Goal: Task Accomplishment & Management: Use online tool/utility

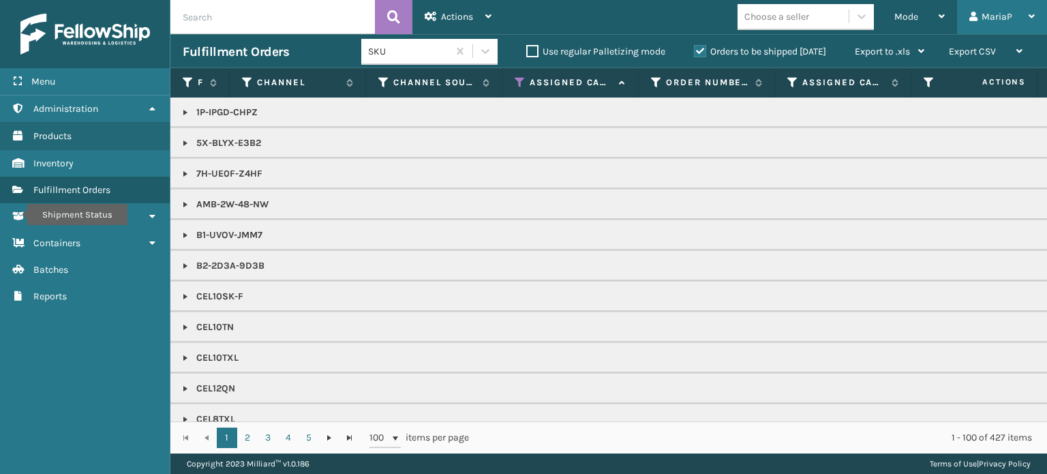
click at [976, 18] on icon at bounding box center [973, 17] width 8 height 10
click at [898, 10] on div "Mode" at bounding box center [919, 17] width 50 height 34
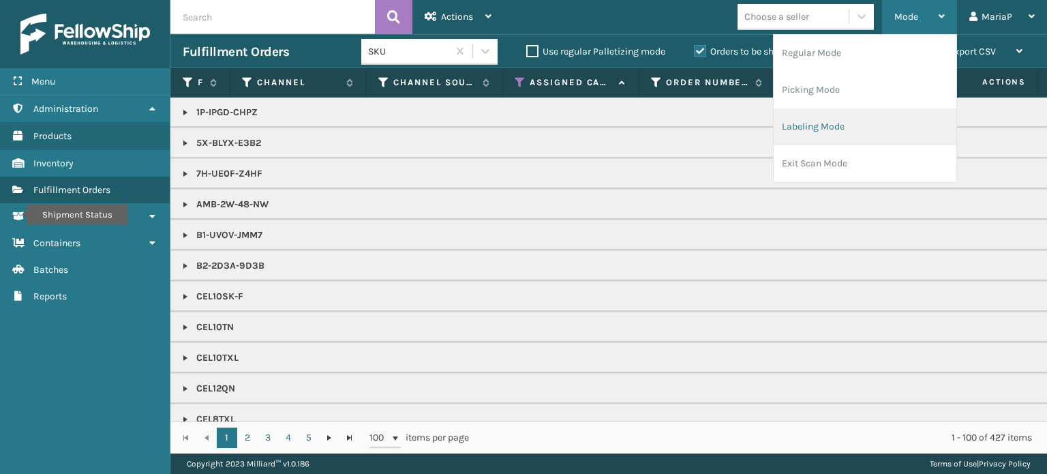
click at [814, 122] on li "Labeling Mode" at bounding box center [865, 126] width 183 height 37
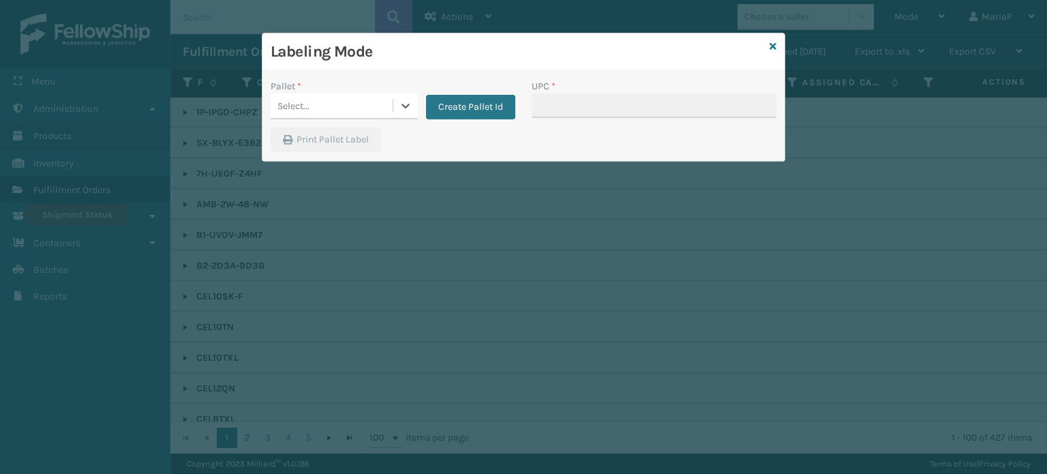
click at [350, 81] on div "Pallet *" at bounding box center [344, 86] width 147 height 14
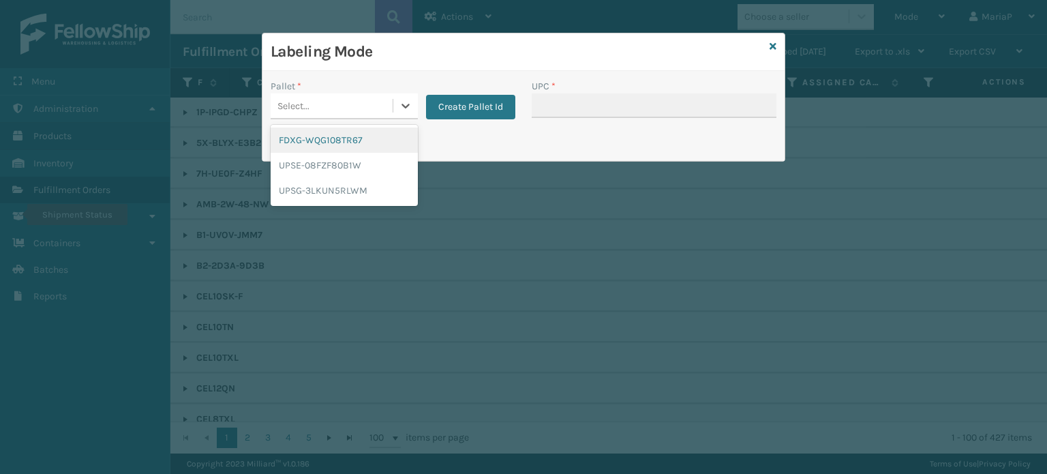
click at [365, 103] on div "Select..." at bounding box center [332, 106] width 122 height 22
click at [379, 193] on div "UPSG-3LKUN5RLWM" at bounding box center [344, 190] width 147 height 25
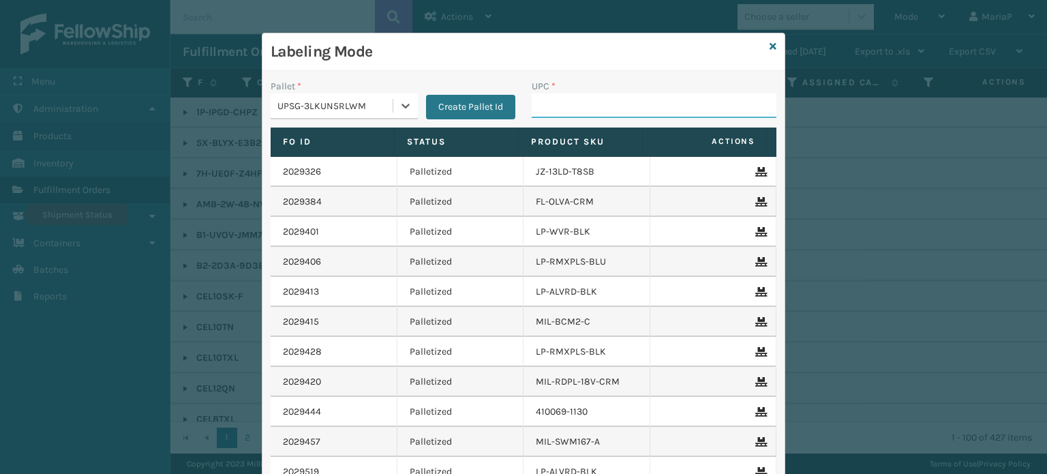
click at [631, 111] on input "UPC *" at bounding box center [654, 105] width 245 height 25
type input "810090"
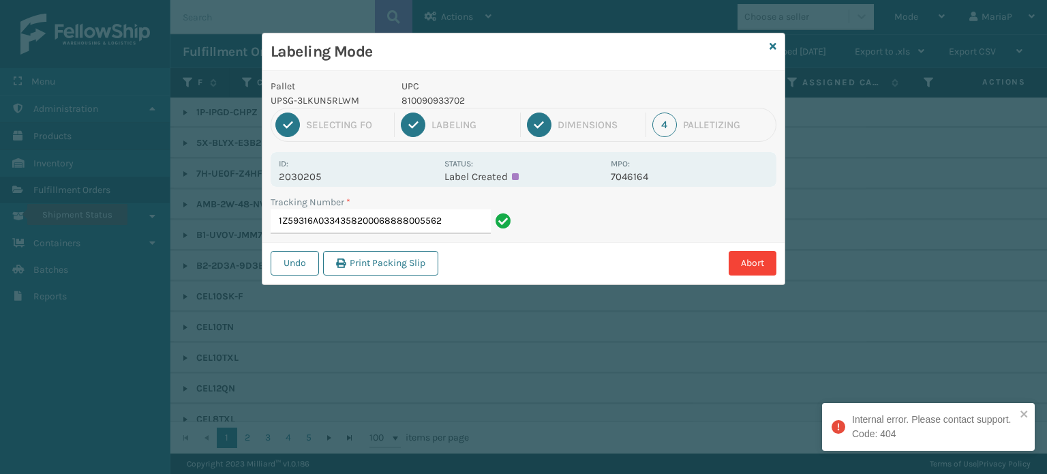
click at [394, 221] on input "1Z59316A0334358200068888005562" at bounding box center [381, 221] width 220 height 25
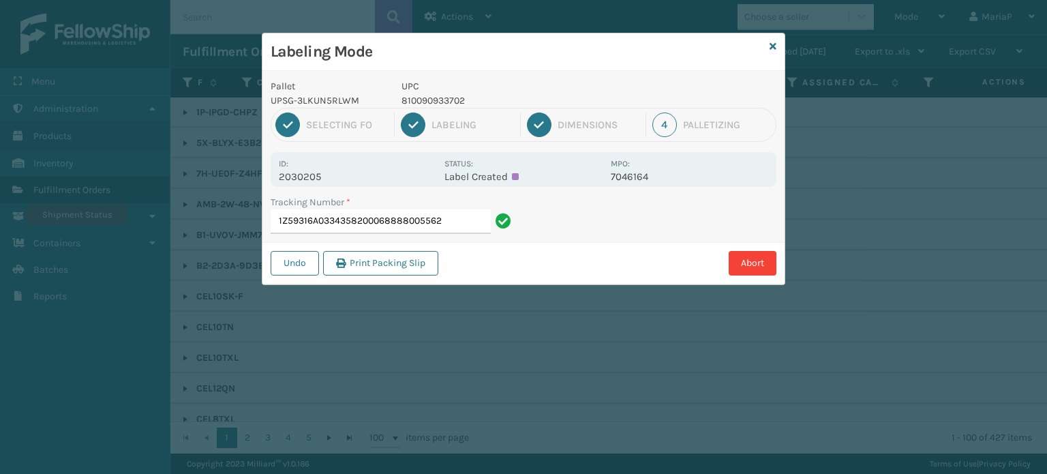
drag, startPoint x: 390, startPoint y: 215, endPoint x: 497, endPoint y: 224, distance: 107.3
click at [495, 235] on div "Tracking Number * 1Z59316A0334358200068888005562" at bounding box center [392, 218] width 261 height 47
click at [463, 215] on input "1Z59316A0334358200068888005562" at bounding box center [381, 221] width 220 height 25
type input "1Z59316A0334358200"
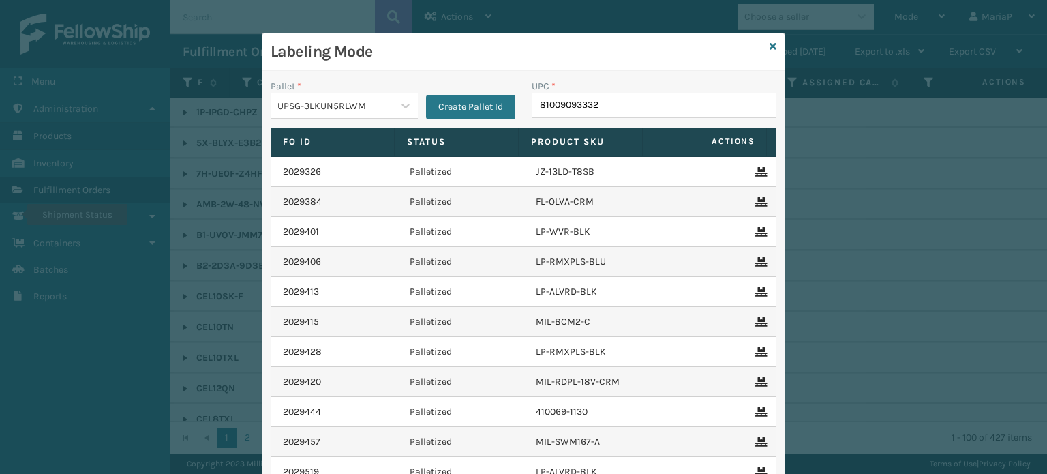
type input "810090933320"
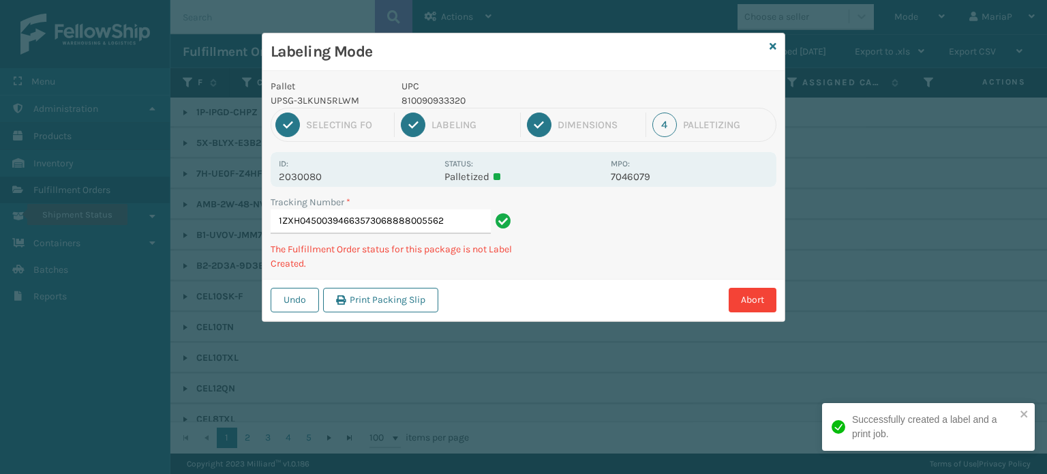
type input "1ZXH04500394663573068888005562"
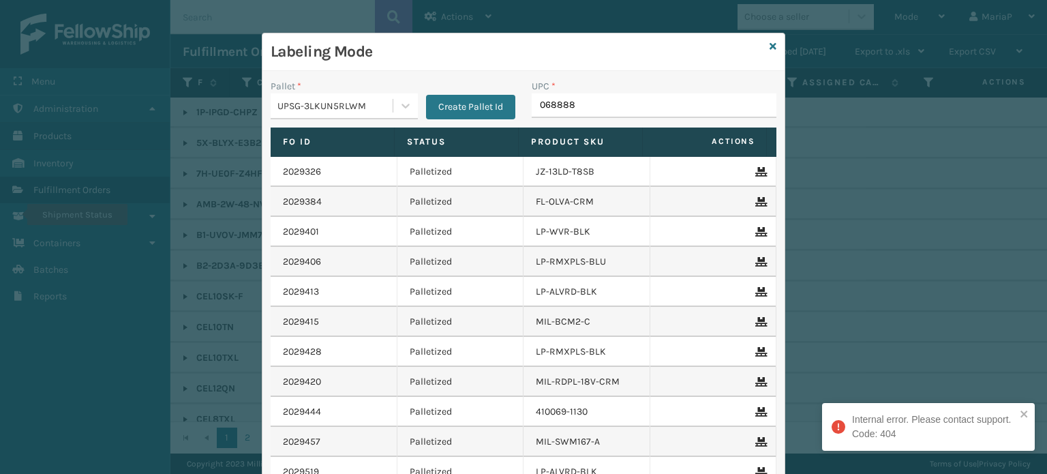
type input "0688880"
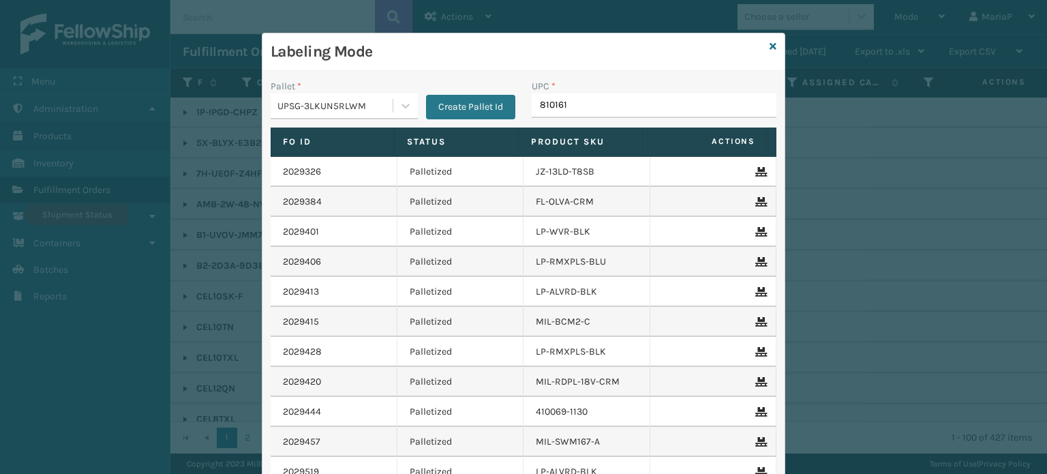
type input "8101613"
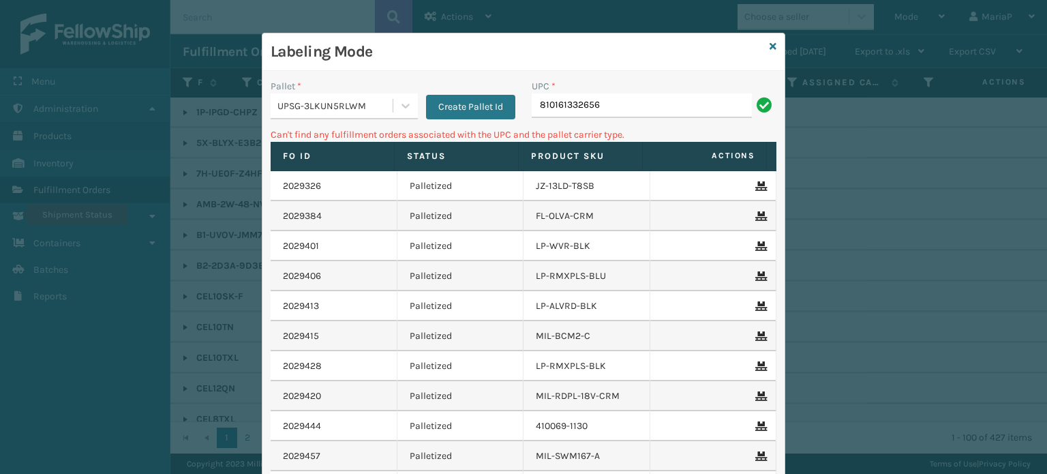
click at [611, 108] on input "810161332656" at bounding box center [642, 105] width 220 height 25
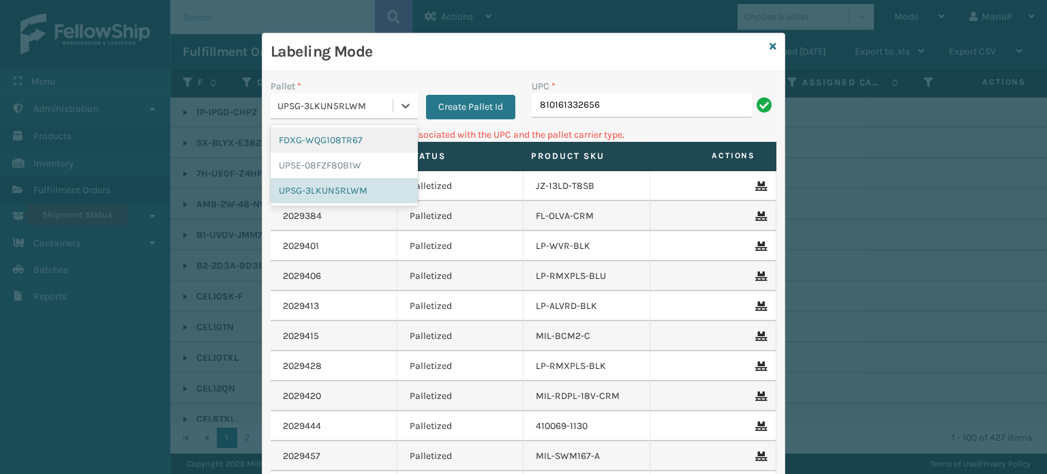
click at [349, 108] on div "UPSG-3LKUN5RLWM" at bounding box center [335, 106] width 117 height 14
click at [769, 44] on icon at bounding box center [772, 47] width 7 height 10
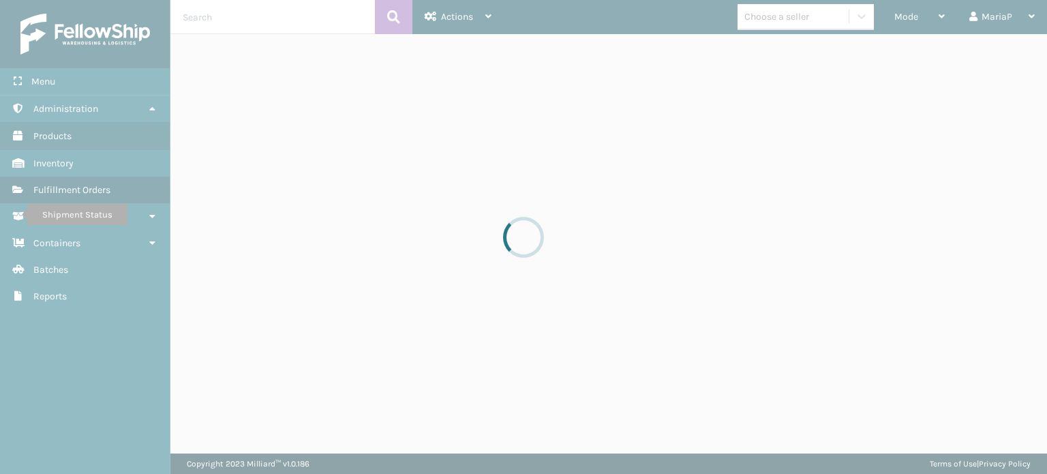
click at [785, 20] on div at bounding box center [523, 237] width 1047 height 474
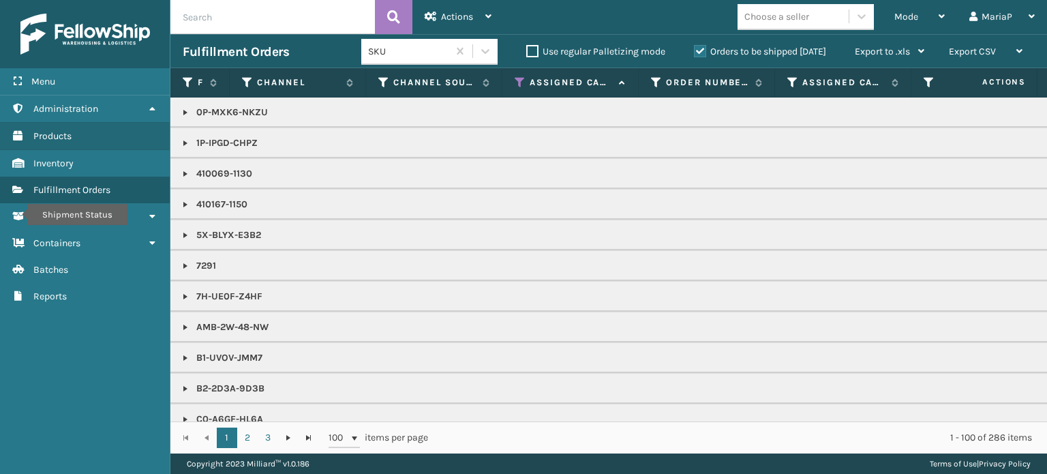
click at [793, 18] on div "Choose a seller" at bounding box center [776, 17] width 65 height 14
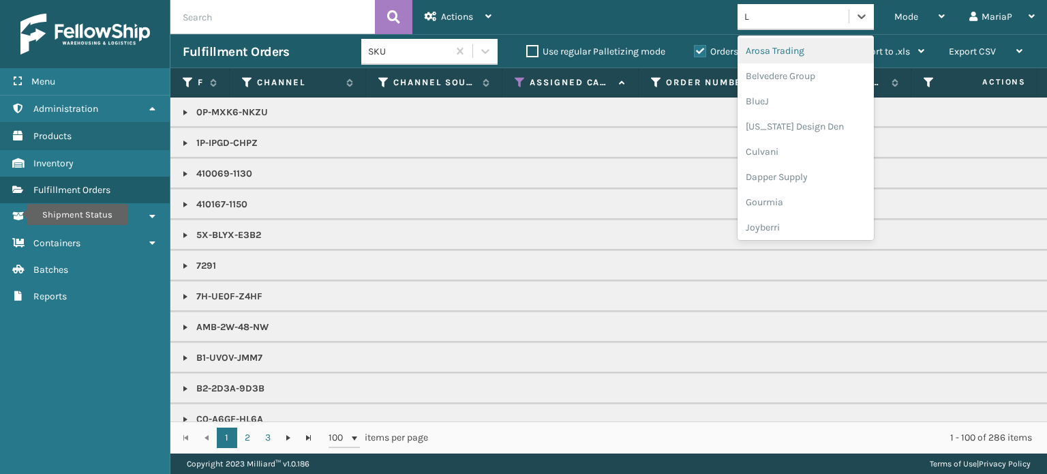
type input "LI"
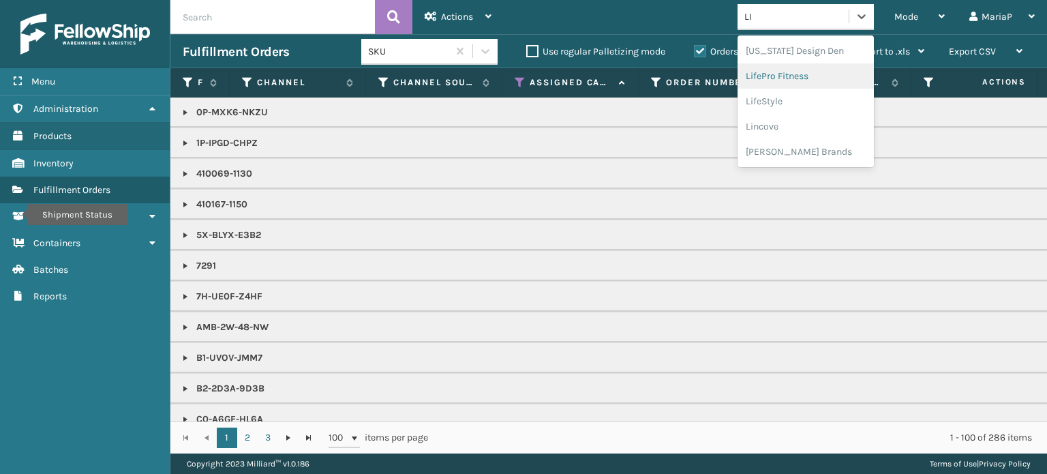
click at [791, 76] on div "LifePro Fitness" at bounding box center [805, 75] width 136 height 25
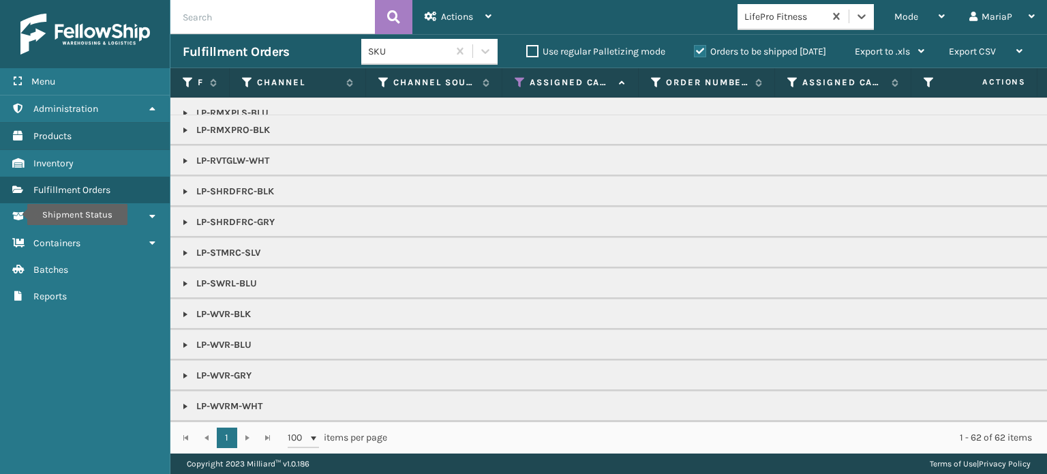
scroll to position [418, 0]
click at [183, 247] on link at bounding box center [185, 252] width 11 height 11
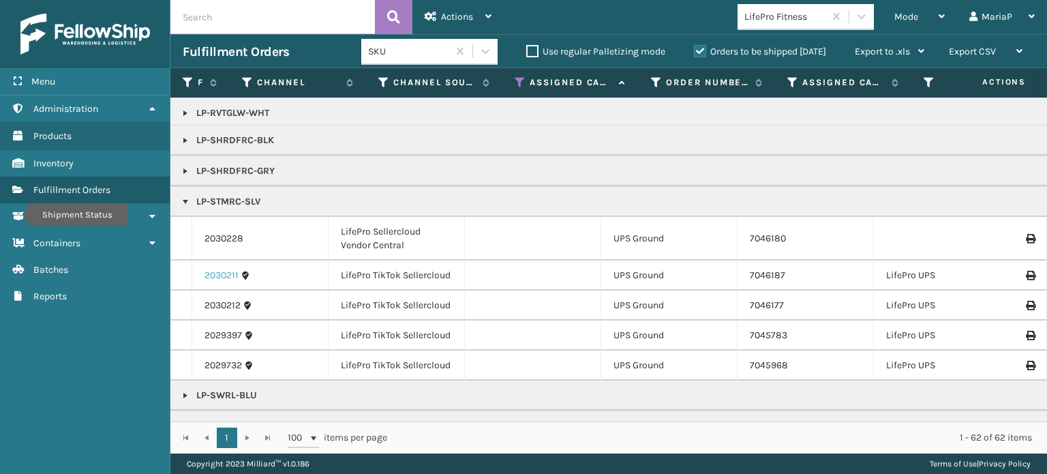
scroll to position [486, 0]
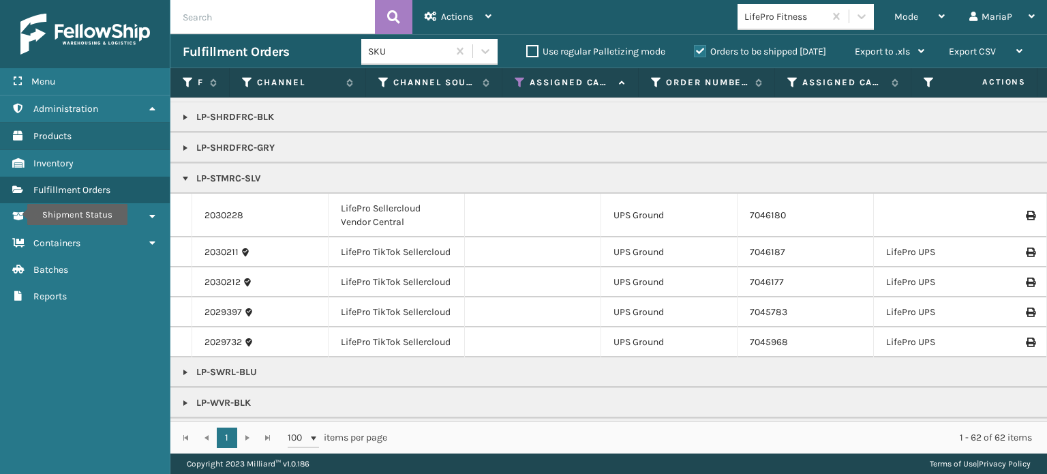
click at [245, 204] on td "2030228" at bounding box center [260, 216] width 136 height 44
click at [233, 209] on link "2030228" at bounding box center [223, 216] width 39 height 14
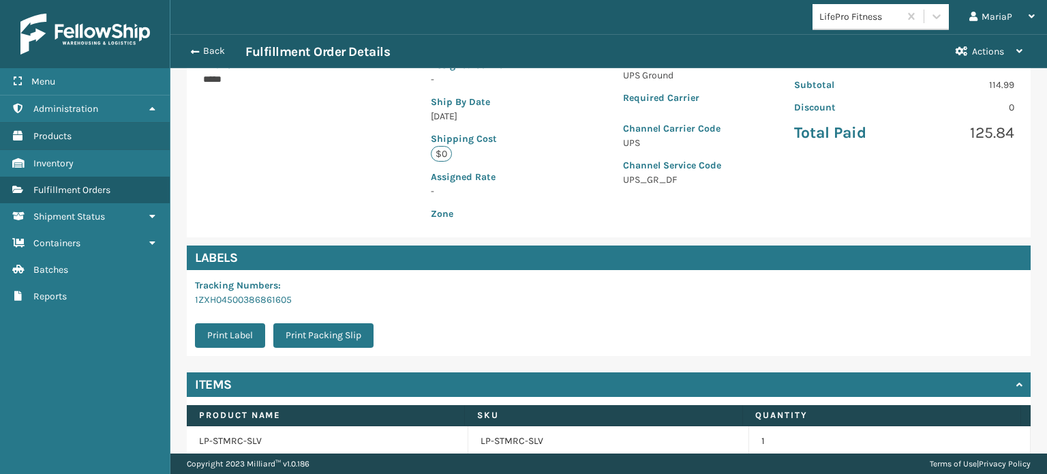
scroll to position [329, 0]
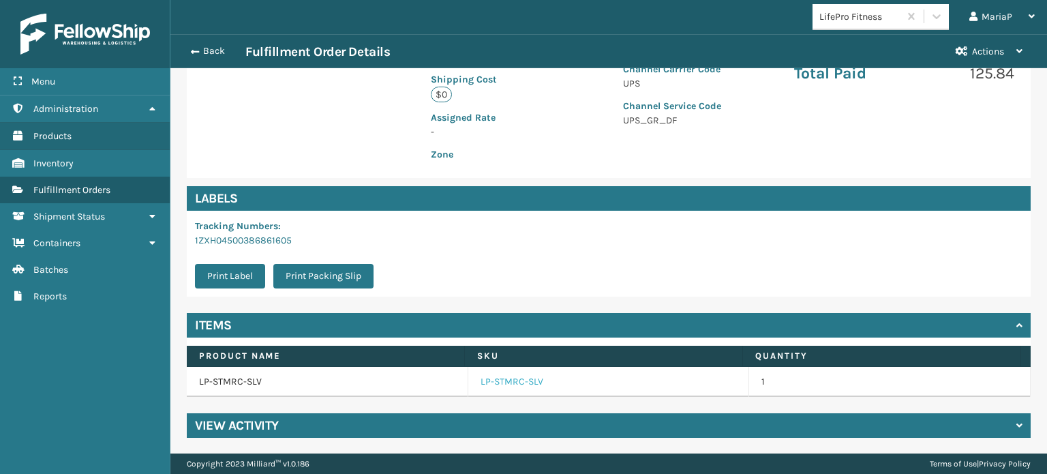
click at [512, 384] on link "LP-STMRC-SLV" at bounding box center [511, 382] width 63 height 14
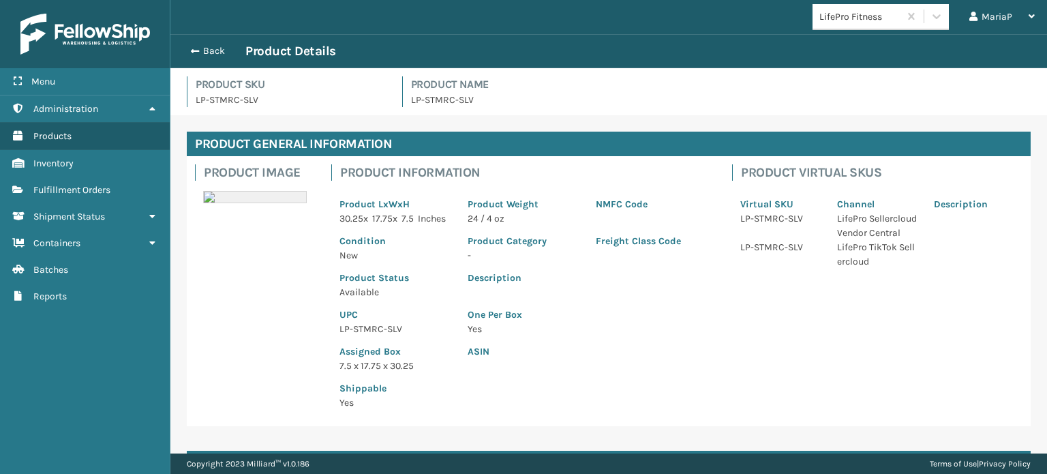
click at [358, 336] on p "LP-STMRC-SLV" at bounding box center [395, 329] width 112 height 14
copy p "LP-STMRC-SLV"
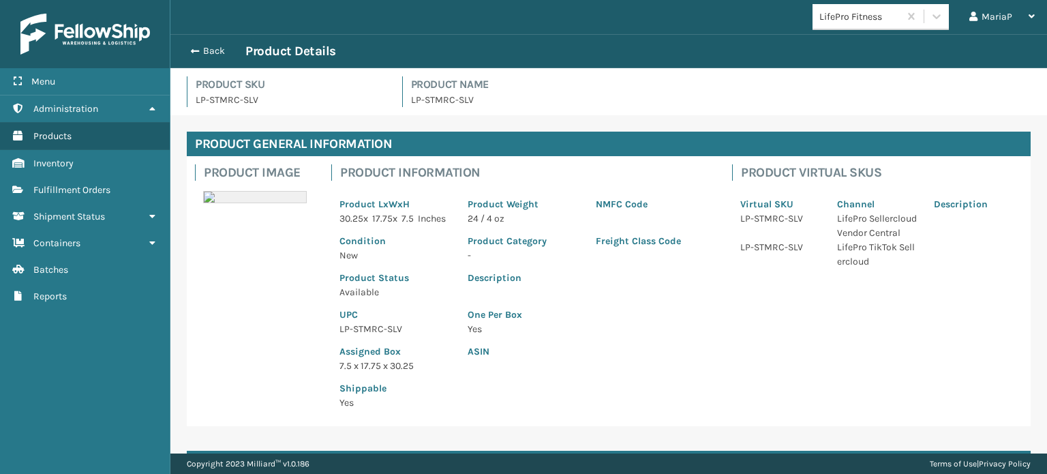
click at [182, 43] on div "Back Product Details" at bounding box center [608, 51] width 876 height 34
click at [194, 50] on span "button" at bounding box center [193, 51] width 8 height 10
click at [194, 48] on span "button" at bounding box center [193, 51] width 8 height 10
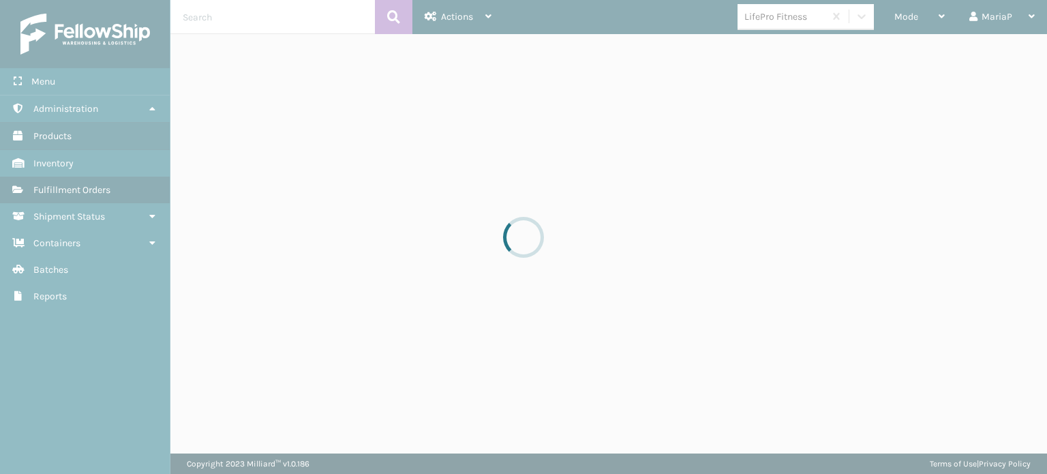
click at [921, 12] on div at bounding box center [523, 237] width 1047 height 474
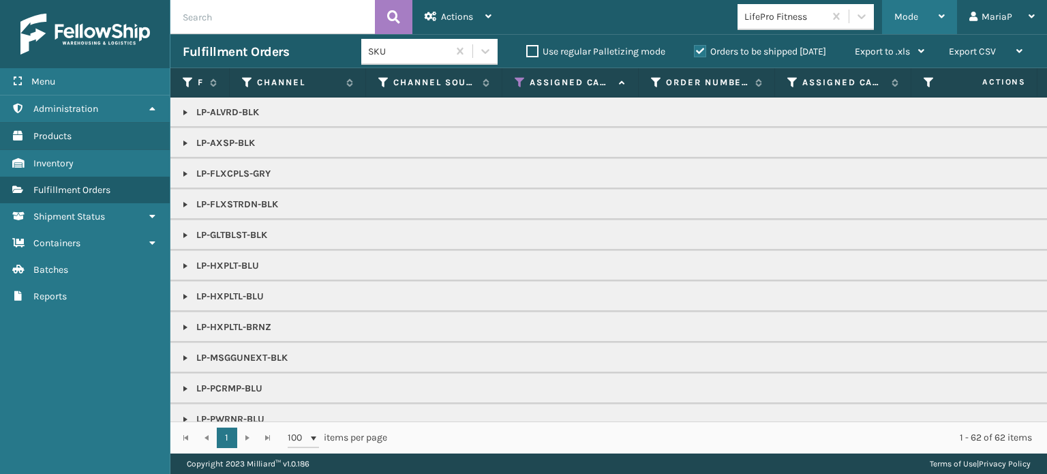
click at [913, 19] on span "Mode" at bounding box center [906, 17] width 24 height 12
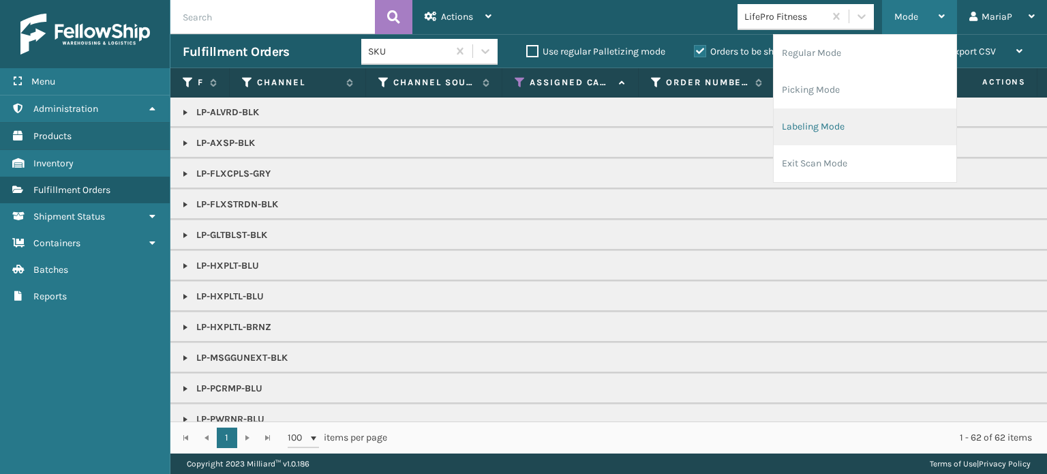
click at [830, 121] on li "Labeling Mode" at bounding box center [865, 126] width 183 height 37
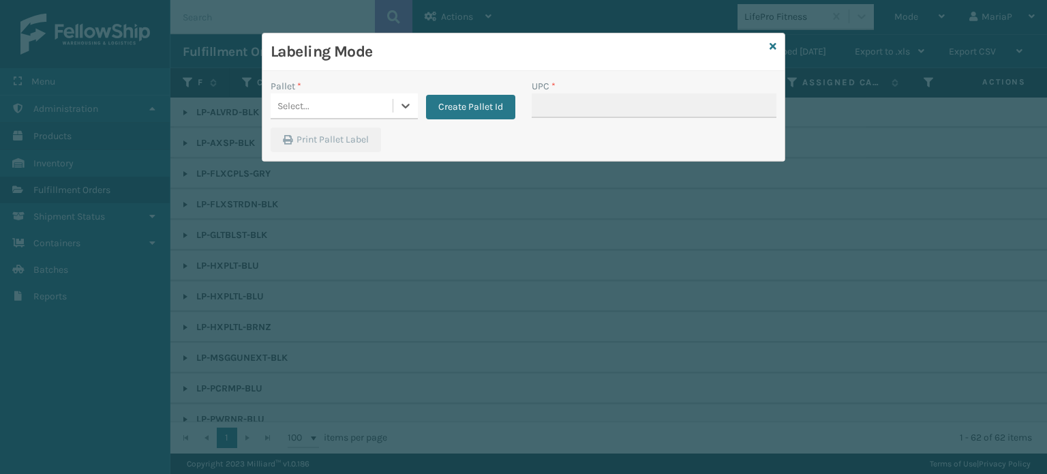
click at [373, 100] on div "Select..." at bounding box center [332, 106] width 122 height 22
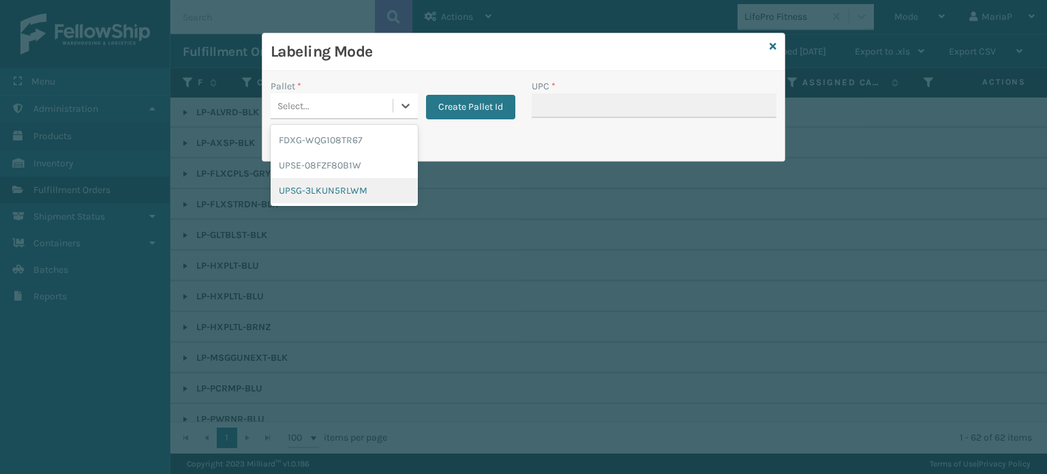
click at [369, 192] on div "UPSG-3LKUN5RLWM" at bounding box center [344, 190] width 147 height 25
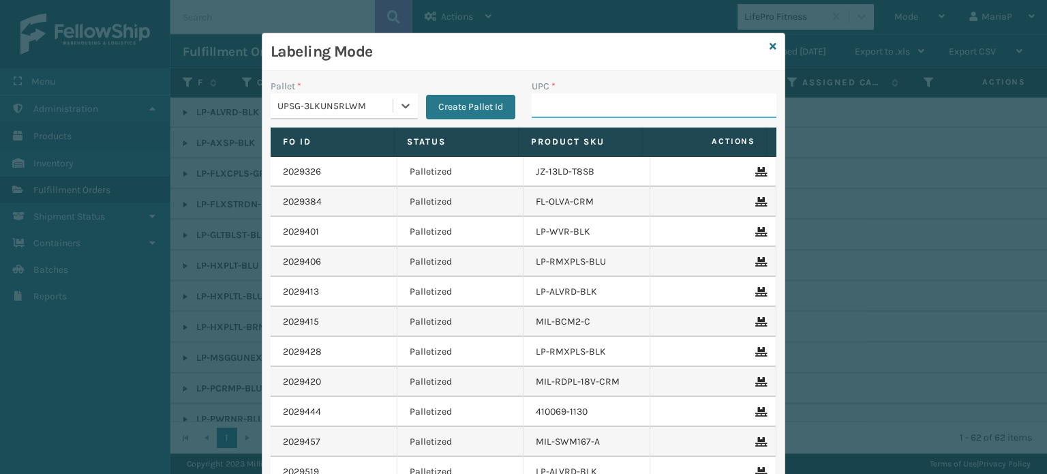
click at [581, 114] on input "UPC *" at bounding box center [654, 105] width 245 height 25
paste input "LP-STMRC-SLV"
type input "LP-STMRC-SLV"
type input "810090"
type input "LP-STMRC-SLV"
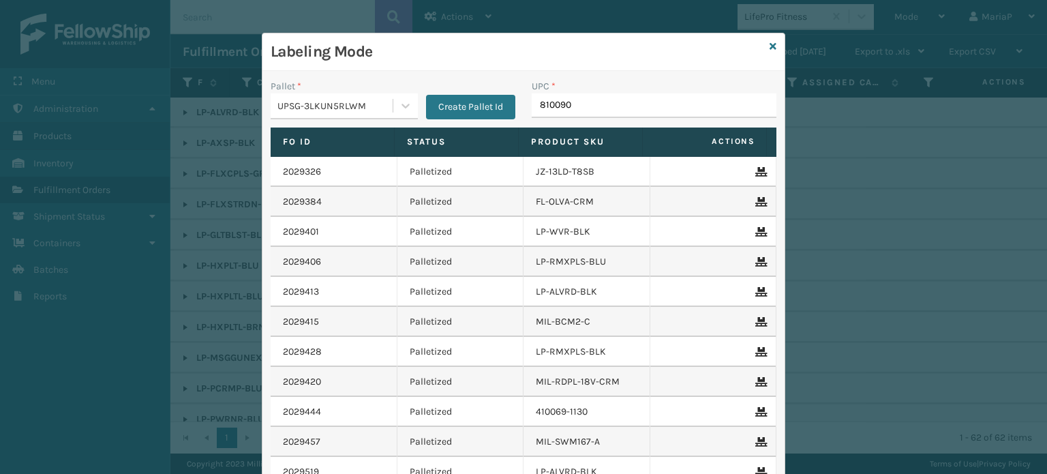
type input "8100909"
type input "81009093231"
type input "0688880"
type input "06888802703"
type input "810090930916"
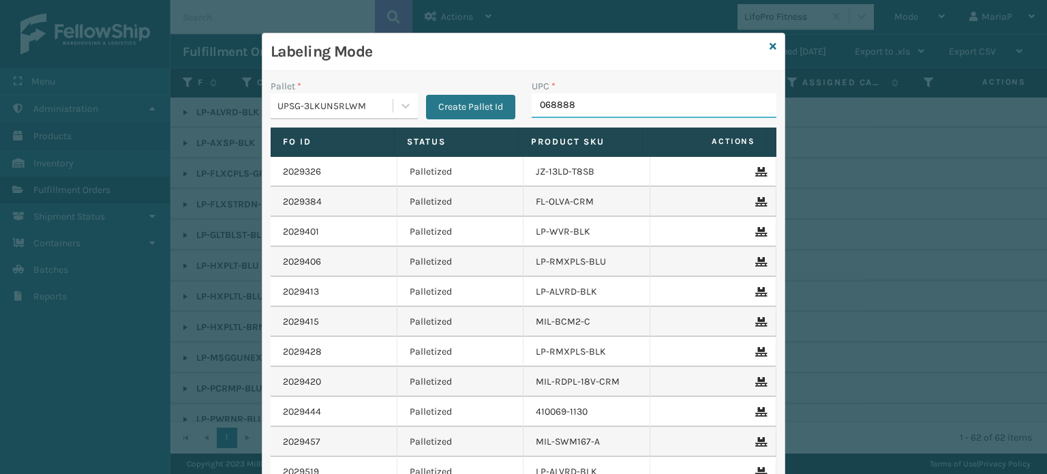
type input "0688887"
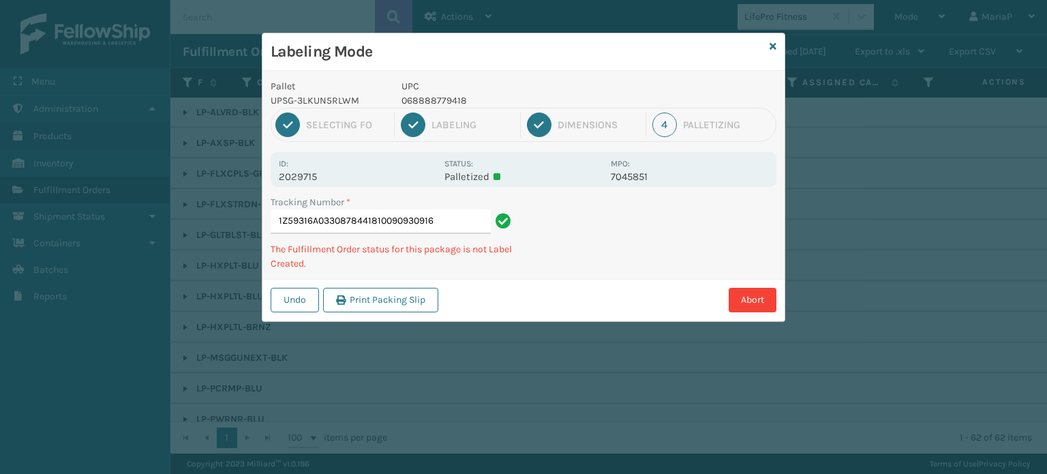
type input "1Z59316A0330878441810090930916"
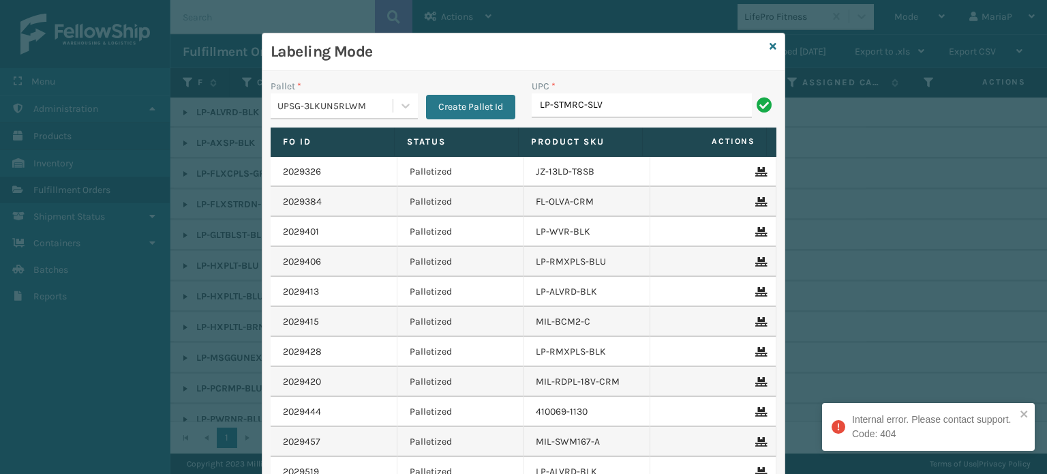
type input "LP-STMRC-SLV"
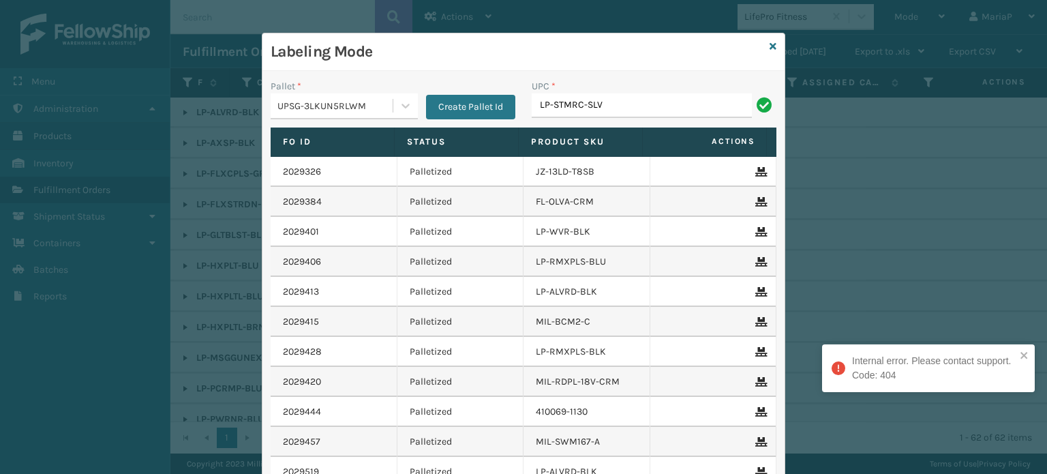
type input "LP-STMRC-SLV"
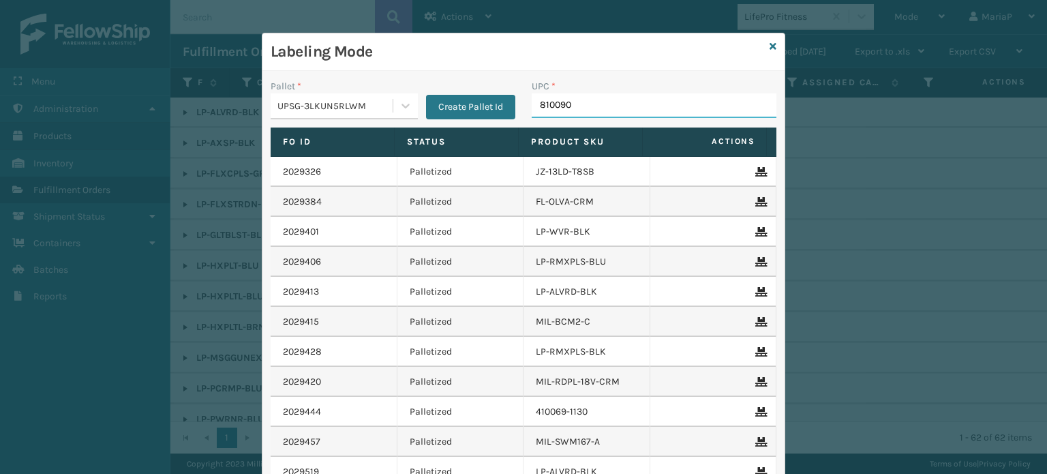
type input "8100909"
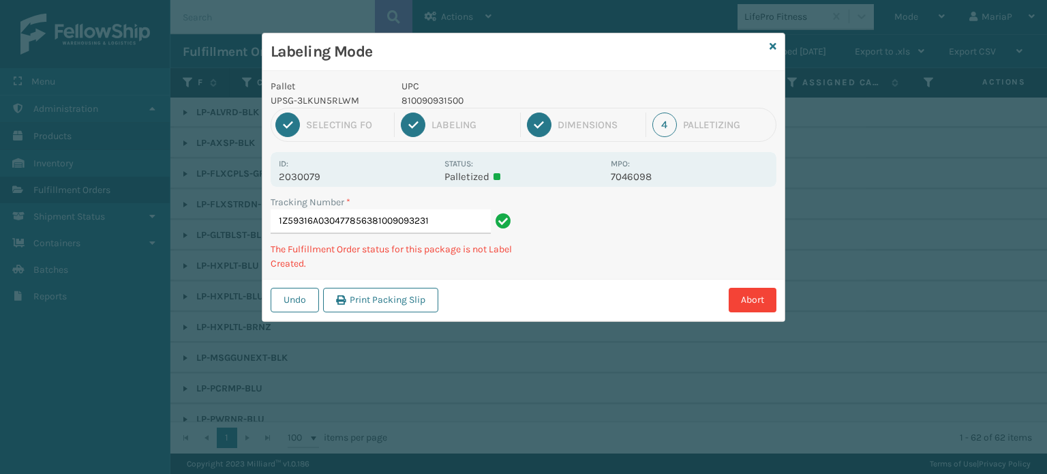
type input "1Z59316A0304778563810090932316"
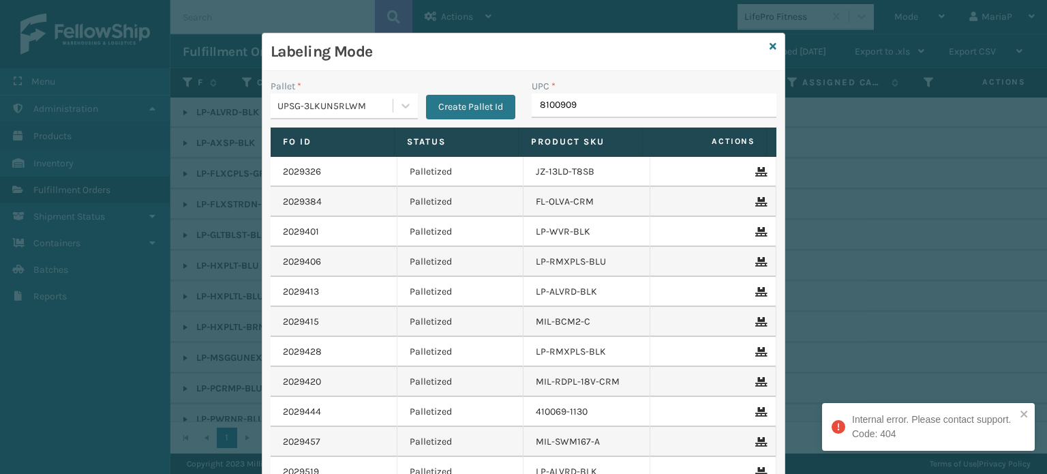
type input "81009093"
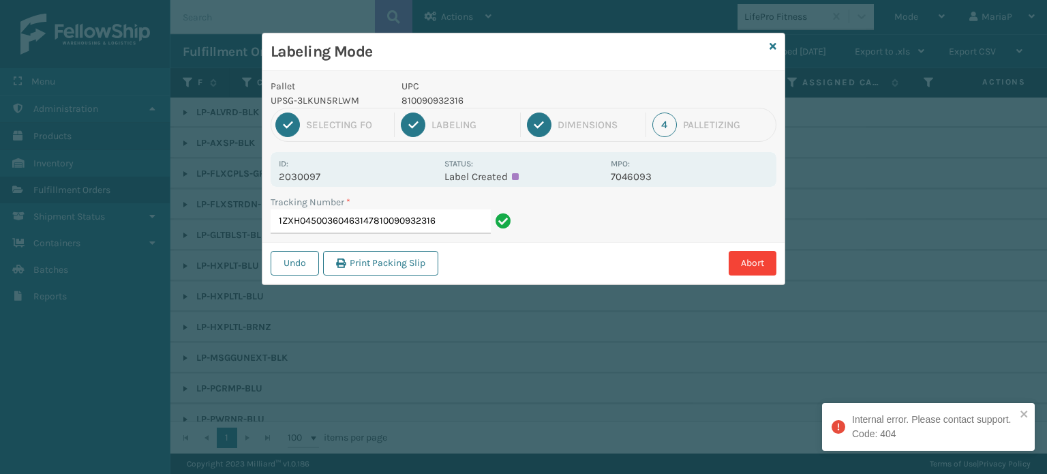
drag, startPoint x: 371, startPoint y: 225, endPoint x: 566, endPoint y: 236, distance: 195.3
click at [566, 236] on div "Tracking Number * 1ZXH04500360463147810090932316" at bounding box center [523, 218] width 522 height 47
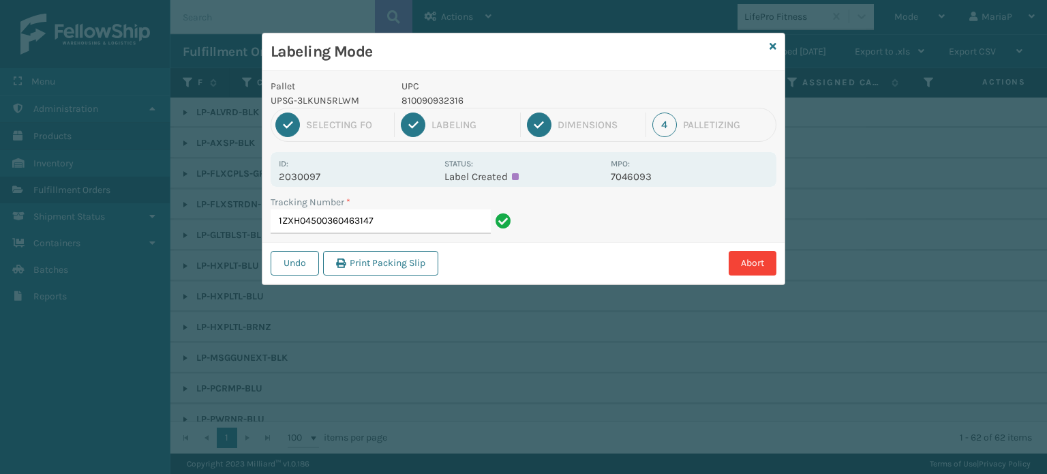
type input "1ZXH04500360463147"
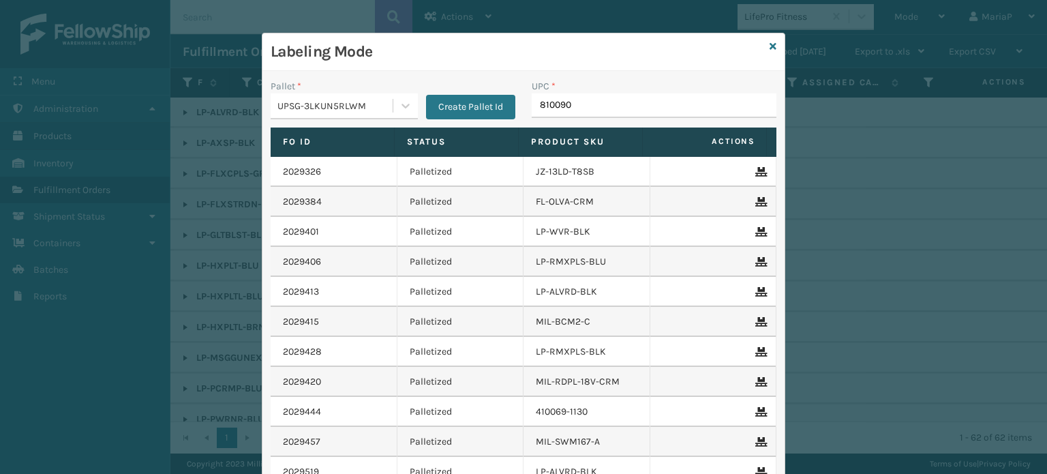
type input "8100909"
type input "81009"
type input "810090930800"
paste input "LP-STMRC-SLV"
type input "LP-STMRC-SLV"
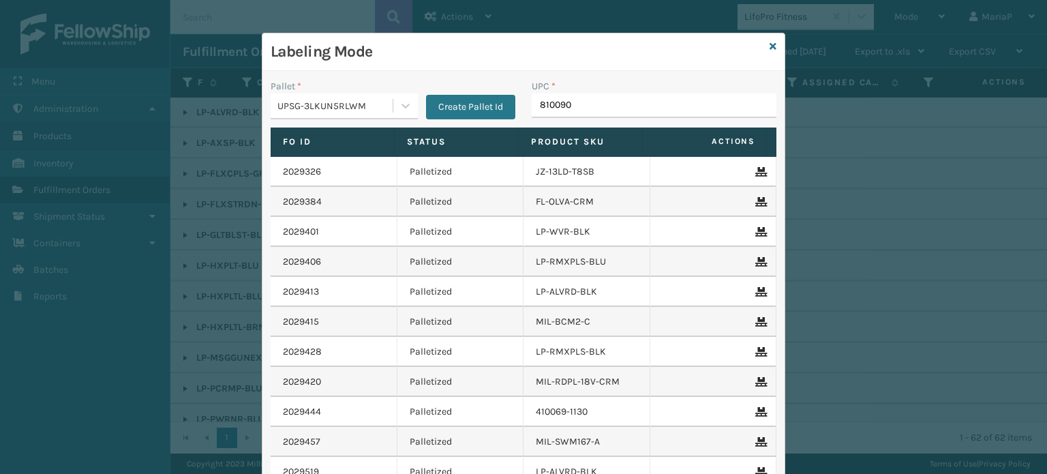
type input "8100909"
type input "8100909309"
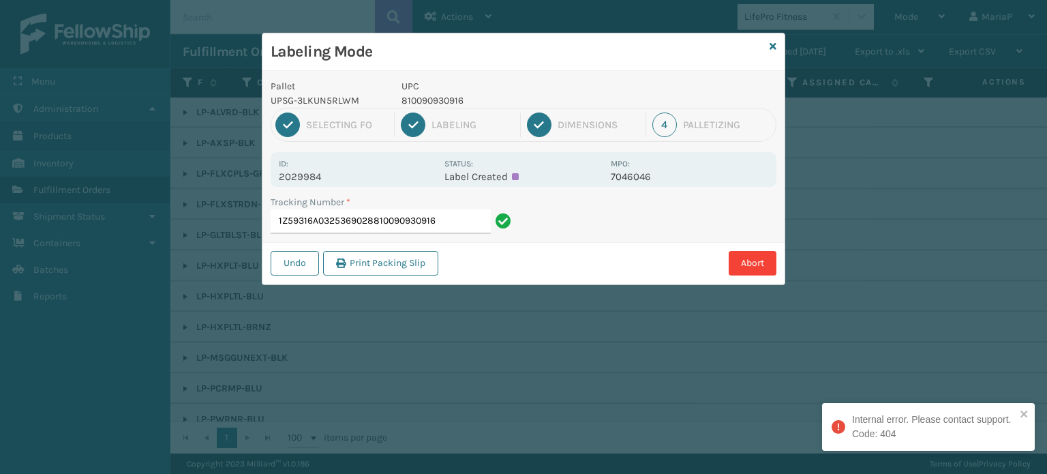
drag, startPoint x: 375, startPoint y: 225, endPoint x: 532, endPoint y: 264, distance: 162.2
click at [542, 257] on div "Pallet UPSG-3LKUN5RLWM UPC 810090930916 1 Selecting FO 2 Labeling 3 Dimensions …" at bounding box center [523, 177] width 522 height 213
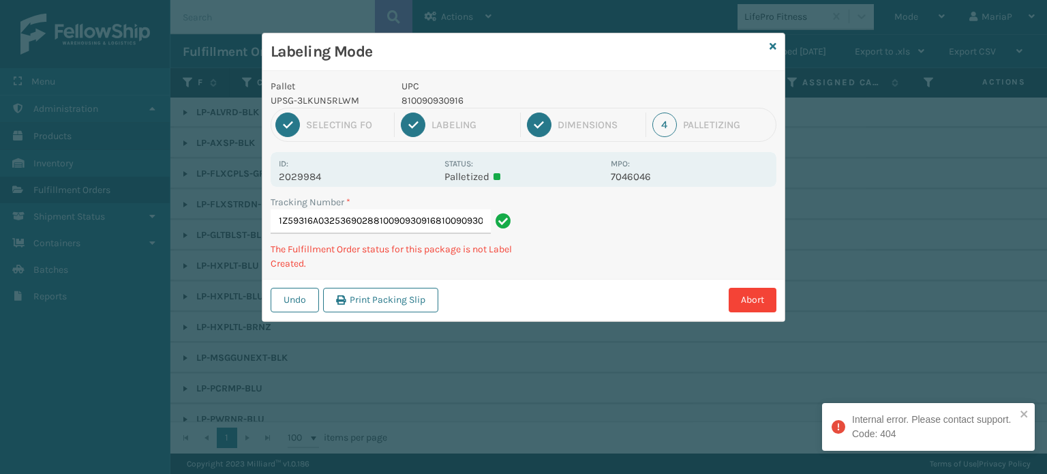
type input "1Z59316A0325369028810090930916810090930916"
type input "1Z59316A0323499605810090930794"
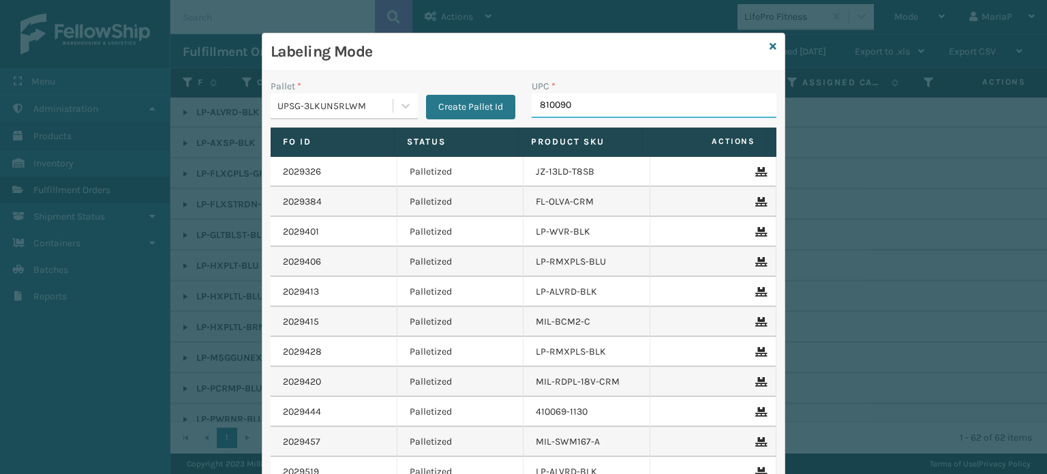
type input "8100909"
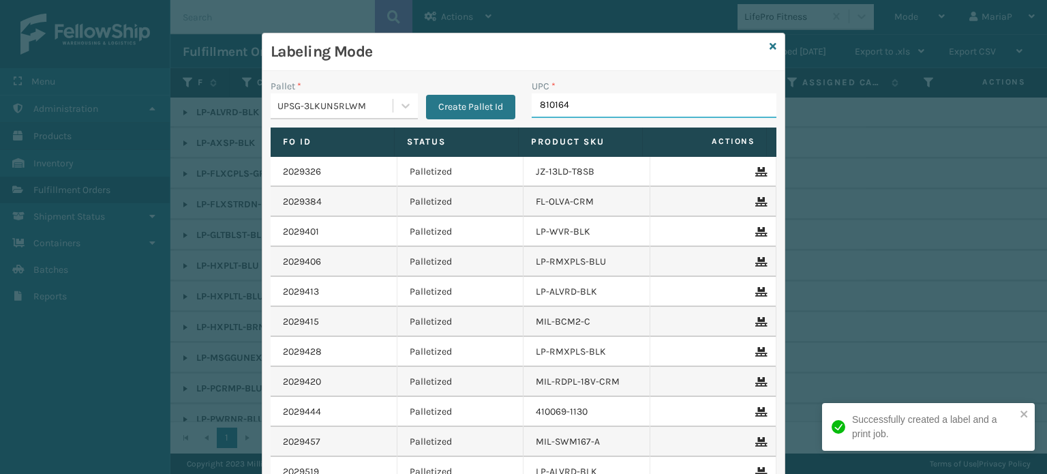
type input "8101645"
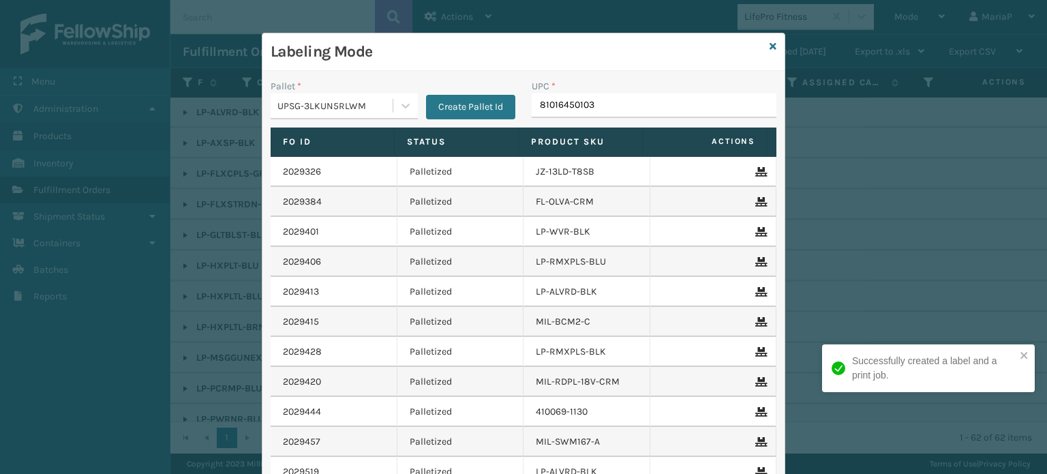
type input "810164501035"
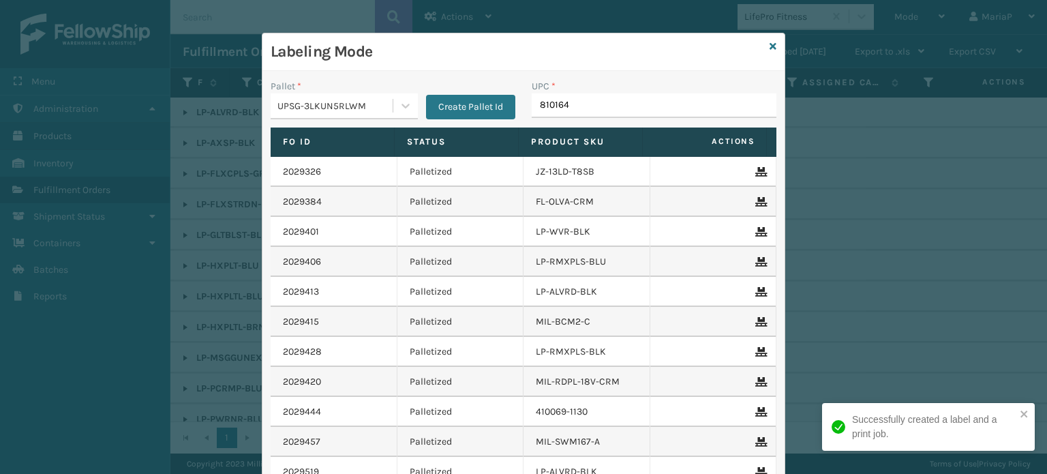
type input "8101645"
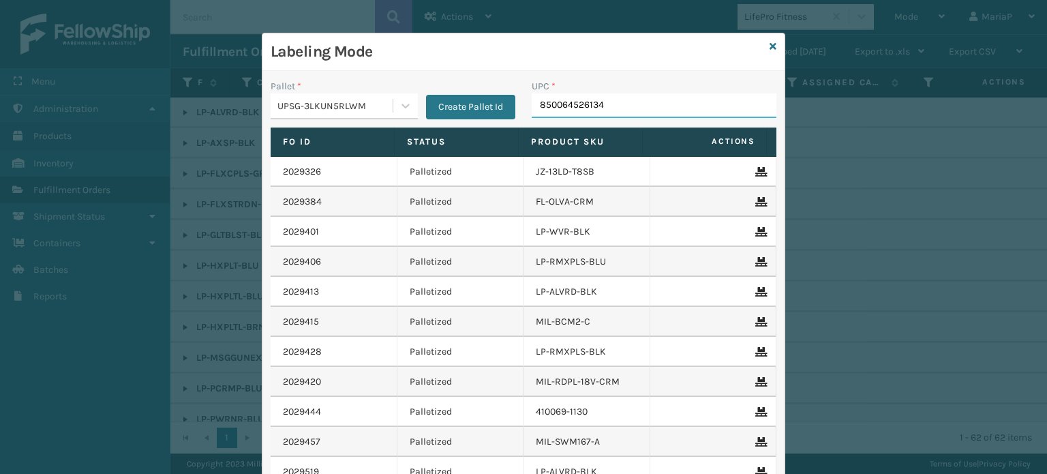
type input "850064526134"
type input "8539130"
type input "8500124"
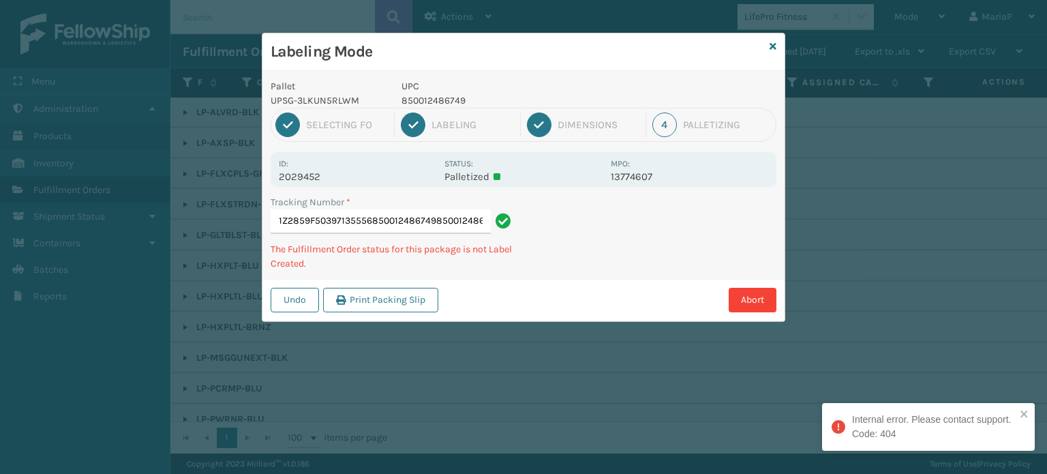
type input "1Z2859F50397135556850012486749850012486749"
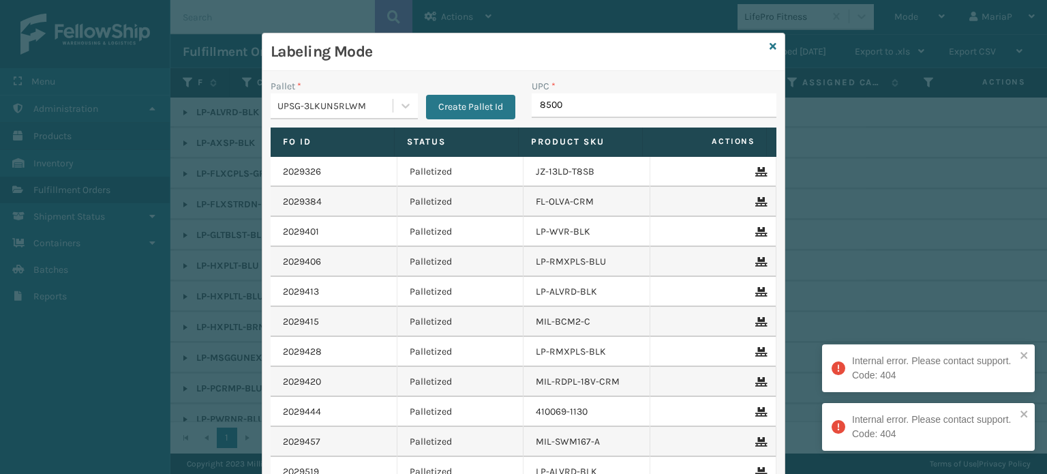
type input "85001"
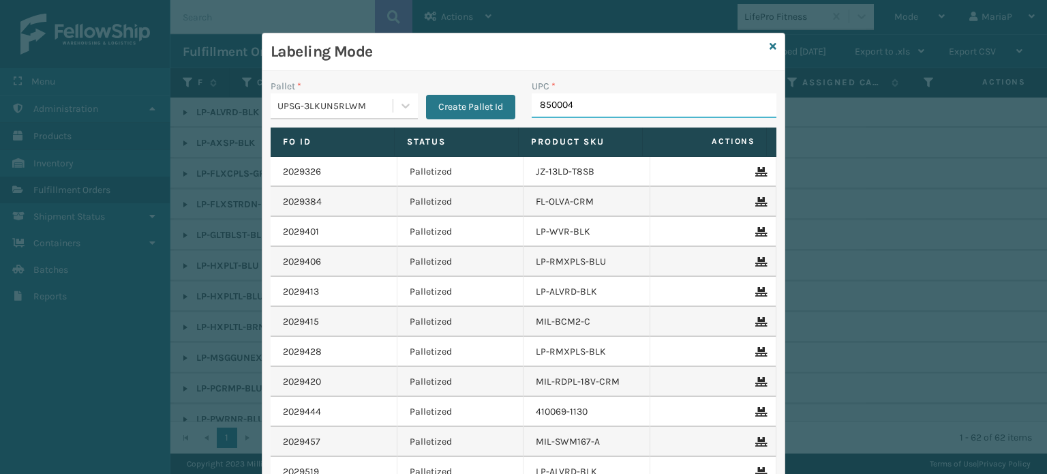
type input "8500044"
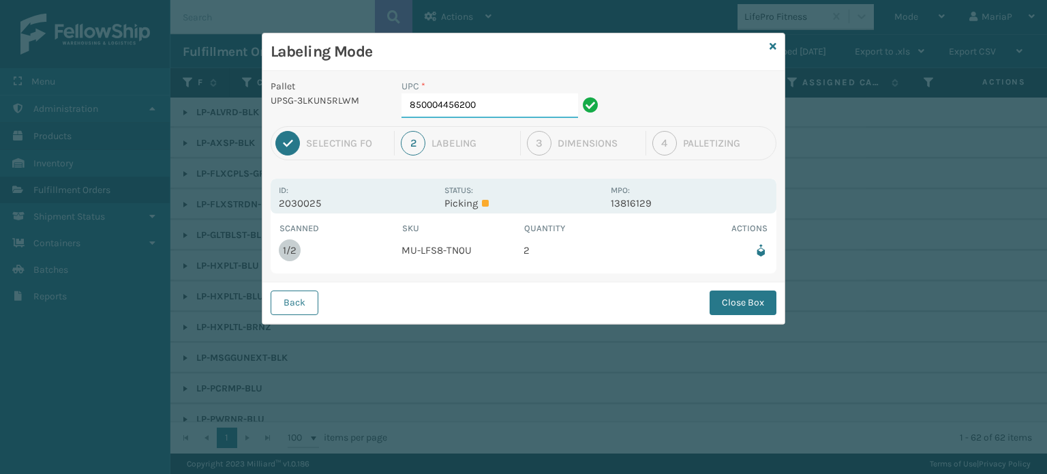
click at [488, 104] on input "850004456200" at bounding box center [489, 105] width 177 height 25
click at [743, 303] on button "Close Box" at bounding box center [742, 302] width 67 height 25
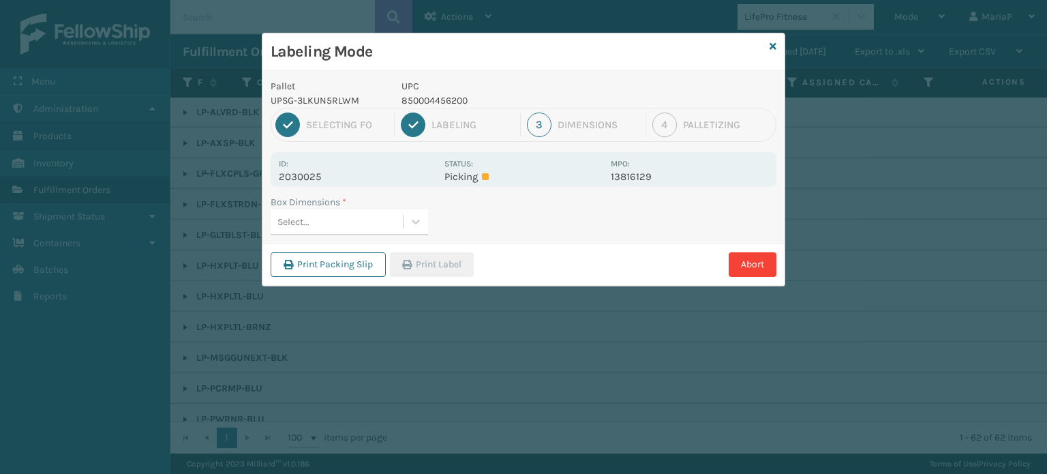
click at [367, 219] on div "Select..." at bounding box center [337, 222] width 132 height 22
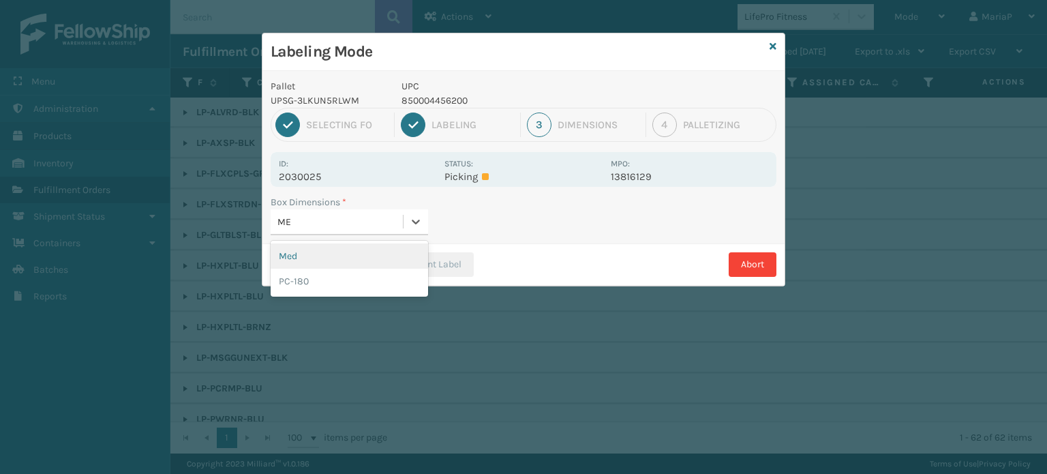
type input "MED"
drag, startPoint x: 387, startPoint y: 257, endPoint x: 417, endPoint y: 262, distance: 30.5
click at [387, 256] on div "Med" at bounding box center [349, 255] width 157 height 25
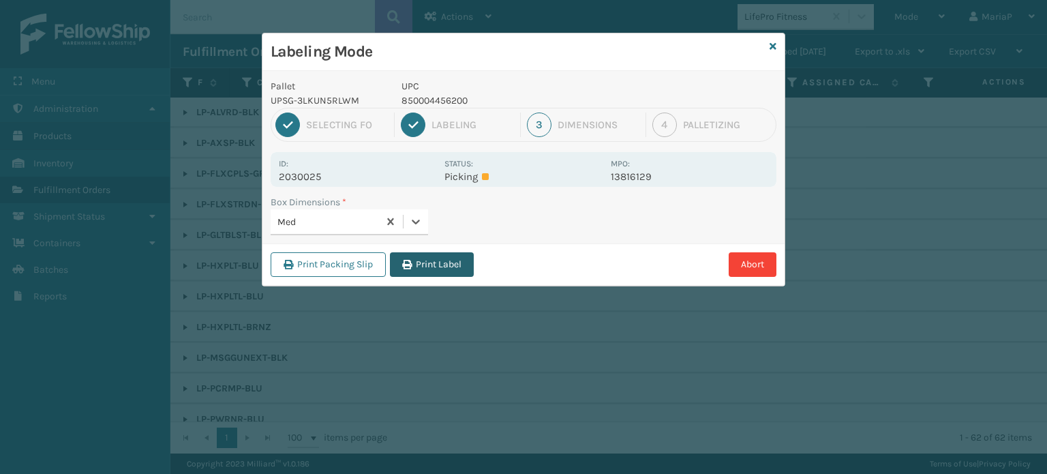
click at [432, 267] on button "Print Label" at bounding box center [432, 264] width 84 height 25
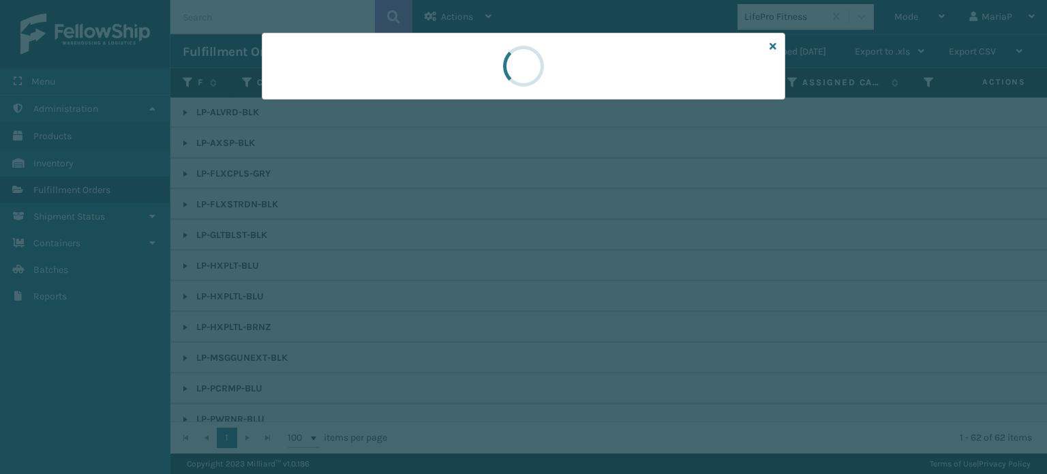
click at [432, 267] on div at bounding box center [523, 237] width 1047 height 474
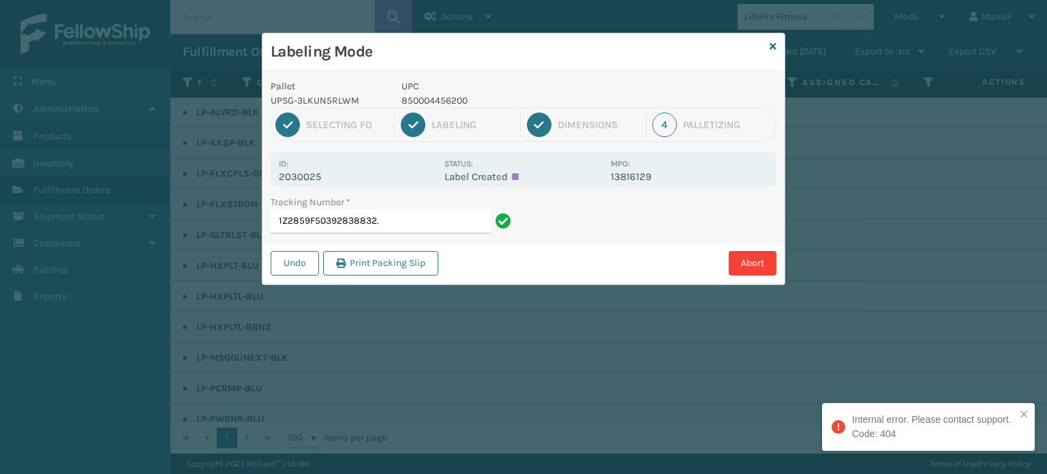
type input "1Z2859F50392838832"
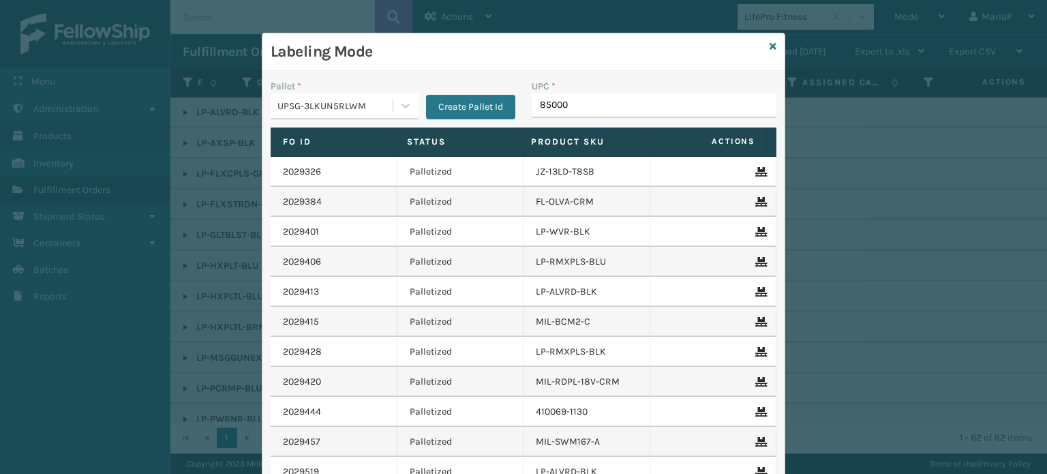
type input "850004"
type input "853913008232"
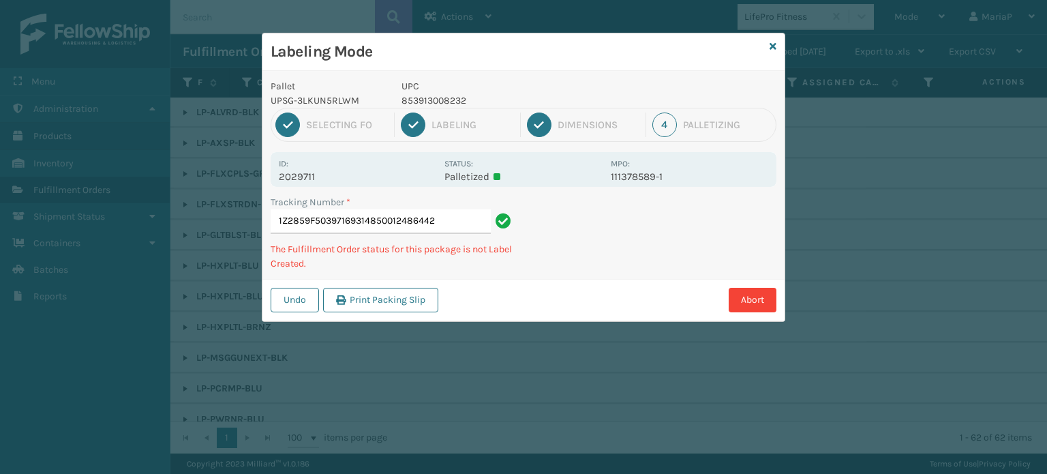
type input "1Z2859F50397169314850012486442"
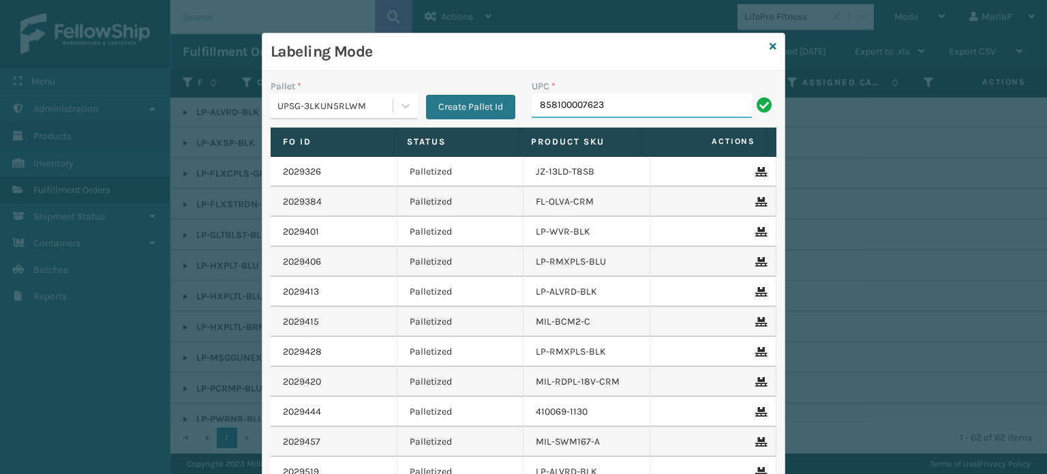
type input "858100007623"
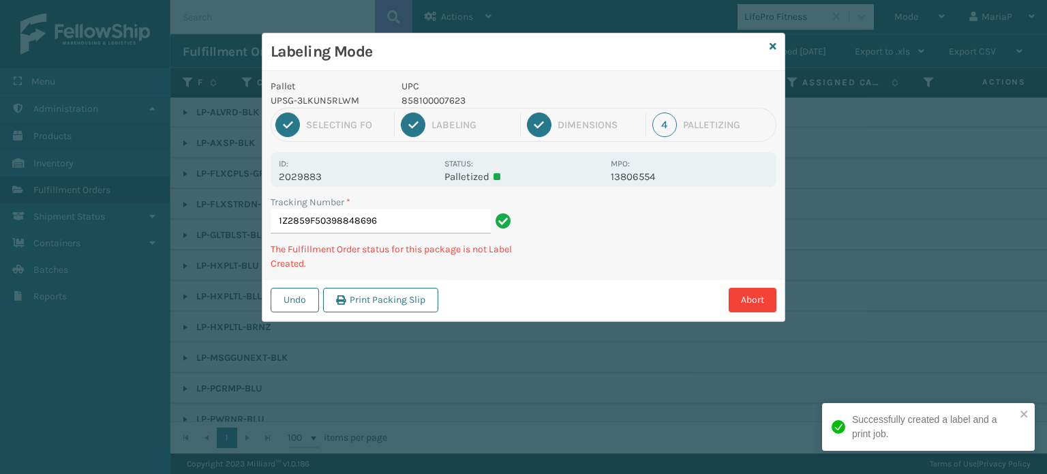
click at [415, 97] on p "858100007623" at bounding box center [501, 100] width 201 height 14
copy p "858100007623"
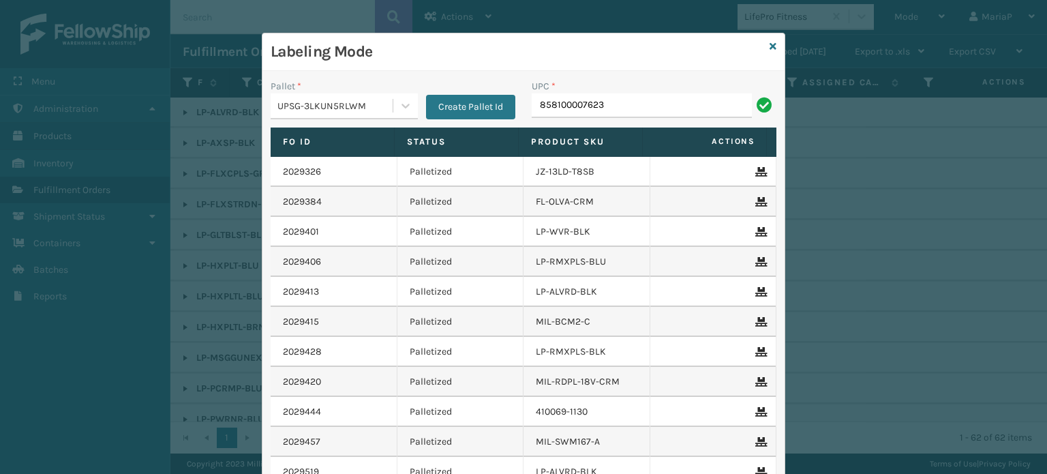
type input "858100007623"
type input "8581000"
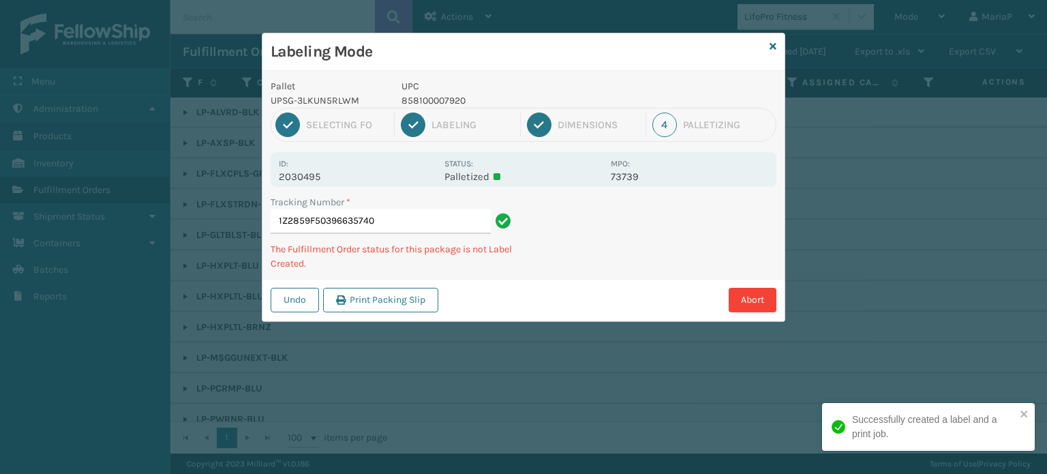
type input "1Z2859F503966357408"
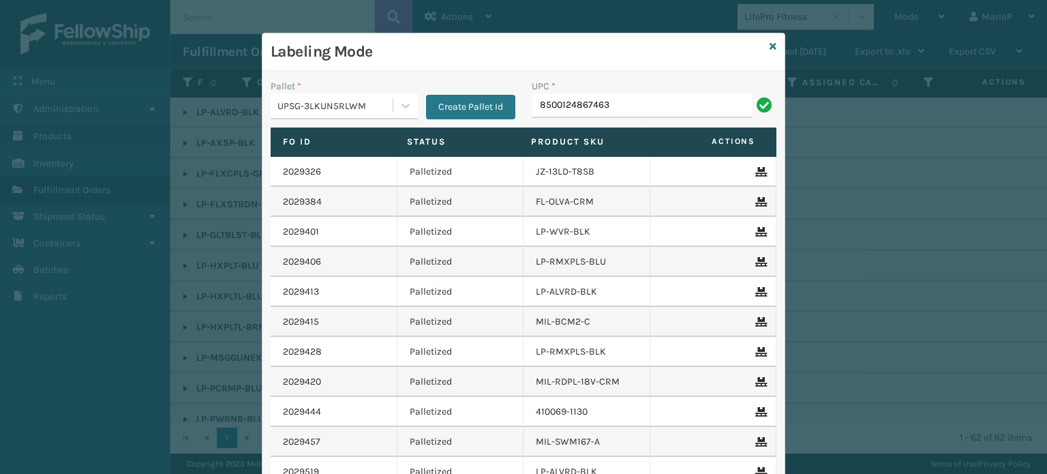
type input "8500124867463"
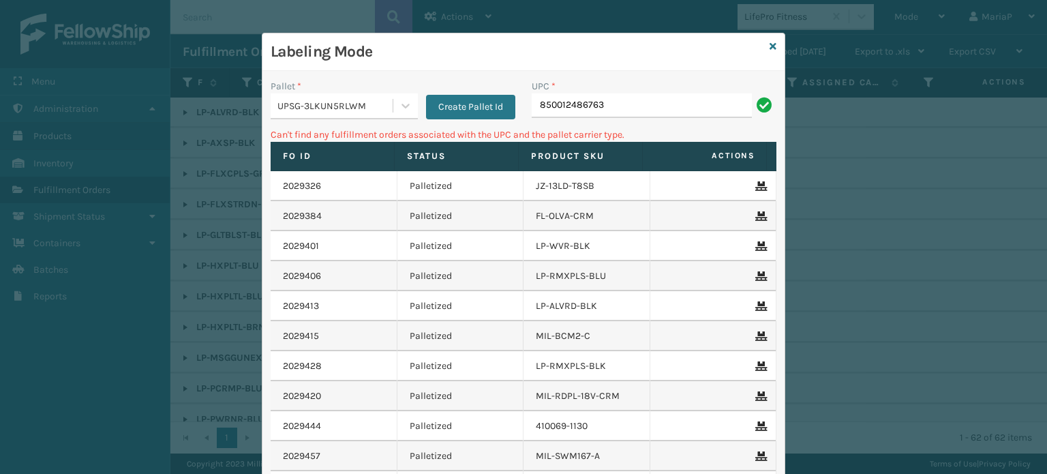
type input "850012486763"
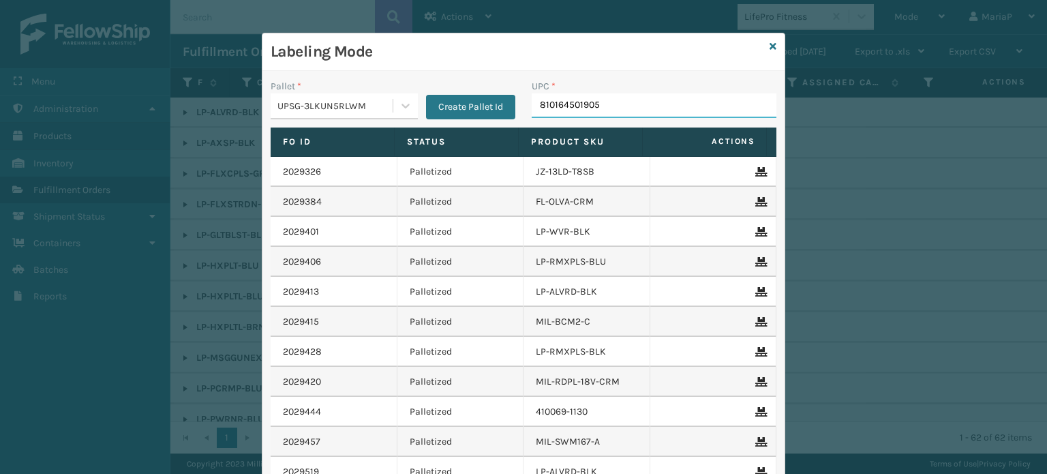
type input "810164501905"
type input "85005956791"
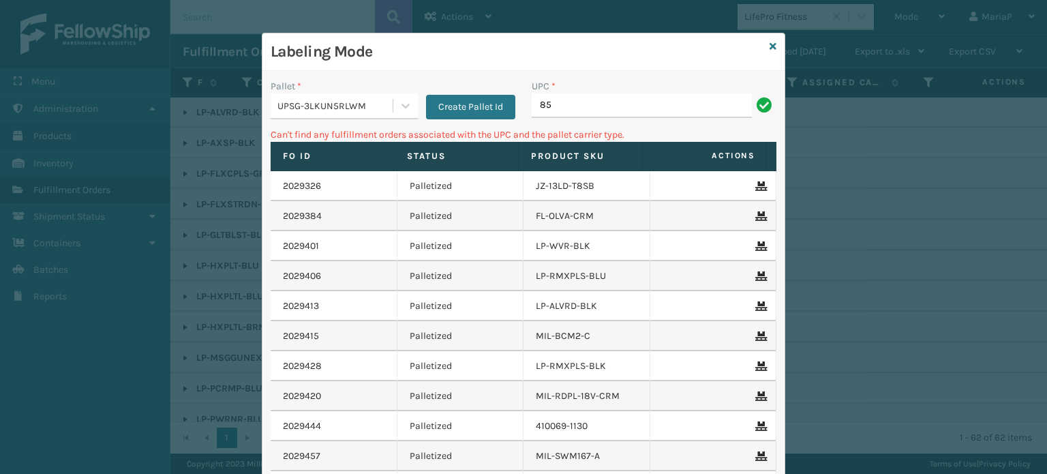
type input "8"
type input "PC-PZZPW-BLU"
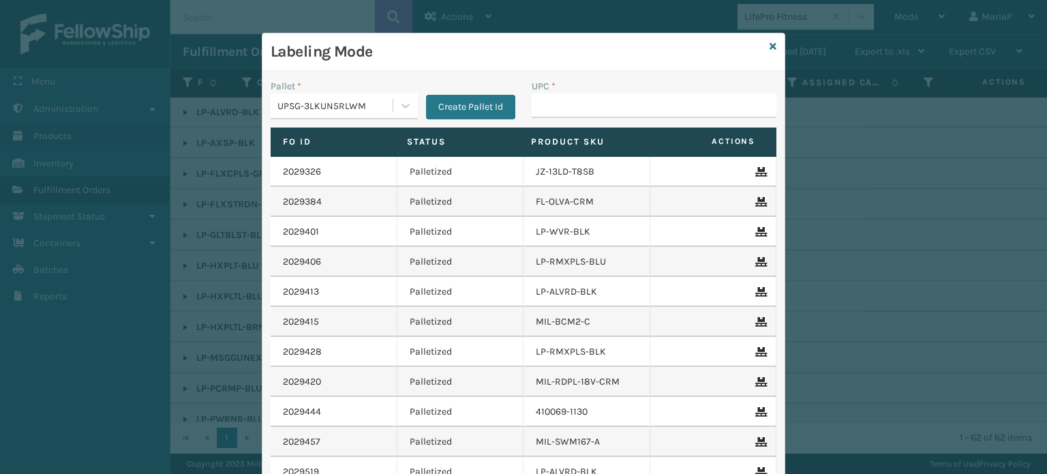
click at [333, 110] on div "UPSG-3LKUN5RLWM" at bounding box center [335, 106] width 117 height 14
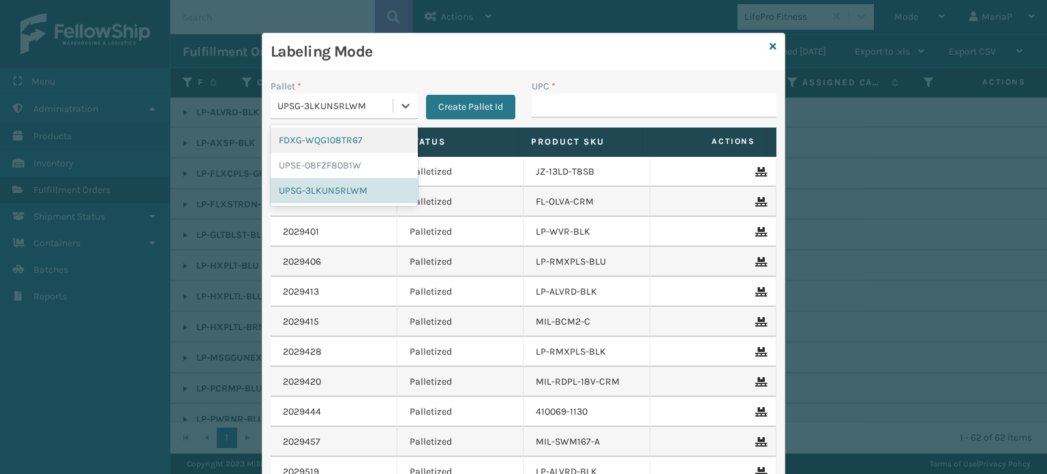
drag, startPoint x: 346, startPoint y: 147, endPoint x: 378, endPoint y: 138, distance: 33.7
click at [346, 147] on div "FDXG-WQG108TR67" at bounding box center [344, 139] width 147 height 25
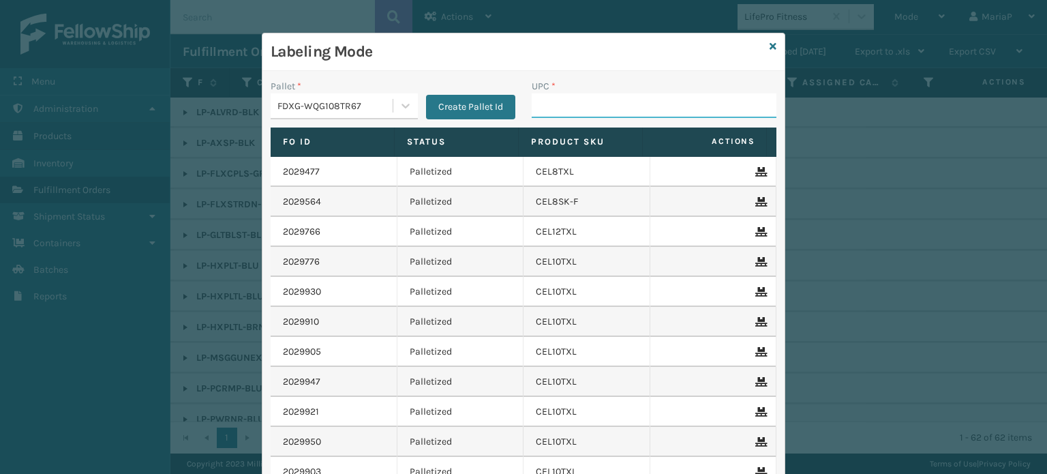
click at [580, 106] on input "UPC *" at bounding box center [654, 105] width 245 height 25
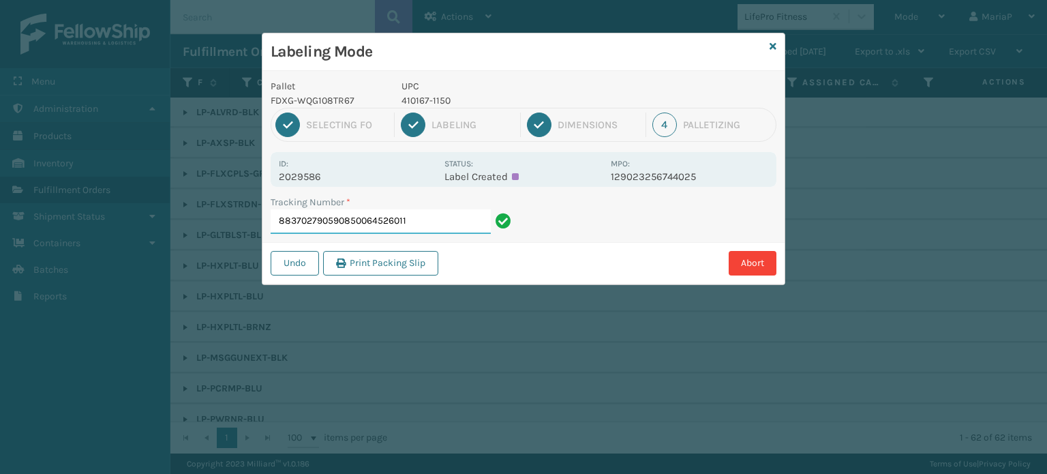
click at [339, 223] on input "883702790590850064526011" at bounding box center [381, 221] width 220 height 25
drag, startPoint x: 348, startPoint y: 219, endPoint x: 551, endPoint y: 243, distance: 205.2
click at [551, 243] on div "Pallet FDXG-WQG108TR67 UPC 410167-1150 1 Selecting FO 2 Labeling 3 Dimensions 4…" at bounding box center [523, 177] width 522 height 213
type input "883702790590"
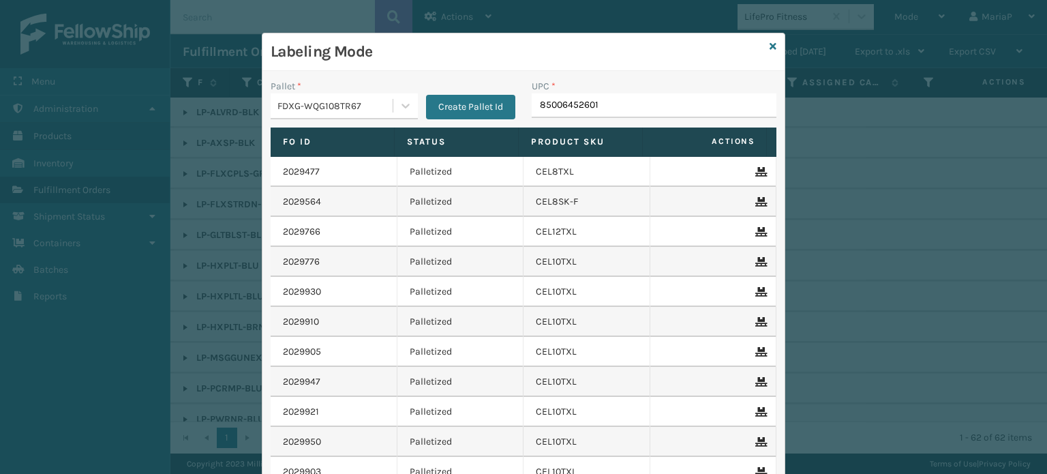
type input "850064526011"
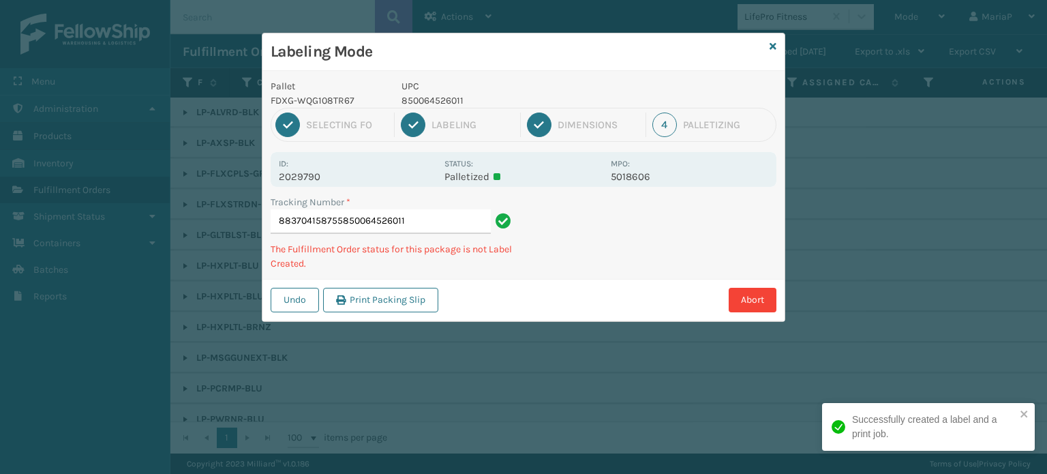
type input "883704158755850064526011"
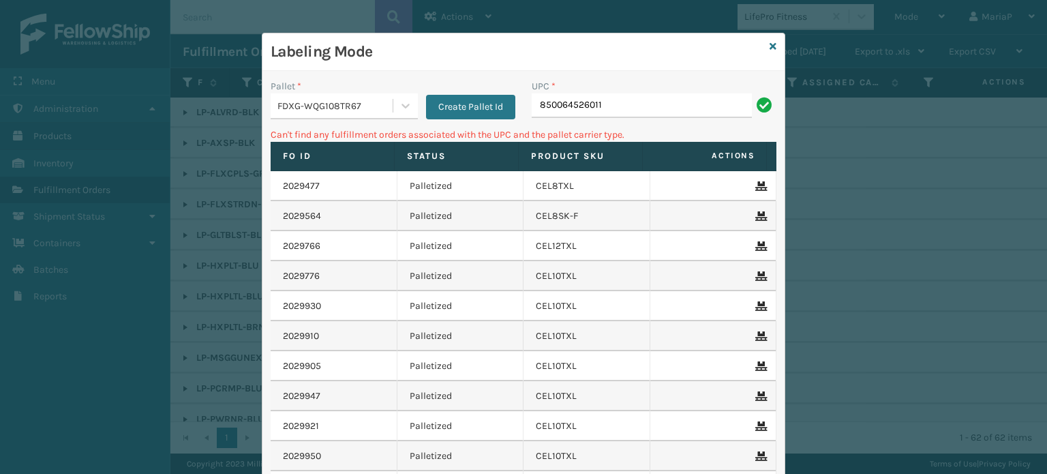
click at [622, 110] on input "850064526011" at bounding box center [642, 105] width 220 height 25
click at [771, 46] on icon at bounding box center [772, 47] width 7 height 10
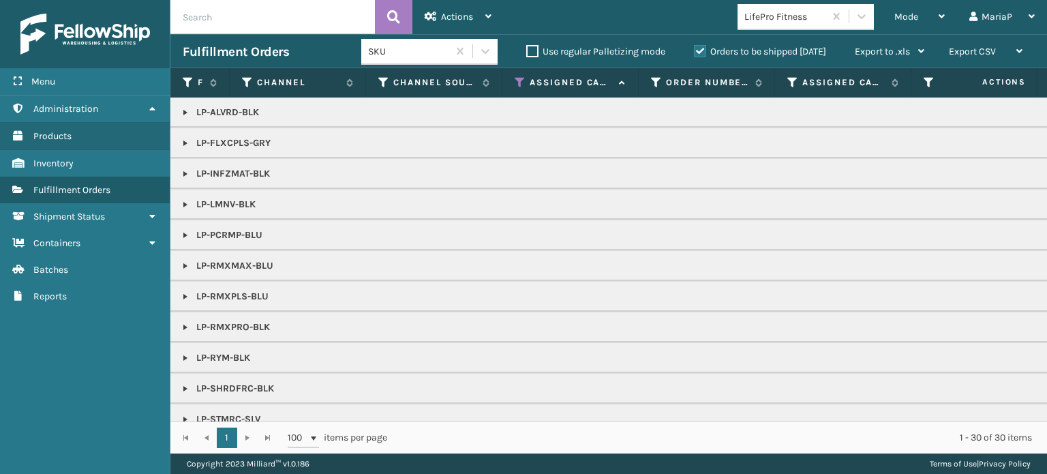
click at [771, 25] on div "LifePro Fitness" at bounding box center [780, 16] width 87 height 22
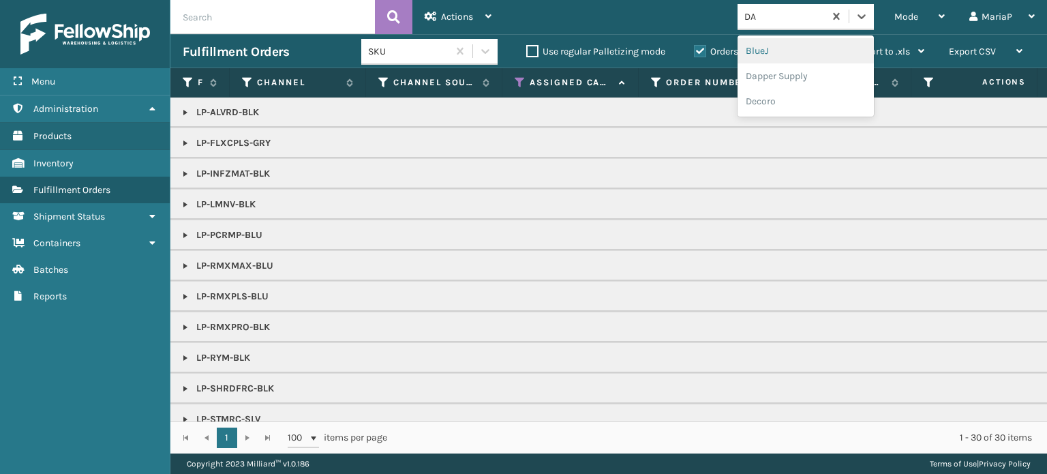
type input "DAP"
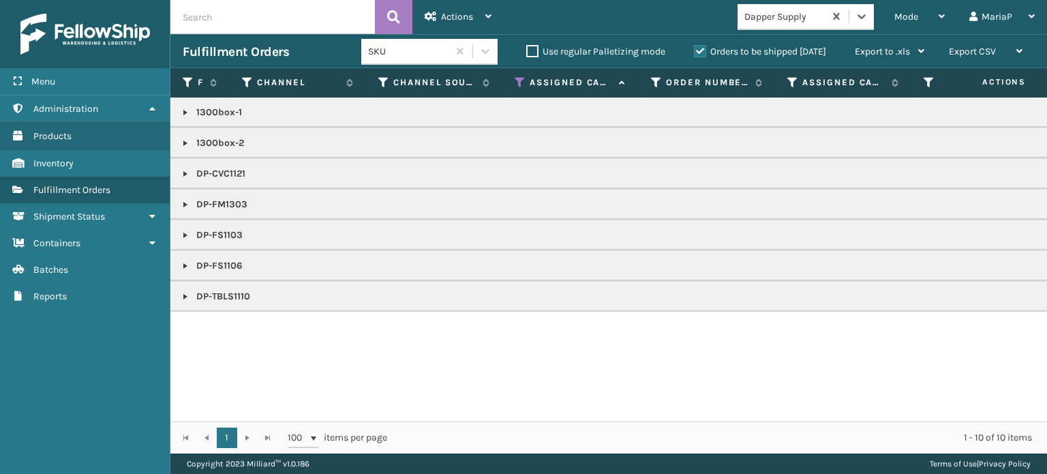
click at [181, 236] on link at bounding box center [185, 235] width 11 height 11
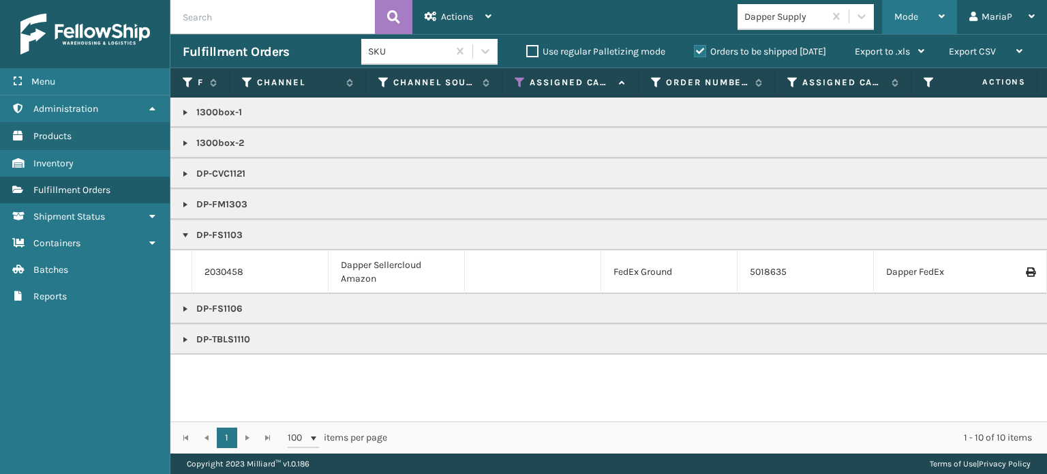
click at [928, 14] on div "Mode" at bounding box center [919, 17] width 50 height 34
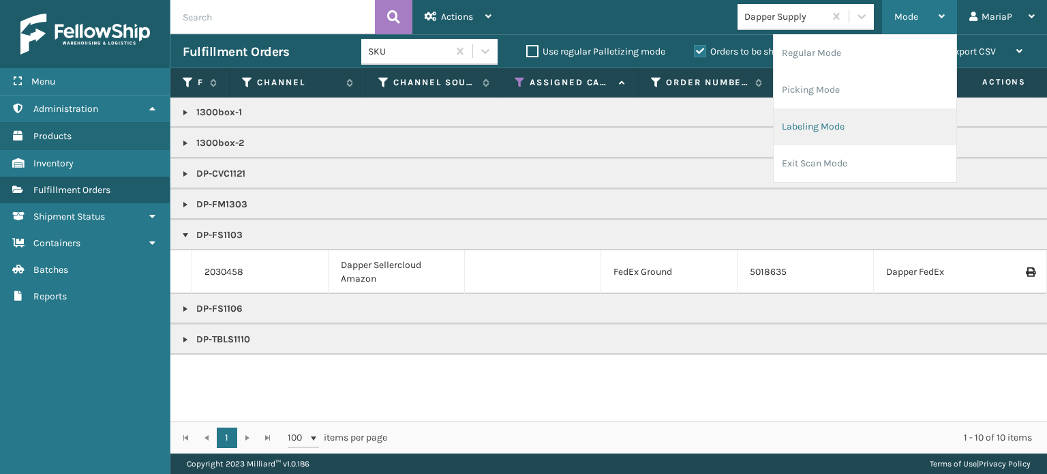
click at [851, 122] on li "Labeling Mode" at bounding box center [865, 126] width 183 height 37
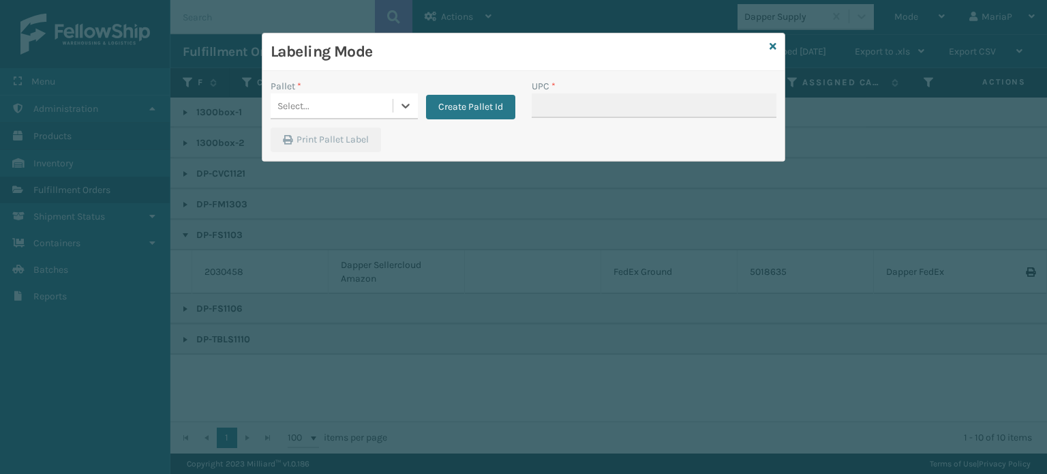
click at [393, 100] on div at bounding box center [405, 105] width 25 height 25
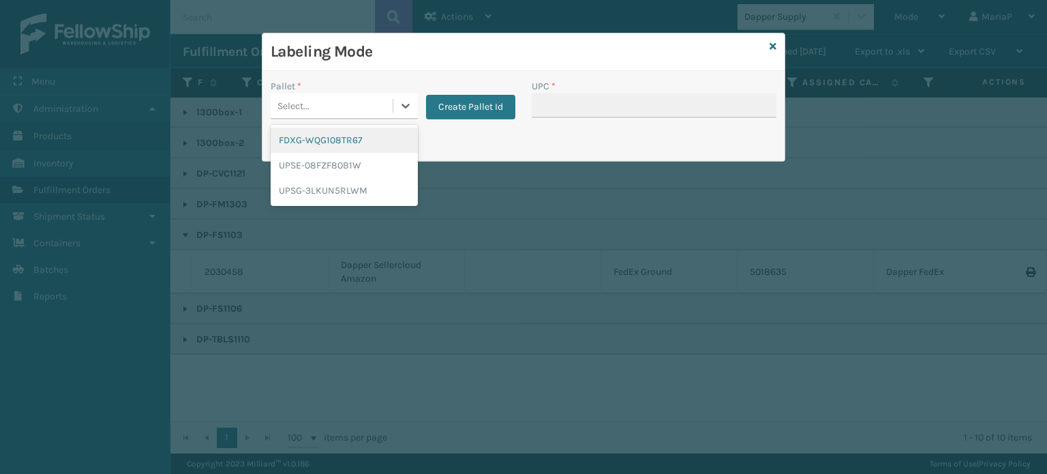
click at [357, 130] on div "FDXG-WQG108TR67" at bounding box center [344, 139] width 147 height 25
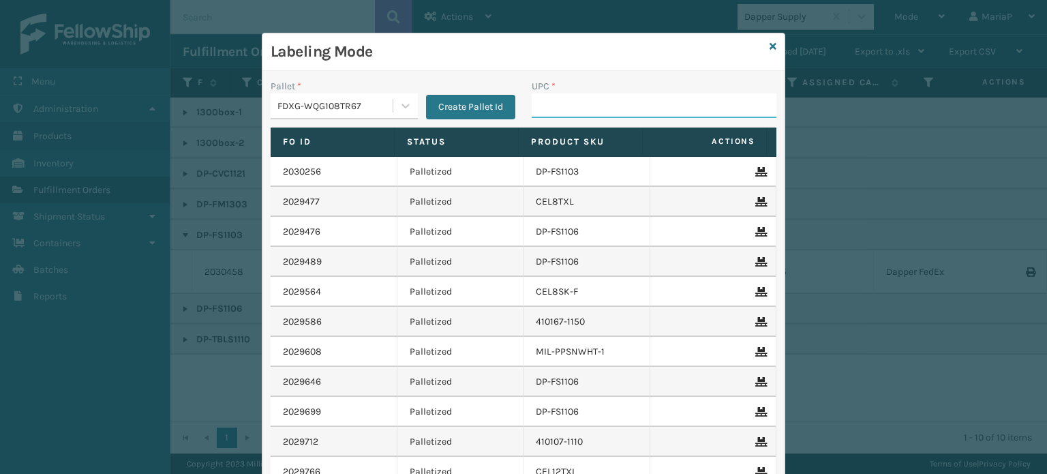
click at [553, 106] on input "UPC *" at bounding box center [654, 105] width 245 height 25
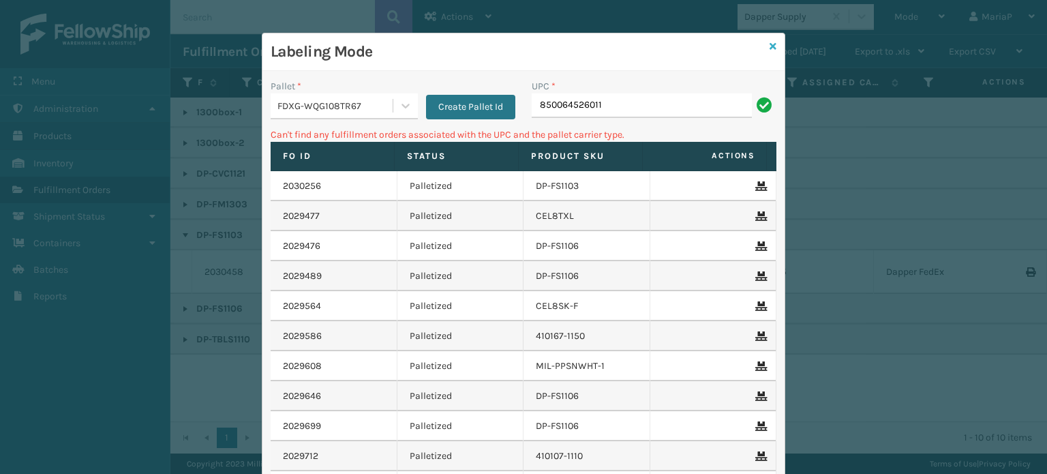
click at [771, 42] on icon at bounding box center [772, 47] width 7 height 10
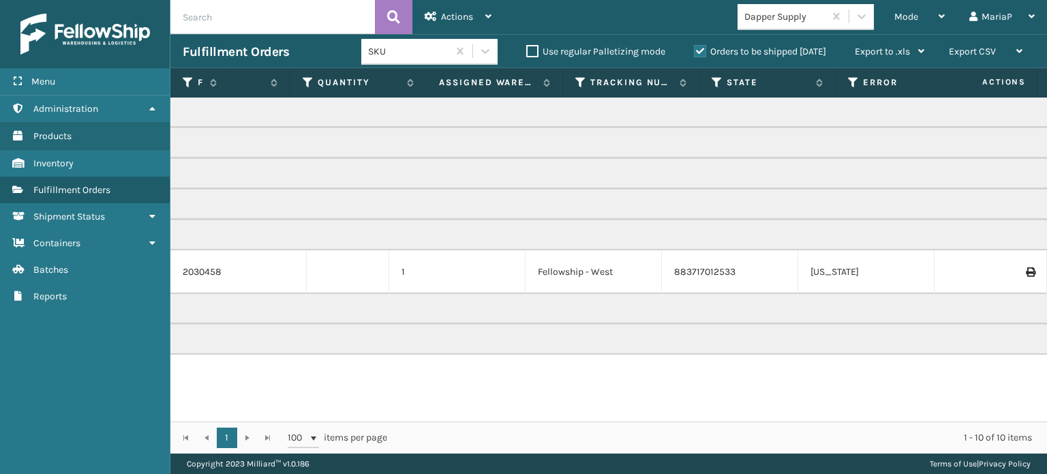
scroll to position [0, 0]
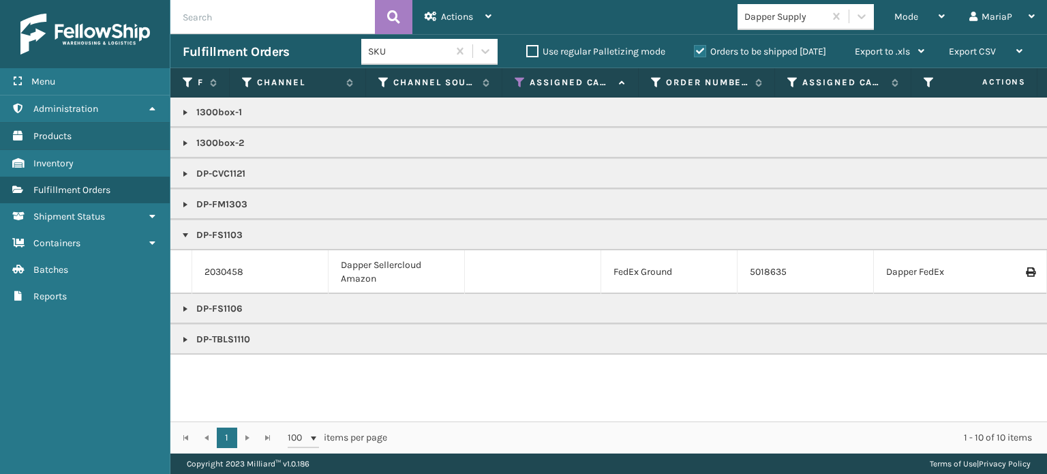
click at [771, 426] on div "1 1 100 items per page 1 - 10 of 10 items" at bounding box center [608, 437] width 876 height 32
click at [792, 84] on icon at bounding box center [792, 82] width 11 height 12
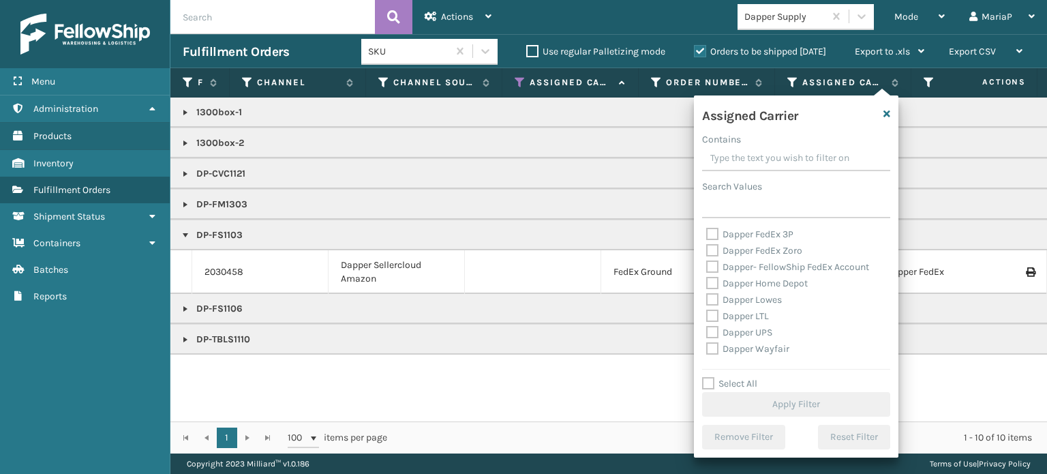
click at [518, 81] on icon at bounding box center [520, 82] width 11 height 12
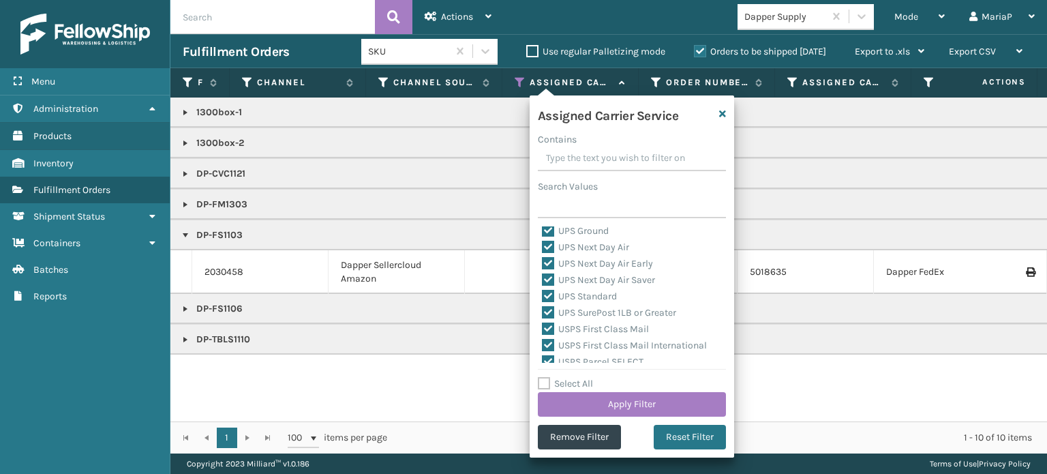
scroll to position [420, 0]
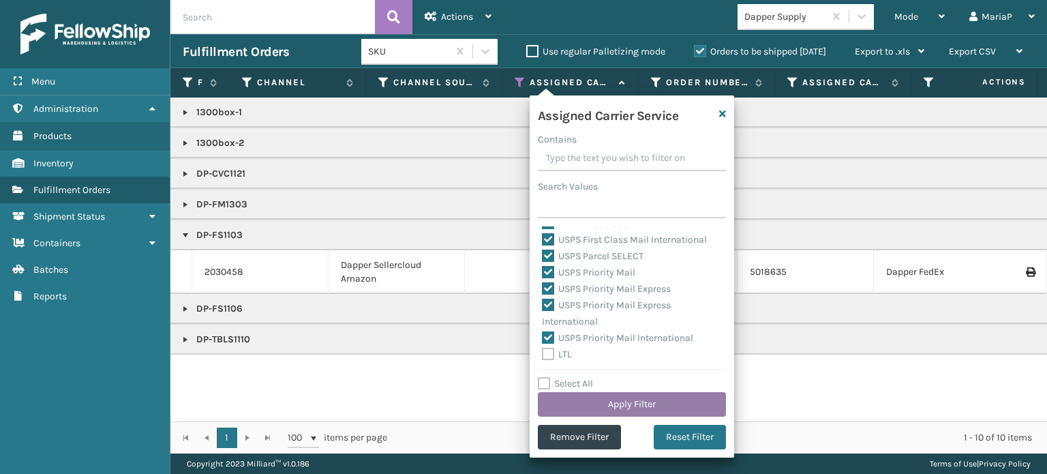
click at [672, 406] on button "Apply Filter" at bounding box center [632, 404] width 188 height 25
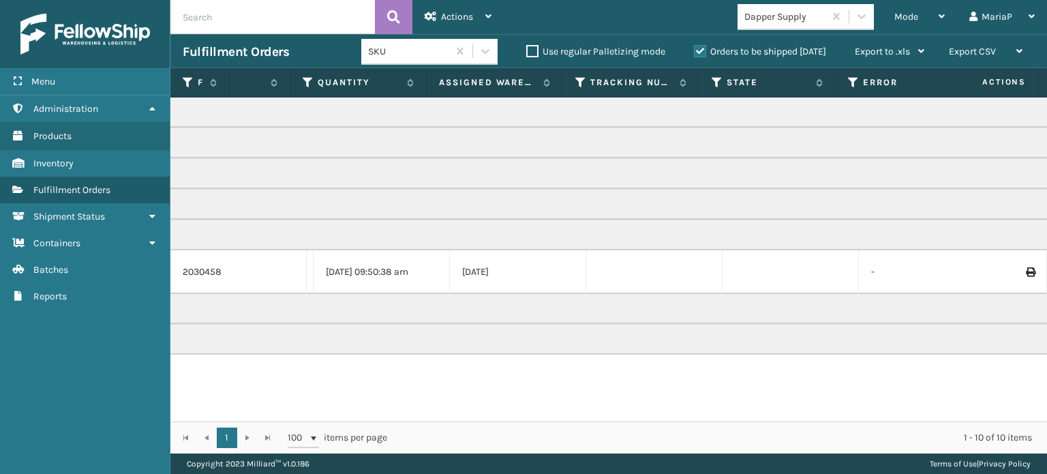
scroll to position [0, 1514]
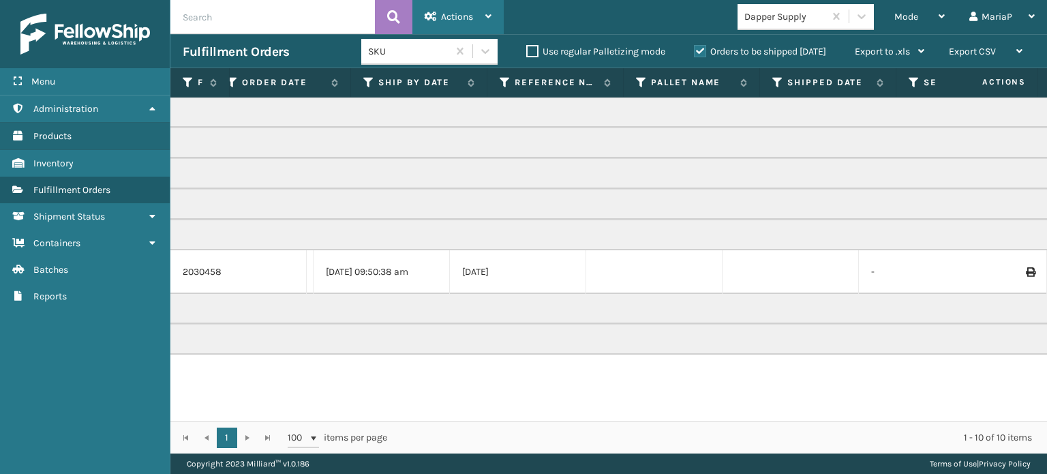
click at [430, 18] on icon at bounding box center [431, 17] width 12 height 10
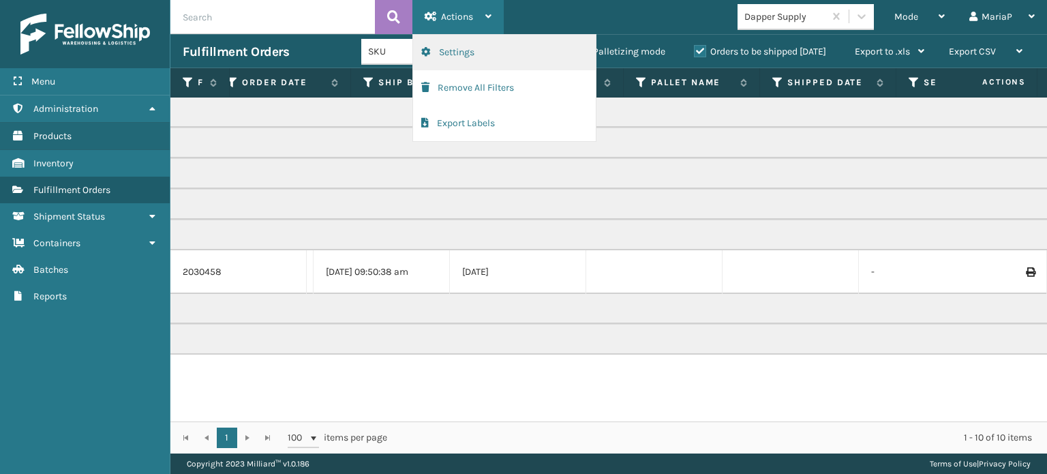
click at [446, 59] on button "Settings" at bounding box center [504, 52] width 183 height 35
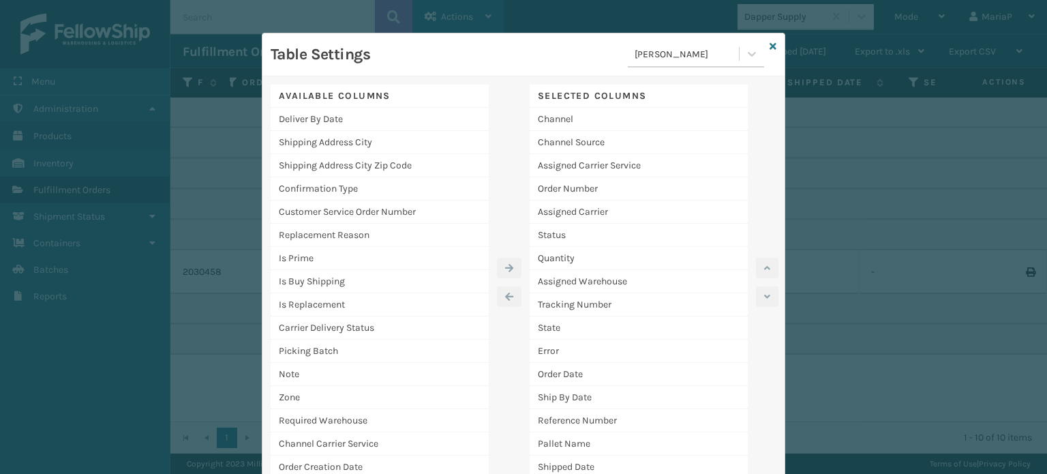
scroll to position [33, 0]
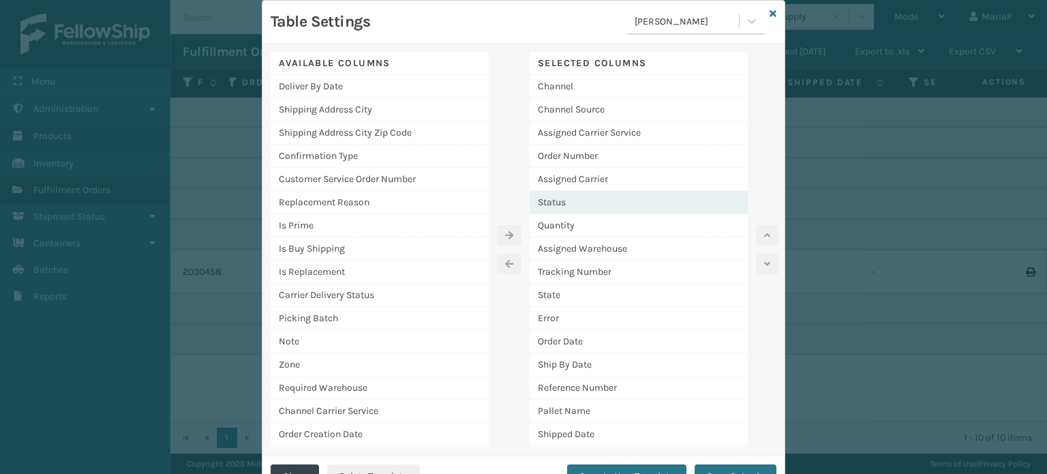
click at [569, 201] on div "Status" at bounding box center [639, 202] width 218 height 23
click at [511, 206] on div at bounding box center [509, 249] width 41 height 395
click at [510, 204] on div at bounding box center [509, 249] width 41 height 395
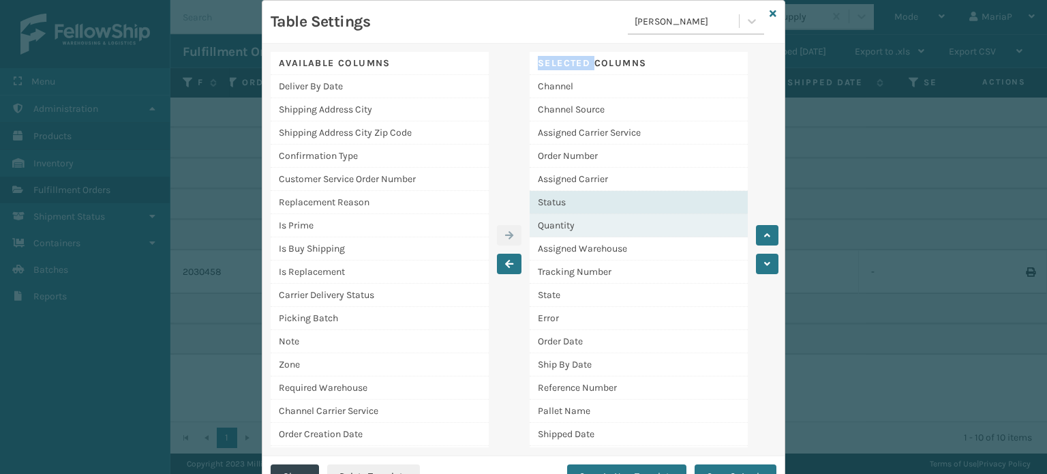
scroll to position [68, 0]
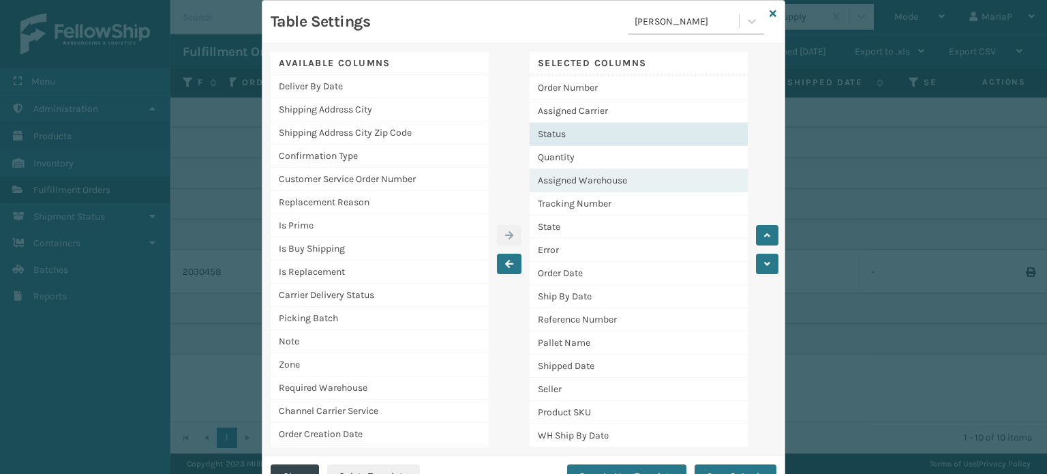
click at [630, 183] on div "Assigned Warehouse" at bounding box center [639, 180] width 218 height 23
click at [507, 264] on icon "button" at bounding box center [509, 264] width 8 height 10
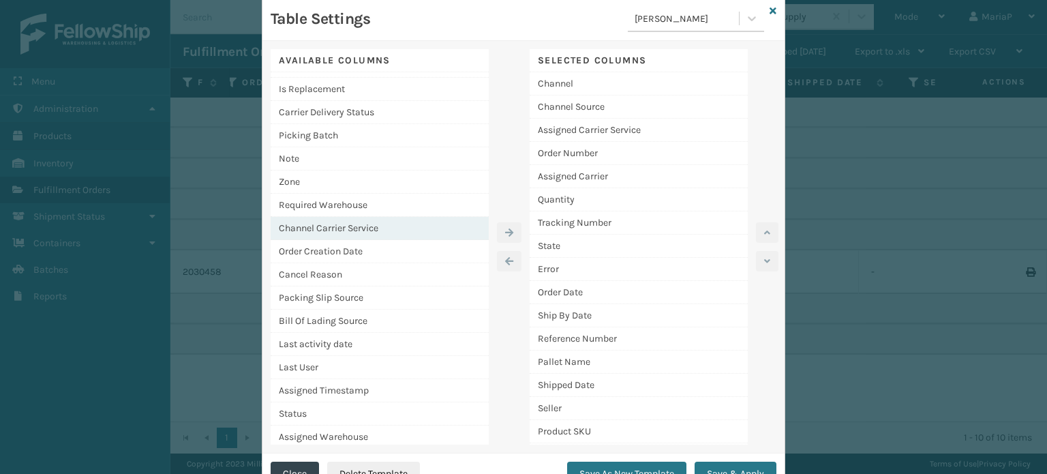
scroll to position [89, 0]
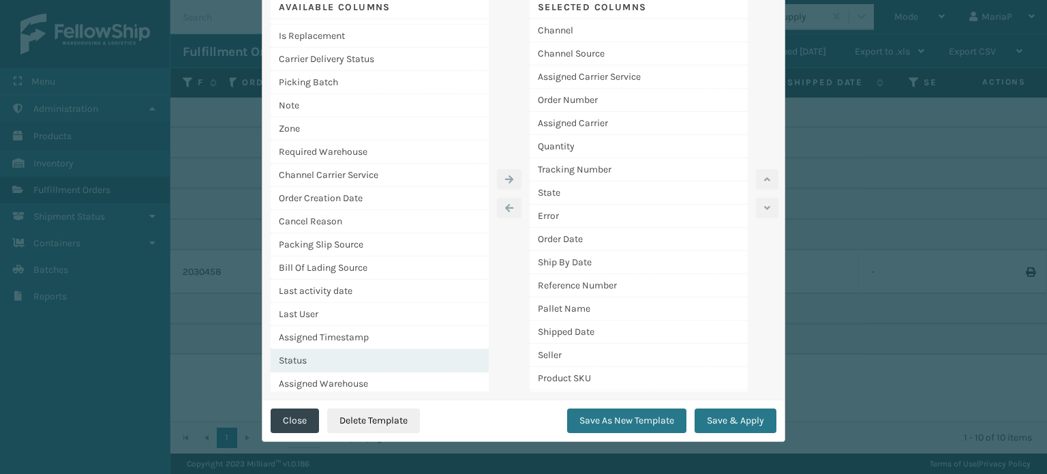
click at [322, 356] on div "Status" at bounding box center [380, 360] width 218 height 23
click at [505, 178] on icon "button" at bounding box center [509, 179] width 8 height 10
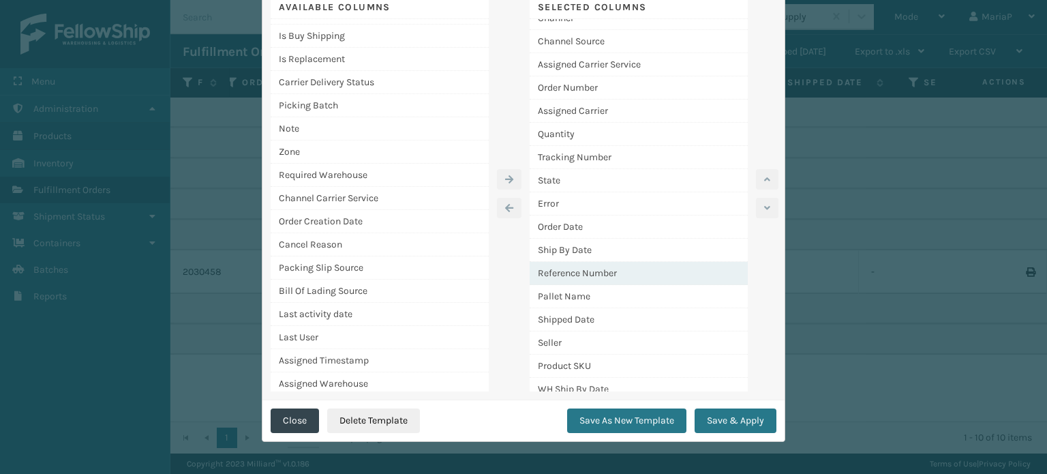
scroll to position [65, 0]
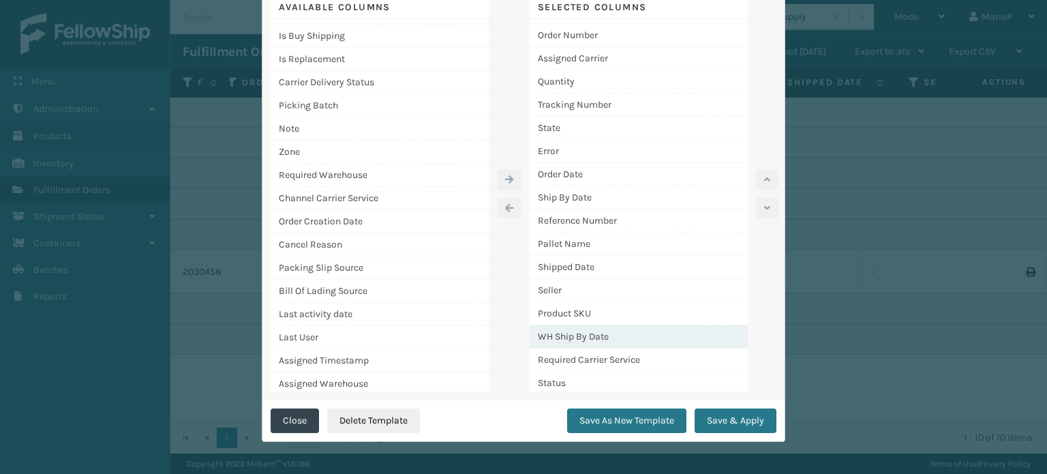
click at [650, 336] on div "WH Ship By Date" at bounding box center [639, 336] width 218 height 23
click at [506, 215] on button "button" at bounding box center [509, 208] width 25 height 20
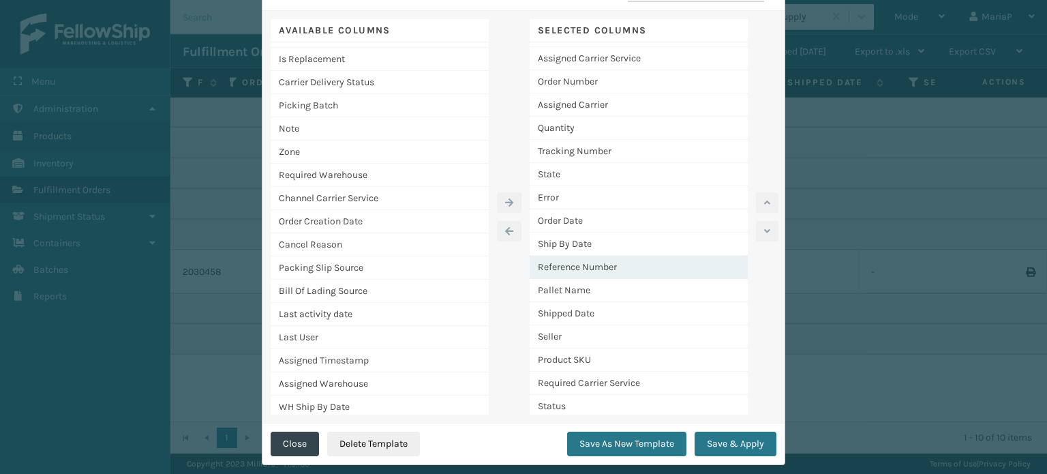
click at [588, 271] on div "Reference Number" at bounding box center [639, 267] width 218 height 23
click at [514, 223] on button "button" at bounding box center [509, 231] width 25 height 20
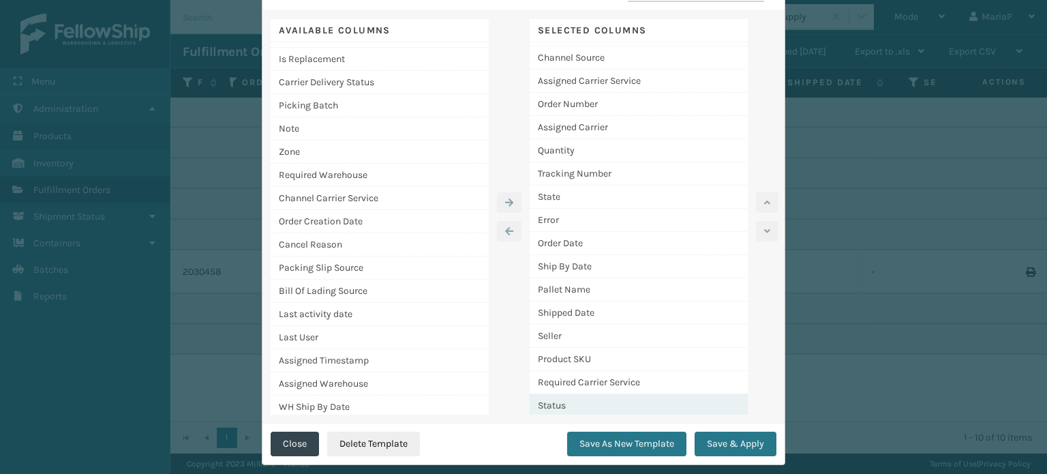
click at [635, 394] on div "Status" at bounding box center [639, 405] width 218 height 22
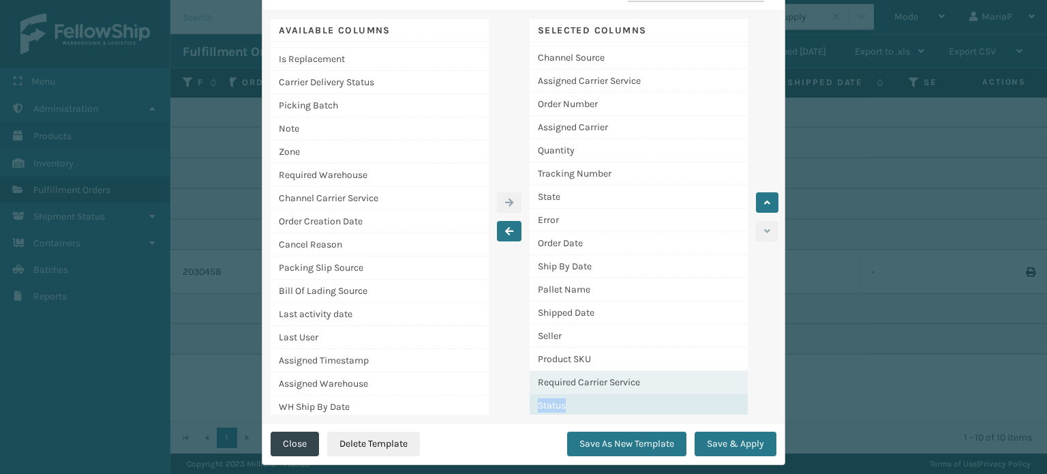
drag, startPoint x: 635, startPoint y: 393, endPoint x: 656, endPoint y: 368, distance: 32.9
click at [656, 368] on div "Channel Channel Source Assigned Carrier Service Order Number Assigned Carrier Q…" at bounding box center [639, 219] width 218 height 393
click at [770, 204] on button "button" at bounding box center [767, 202] width 22 height 20
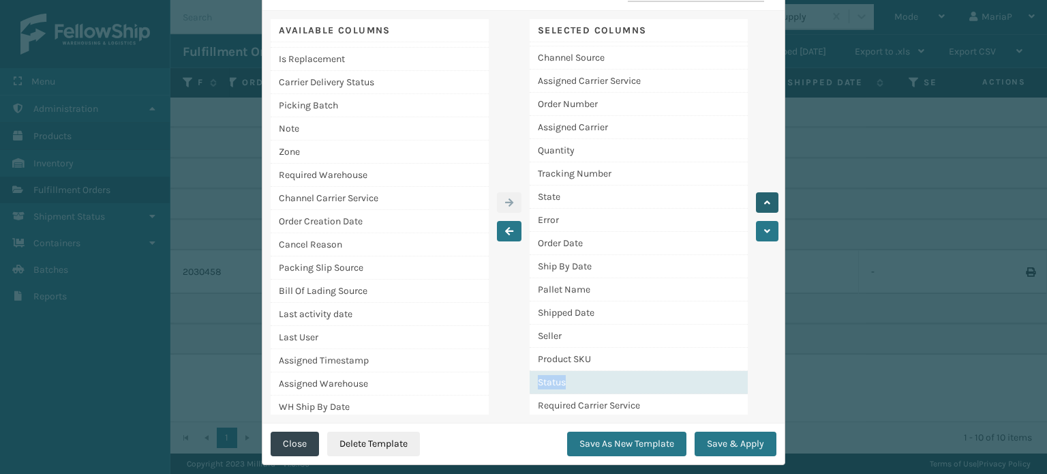
click at [770, 204] on button "button" at bounding box center [767, 202] width 22 height 20
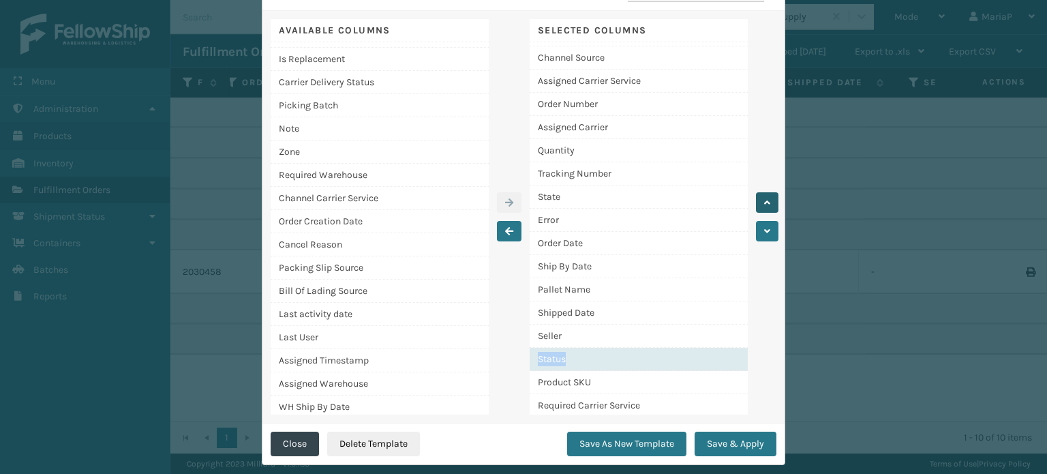
click at [770, 204] on button "button" at bounding box center [767, 202] width 22 height 20
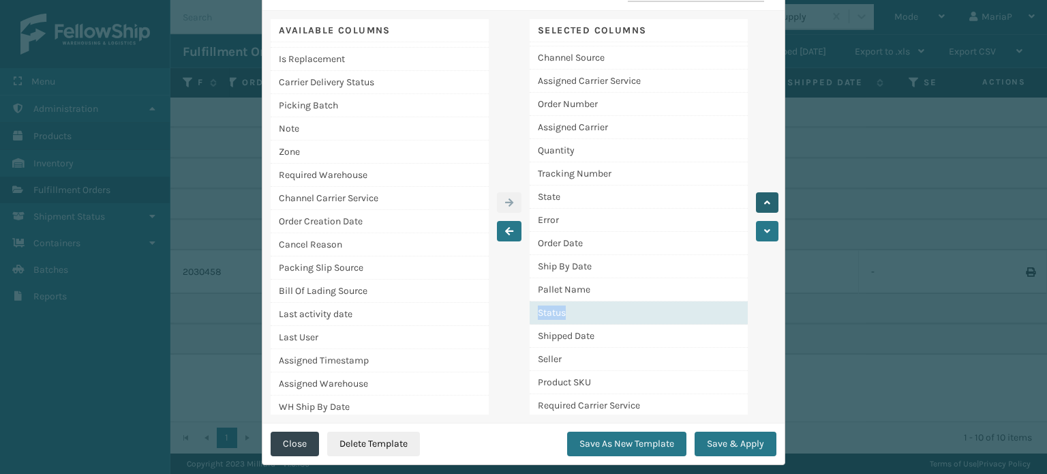
click at [770, 204] on button "button" at bounding box center [767, 202] width 22 height 20
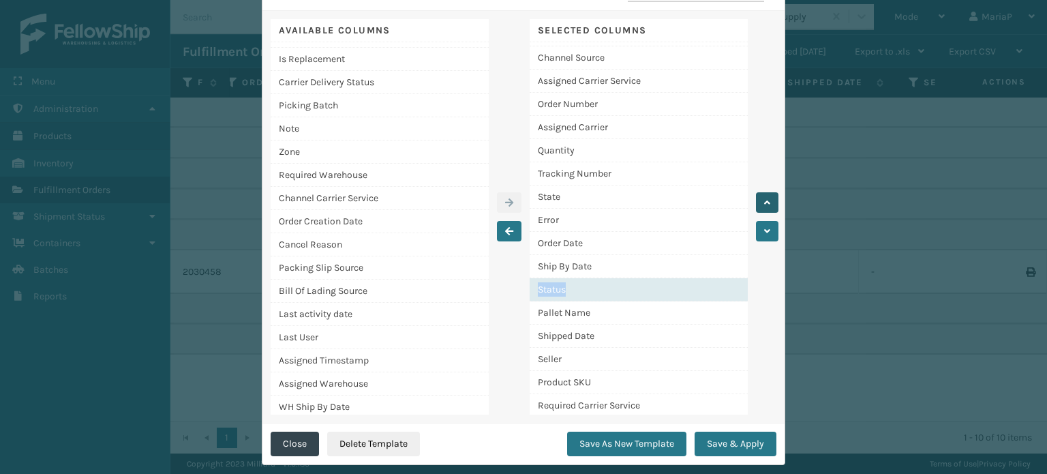
click at [770, 204] on button "button" at bounding box center [767, 202] width 22 height 20
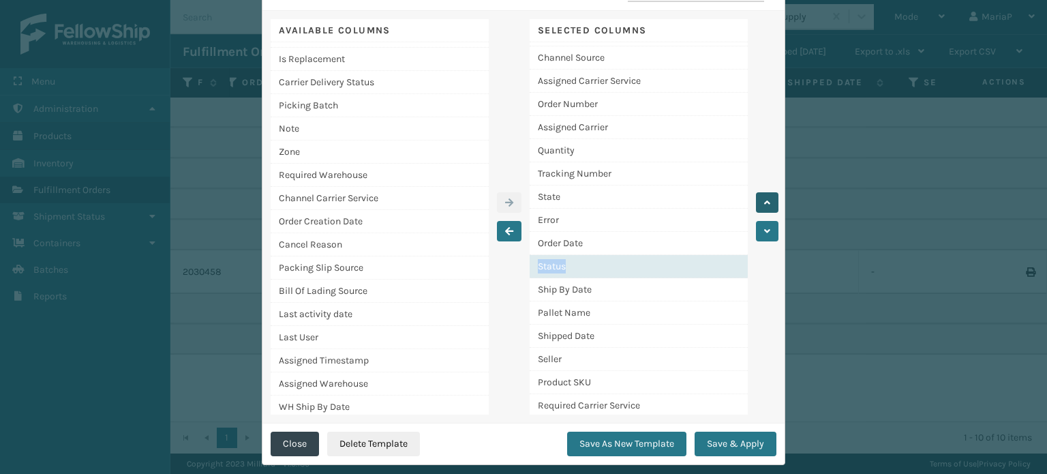
click at [770, 204] on button "button" at bounding box center [767, 202] width 22 height 20
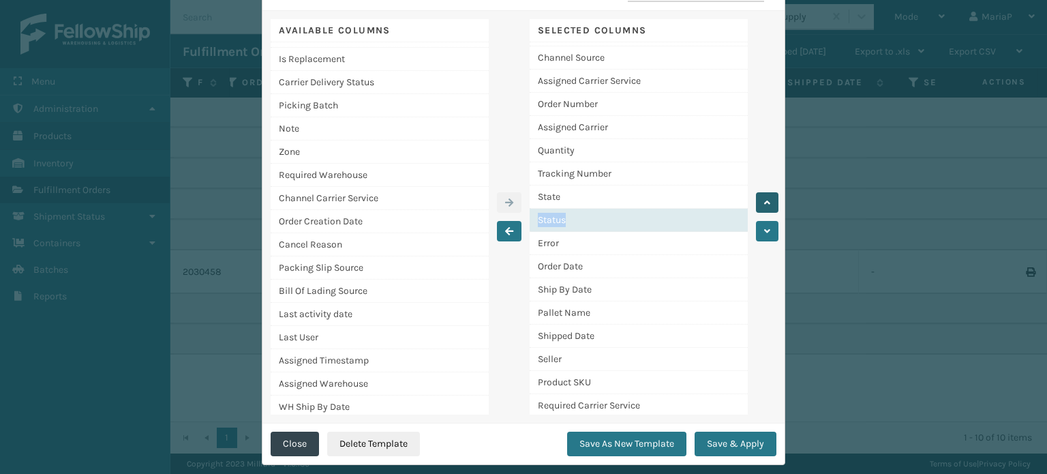
click at [770, 204] on button "button" at bounding box center [767, 202] width 22 height 20
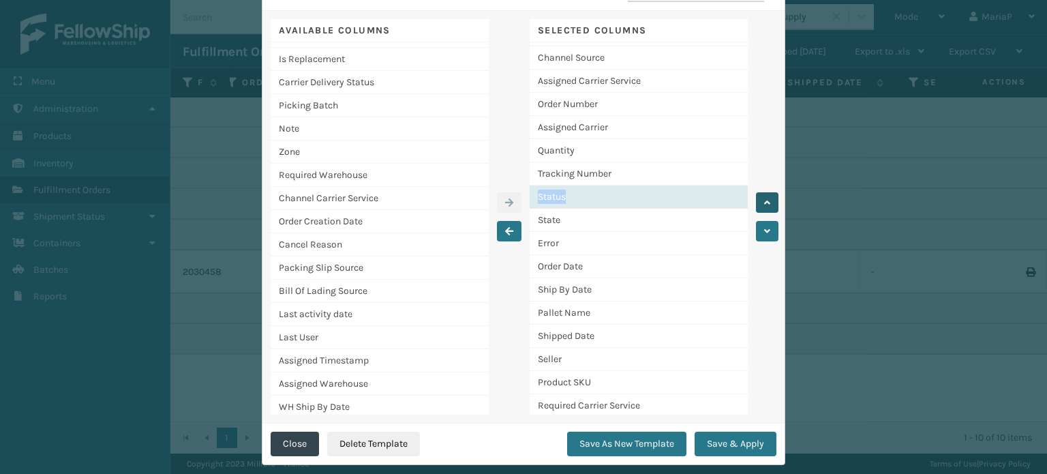
click at [770, 204] on button "button" at bounding box center [767, 202] width 22 height 20
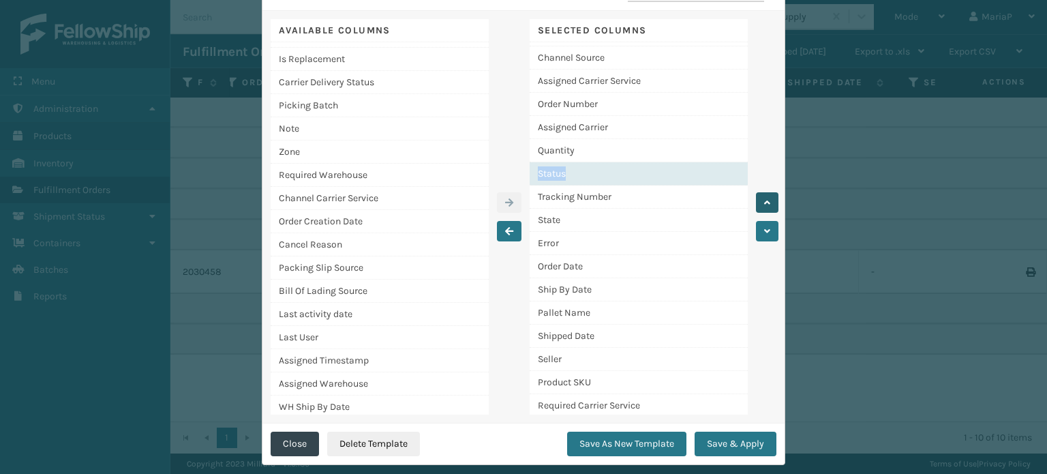
click at [770, 204] on button "button" at bounding box center [767, 202] width 22 height 20
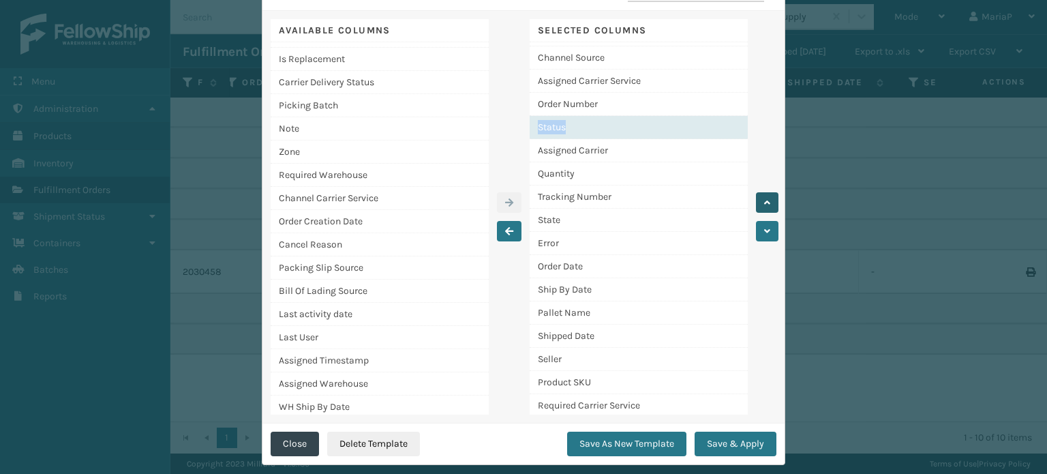
click at [770, 204] on button "button" at bounding box center [767, 202] width 22 height 20
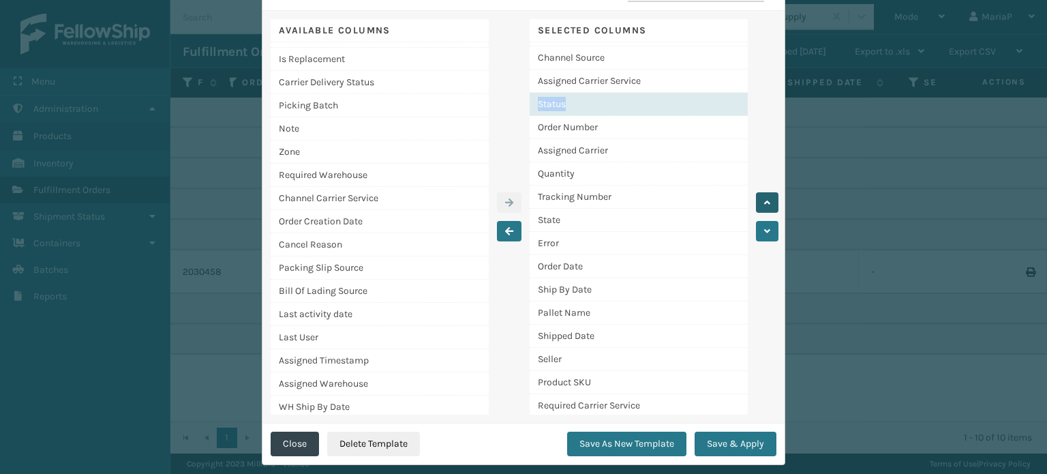
click at [770, 204] on button "button" at bounding box center [767, 202] width 22 height 20
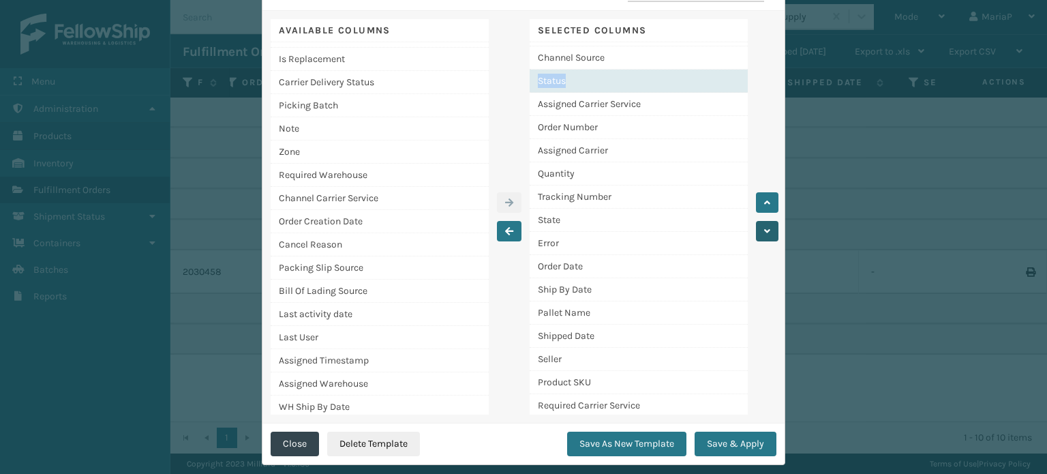
click at [757, 232] on button "button" at bounding box center [767, 231] width 22 height 20
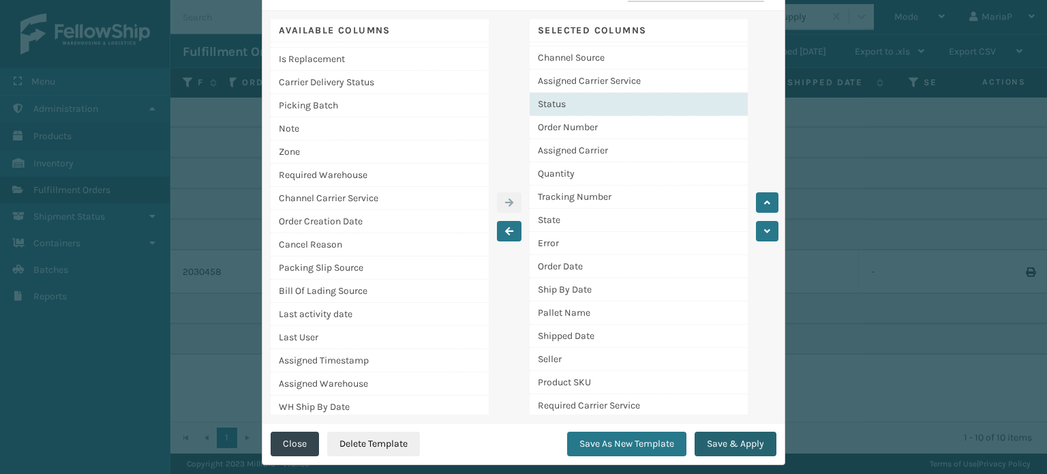
click at [738, 447] on button "Save & Apply" at bounding box center [735, 443] width 82 height 25
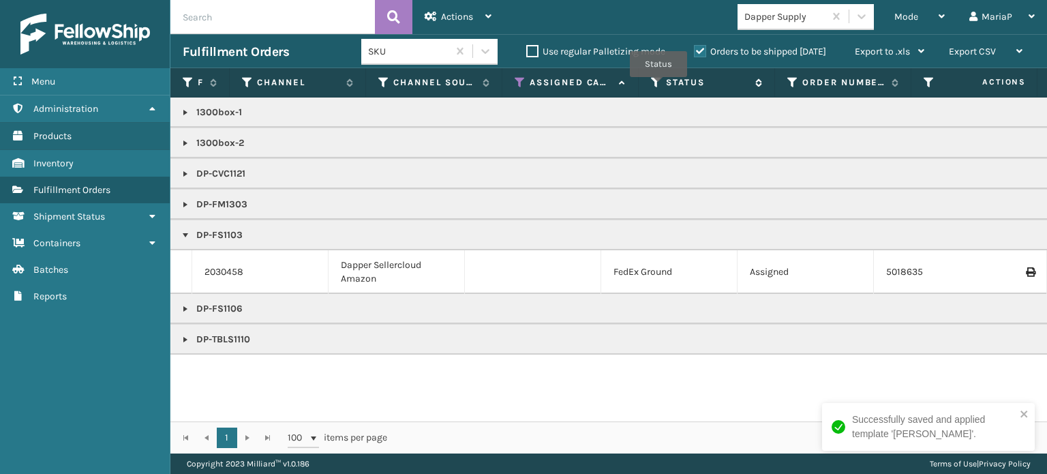
click at [660, 86] on icon at bounding box center [656, 82] width 11 height 12
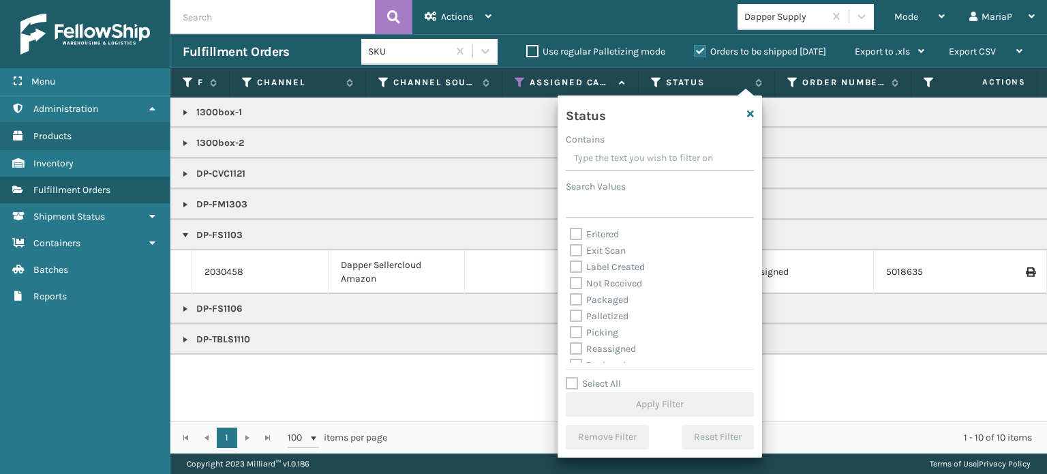
scroll to position [76, 0]
click at [573, 292] on label "Picking" at bounding box center [594, 289] width 48 height 12
click at [570, 290] on input "Picking" at bounding box center [570, 285] width 1 height 9
checkbox input "true"
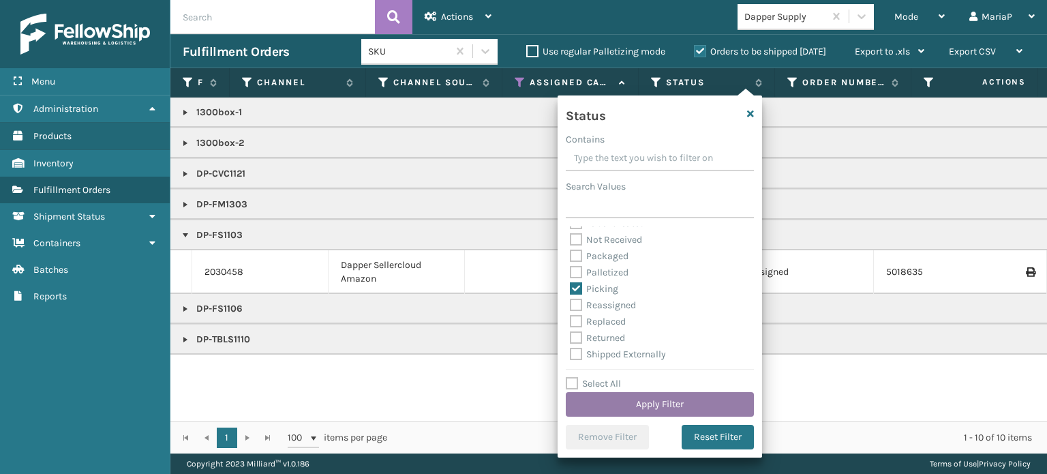
click at [698, 398] on button "Apply Filter" at bounding box center [660, 404] width 188 height 25
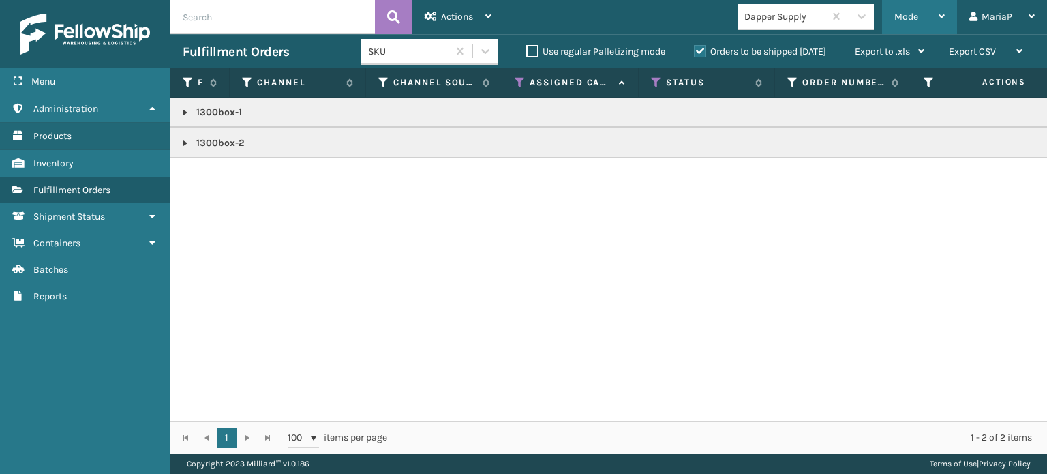
click at [902, 16] on span "Mode" at bounding box center [906, 17] width 24 height 12
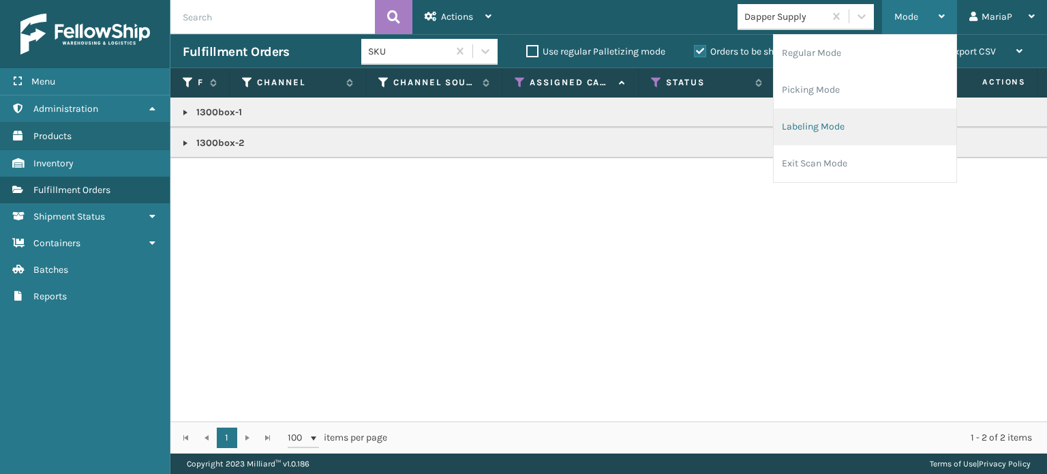
click at [814, 114] on li "Labeling Mode" at bounding box center [865, 126] width 183 height 37
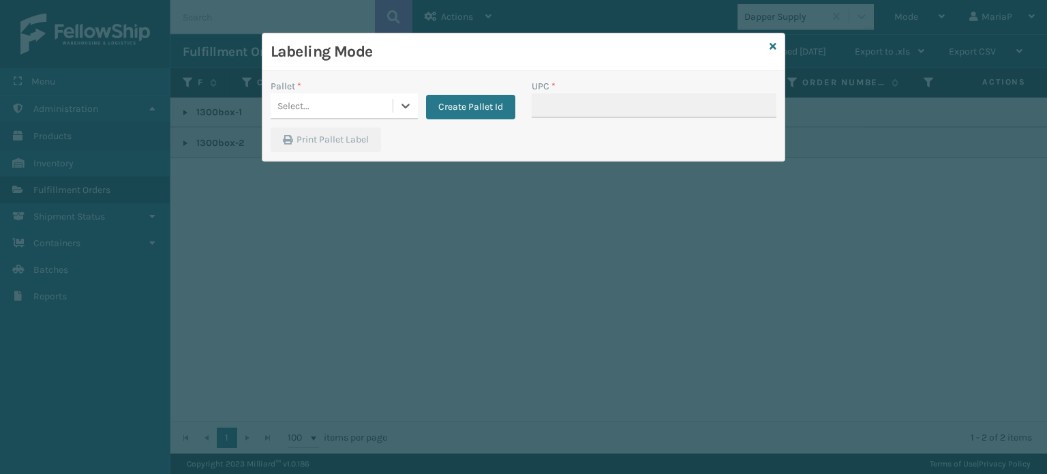
click at [359, 100] on div "Select..." at bounding box center [332, 106] width 122 height 22
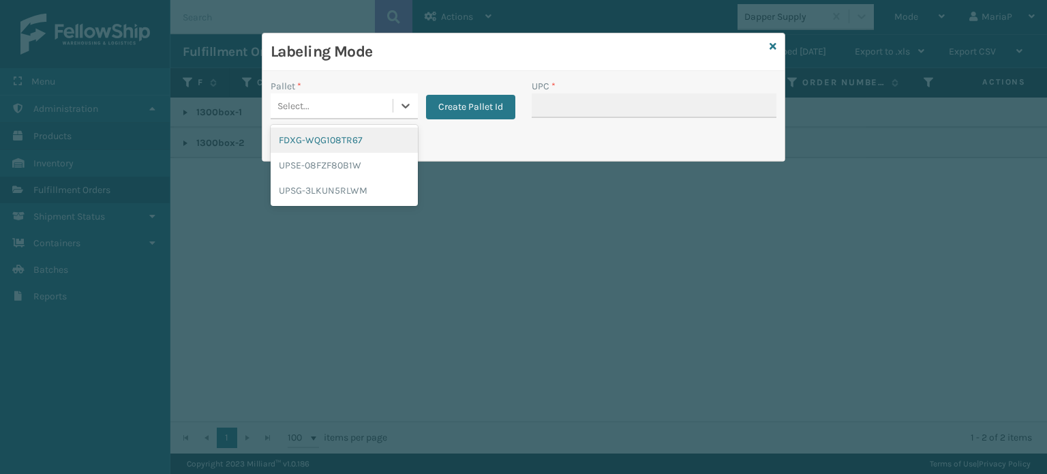
drag, startPoint x: 331, startPoint y: 144, endPoint x: 419, endPoint y: 126, distance: 90.4
click at [331, 144] on div "FDXG-WQG108TR67" at bounding box center [344, 139] width 147 height 25
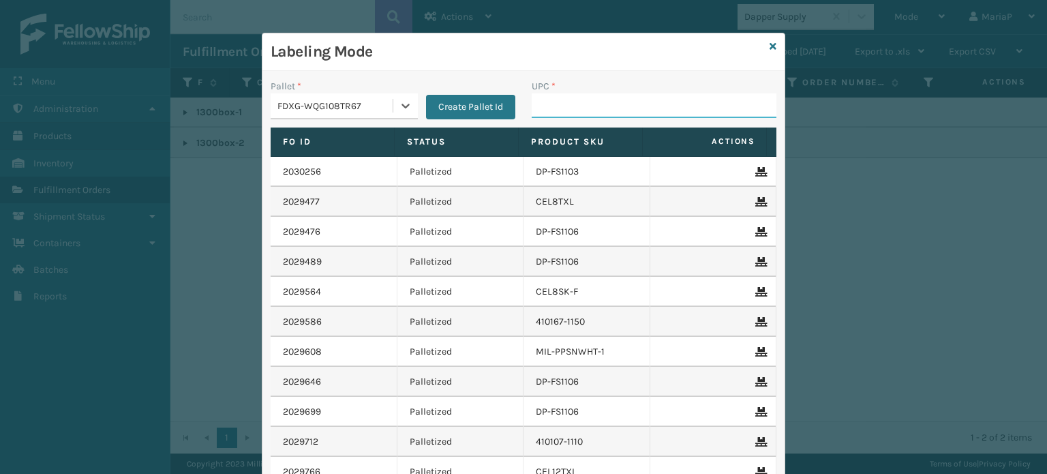
click at [534, 97] on input "UPC *" at bounding box center [654, 105] width 245 height 25
type input "1300BOX-2"
type input "1300BOX"
type input "8409851"
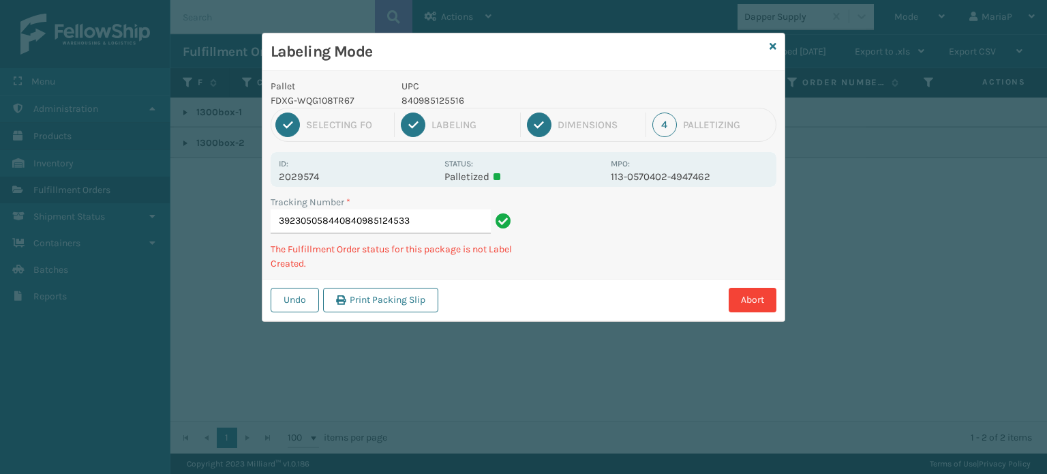
type input "392305058440840985124533"
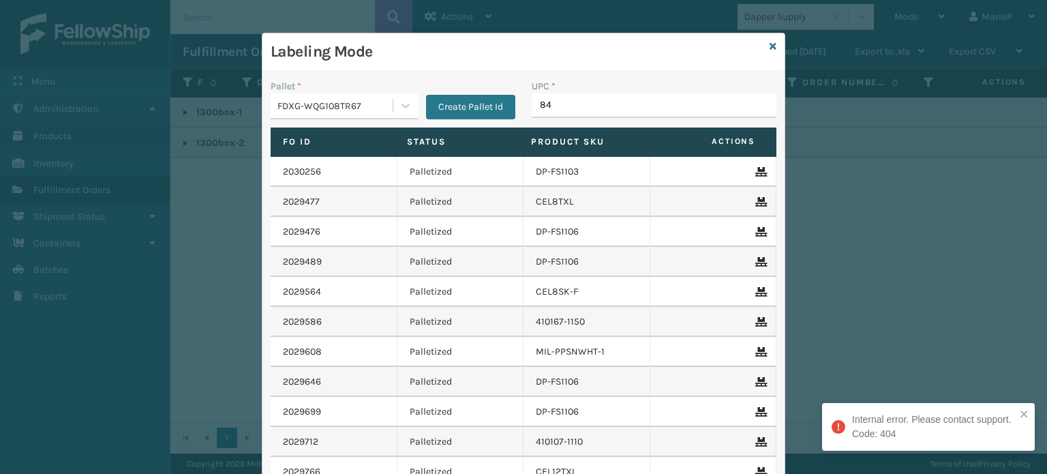
type input "840"
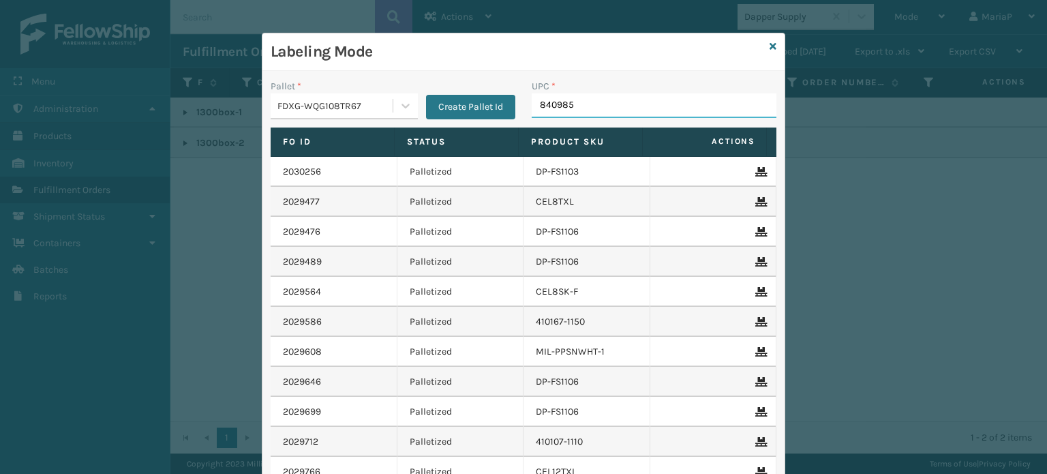
type input "8409851"
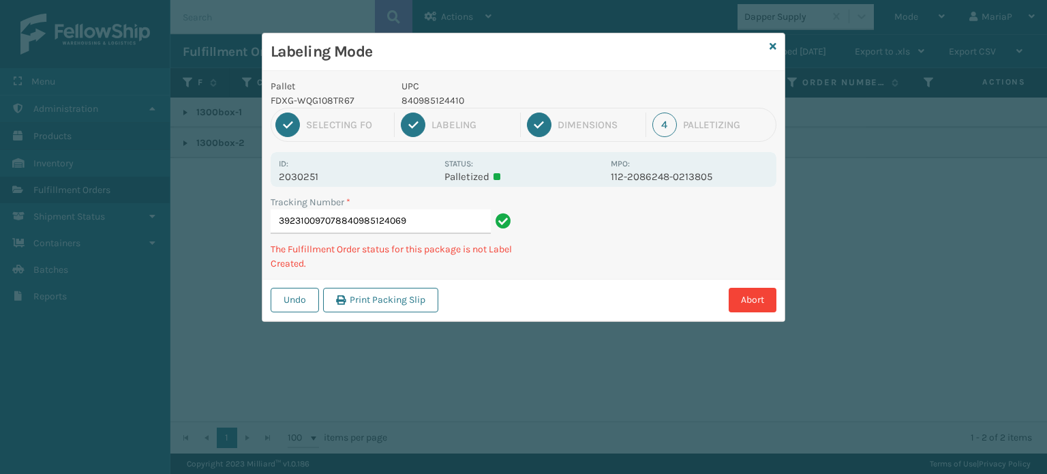
type input "392310097078840985124069"
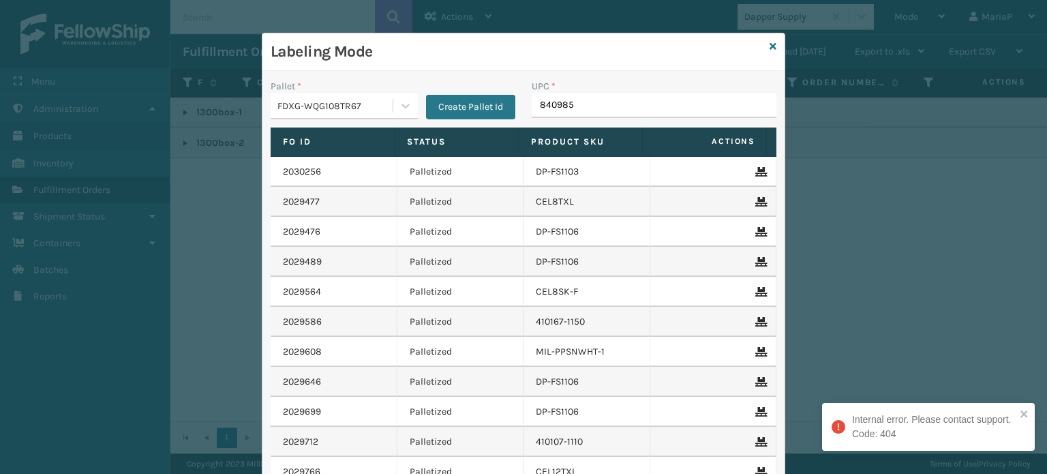
type input "8409851"
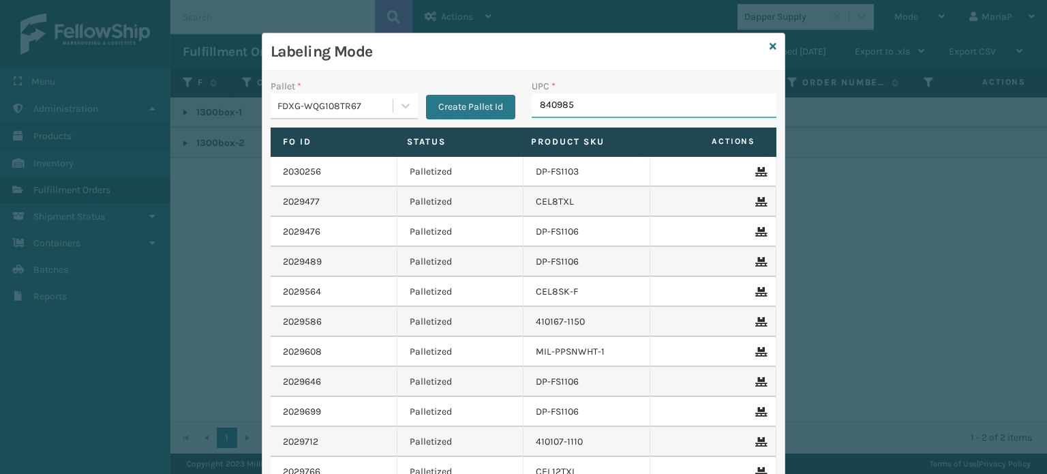
type input "8409851"
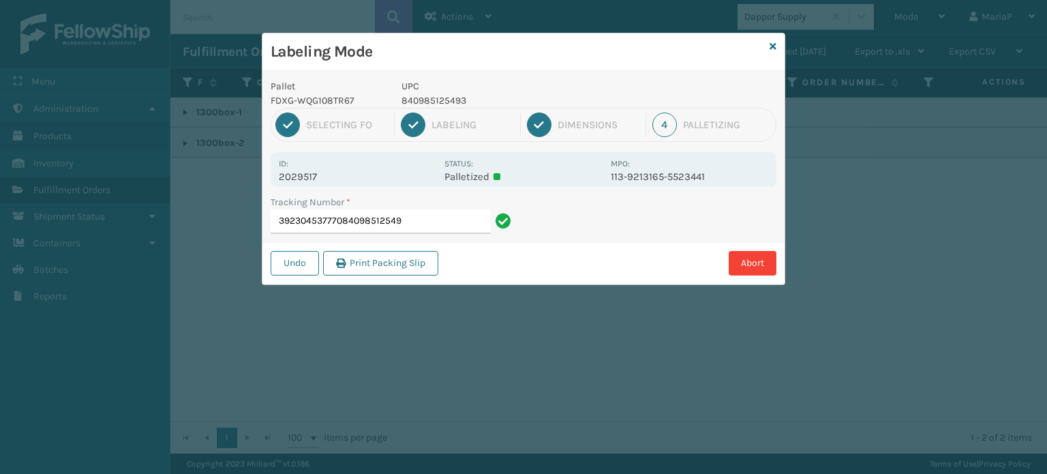
type input "392304537770840985125493"
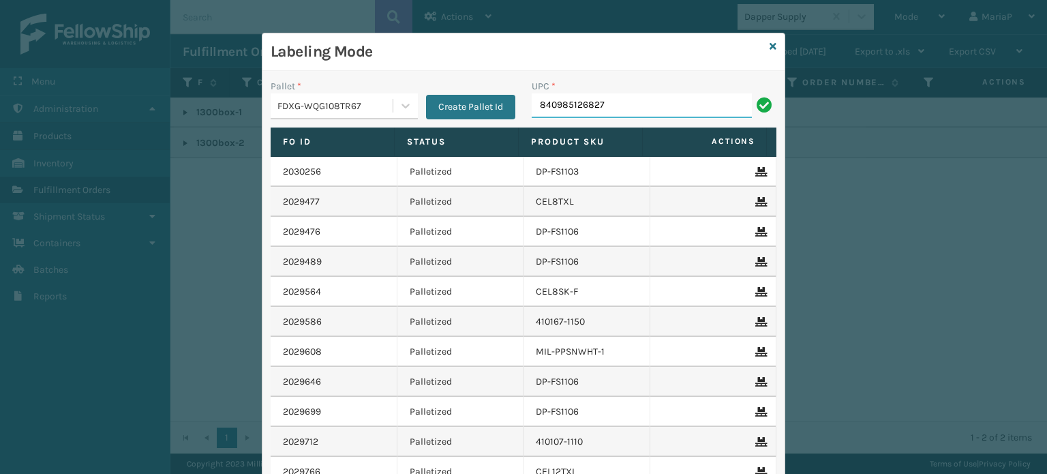
type input "840985126827"
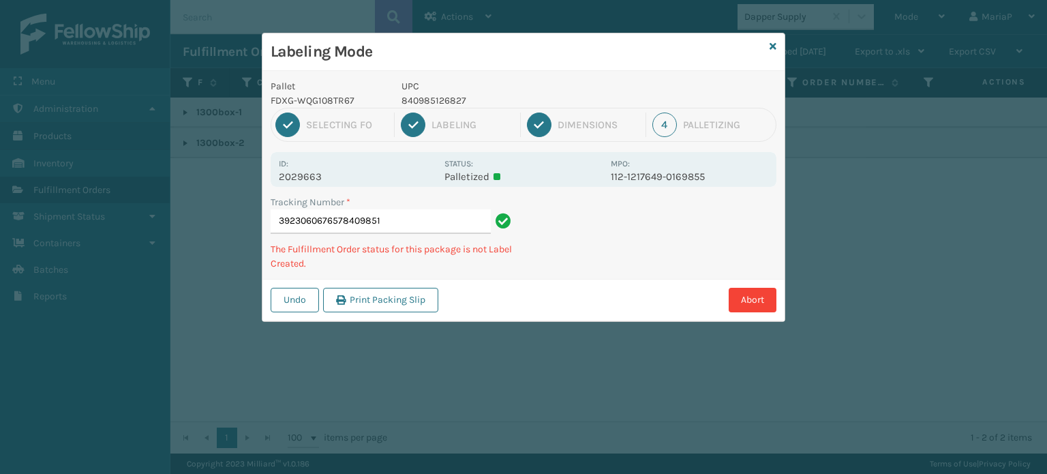
type input "39230606765784098512"
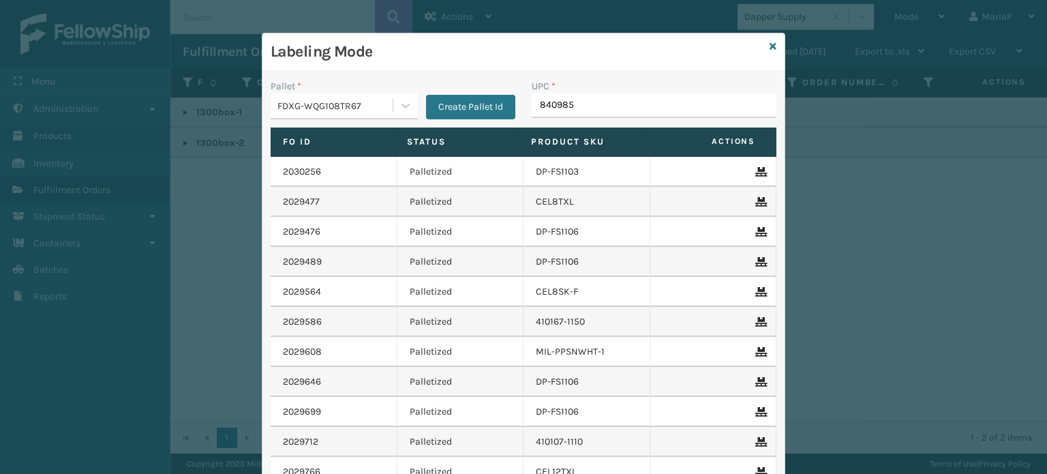
type input "8409851"
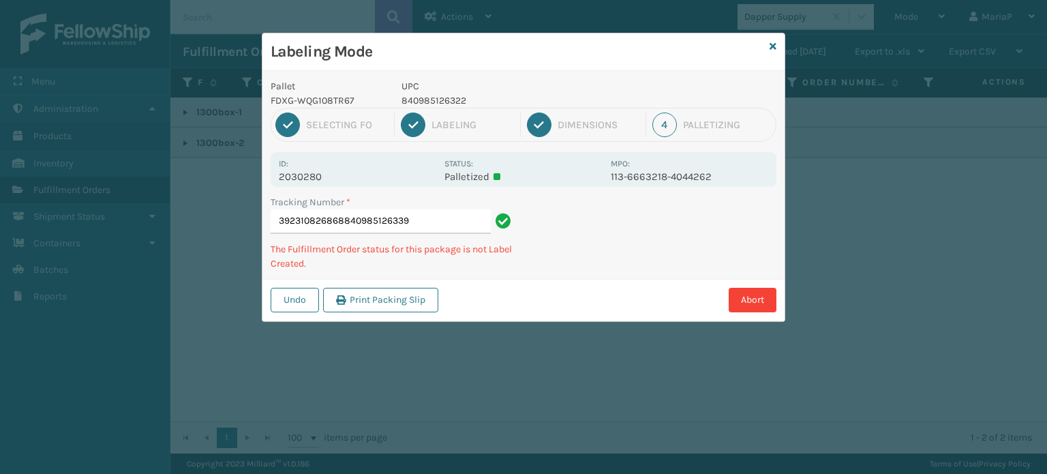
type input "392310826868840985126339"
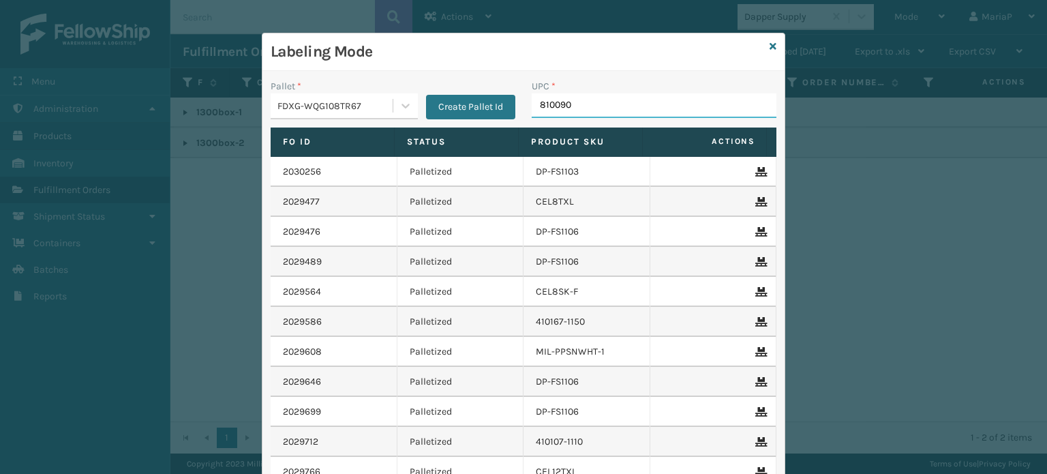
type input "8100909"
type input "KBCNSR8036-6"
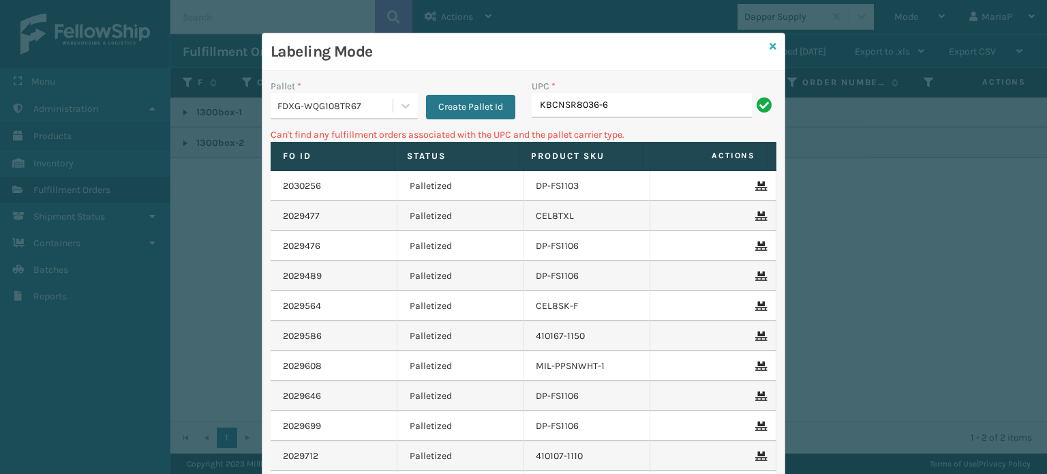
click at [769, 45] on icon at bounding box center [772, 47] width 7 height 10
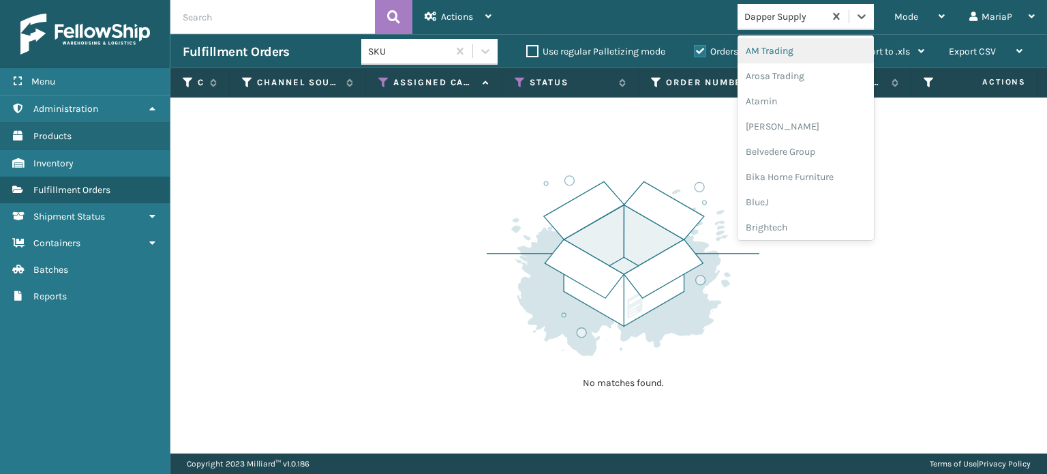
click at [772, 25] on div "Dapper Supply" at bounding box center [780, 16] width 87 height 22
type input "K"
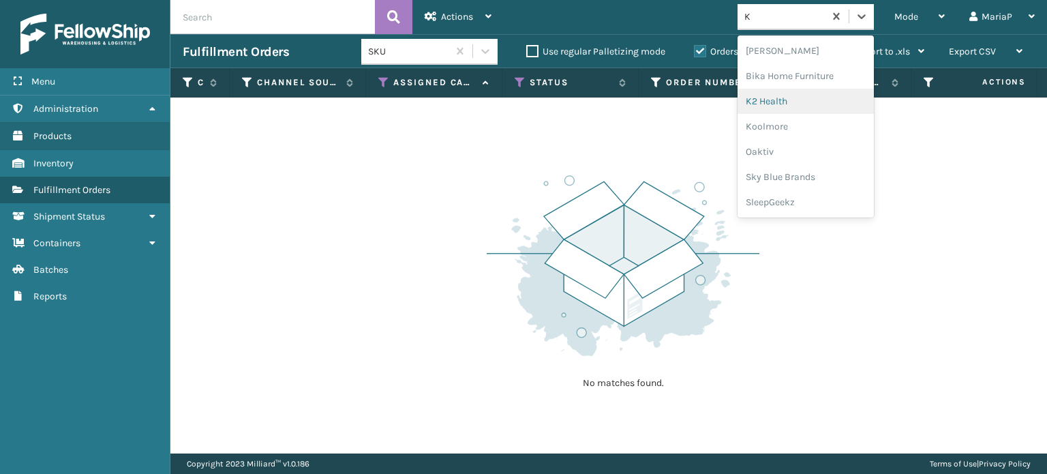
click at [766, 105] on div "K2 Health" at bounding box center [805, 101] width 136 height 25
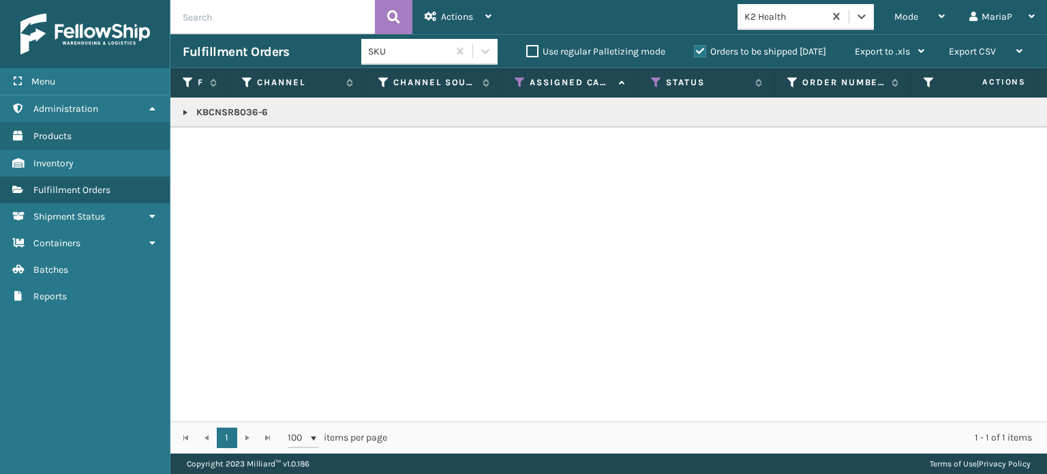
click at [189, 113] on link at bounding box center [185, 112] width 11 height 11
click at [220, 144] on link "2030118" at bounding box center [221, 149] width 35 height 14
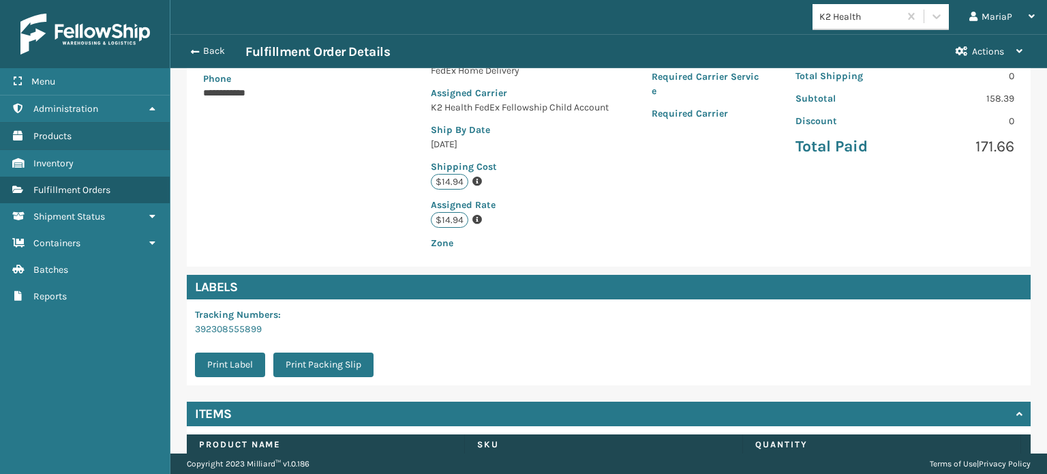
scroll to position [345, 0]
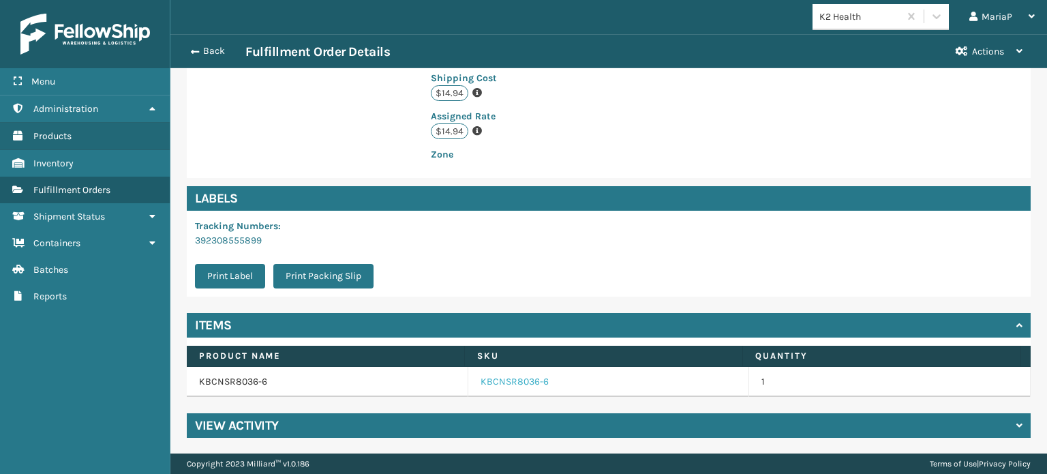
click at [534, 378] on link "KBCNSR8036-6" at bounding box center [514, 382] width 68 height 14
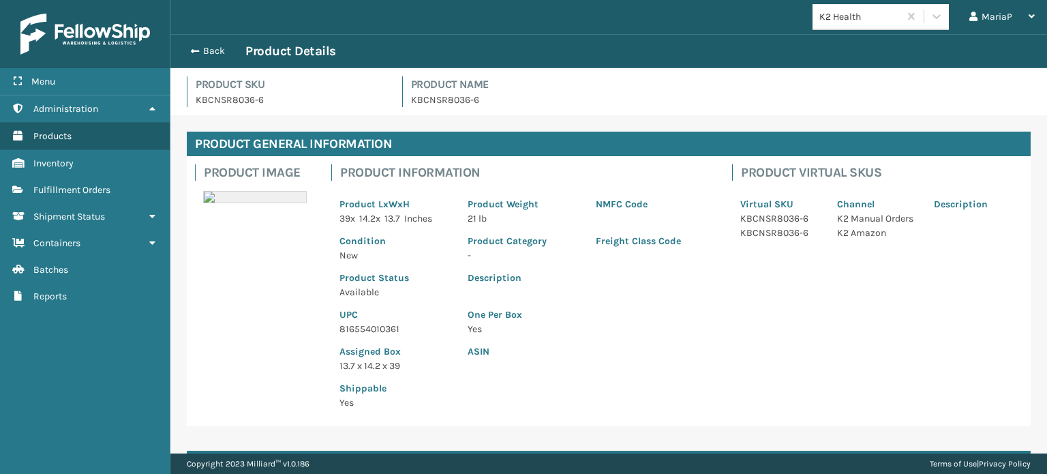
click at [377, 324] on p "816554010361" at bounding box center [395, 329] width 112 height 14
copy p "816554010361"
click at [202, 46] on button "Back" at bounding box center [214, 51] width 63 height 12
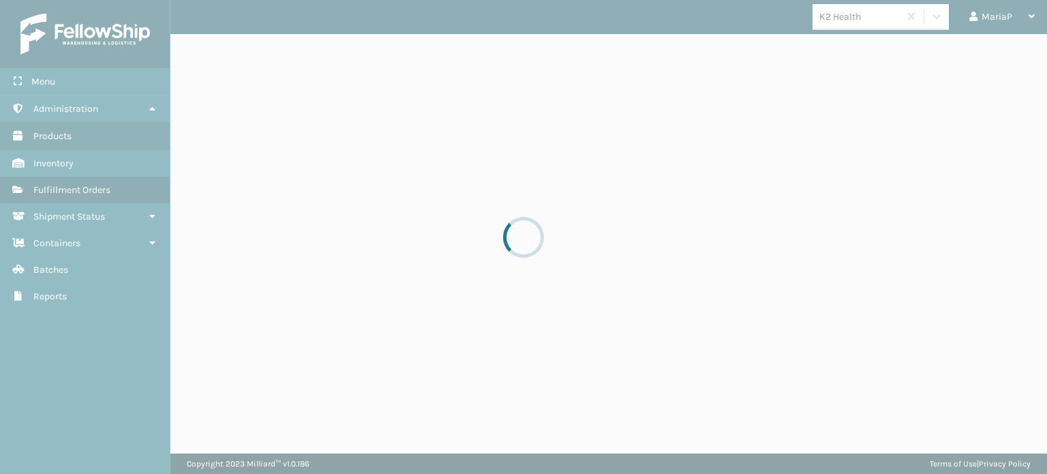
click at [202, 46] on div at bounding box center [523, 237] width 1047 height 474
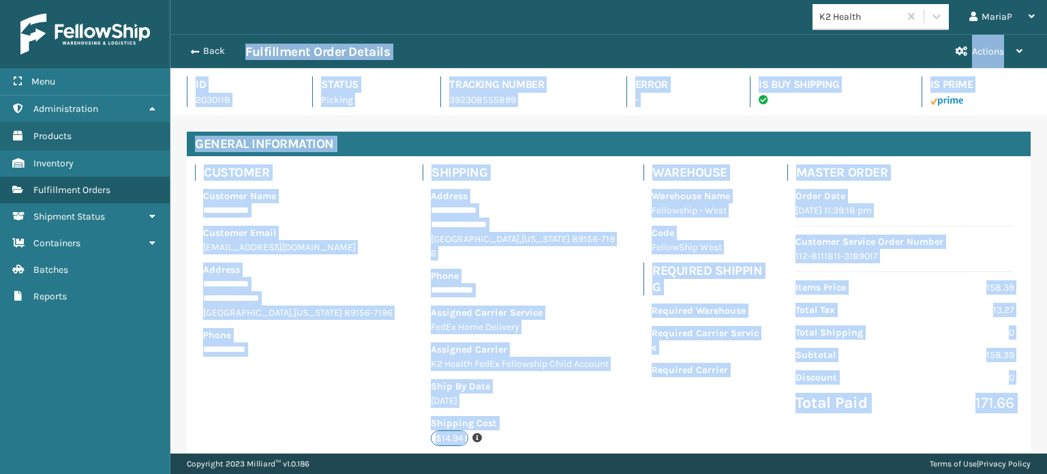
scroll to position [33, 876]
click at [213, 48] on button "Back" at bounding box center [214, 51] width 63 height 12
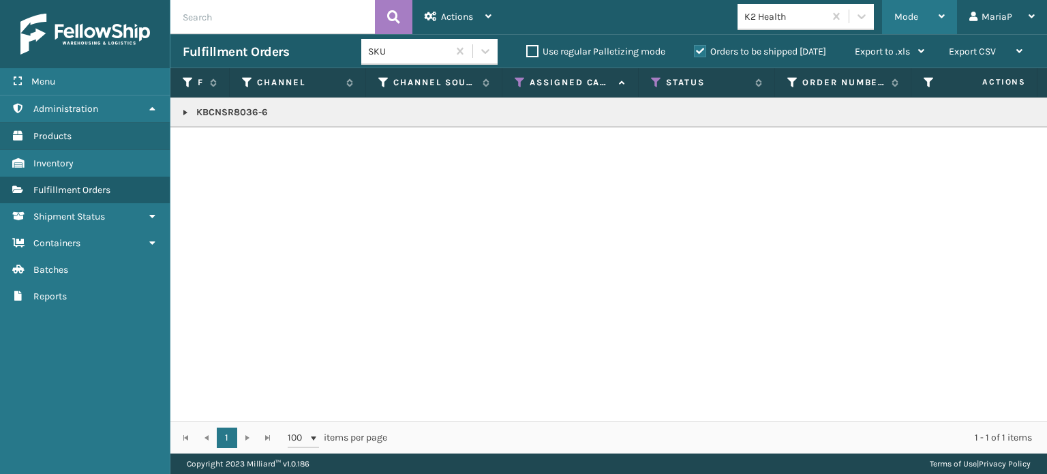
click at [900, 5] on div "Mode" at bounding box center [919, 17] width 50 height 34
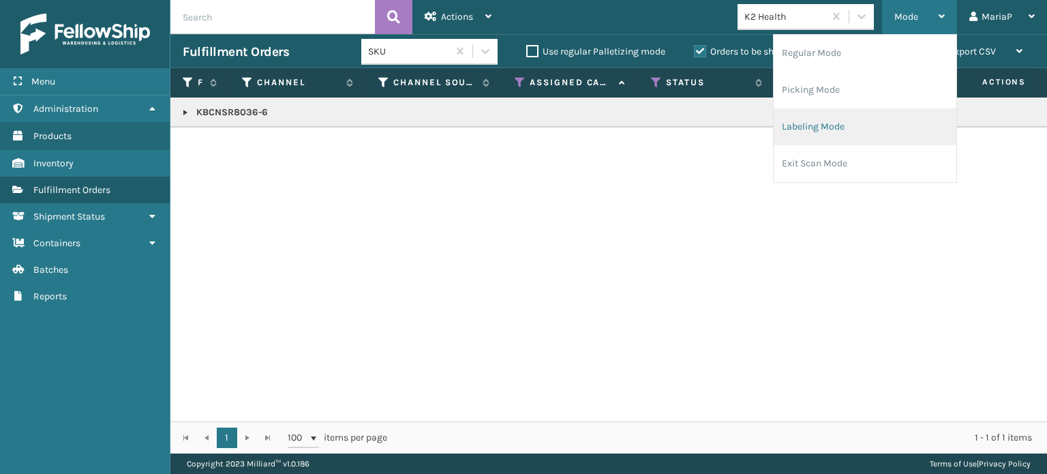
click at [810, 124] on li "Labeling Mode" at bounding box center [865, 126] width 183 height 37
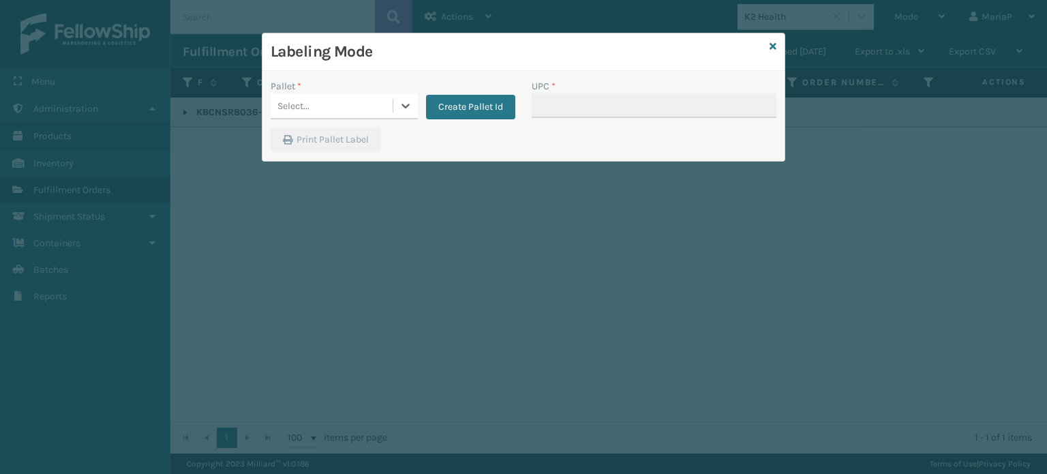
click at [317, 100] on div "Select..." at bounding box center [332, 106] width 122 height 22
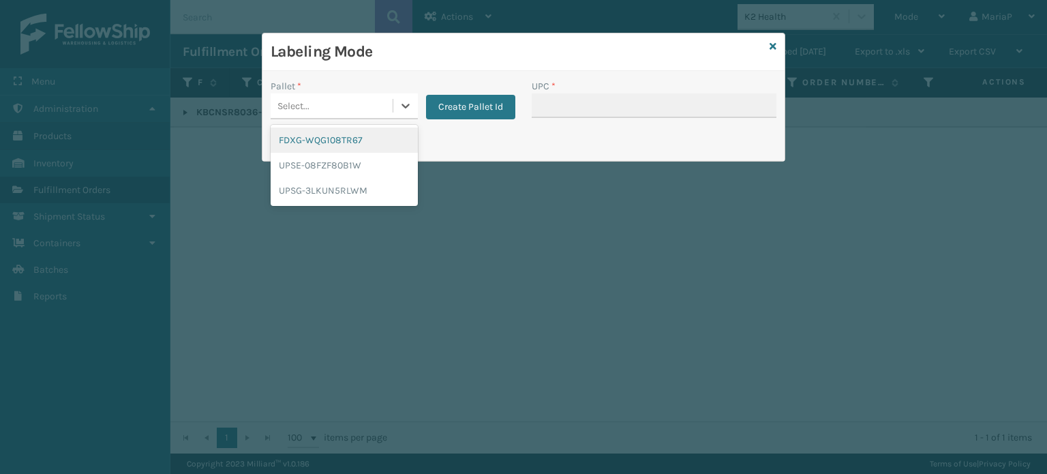
click at [350, 141] on div "FDXG-WQG108TR67" at bounding box center [344, 139] width 147 height 25
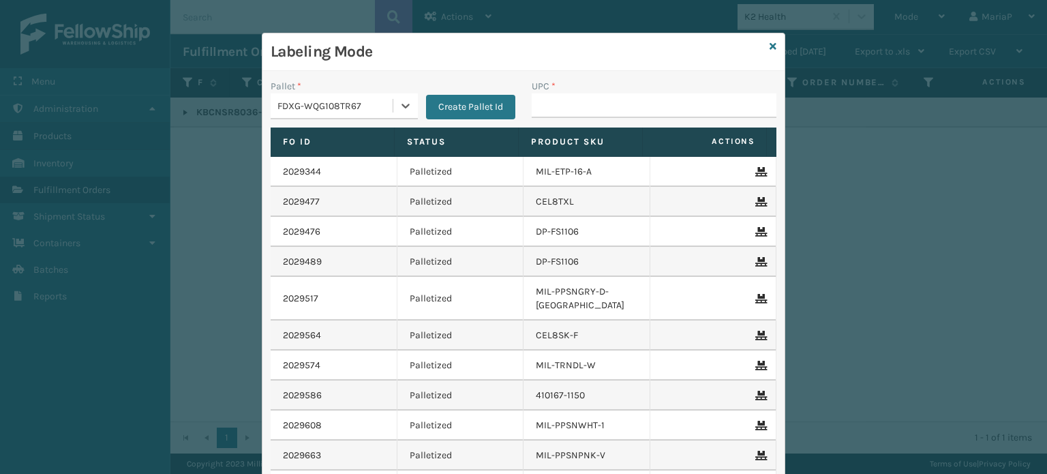
click at [596, 89] on div "UPC *" at bounding box center [654, 86] width 245 height 14
click at [594, 100] on input "UPC *" at bounding box center [654, 105] width 245 height 25
paste input "816554010361"
type input "816554010361"
click at [769, 45] on icon at bounding box center [772, 47] width 7 height 10
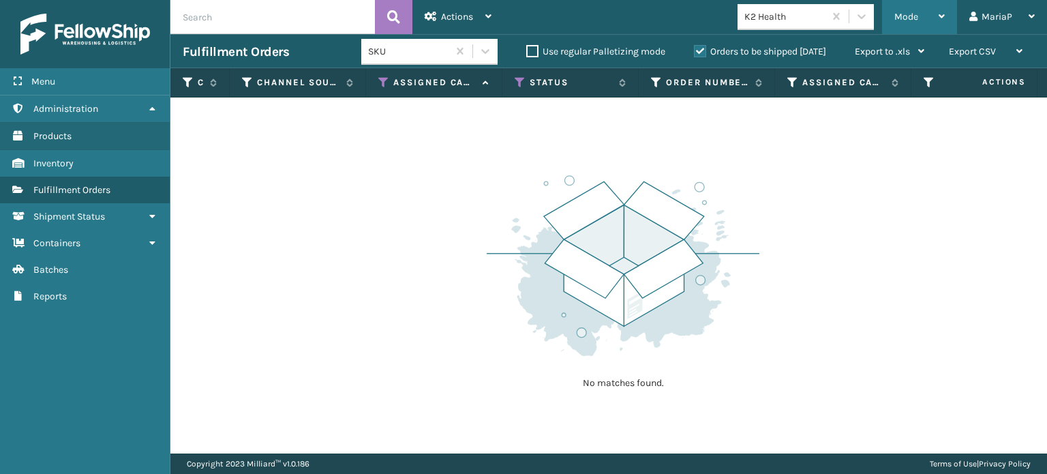
click at [921, 1] on div "Mode" at bounding box center [919, 17] width 50 height 34
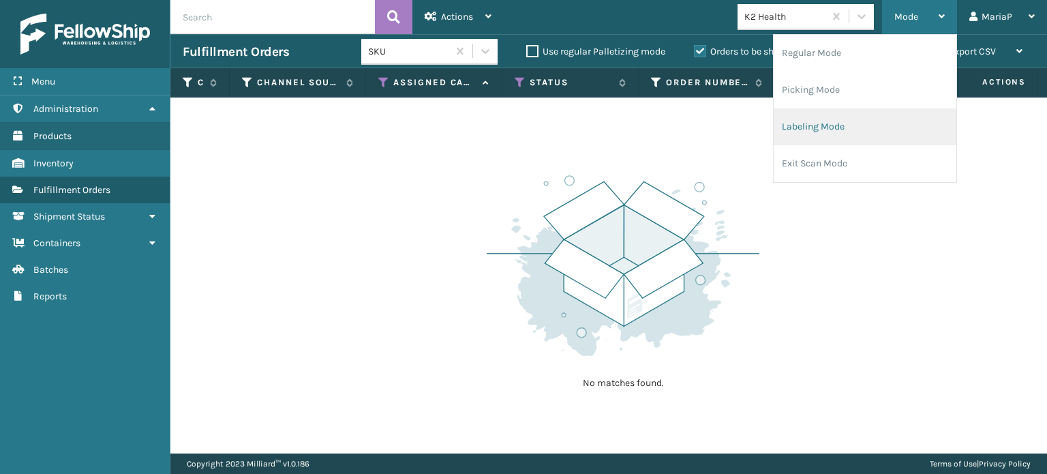
click at [848, 124] on li "Labeling Mode" at bounding box center [865, 126] width 183 height 37
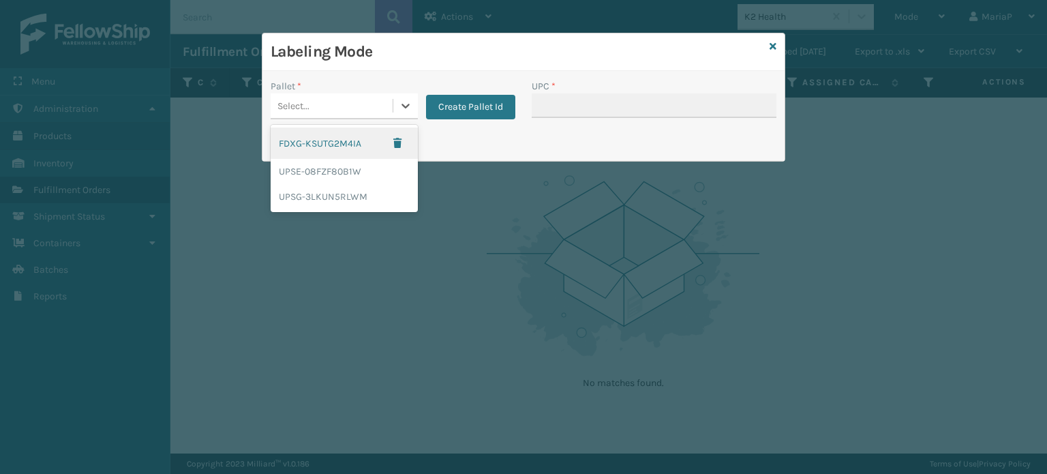
click at [363, 103] on div "Select..." at bounding box center [332, 106] width 122 height 22
click at [356, 136] on div "FDXG-KSUTG2M4IA" at bounding box center [344, 142] width 147 height 31
click at [356, 136] on button "Print Pallet Label" at bounding box center [326, 139] width 110 height 25
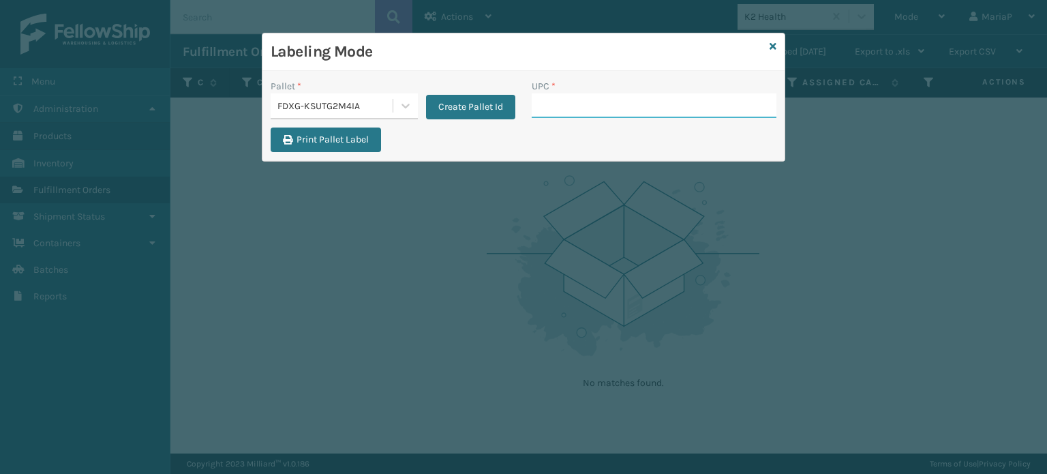
click at [592, 108] on input "UPC *" at bounding box center [654, 105] width 245 height 25
click at [584, 103] on input "UPC *" at bounding box center [654, 105] width 245 height 25
type input "850012486015"
type input "850068"
type input "8500406"
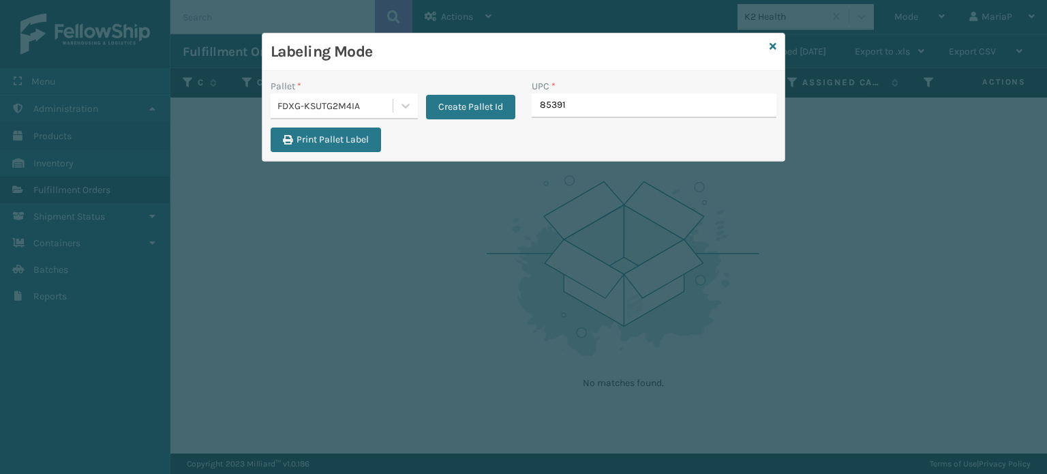
type input "853913"
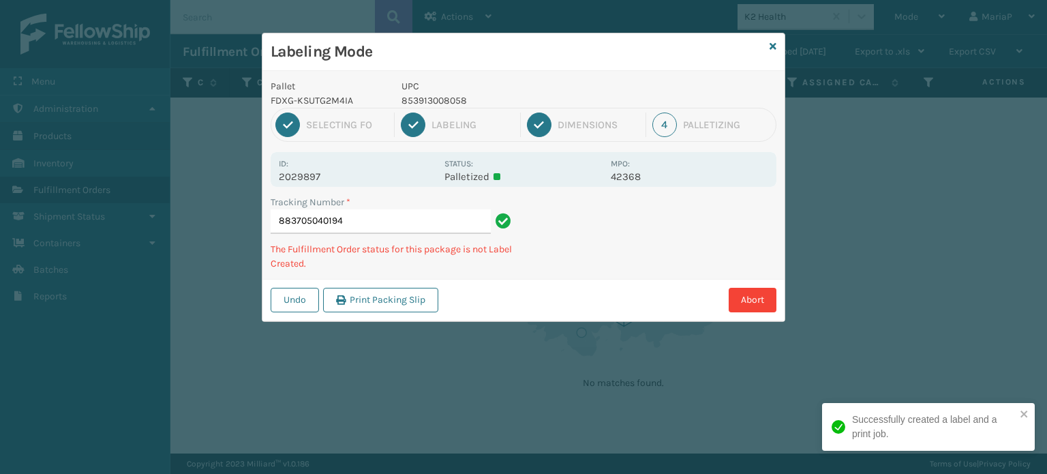
click at [422, 95] on p "853913008058" at bounding box center [501, 100] width 201 height 14
copy p "853913008058"
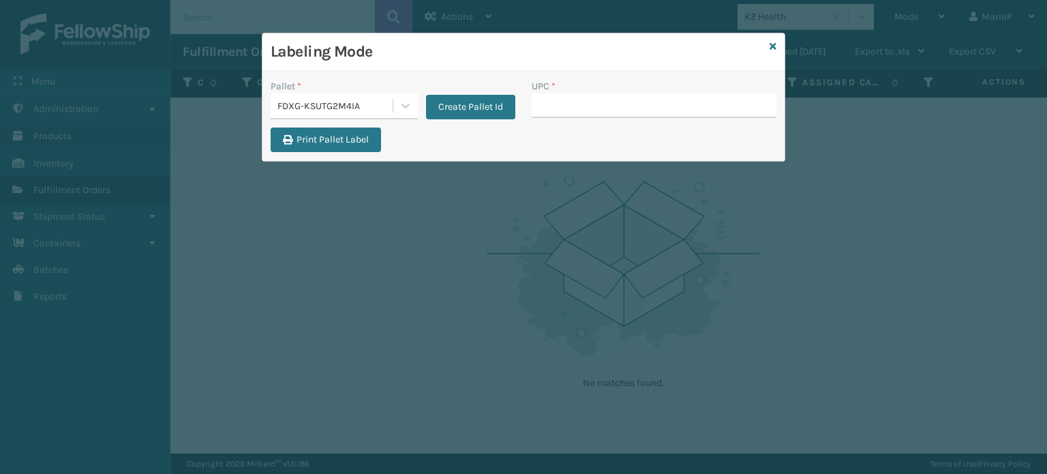
type input "V"
type input "853913008058"
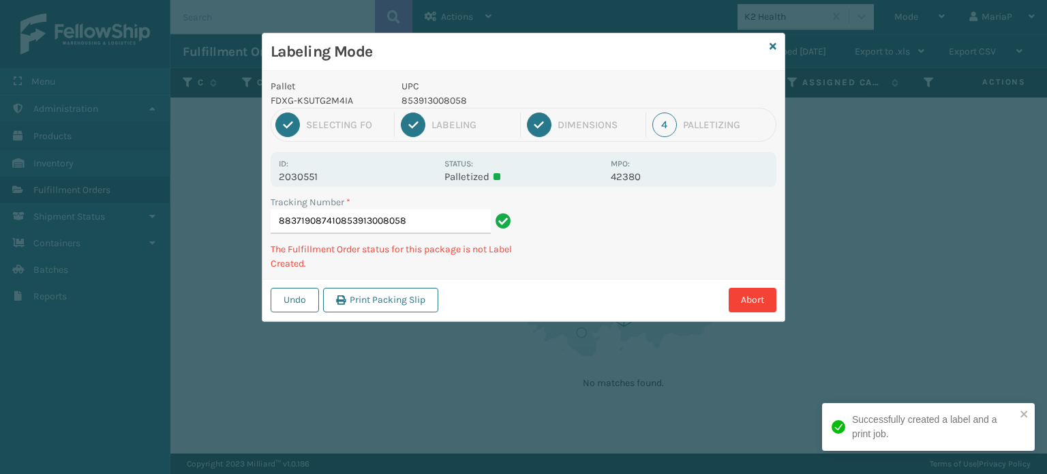
type input "883719087410853913008058853913008058"
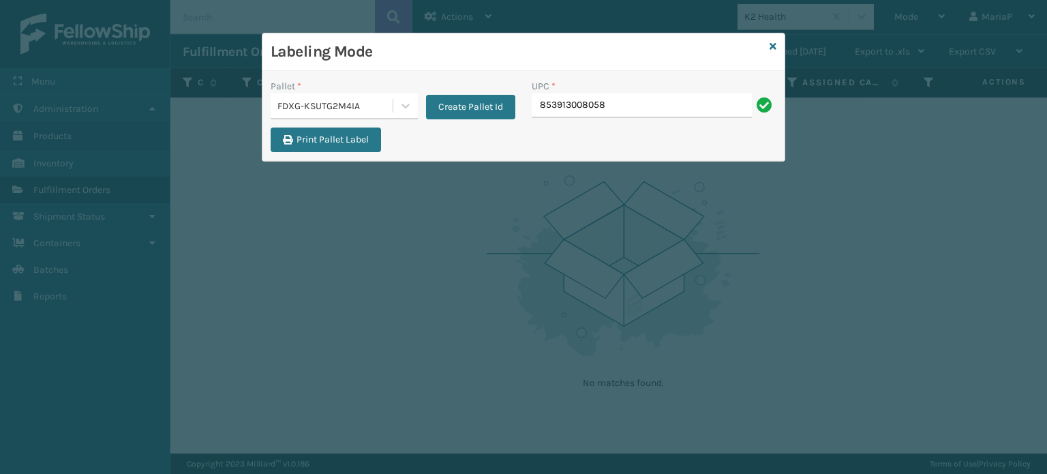
type input "853913008058"
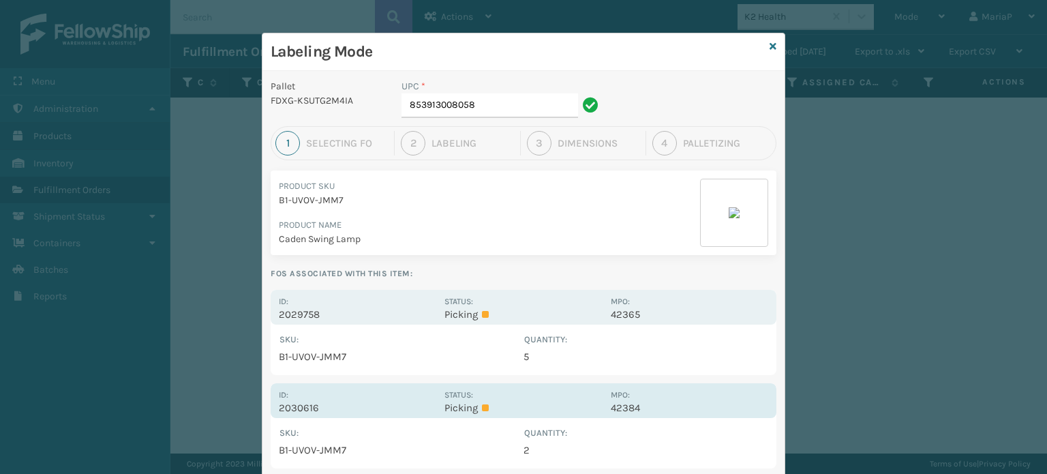
click at [305, 409] on p "2030616" at bounding box center [357, 407] width 157 height 12
click at [305, 409] on div "Labeling Mode Pallet FDXG-KSUTG2M4IA UPC * 853913008058 1 Selecting FO 2 Labeli…" at bounding box center [523, 237] width 1047 height 474
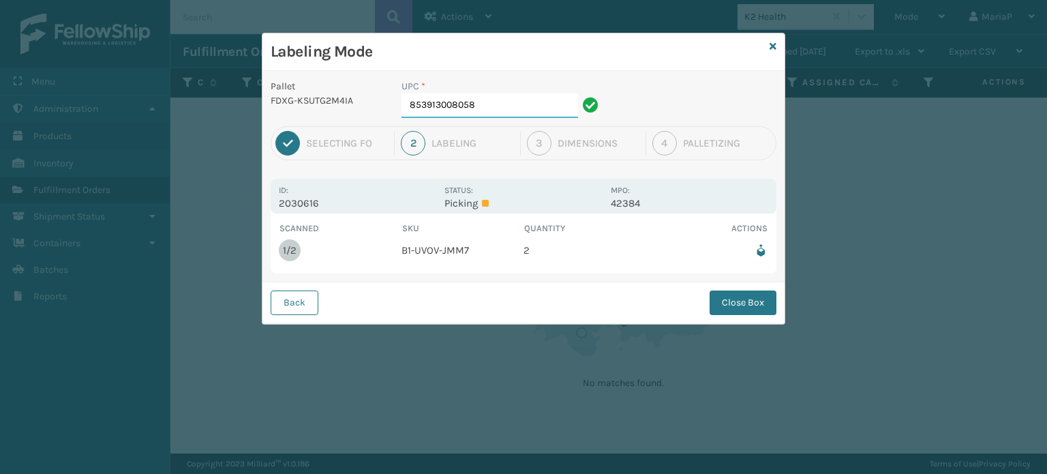
click at [489, 111] on input "853913008058" at bounding box center [489, 105] width 177 height 25
click at [755, 301] on button "Close Box" at bounding box center [742, 302] width 67 height 25
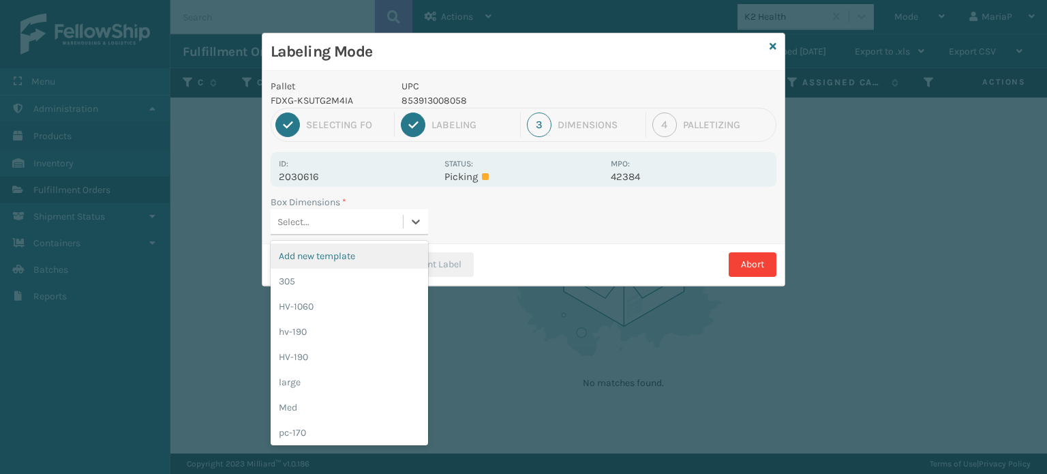
click at [322, 225] on div "Select..." at bounding box center [337, 222] width 132 height 22
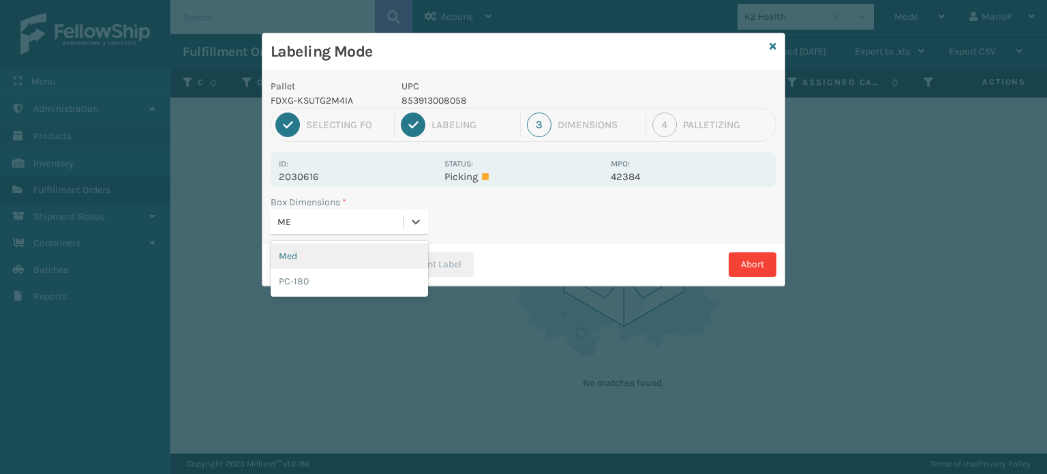
type input "MED"
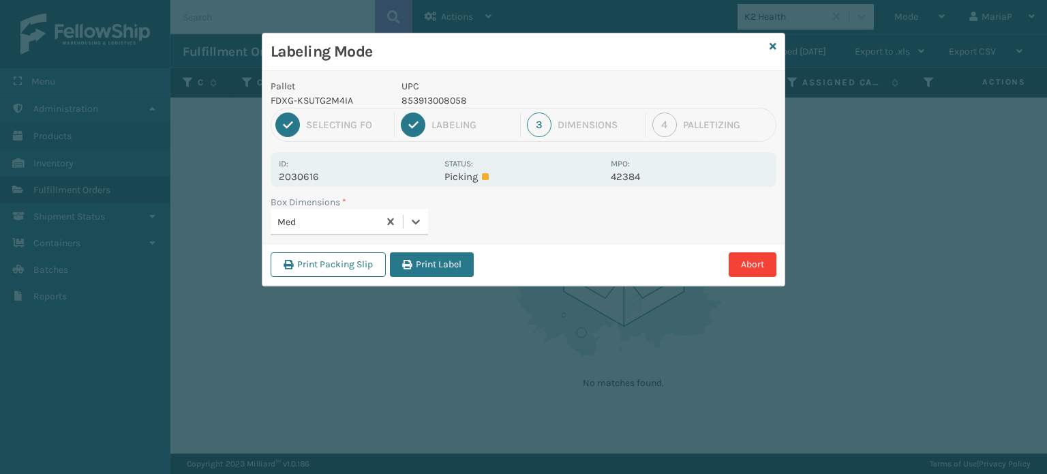
click at [475, 256] on div "Print Packing Slip Print Label Abort" at bounding box center [523, 264] width 522 height 42
click at [470, 262] on button "Print Label" at bounding box center [432, 264] width 84 height 25
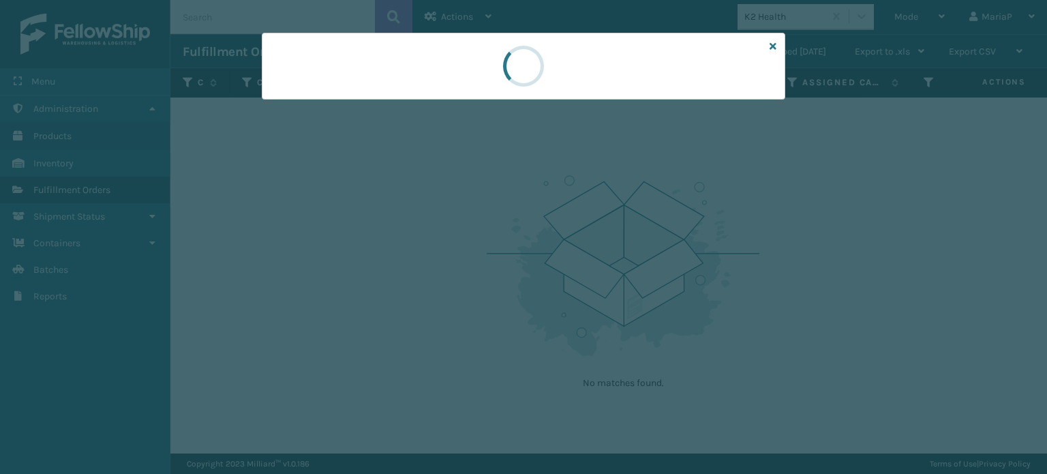
click at [470, 262] on div at bounding box center [523, 237] width 1047 height 474
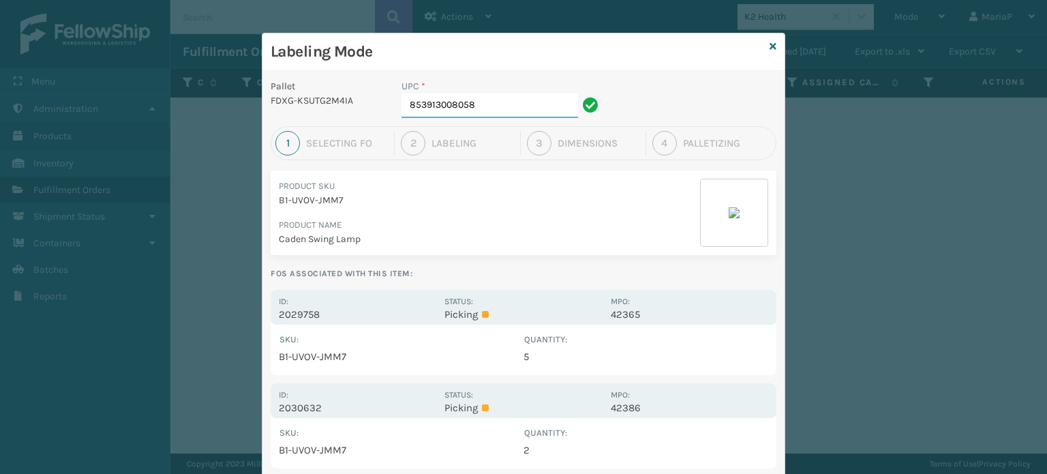
click at [507, 108] on input "853913008058" at bounding box center [489, 105] width 177 height 25
click at [506, 108] on input "853913008058" at bounding box center [489, 105] width 177 height 25
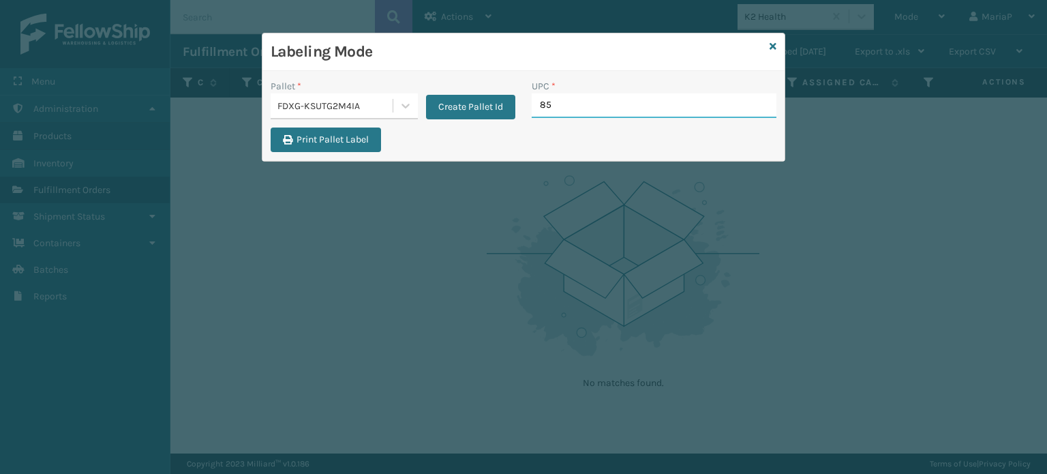
type input "850"
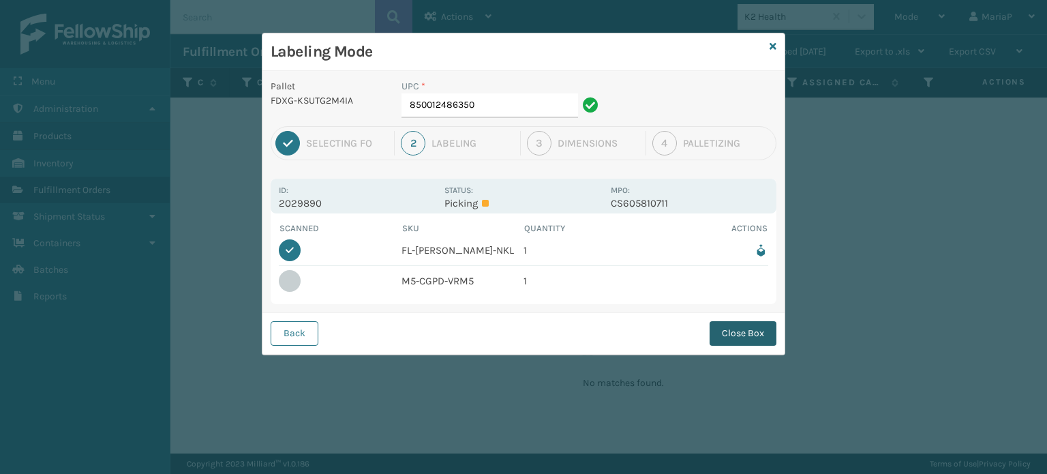
click at [744, 329] on button "Close Box" at bounding box center [742, 333] width 67 height 25
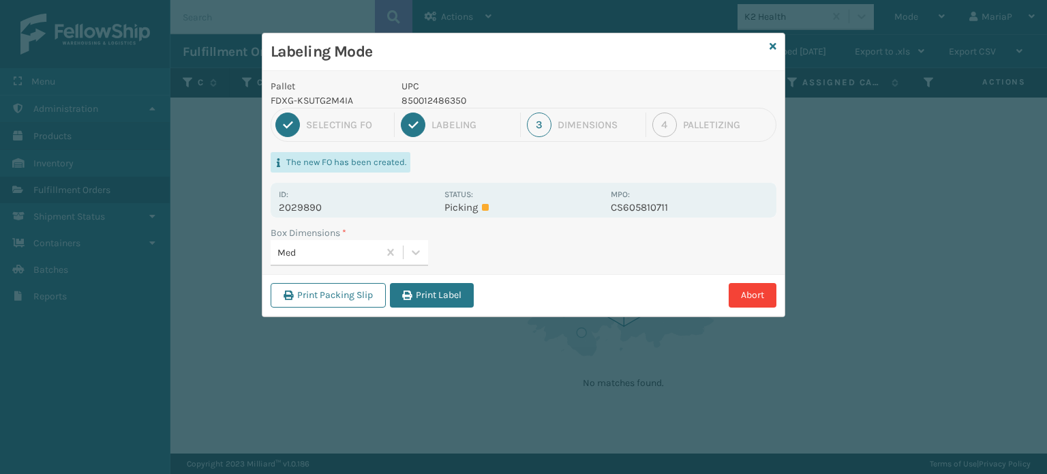
click at [425, 296] on button "Print Label" at bounding box center [432, 295] width 84 height 25
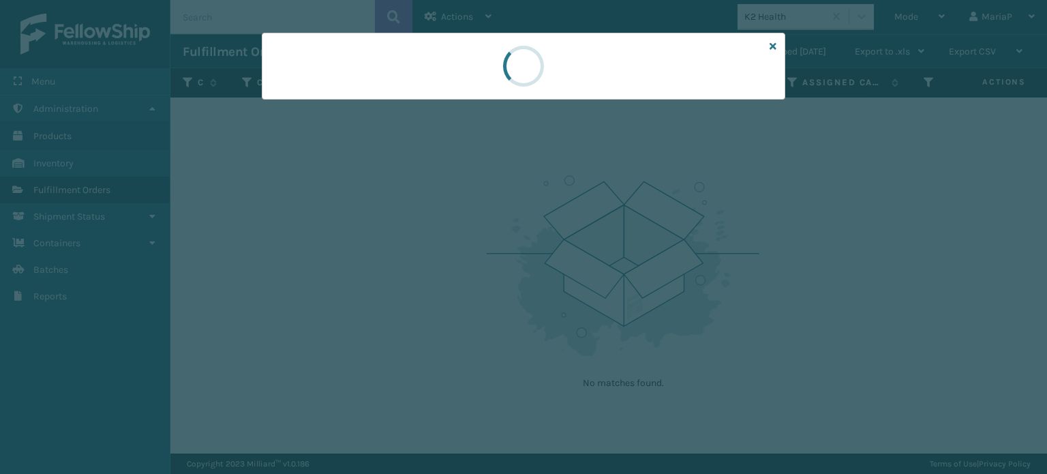
click at [425, 296] on div at bounding box center [523, 237] width 1047 height 474
click at [426, 295] on div at bounding box center [523, 237] width 1047 height 474
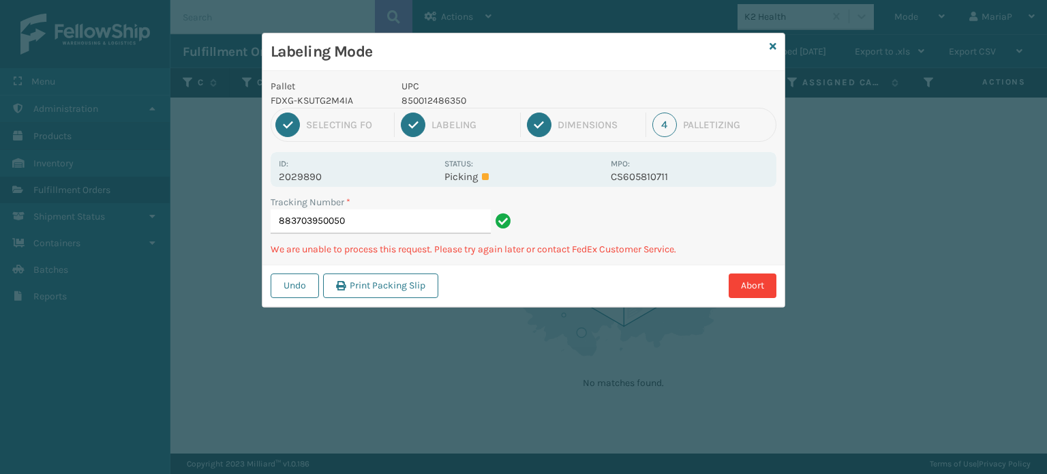
click at [780, 286] on div "Undo Print Packing Slip Abort" at bounding box center [523, 285] width 522 height 42
click at [747, 285] on button "Abort" at bounding box center [753, 285] width 48 height 25
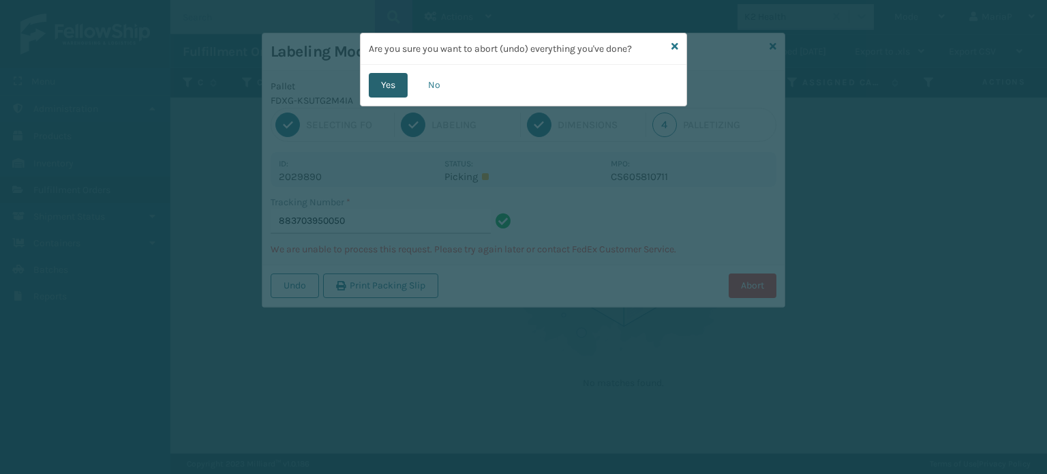
click at [391, 89] on button "Yes" at bounding box center [388, 85] width 39 height 25
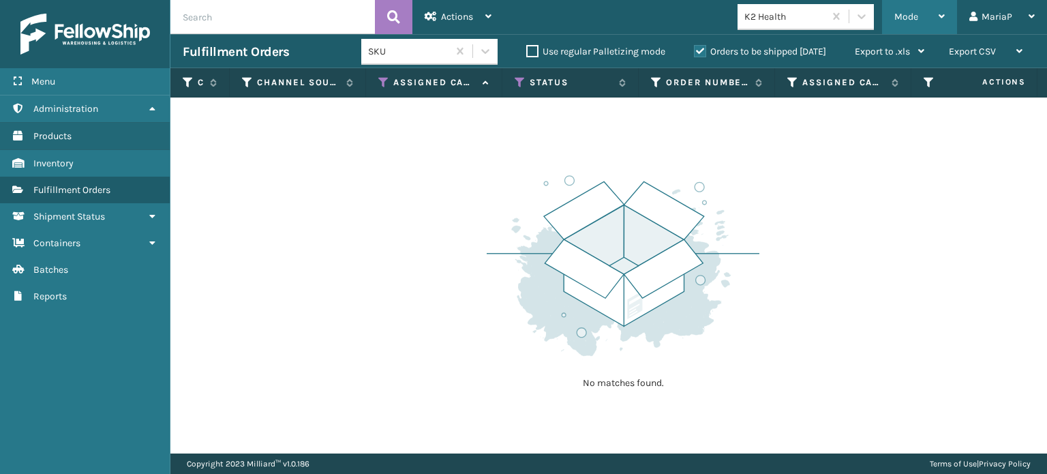
click at [914, 19] on span "Mode" at bounding box center [906, 17] width 24 height 12
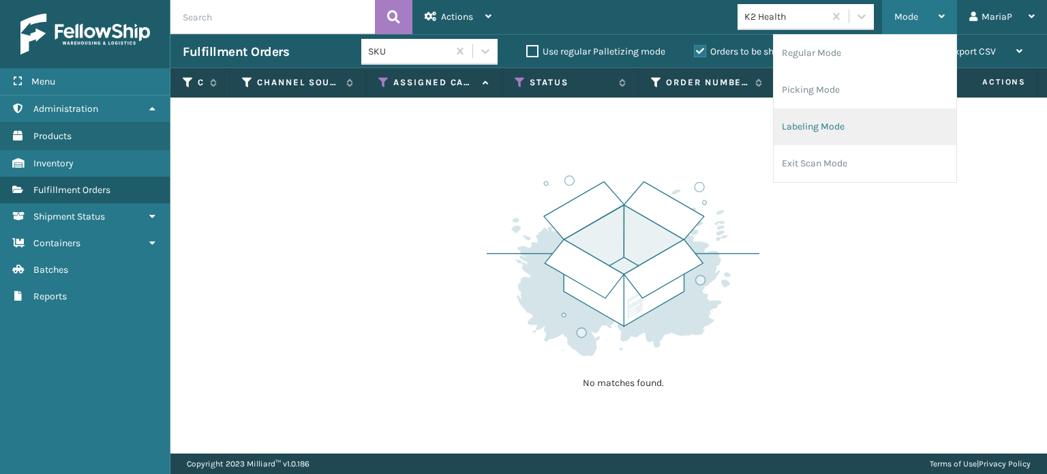
drag, startPoint x: 889, startPoint y: 119, endPoint x: 882, endPoint y: 117, distance: 7.3
click at [882, 117] on li "Labeling Mode" at bounding box center [865, 126] width 183 height 37
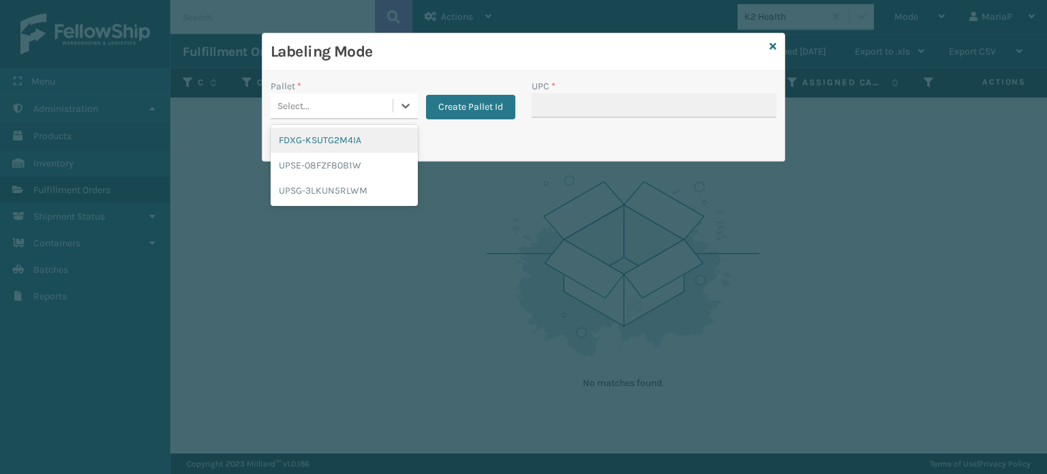
drag, startPoint x: 339, startPoint y: 106, endPoint x: 365, endPoint y: 151, distance: 52.5
click at [339, 106] on div "Select..." at bounding box center [332, 106] width 122 height 22
click at [373, 131] on div "FDXG-KSUTG2M4IA" at bounding box center [344, 139] width 147 height 25
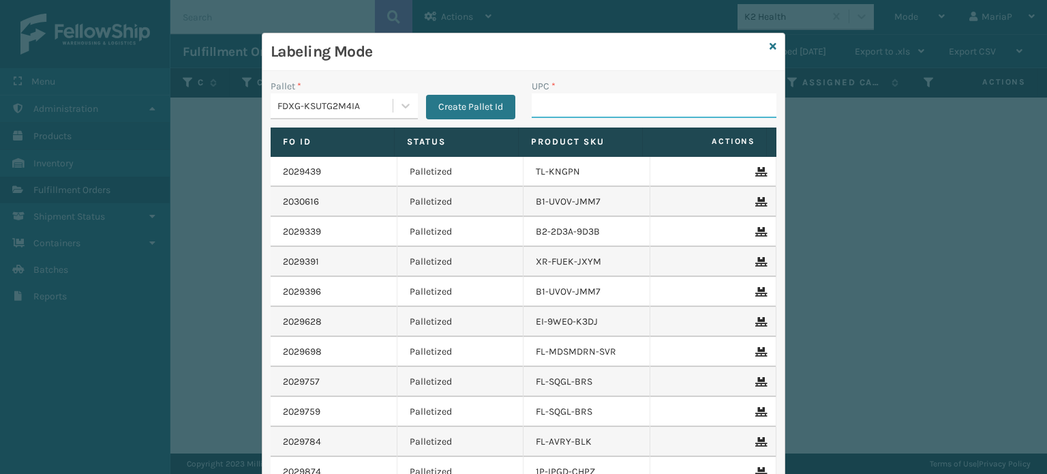
click at [583, 104] on input "UPC *" at bounding box center [654, 105] width 245 height 25
type input "850040667530"
type input "850012486589"
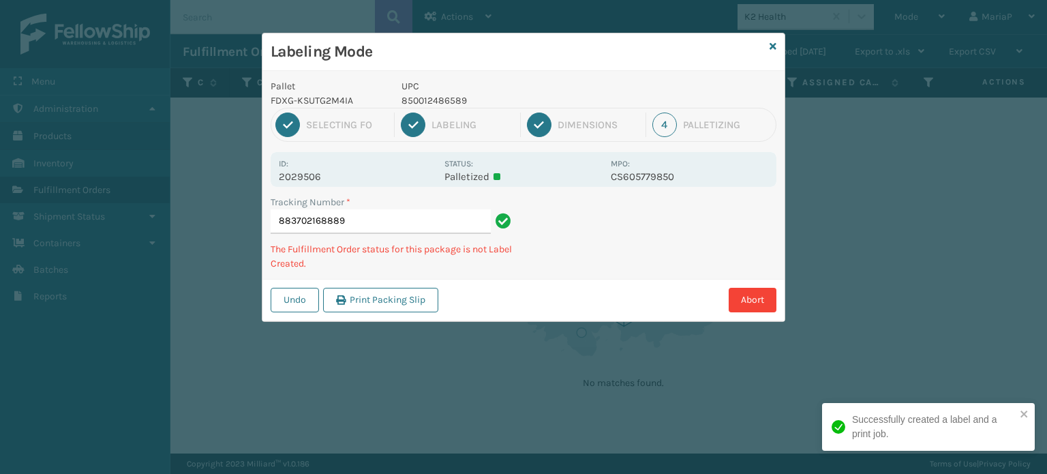
click at [426, 96] on p "850012486589" at bounding box center [501, 100] width 201 height 14
copy p "850012486589"
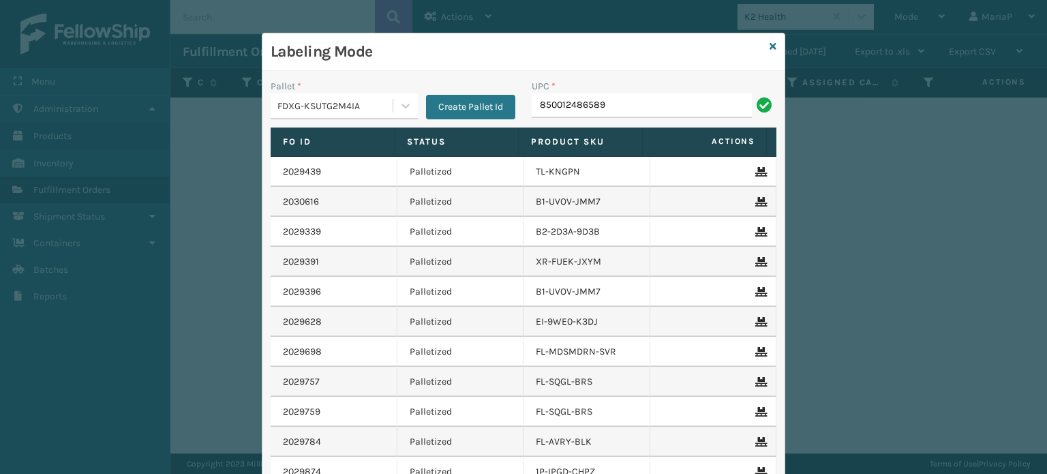
type input "850012486589"
type input "[PERSON_NAME] Table Lamp"
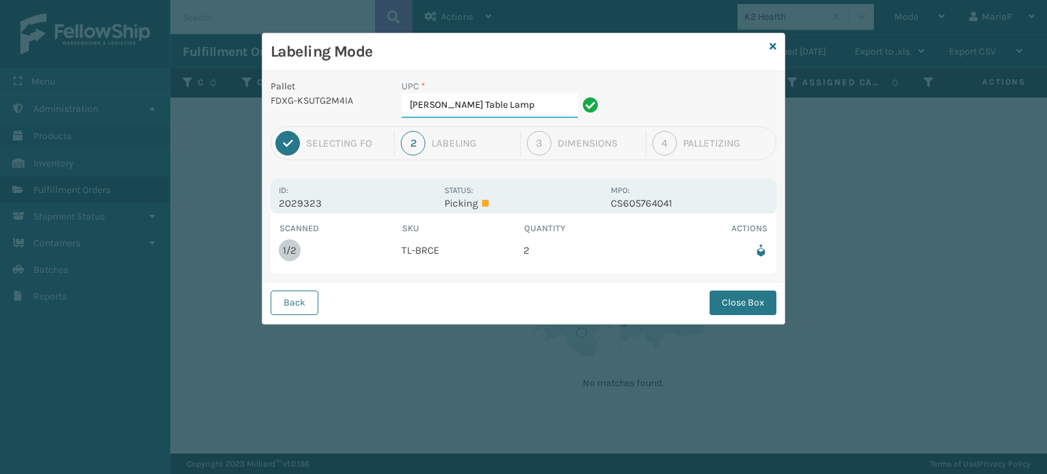
click at [542, 108] on input "[PERSON_NAME] Table Lamp" at bounding box center [489, 105] width 177 height 25
click at [748, 298] on button "Close Box" at bounding box center [742, 302] width 67 height 25
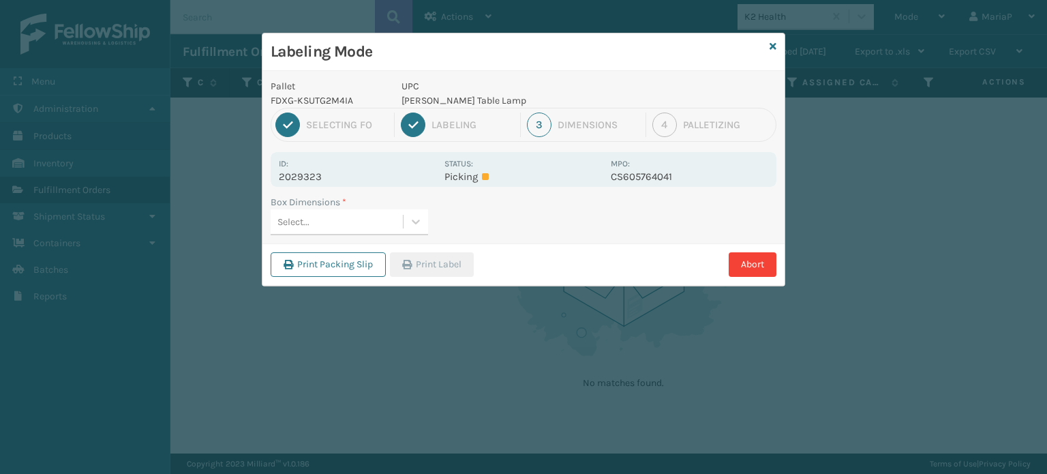
click at [369, 221] on div "Select..." at bounding box center [337, 222] width 132 height 22
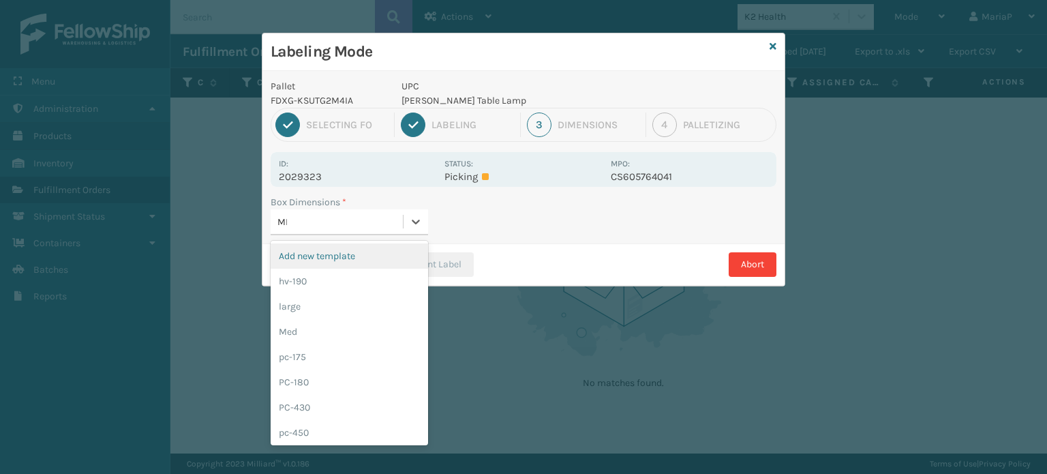
type input "MED"
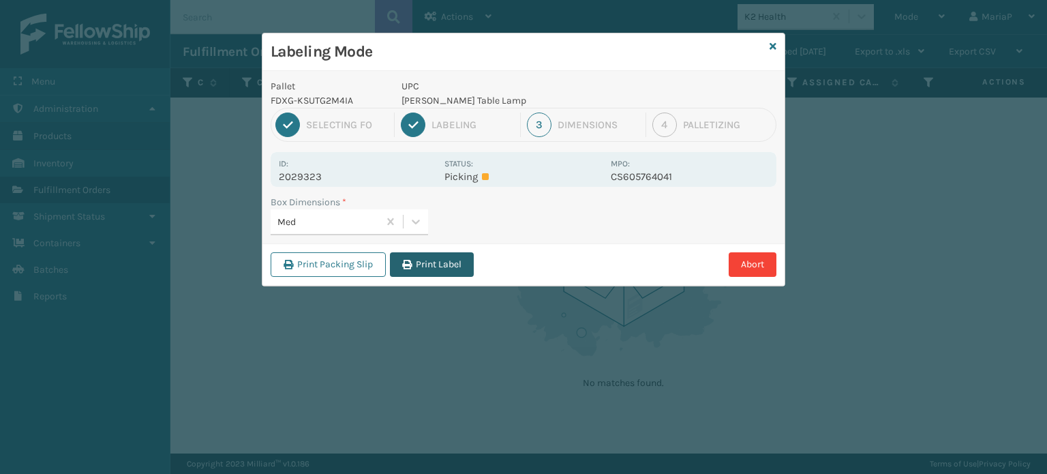
click at [423, 264] on button "Print Label" at bounding box center [432, 264] width 84 height 25
click at [425, 264] on div "Labeling Mode Pallet FDXG-KSUTG2M4IA UPC [PERSON_NAME] Table Lamp 1 Selecting F…" at bounding box center [523, 237] width 1047 height 474
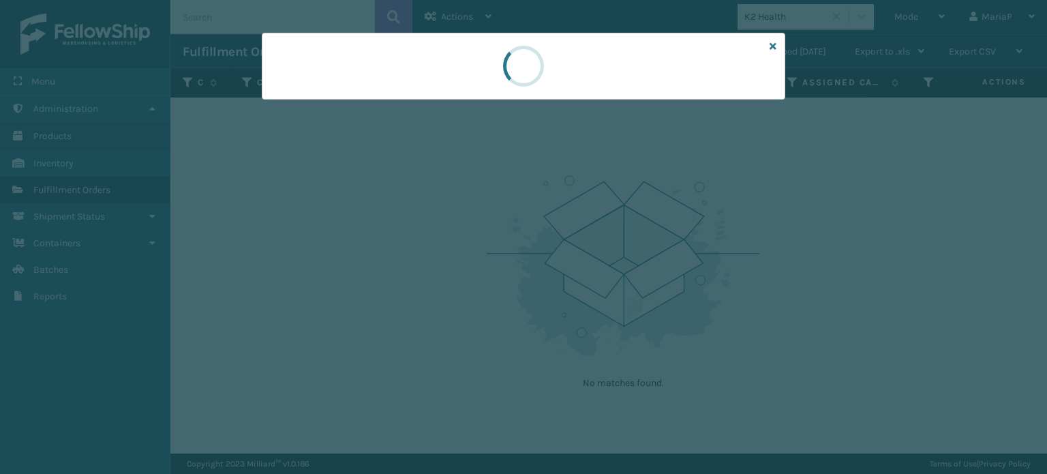
click at [425, 261] on div at bounding box center [523, 237] width 1047 height 474
click at [423, 254] on div at bounding box center [523, 237] width 1047 height 474
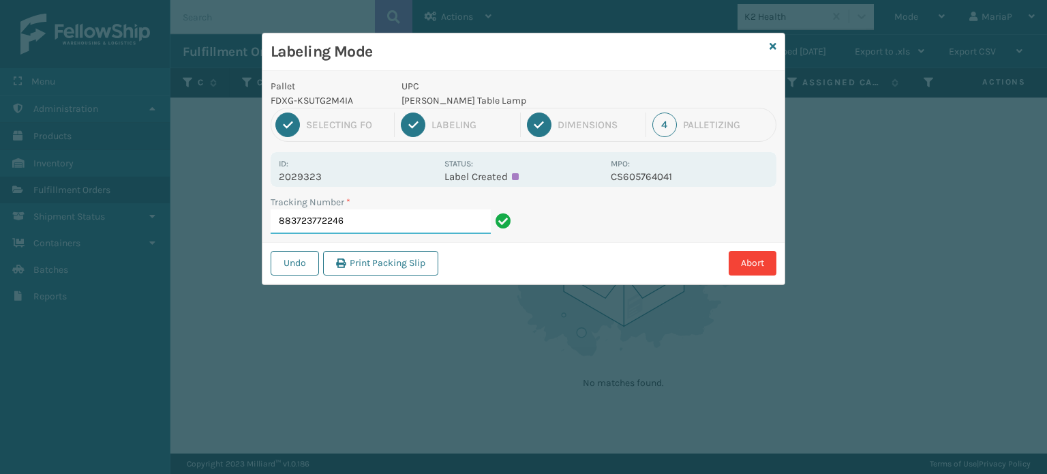
click at [372, 220] on input "883723772246" at bounding box center [381, 221] width 220 height 25
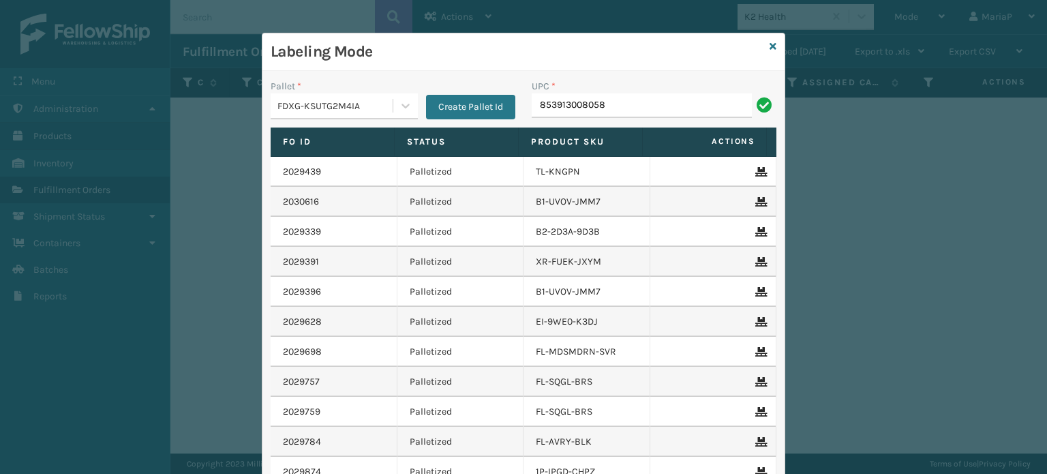
type input "853913008058"
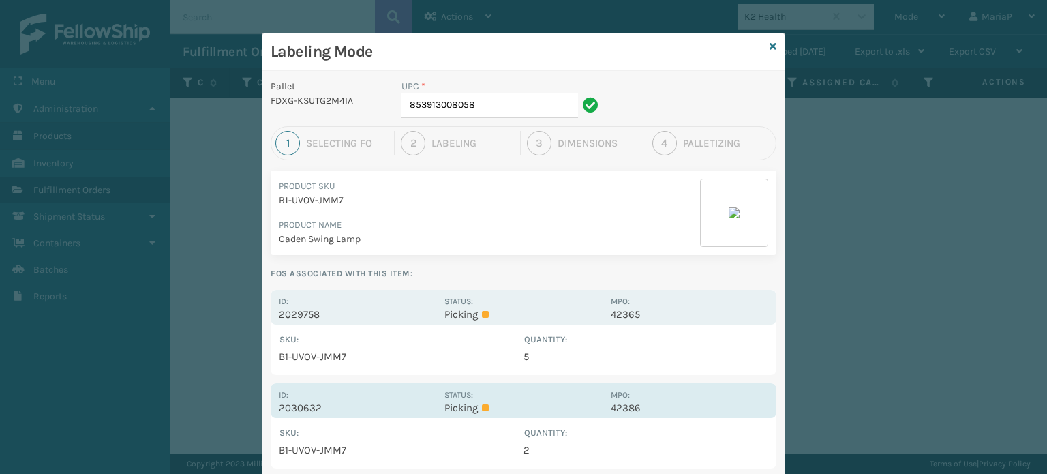
click at [301, 403] on p "2030632" at bounding box center [357, 407] width 157 height 12
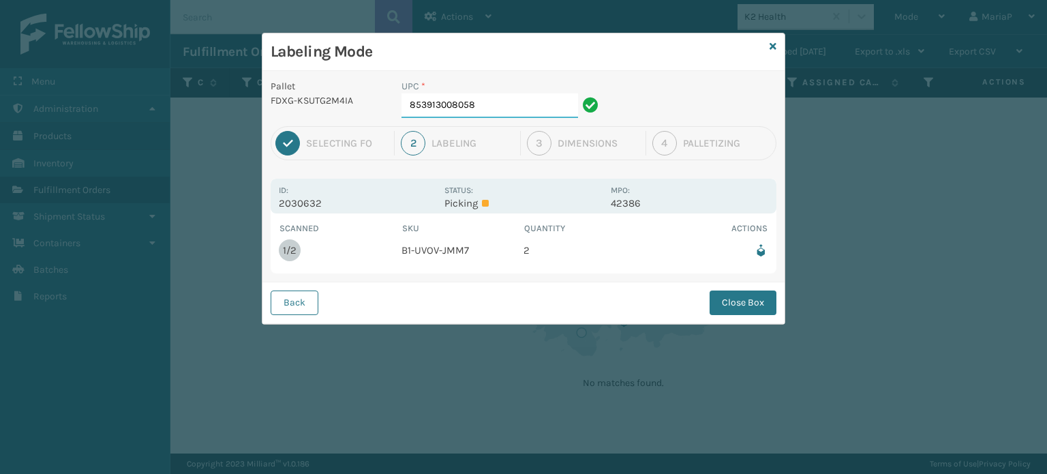
click at [483, 110] on input "853913008058" at bounding box center [489, 105] width 177 height 25
click at [750, 302] on button "Close Box" at bounding box center [742, 302] width 67 height 25
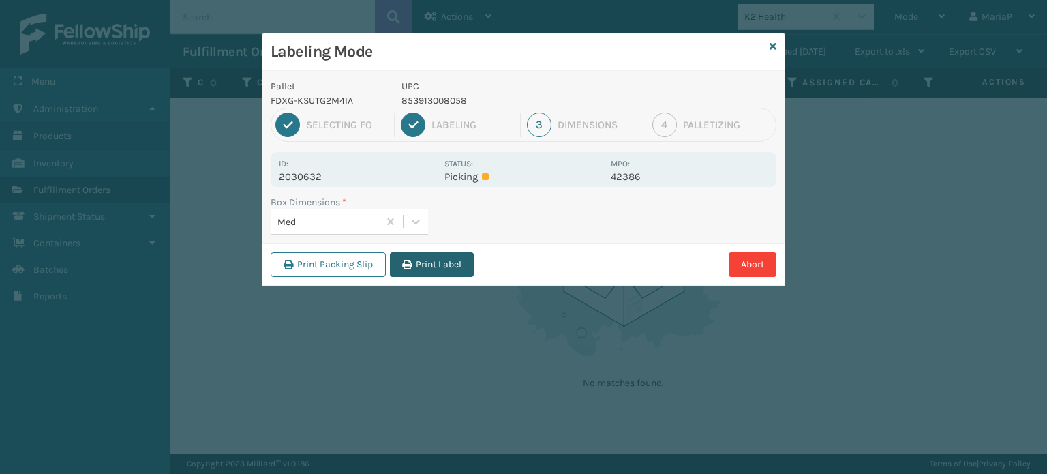
click at [443, 275] on button "Print Label" at bounding box center [432, 264] width 84 height 25
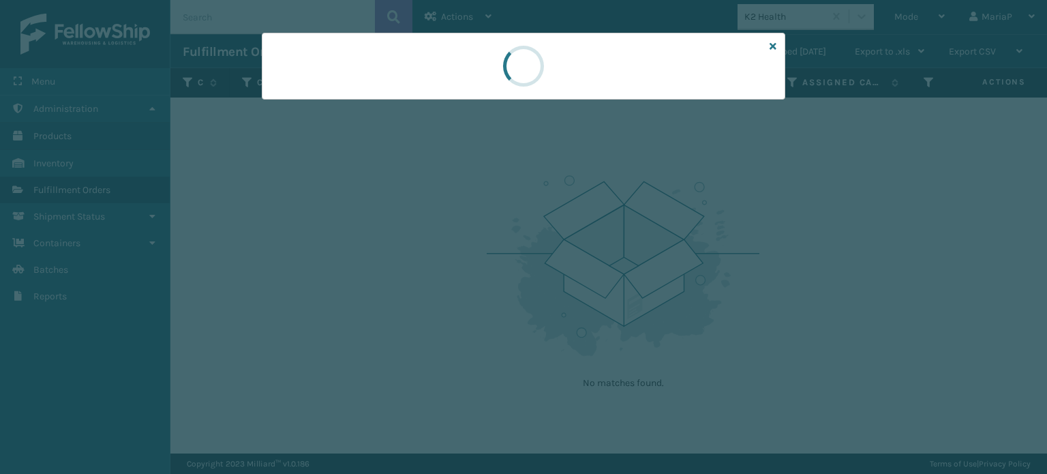
click at [444, 269] on div at bounding box center [523, 237] width 1047 height 474
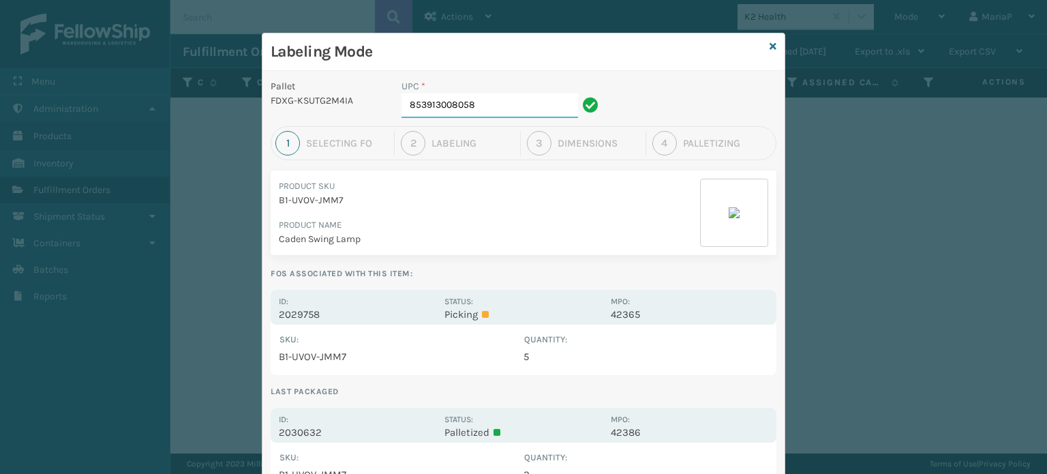
click at [534, 114] on input "853913008058" at bounding box center [489, 105] width 177 height 25
type input "858100007913"
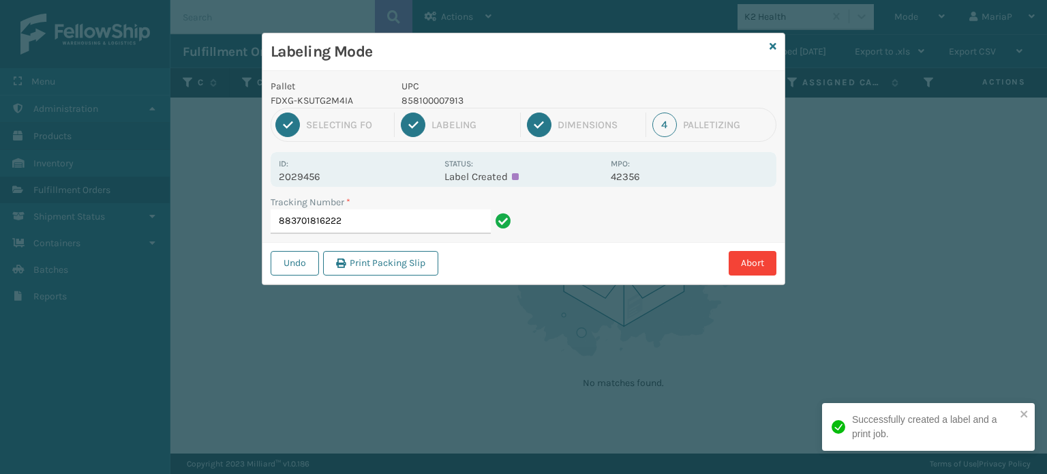
click at [452, 94] on p "858100007913" at bounding box center [501, 100] width 201 height 14
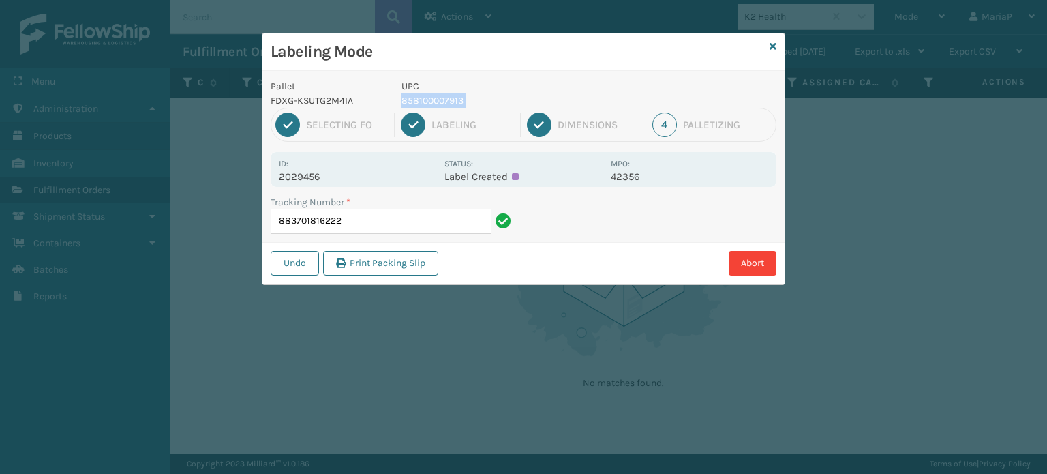
copy p "858100007913"
click at [414, 211] on input "883701816222" at bounding box center [381, 221] width 220 height 25
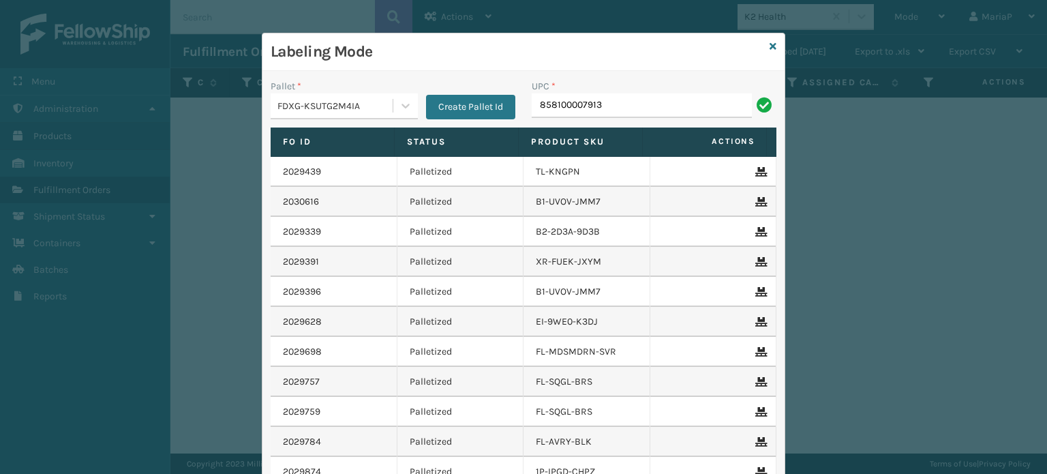
type input "858100007913"
type input "FL-OLVA-CRM"
type input "8537990"
type input "850004"
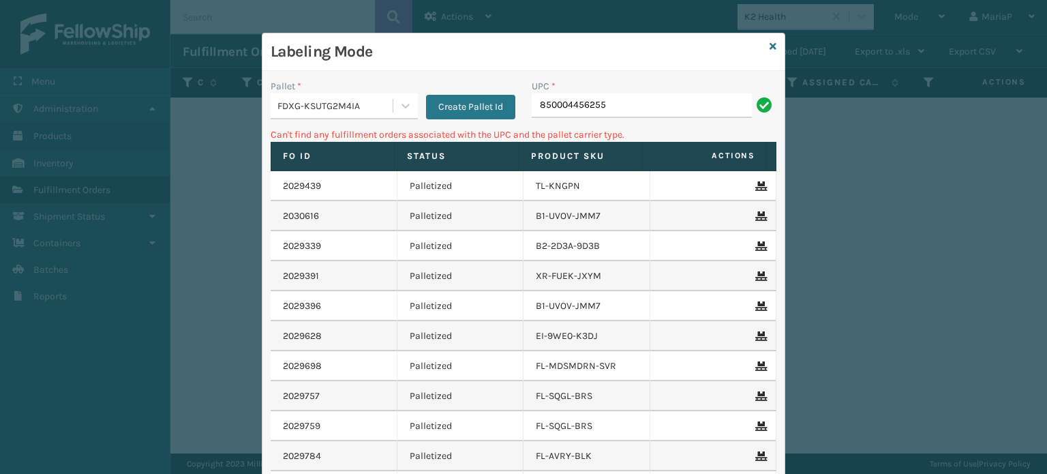
click at [321, 104] on div "FDXG-KSUTG2M4IA" at bounding box center [335, 106] width 117 height 14
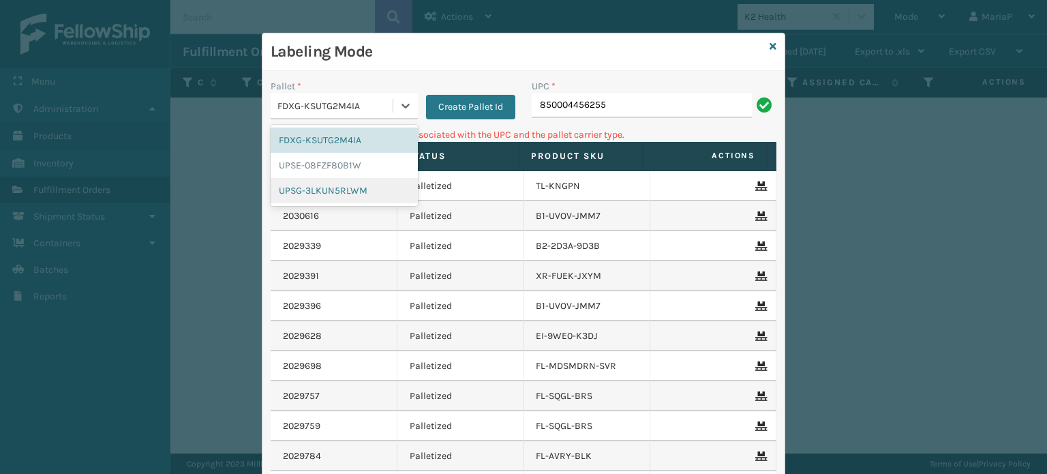
click at [316, 185] on div "UPSG-3LKUN5RLWM" at bounding box center [344, 190] width 147 height 25
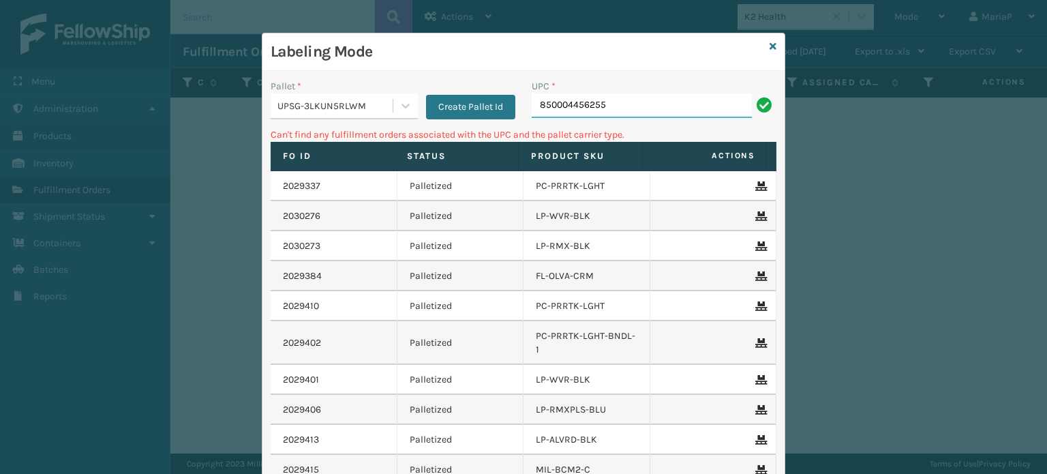
click at [625, 95] on input "850004456255" at bounding box center [642, 105] width 220 height 25
click at [626, 116] on input "850004456255" at bounding box center [642, 105] width 220 height 25
click at [399, 103] on icon at bounding box center [406, 106] width 14 height 14
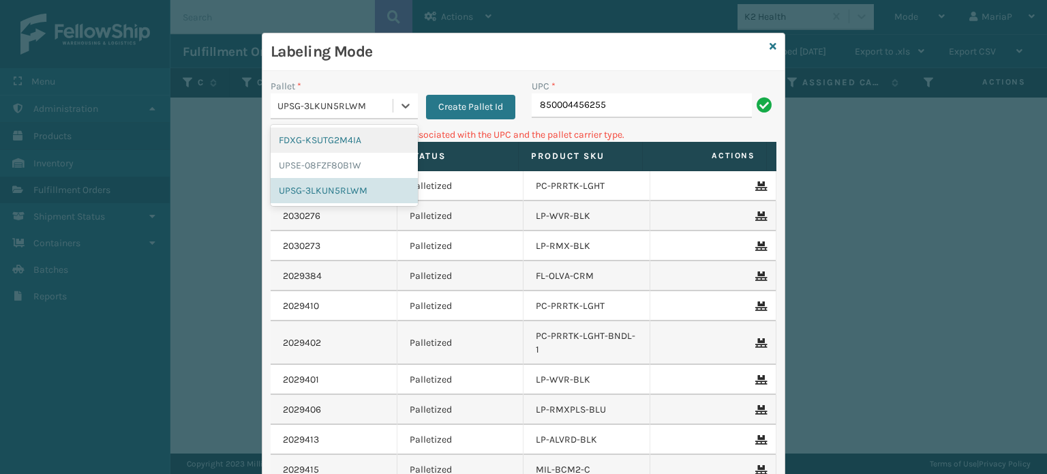
click at [344, 143] on div "FDXG-KSUTG2M4IA" at bounding box center [344, 139] width 147 height 25
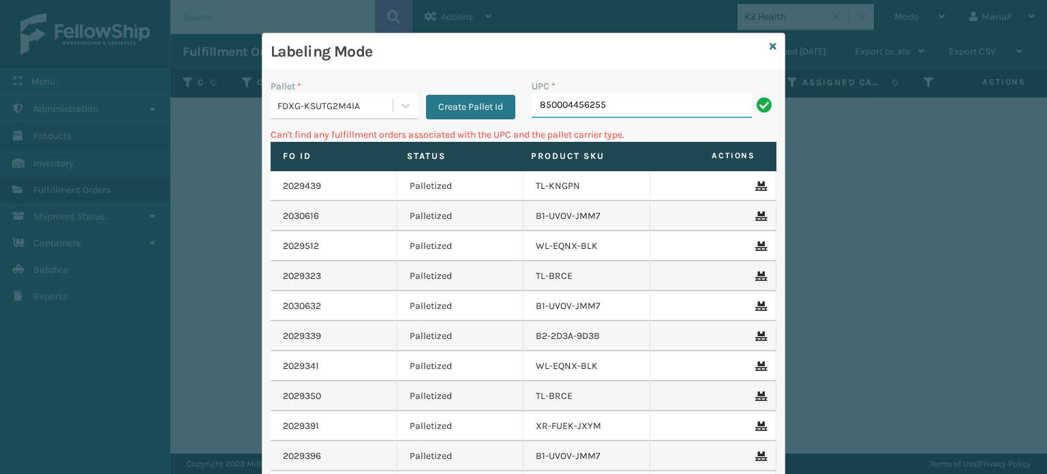
click at [624, 112] on input "850004456255" at bounding box center [642, 105] width 220 height 25
type input "85000"
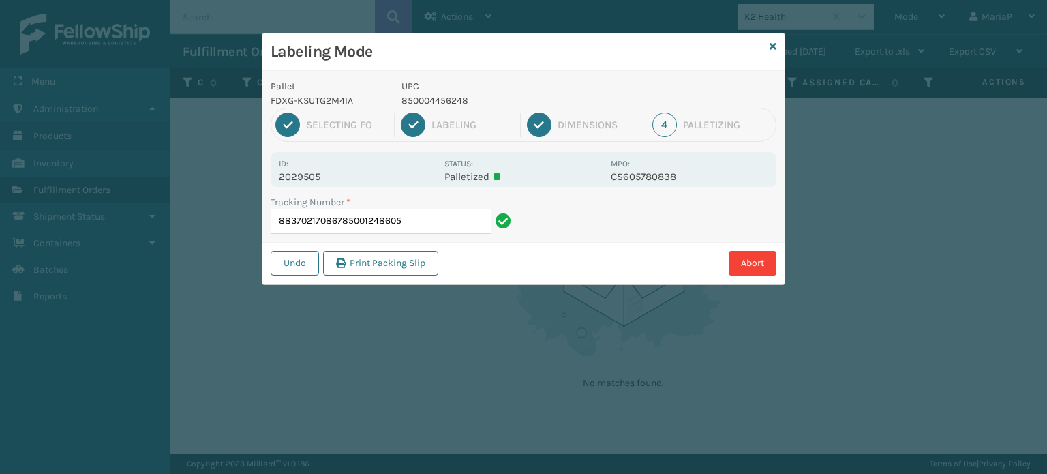
type input "883702170867850012486053"
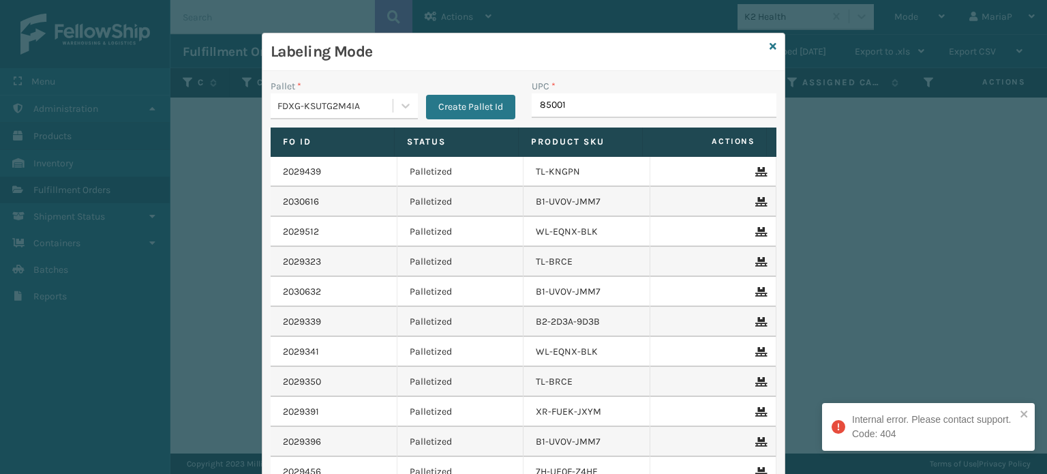
type input "850012"
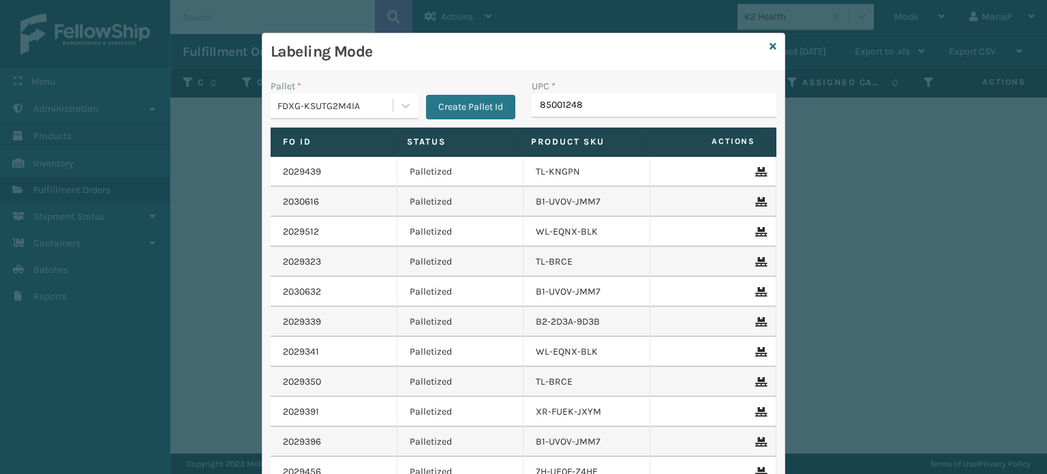
type input "850012486"
type input "8500124"
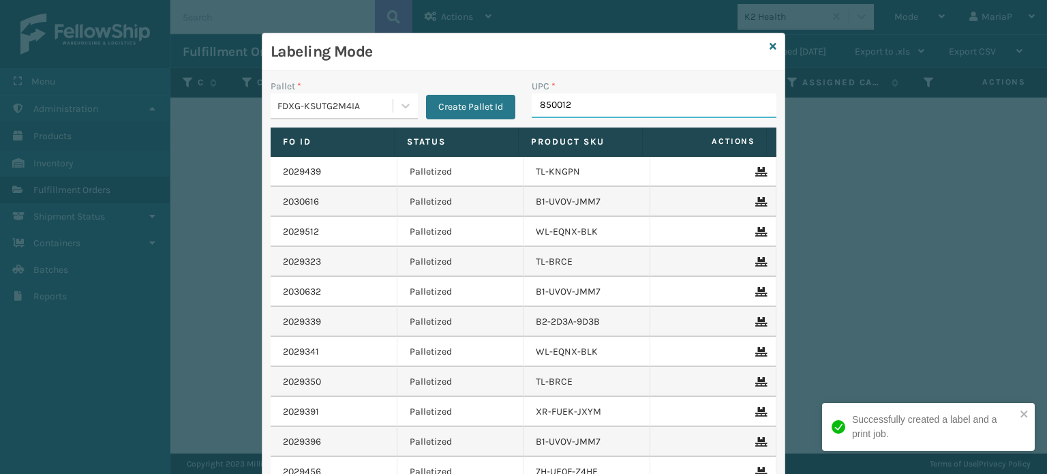
type input "8500124"
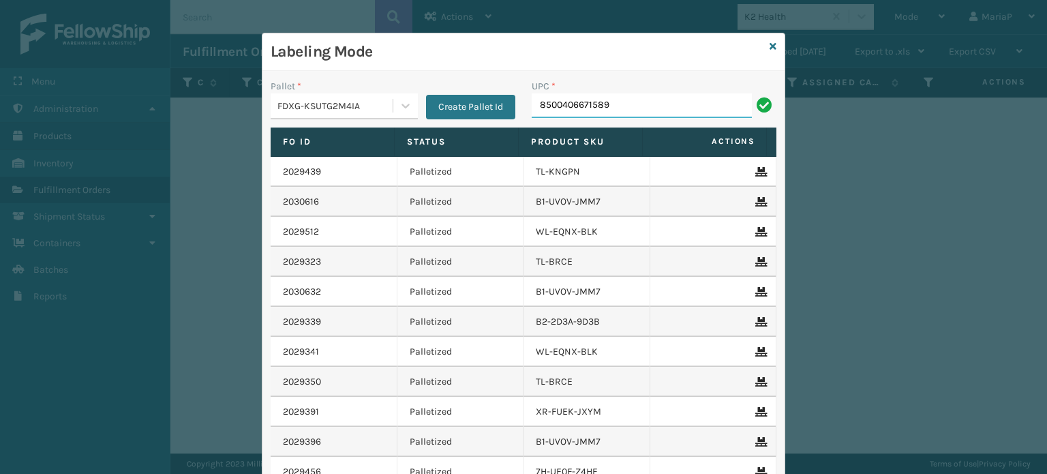
type input "8500406671589"
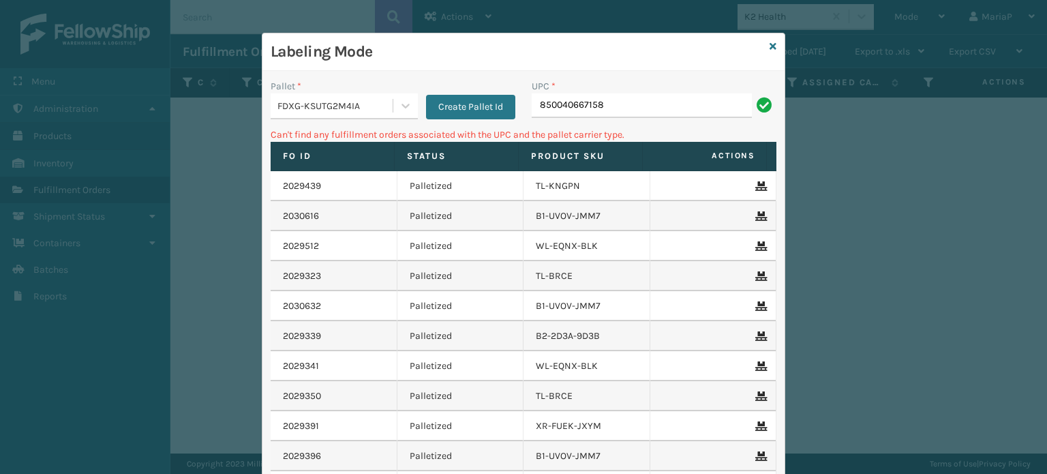
type input "850040667158"
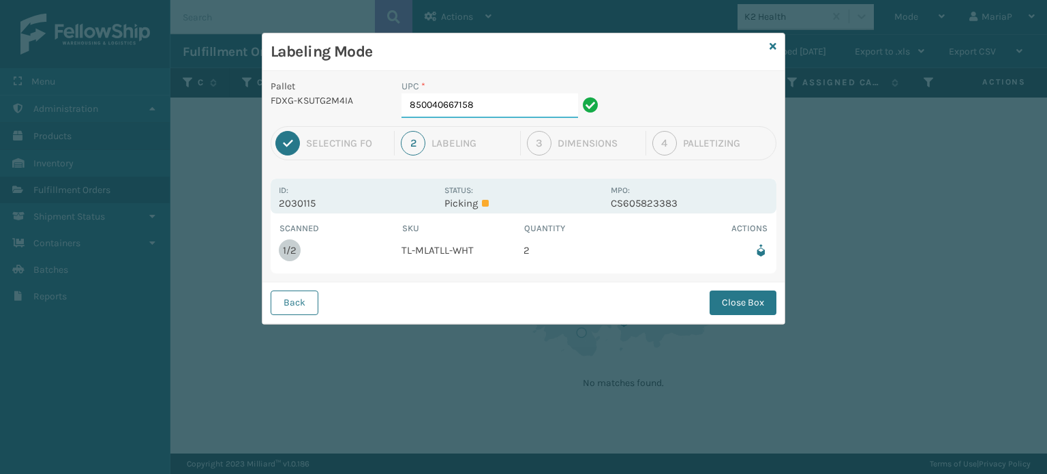
click at [496, 117] on input "850040667158" at bounding box center [489, 105] width 177 height 25
click at [752, 296] on button "Close Box" at bounding box center [742, 302] width 67 height 25
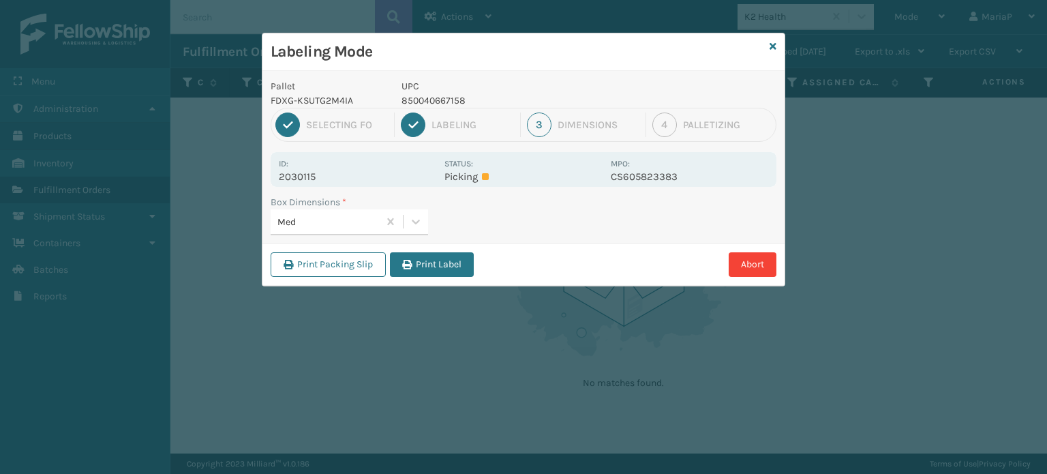
drag, startPoint x: 391, startPoint y: 255, endPoint x: 427, endPoint y: 266, distance: 38.6
click at [393, 256] on button "Print Label" at bounding box center [432, 264] width 84 height 25
click at [427, 266] on div "Labeling Mode Pallet FDXG-KSUTG2M4IA UPC 850040667158 1 Selecting FO 2 Labeling…" at bounding box center [523, 237] width 1047 height 474
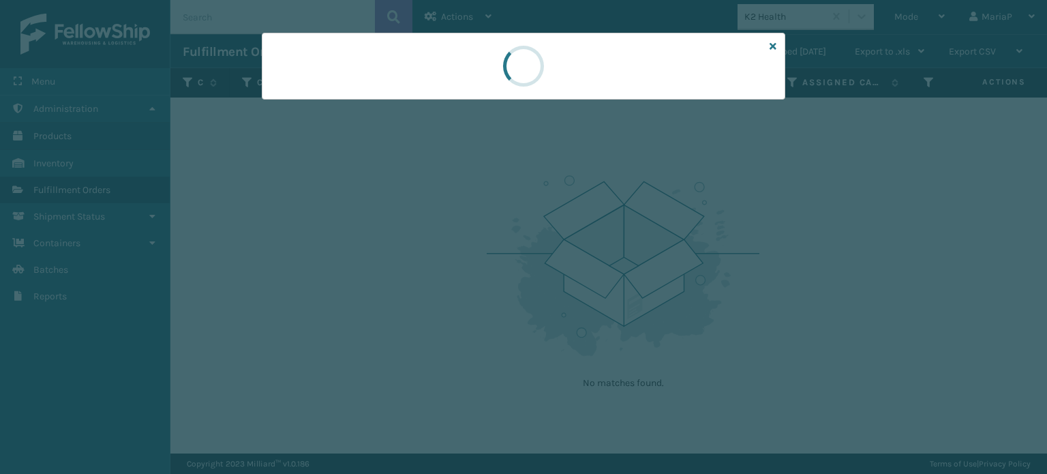
click at [428, 266] on div at bounding box center [523, 237] width 1047 height 474
drag, startPoint x: 431, startPoint y: 266, endPoint x: 439, endPoint y: 261, distance: 9.3
click at [434, 264] on div at bounding box center [523, 237] width 1047 height 474
click at [455, 249] on div at bounding box center [523, 237] width 1047 height 474
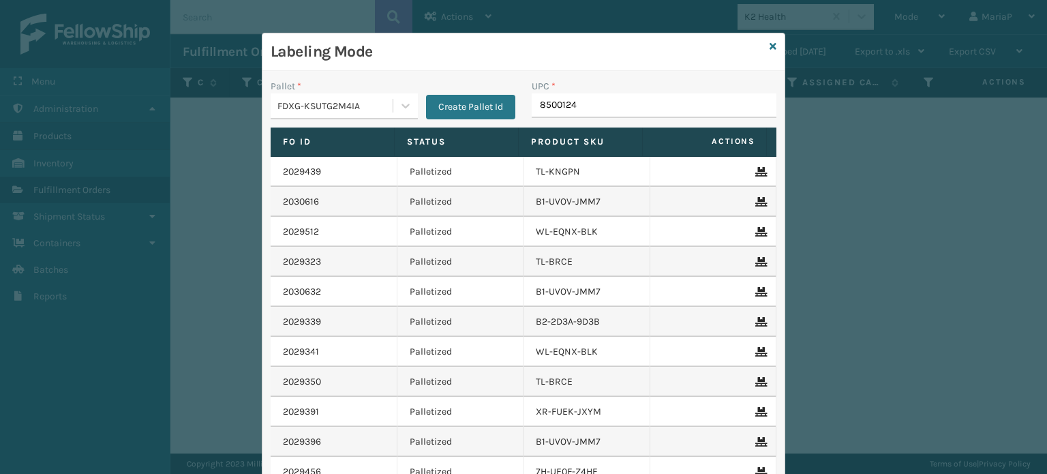
type input "85001248"
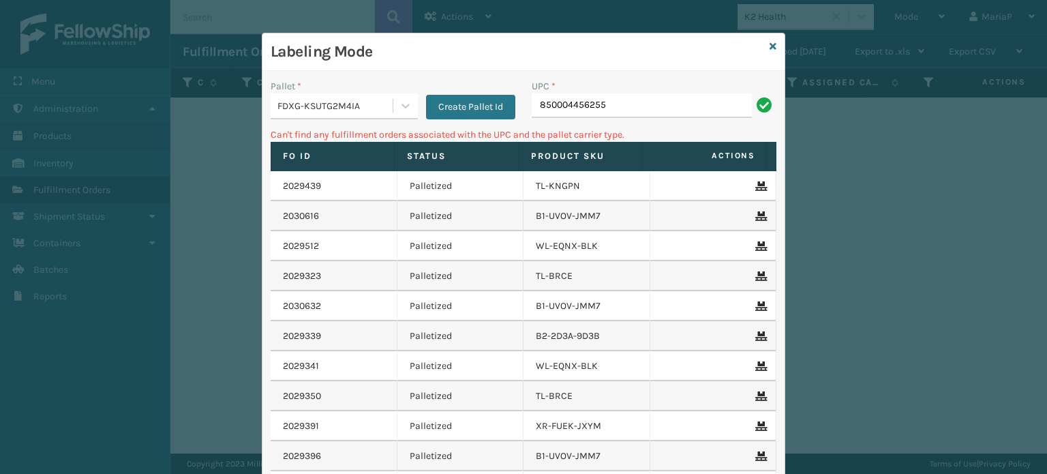
click at [662, 105] on input "850004456255" at bounding box center [642, 105] width 220 height 25
type input "850068315208"
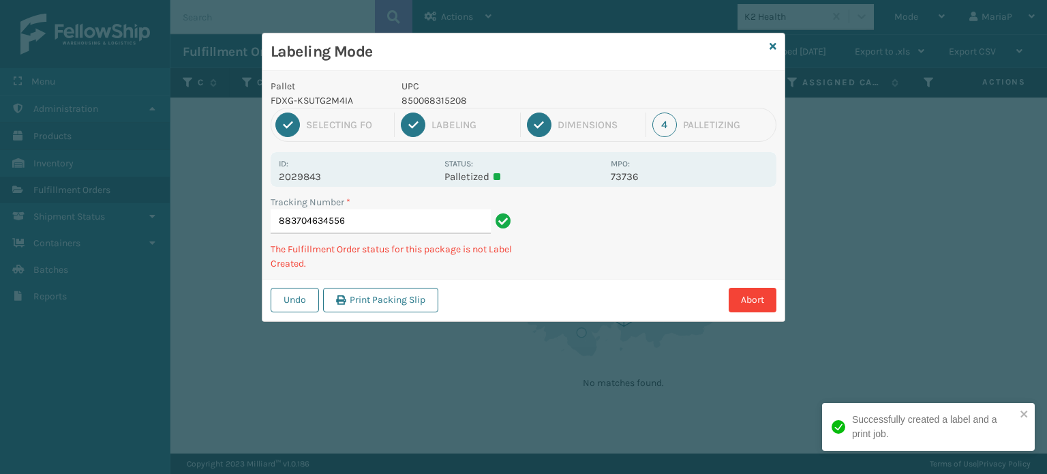
click at [422, 103] on p "850068315208" at bounding box center [501, 100] width 201 height 14
copy p "850068315208"
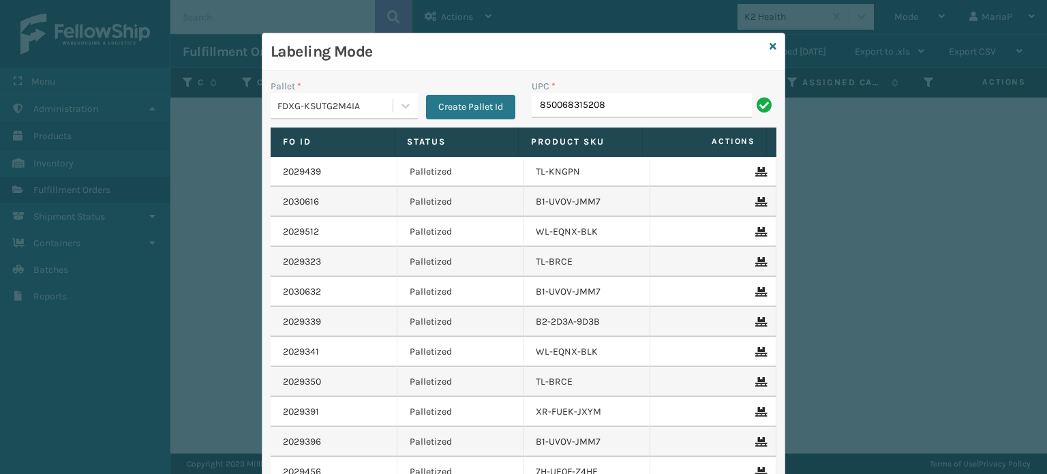
type input "850068315208"
type input "853913"
type input "858100007715"
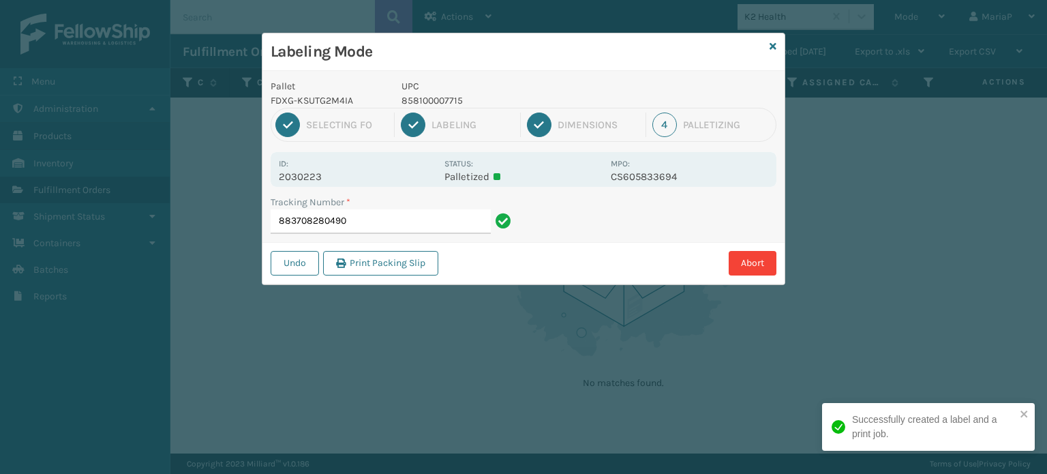
click at [441, 103] on p "858100007715" at bounding box center [501, 100] width 201 height 14
click at [442, 102] on p "858100007715" at bounding box center [501, 100] width 201 height 14
copy p "858100007715"
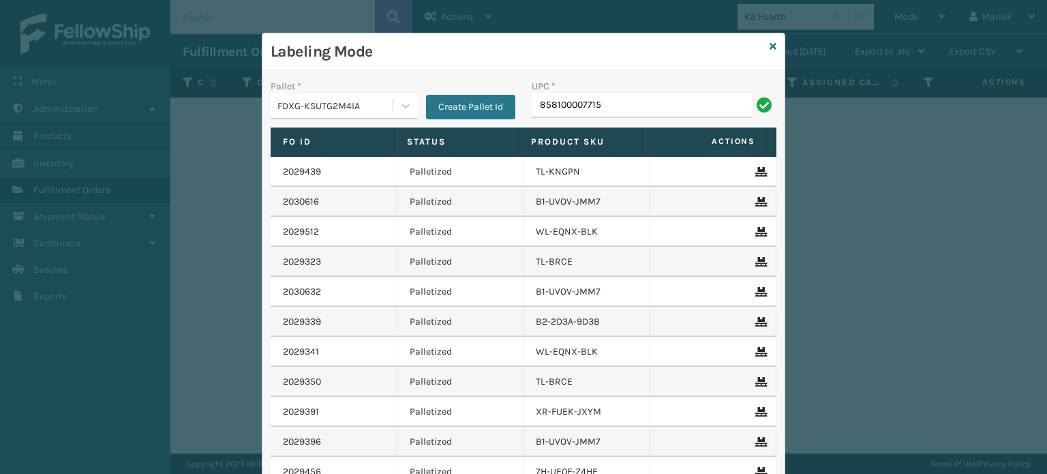
type input "858100007715"
type input "850012486312"
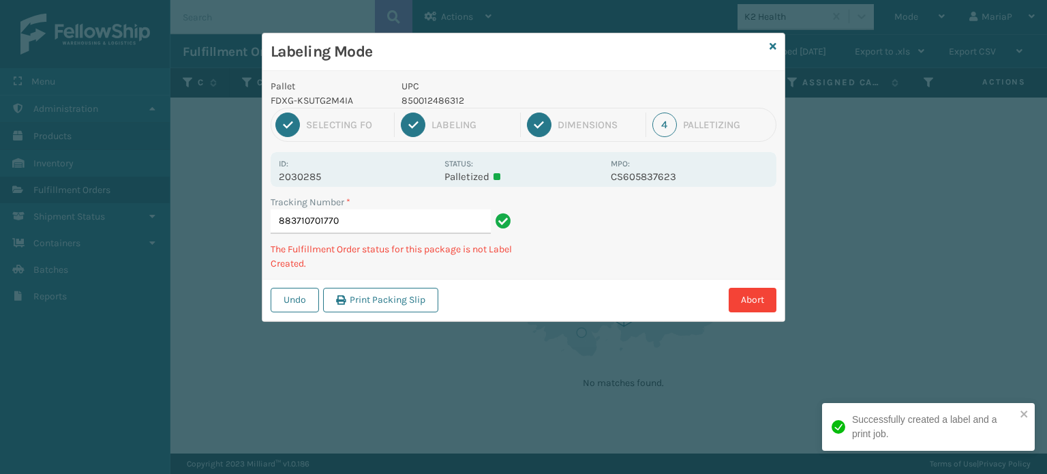
click at [444, 103] on p "850012486312" at bounding box center [501, 100] width 201 height 14
copy p "850012486312"
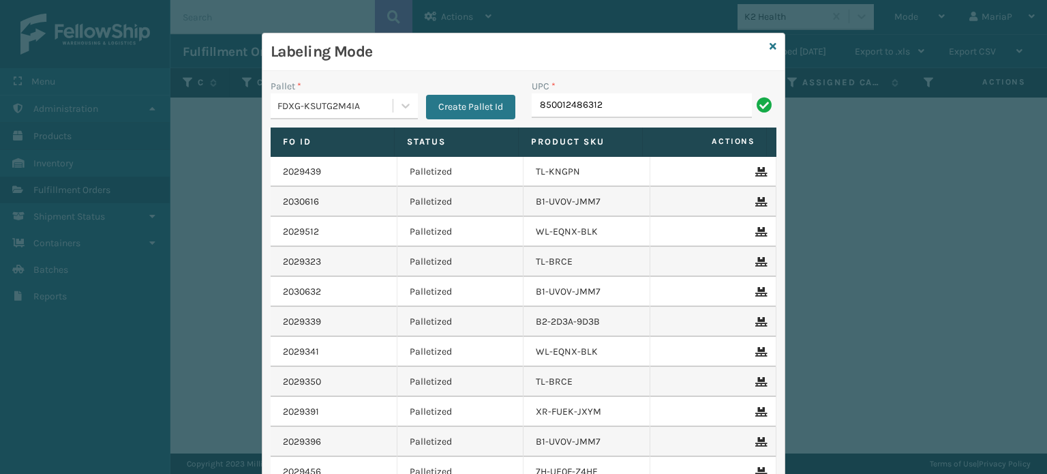
type input "850012486312"
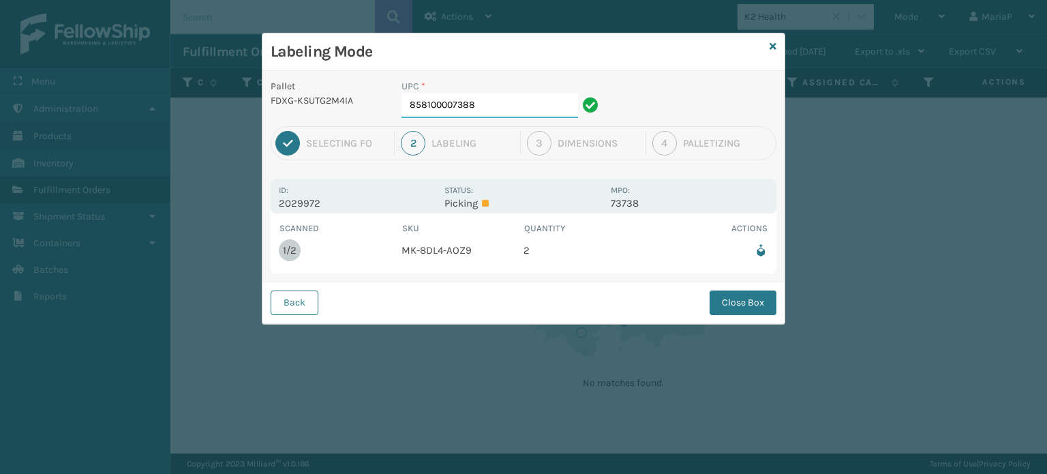
click at [505, 95] on input "858100007388" at bounding box center [489, 105] width 177 height 25
click at [738, 311] on button "Close Box" at bounding box center [742, 302] width 67 height 25
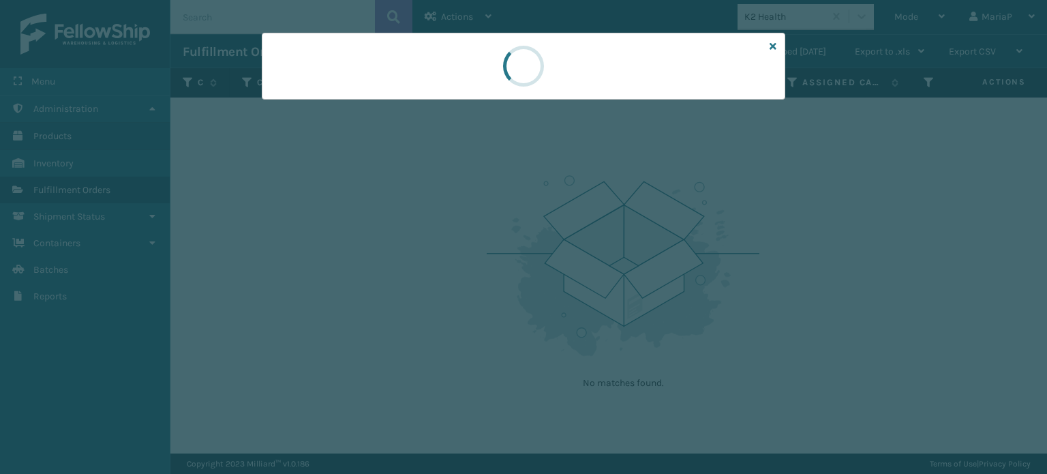
click at [739, 311] on div at bounding box center [523, 237] width 1047 height 474
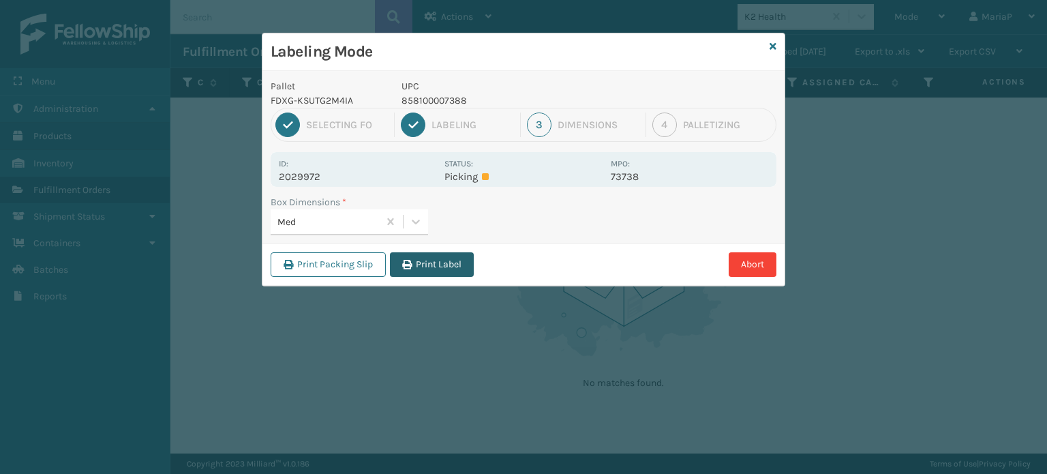
click at [416, 272] on button "Print Label" at bounding box center [432, 264] width 84 height 25
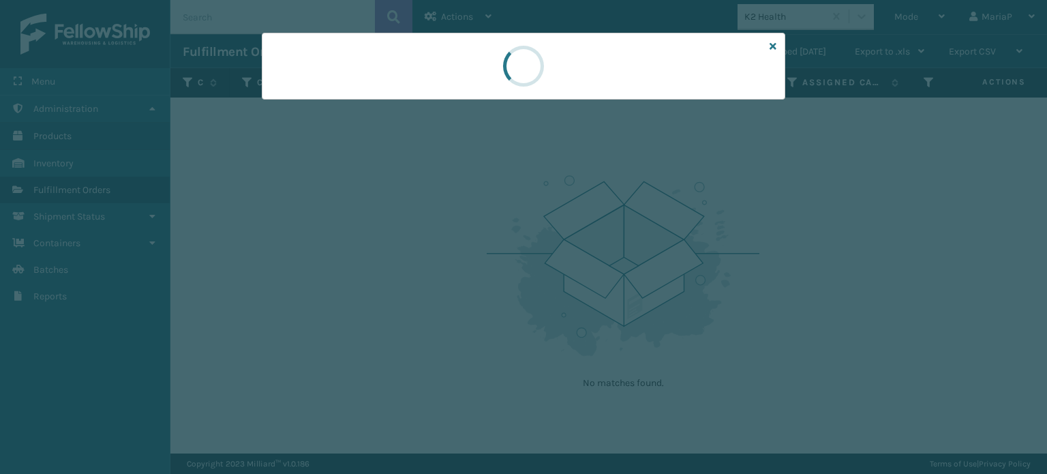
click at [416, 272] on div at bounding box center [523, 237] width 1047 height 474
click at [420, 269] on div at bounding box center [523, 237] width 1047 height 474
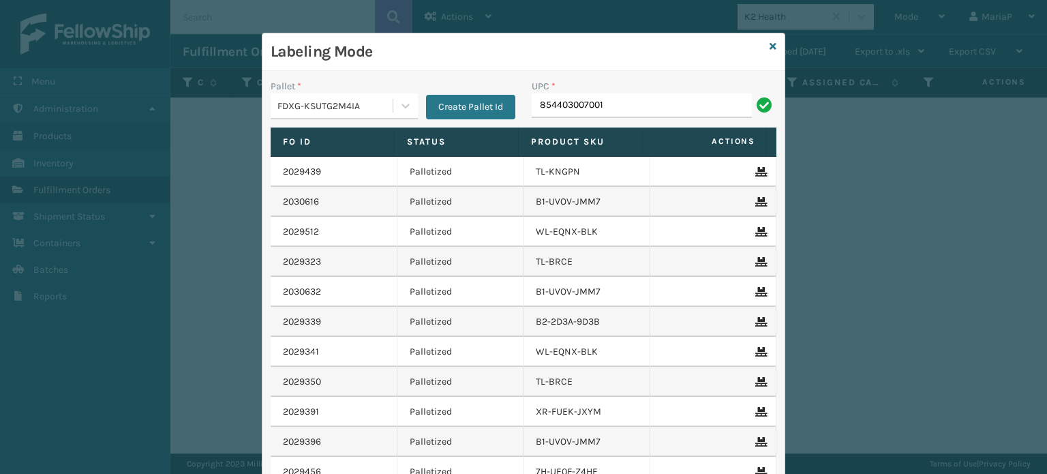
type input "854403007001"
type input "85391"
type input "853913008119"
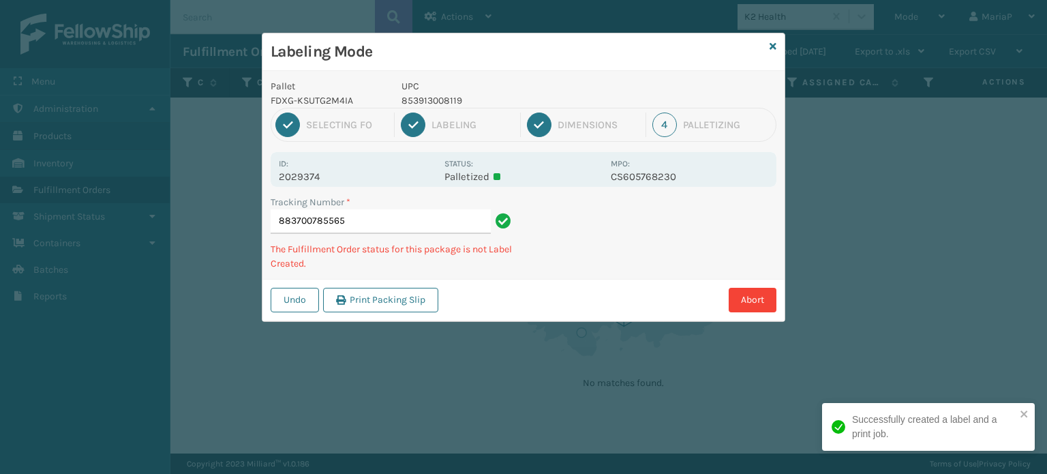
click at [421, 101] on p "853913008119" at bounding box center [501, 100] width 201 height 14
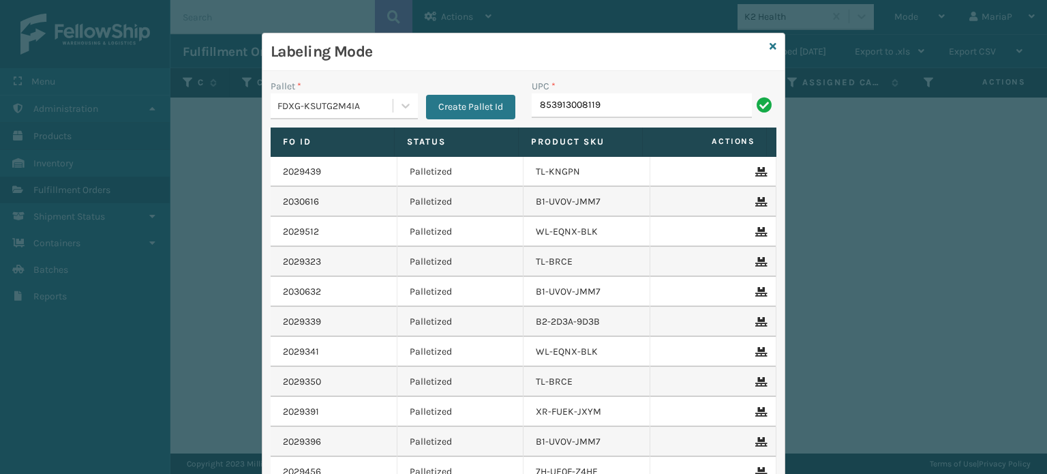
type input "853913008119"
type input "854403007438"
type input "858100007630"
type input "85004067059"
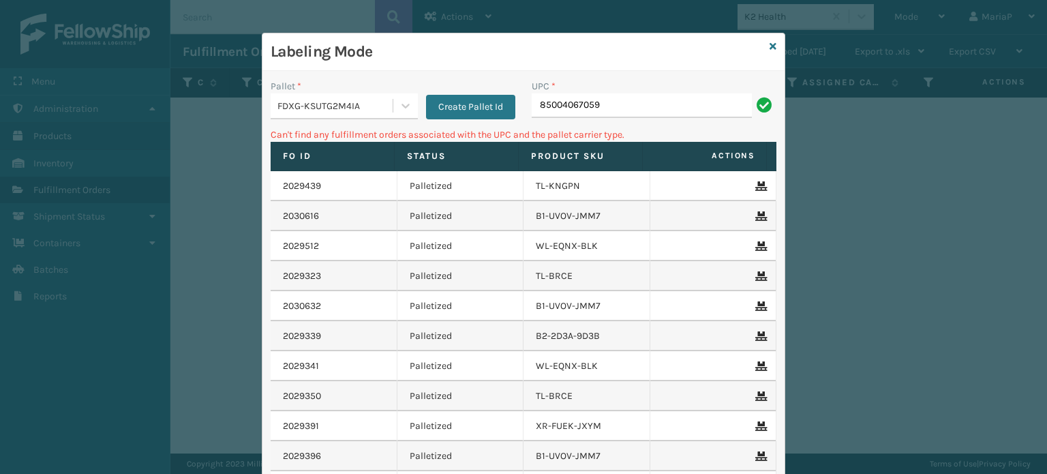
click at [568, 108] on input "85004067059" at bounding box center [642, 105] width 220 height 25
type input "850040667059"
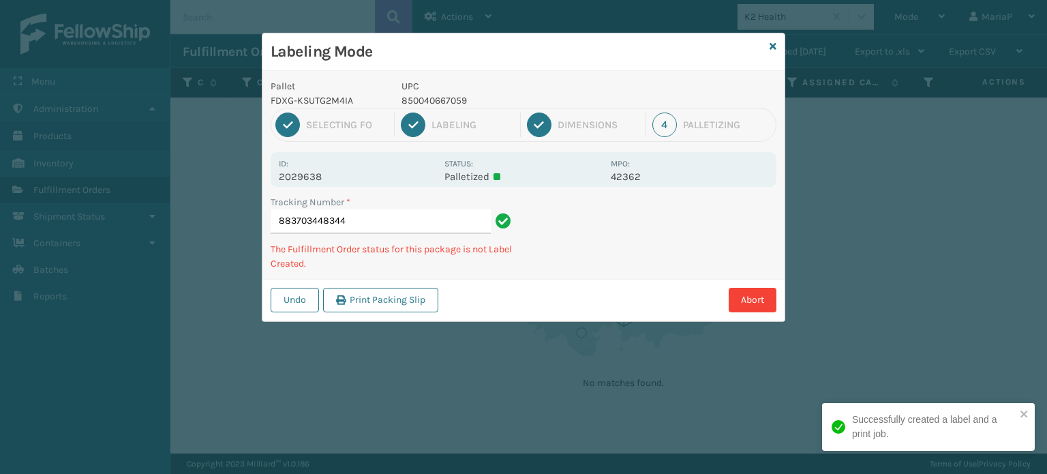
click at [444, 97] on p "850040667059" at bounding box center [501, 100] width 201 height 14
copy p "850040667059"
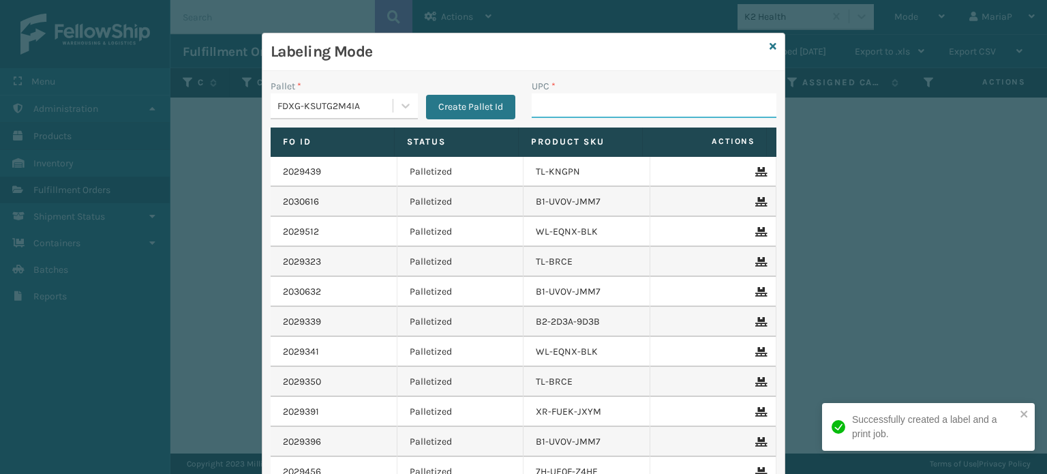
click at [595, 117] on input "UPC *" at bounding box center [654, 105] width 245 height 25
paste input "850040667059"
type input "850040667059"
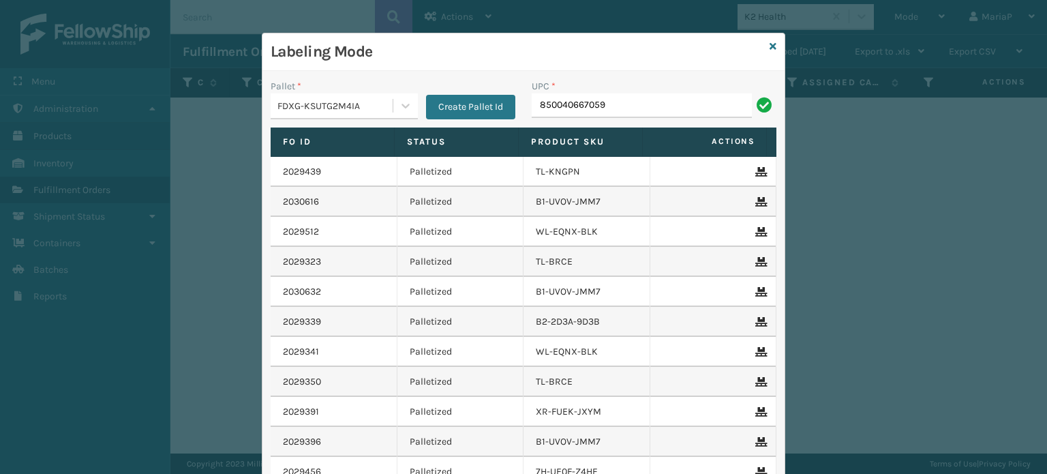
type input "850040667059"
type input "850012486688"
type input "8500124"
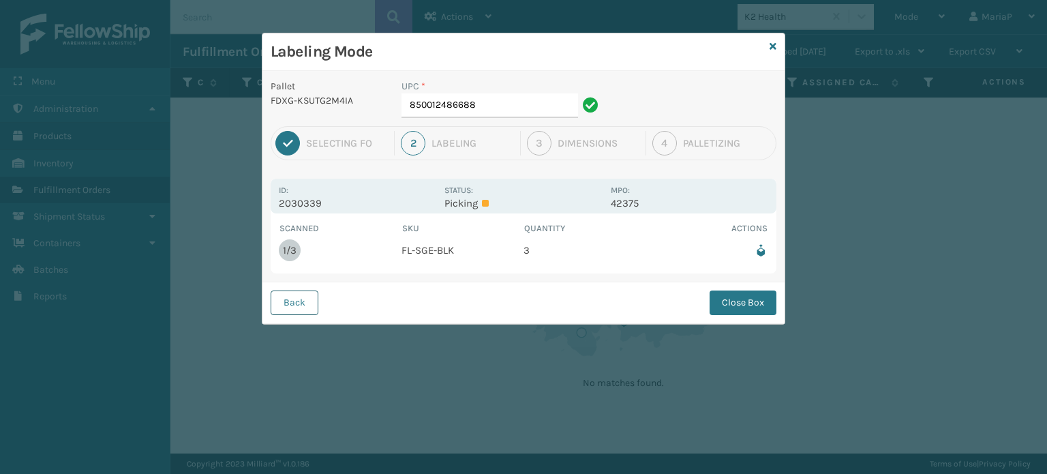
click at [315, 306] on button "Back" at bounding box center [295, 302] width 48 height 25
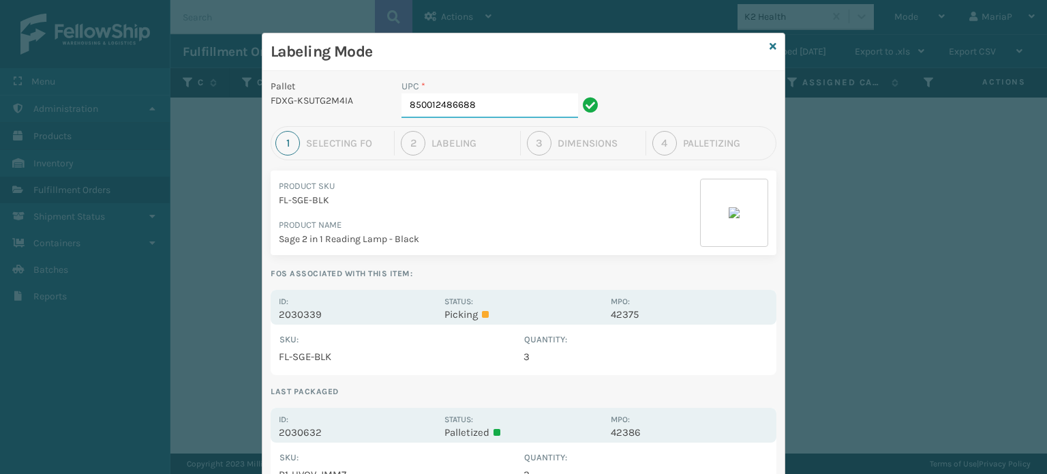
click at [484, 107] on input "850012486688" at bounding box center [489, 105] width 177 height 25
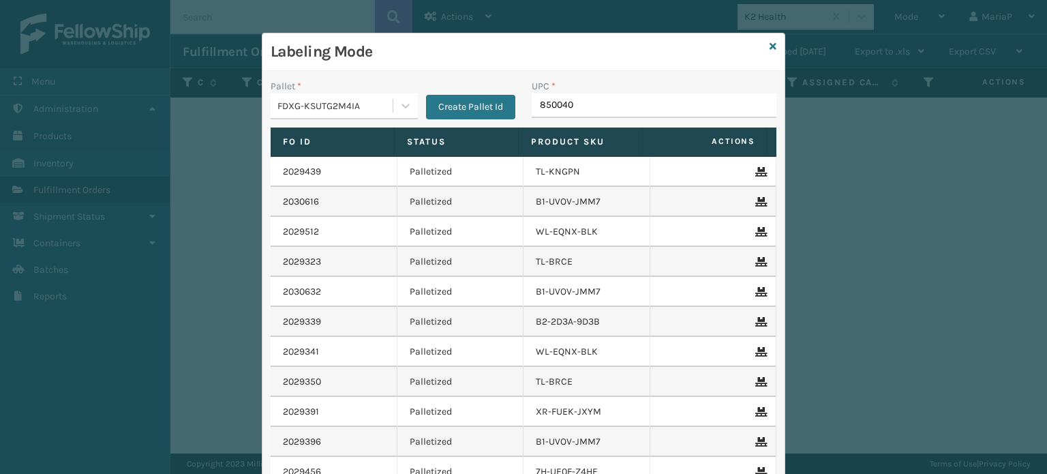
type input "8500406"
type input "850040667943"
type input "8544030075437"
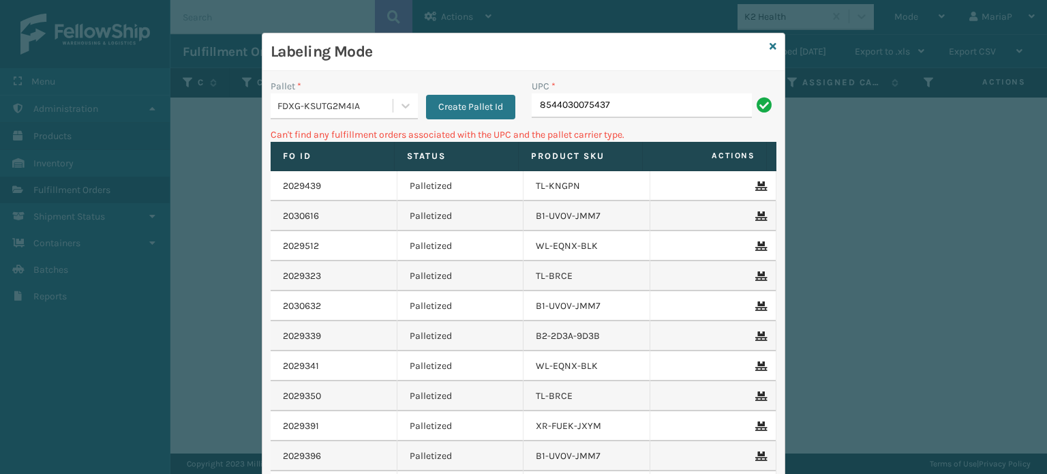
click at [596, 103] on input "8544030075437" at bounding box center [642, 105] width 220 height 25
type input "854403007537"
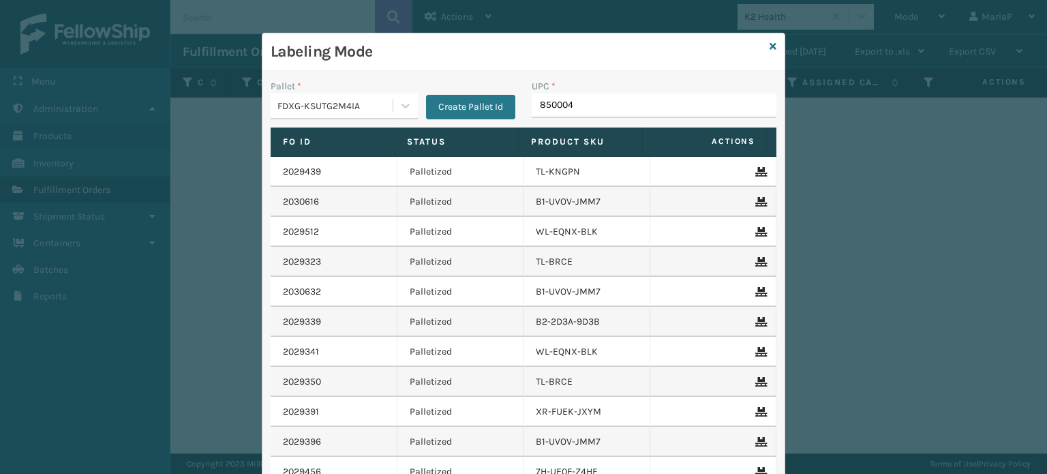
type input "8500044"
type input "8581000"
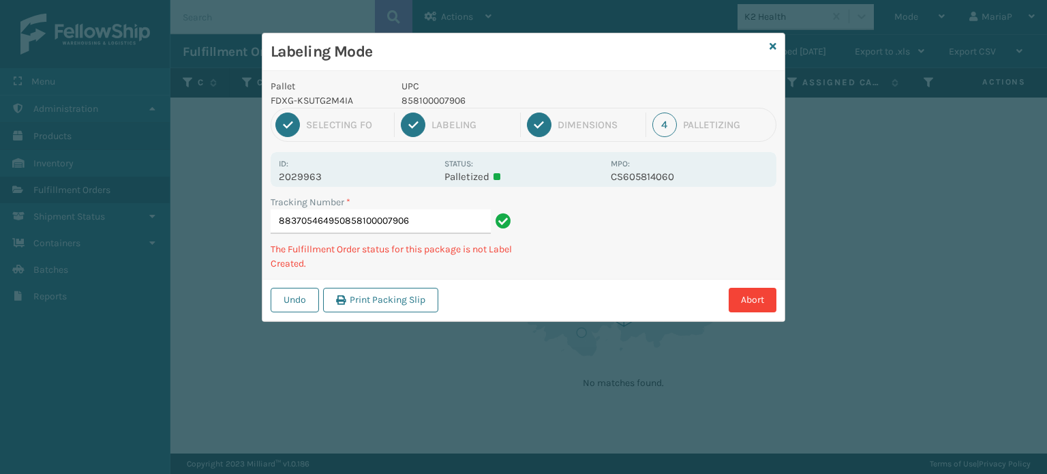
type input "883705464950858100007906"
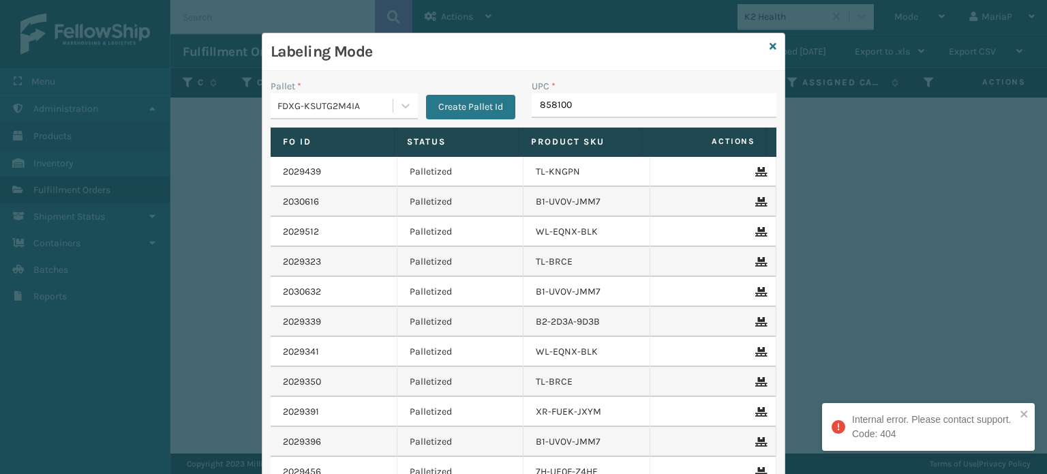
type input "8581000"
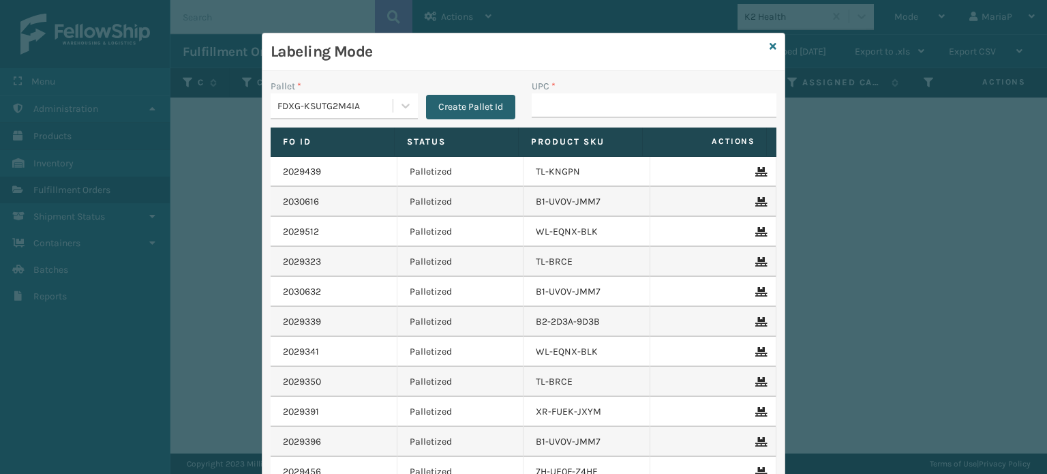
click at [426, 104] on button "Create Pallet Id" at bounding box center [470, 107] width 89 height 25
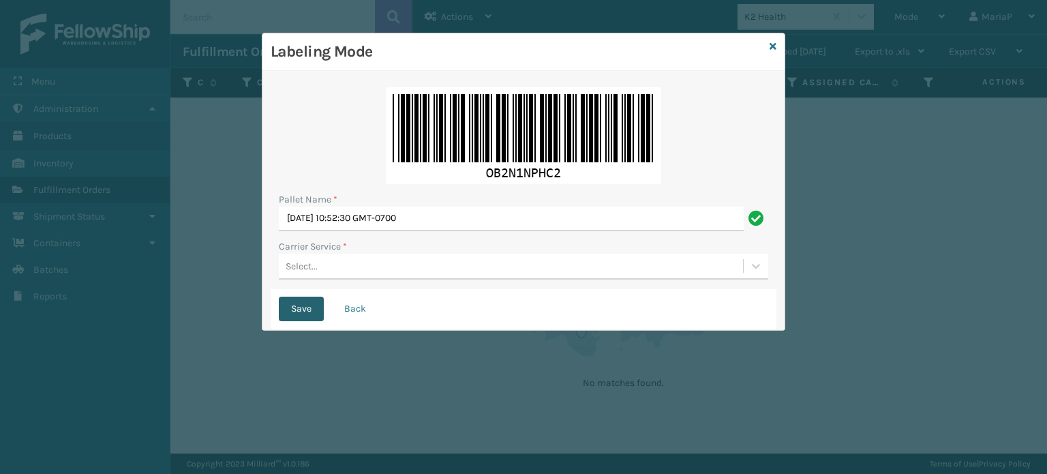
click at [305, 308] on button "Save" at bounding box center [301, 308] width 45 height 25
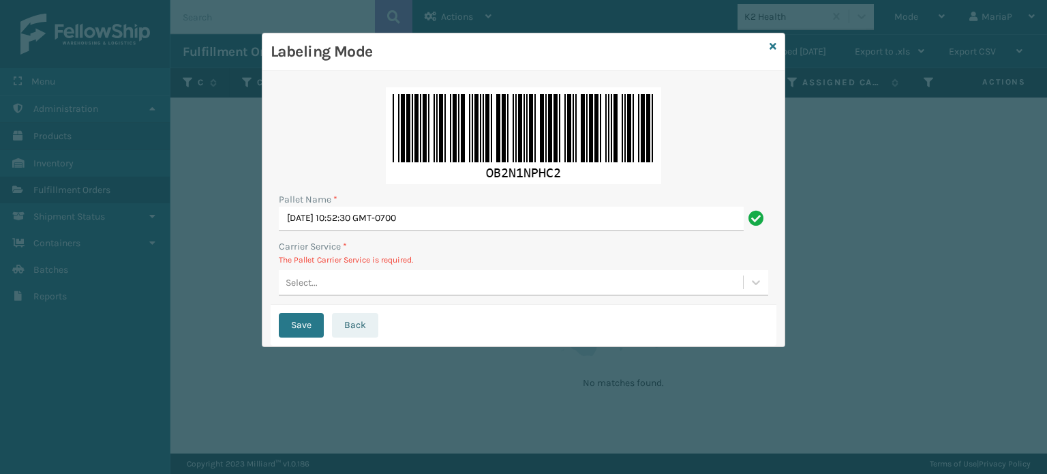
click at [342, 324] on button "Back" at bounding box center [355, 325] width 46 height 25
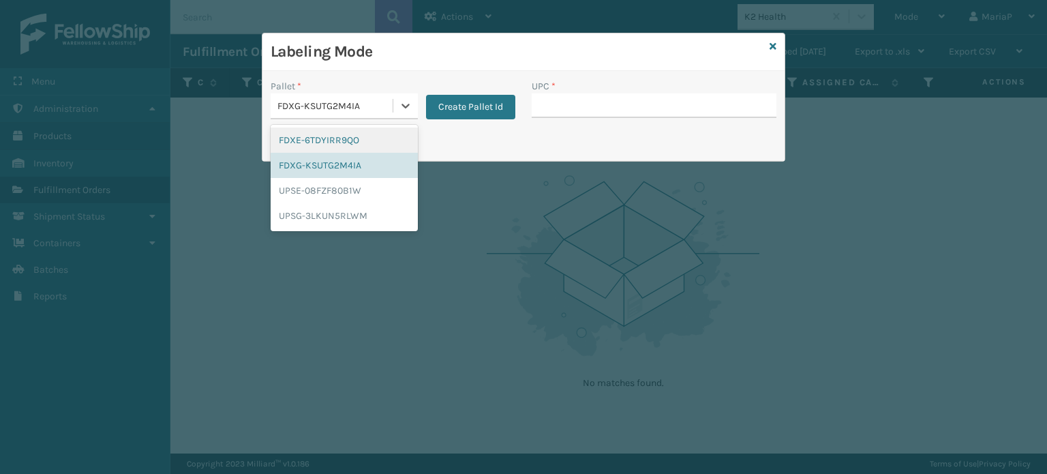
click at [357, 100] on div "FDXG-KSUTG2M4IA" at bounding box center [335, 106] width 117 height 14
click at [341, 217] on div "UPSG-3LKUN5RLWM" at bounding box center [344, 215] width 147 height 25
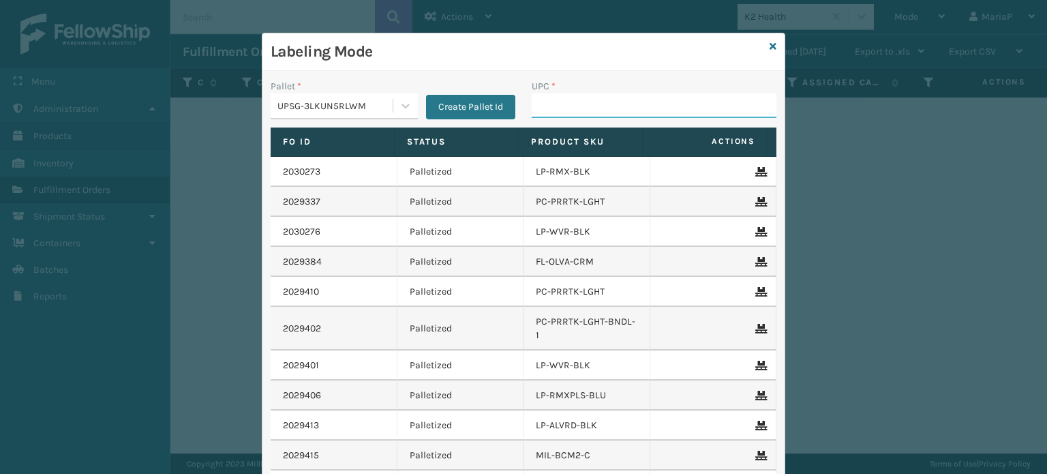
click at [557, 108] on input "UPC *" at bounding box center [654, 105] width 245 height 25
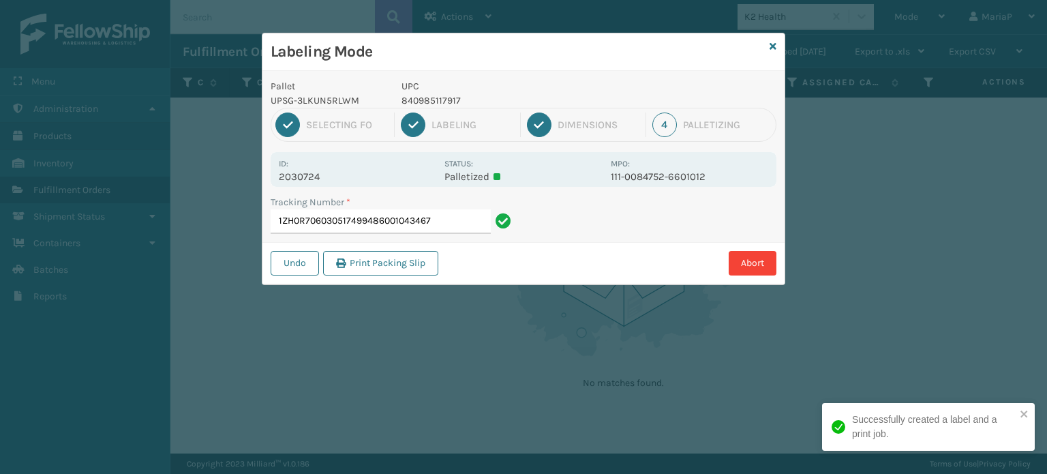
type input "1ZH0R7060305174994860010434673"
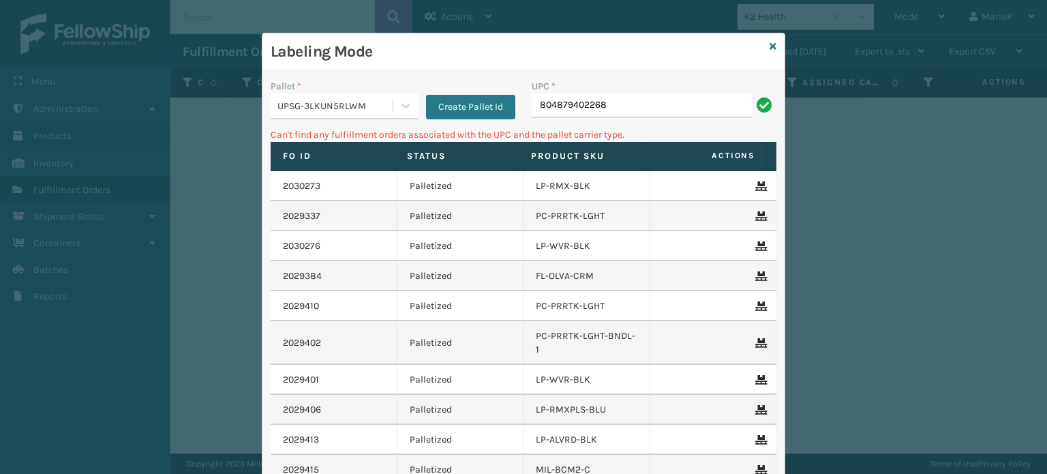
click at [615, 97] on input "804879402268" at bounding box center [642, 105] width 220 height 25
type input "MIL-101-BL"
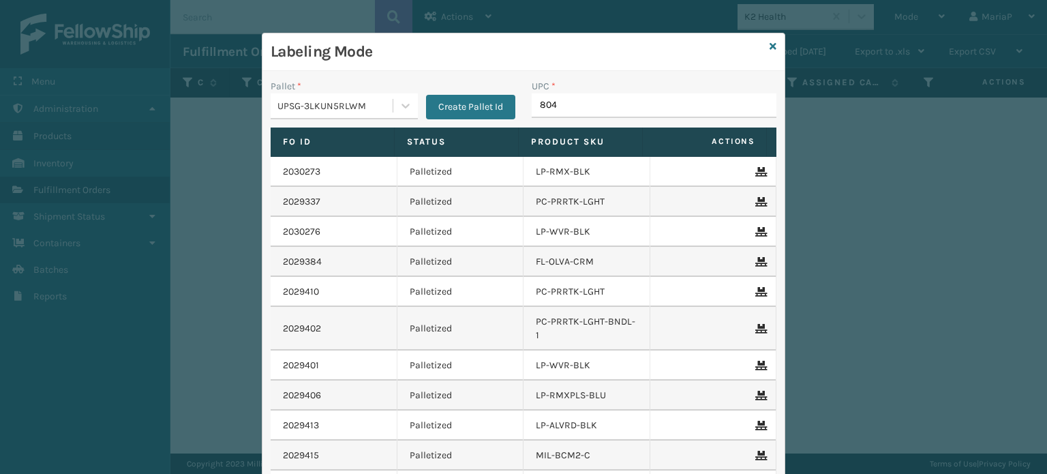
type input "8048"
type input "858100007920"
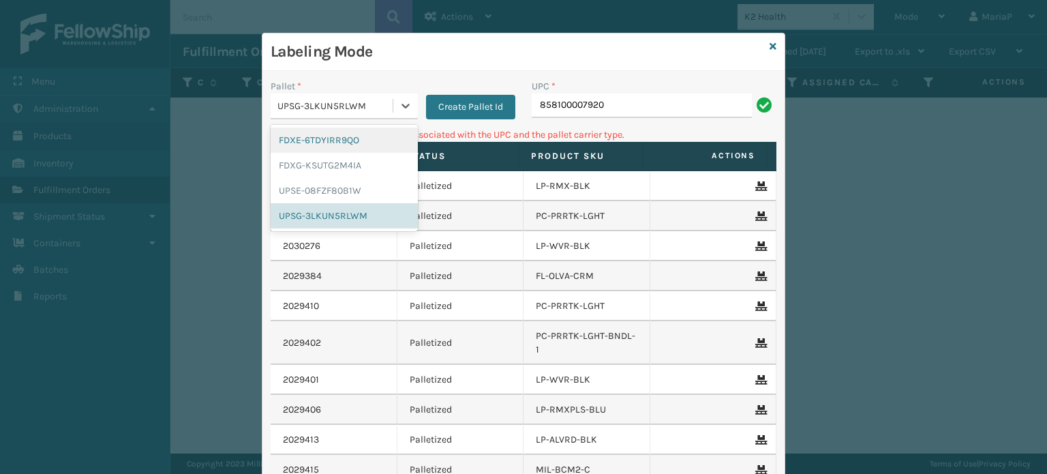
click at [355, 106] on div "UPSG-3LKUN5RLWM" at bounding box center [335, 106] width 117 height 14
drag, startPoint x: 352, startPoint y: 129, endPoint x: 395, endPoint y: 128, distance: 42.3
click at [352, 128] on div "FDXE-6TDYIRR9QO" at bounding box center [344, 139] width 147 height 25
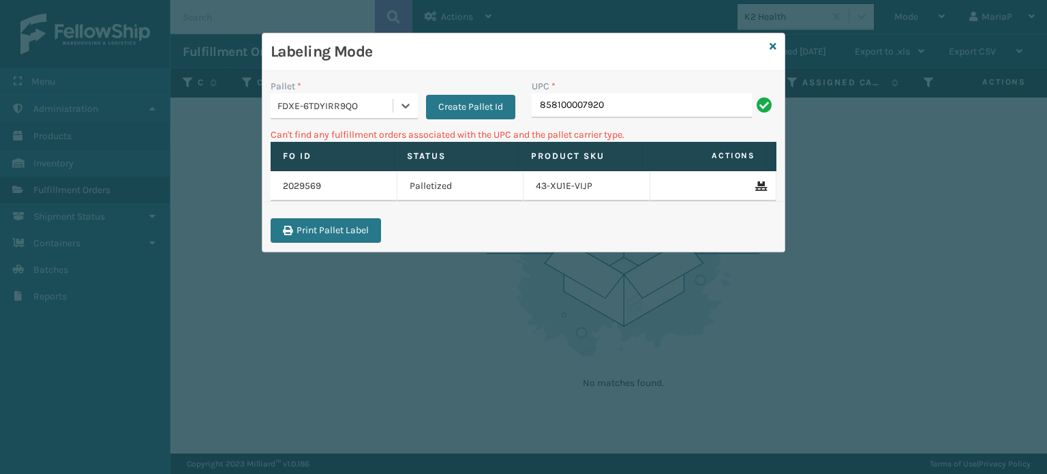
click at [381, 102] on div "FDXE-6TDYIRR9QO" at bounding box center [335, 106] width 117 height 14
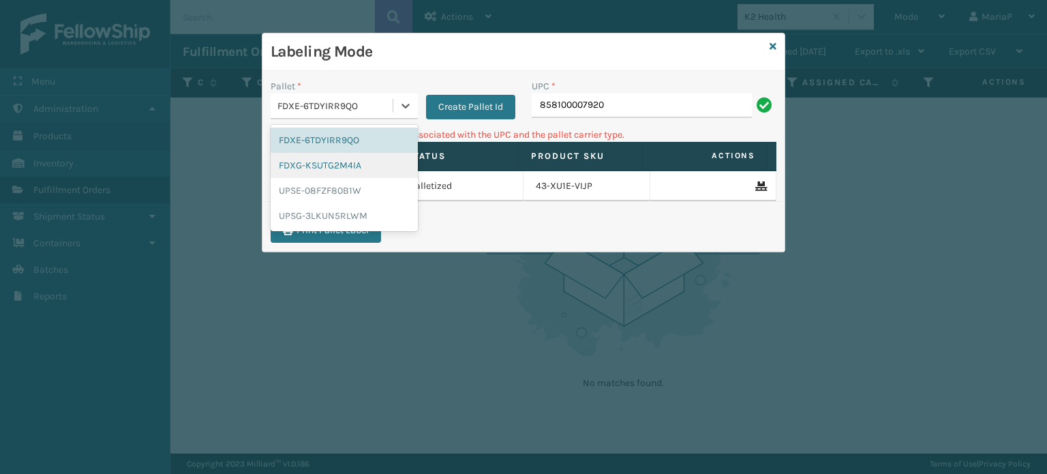
click at [375, 163] on div "FDXG-KSUTG2M4IA" at bounding box center [344, 165] width 147 height 25
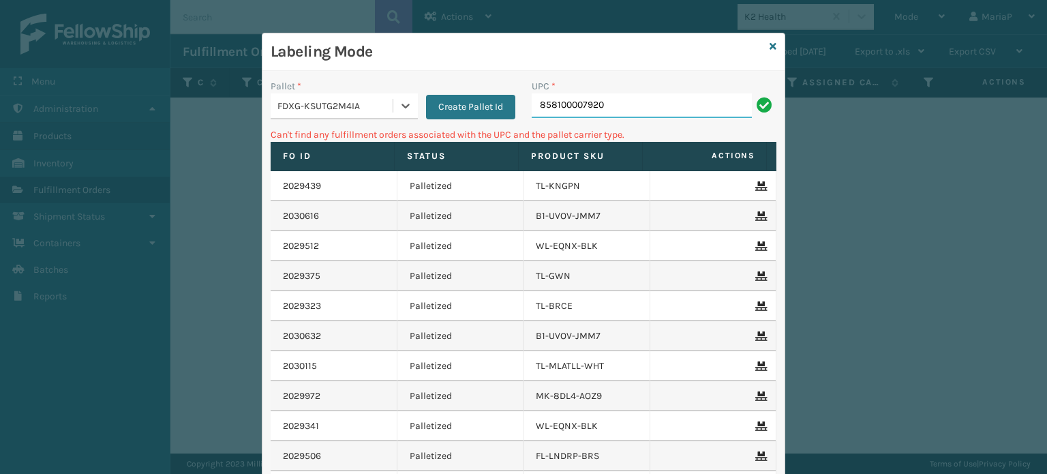
click at [594, 115] on input "858100007920" at bounding box center [642, 105] width 220 height 25
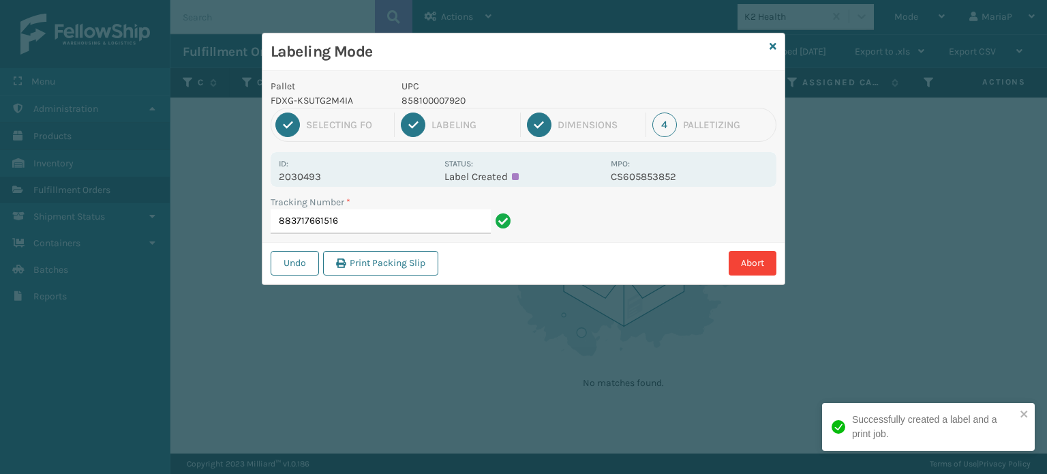
click at [439, 102] on p "858100007920" at bounding box center [501, 100] width 201 height 14
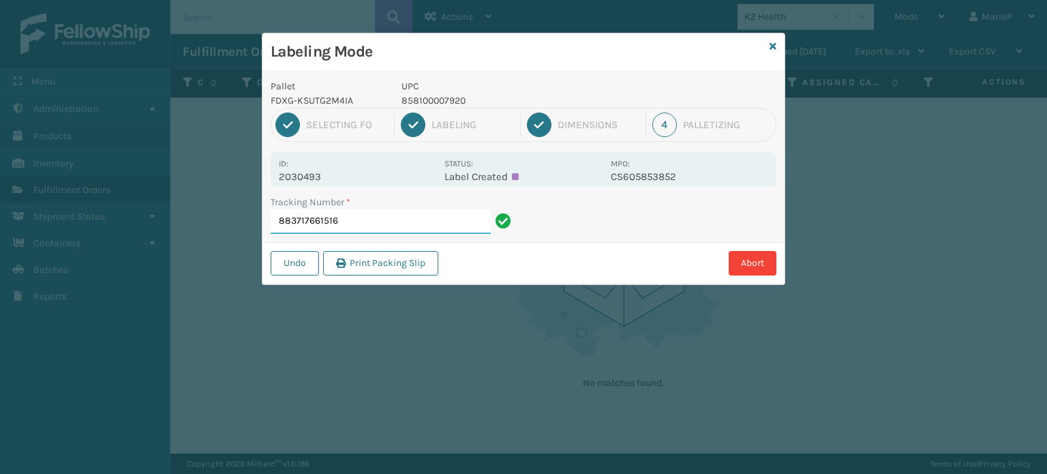
click at [365, 226] on input "883717661516" at bounding box center [381, 221] width 220 height 25
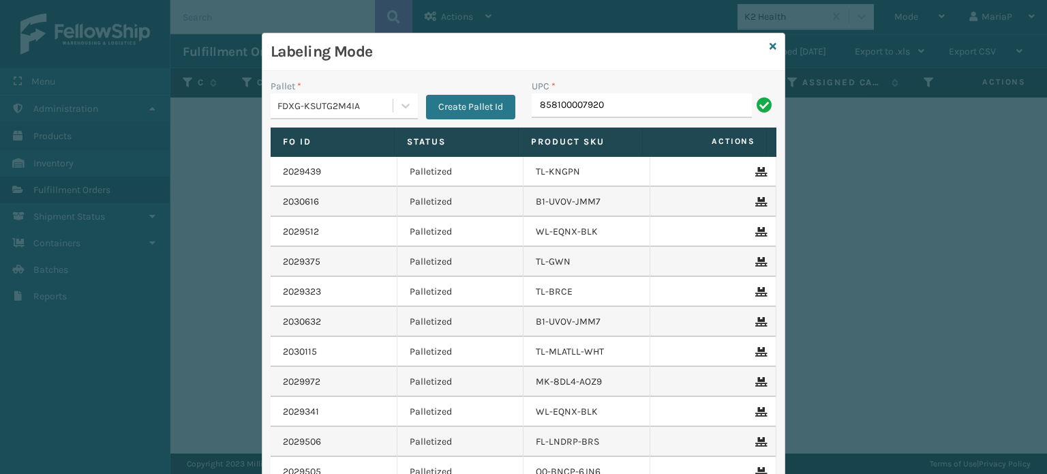
type input "858100007920"
type input "850012486763"
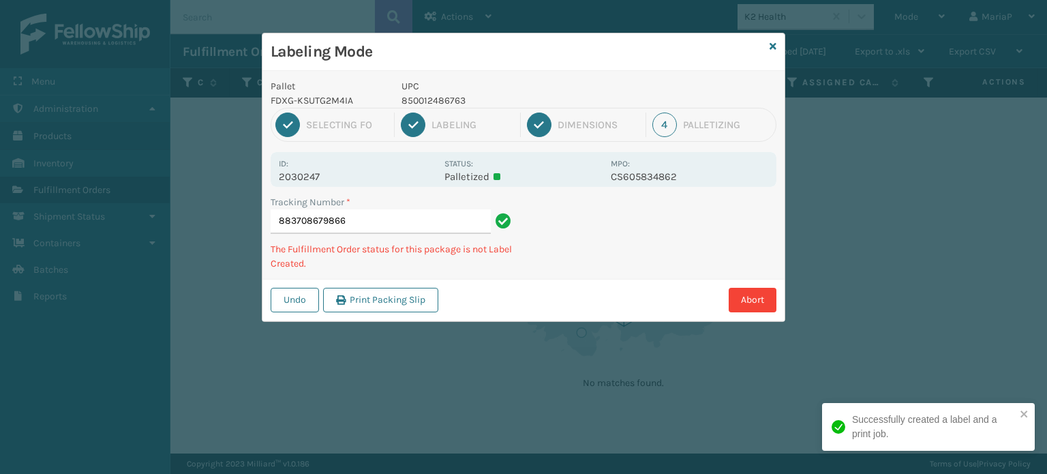
click at [436, 95] on p "850012486763" at bounding box center [501, 100] width 201 height 14
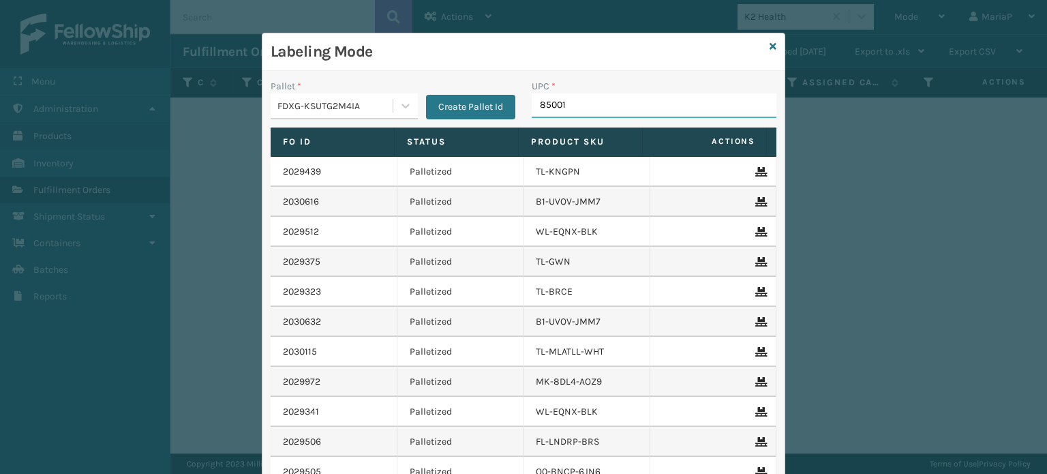
type input "850012"
type input "858100007920"
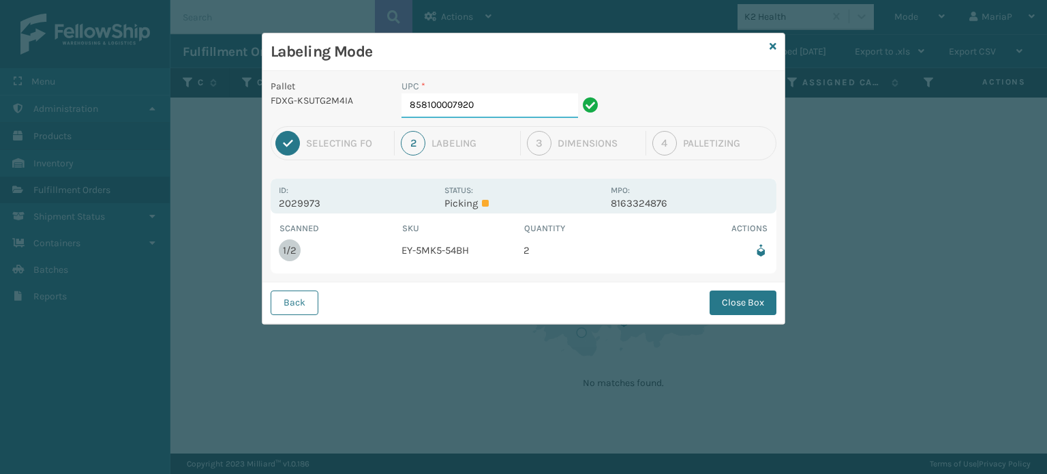
click at [512, 114] on input "858100007920" at bounding box center [489, 105] width 177 height 25
click at [722, 305] on button "Close Box" at bounding box center [742, 302] width 67 height 25
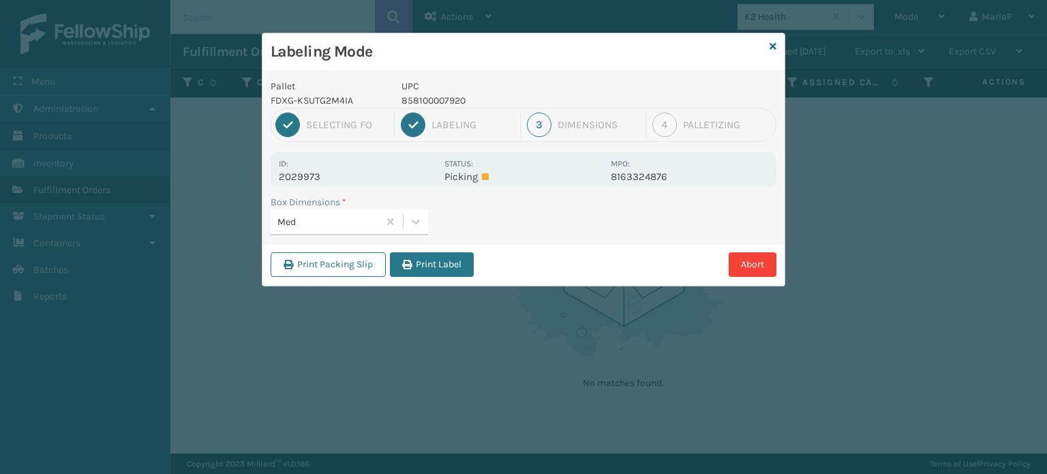
click at [444, 286] on div "Labeling Mode Pallet FDXG-KSUTG2M4IA UPC 858100007920 1 Selecting FO 2 Labeling…" at bounding box center [523, 237] width 1047 height 474
click at [446, 273] on button "Print Label" at bounding box center [432, 264] width 84 height 25
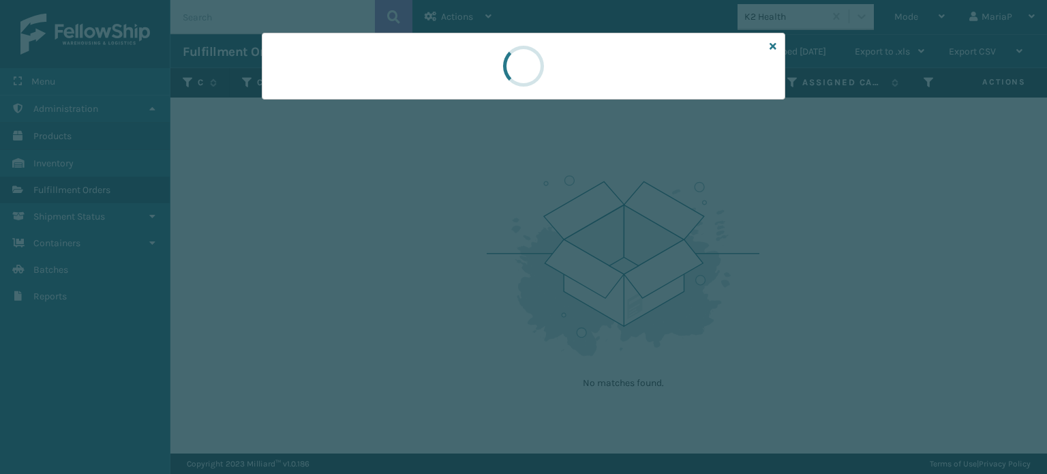
click at [447, 270] on div at bounding box center [523, 237] width 1047 height 474
drag, startPoint x: 450, startPoint y: 264, endPoint x: 401, endPoint y: 171, distance: 104.6
click at [451, 260] on div at bounding box center [523, 237] width 1047 height 474
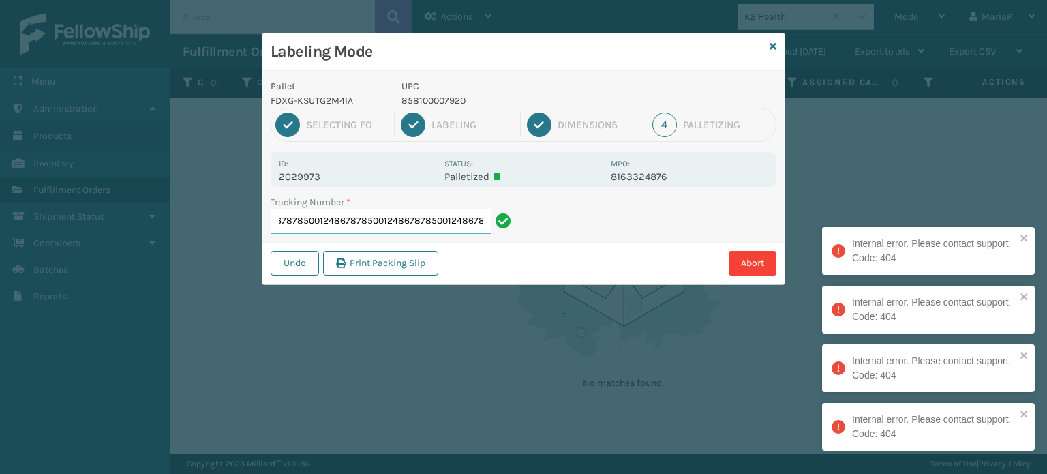
type input "883725267382850012486787850012486787850012486787850012486787850012486787"
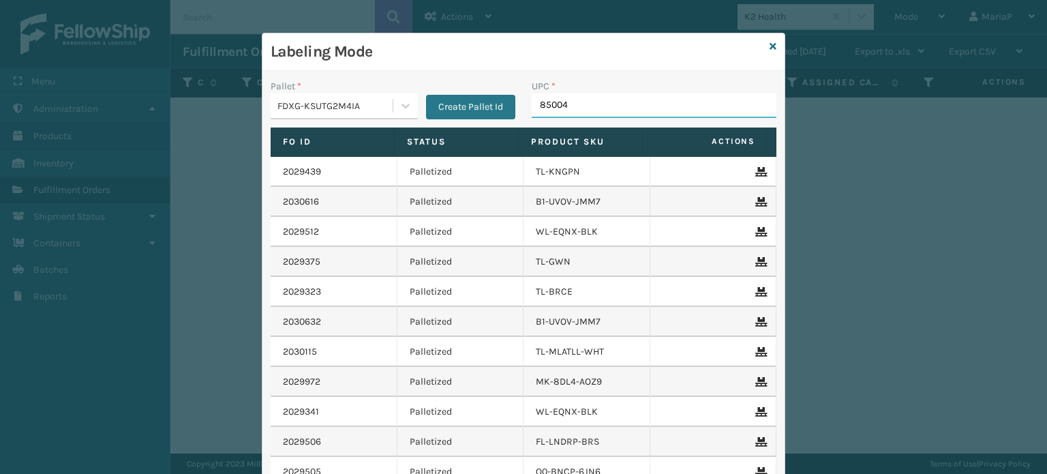
type input "850040"
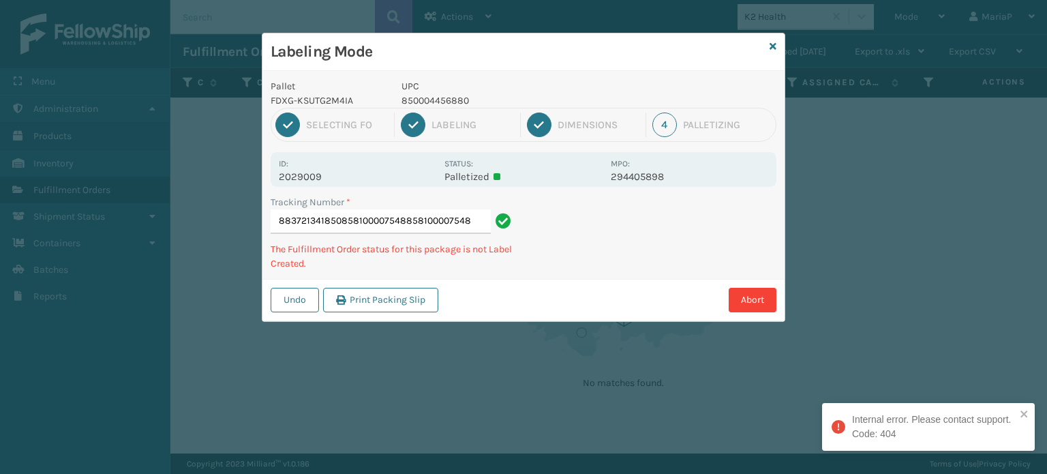
type input "883721341850858100007548858100007548"
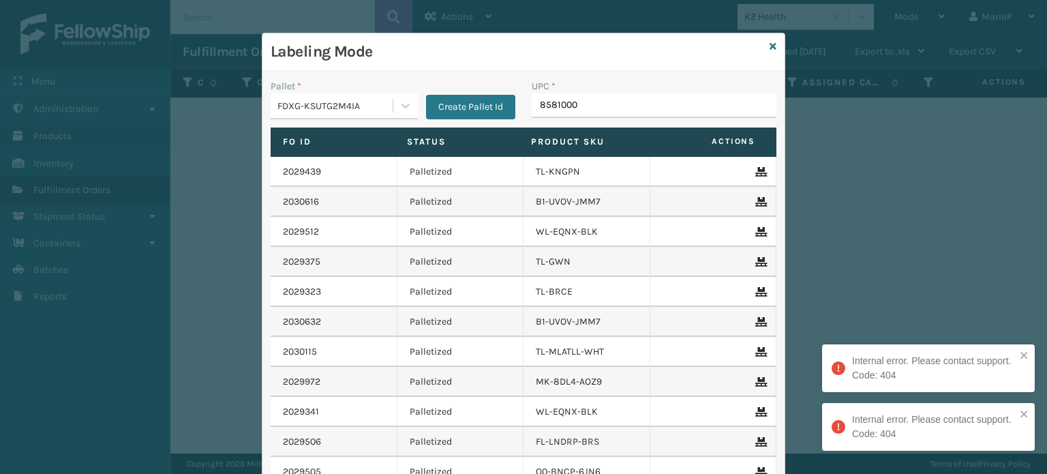
type input "85810000"
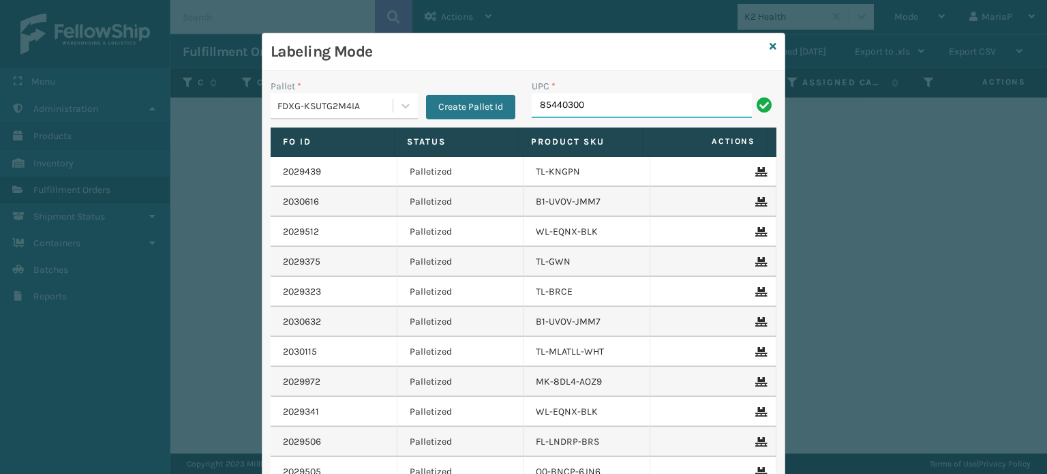
type input "854403007"
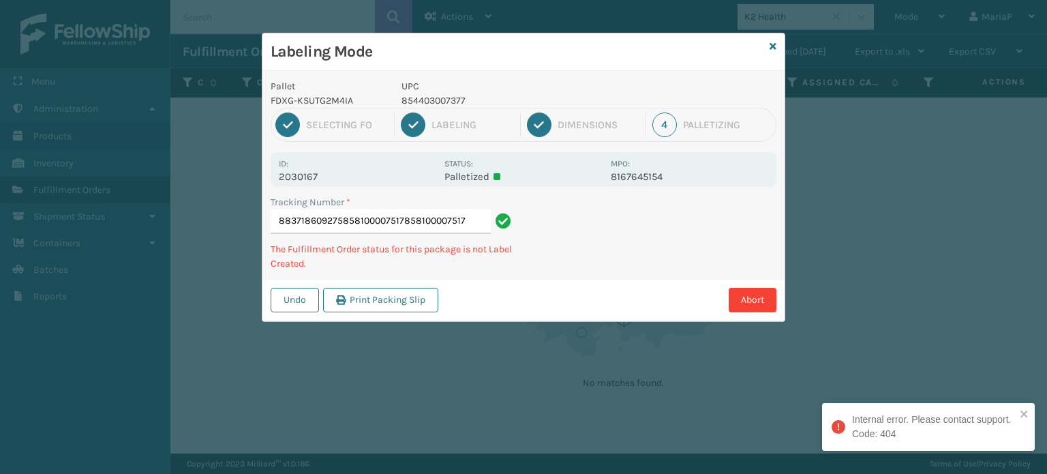
type input "883718609275858100007517858100007517"
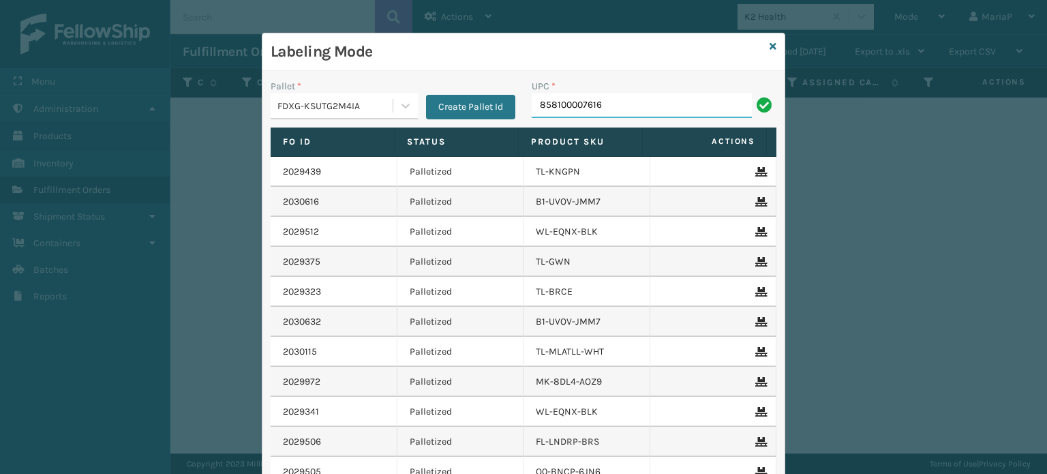
type input "858100007616"
click at [610, 100] on input "UPC *" at bounding box center [654, 105] width 245 height 25
click at [623, 107] on input "UPC *" at bounding box center [654, 105] width 245 height 25
click at [621, 104] on input "UPC *" at bounding box center [654, 105] width 245 height 25
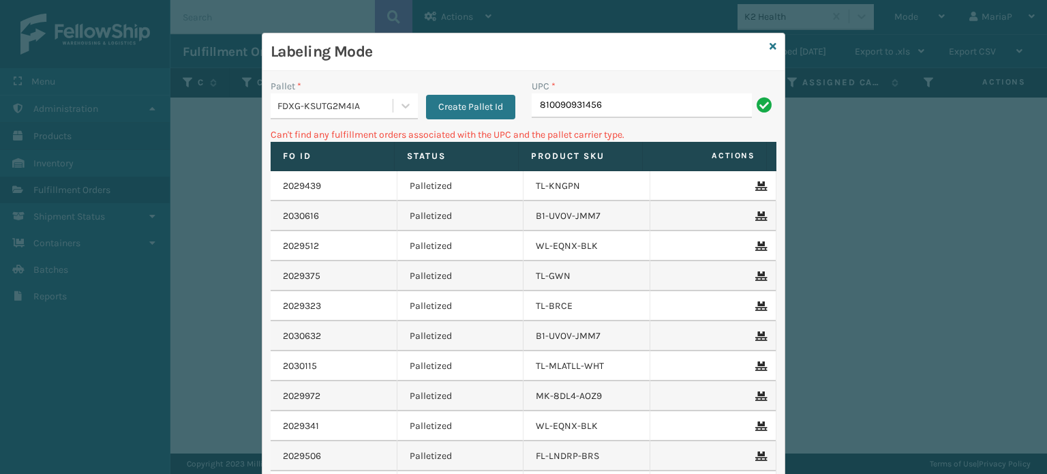
click at [307, 91] on div "Pallet *" at bounding box center [344, 86] width 147 height 14
click at [325, 111] on div "FDXG-KSUTG2M4IA" at bounding box center [335, 106] width 117 height 14
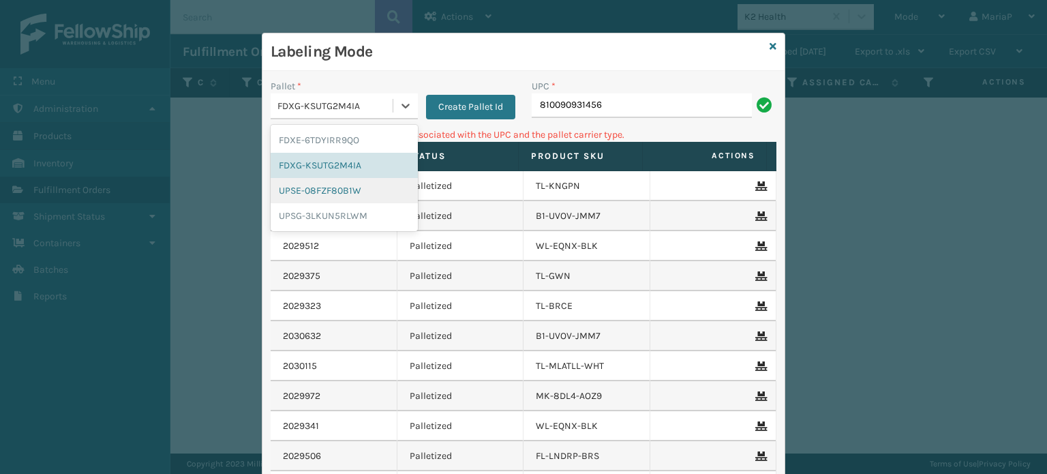
click at [328, 192] on div "UPSE-08FZF80B1W" at bounding box center [344, 190] width 147 height 25
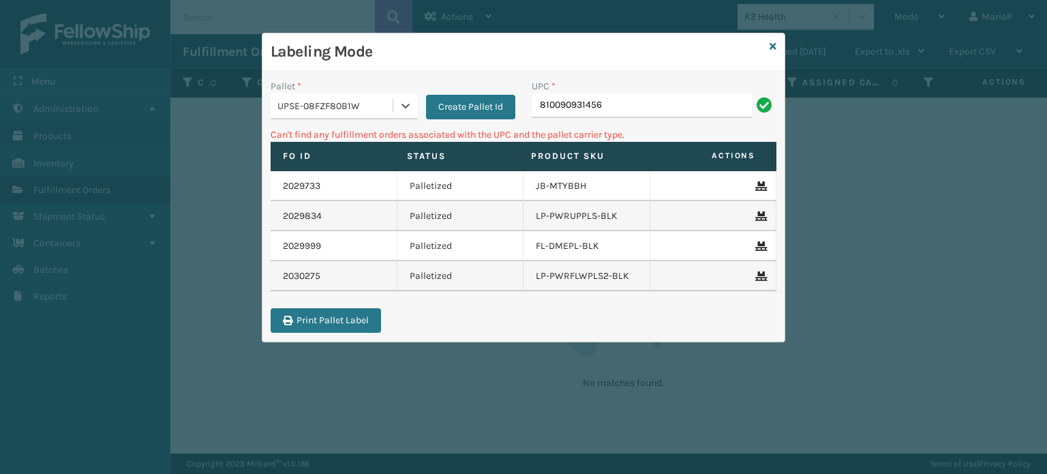
click at [372, 106] on div "UPSE-08FZF80B1W" at bounding box center [335, 106] width 117 height 14
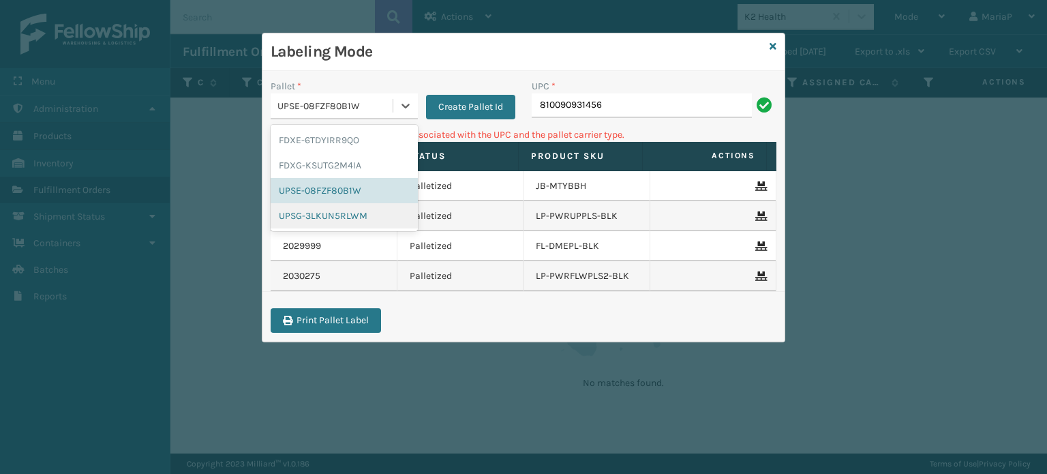
click at [366, 211] on div "UPSG-3LKUN5RLWM" at bounding box center [344, 215] width 147 height 25
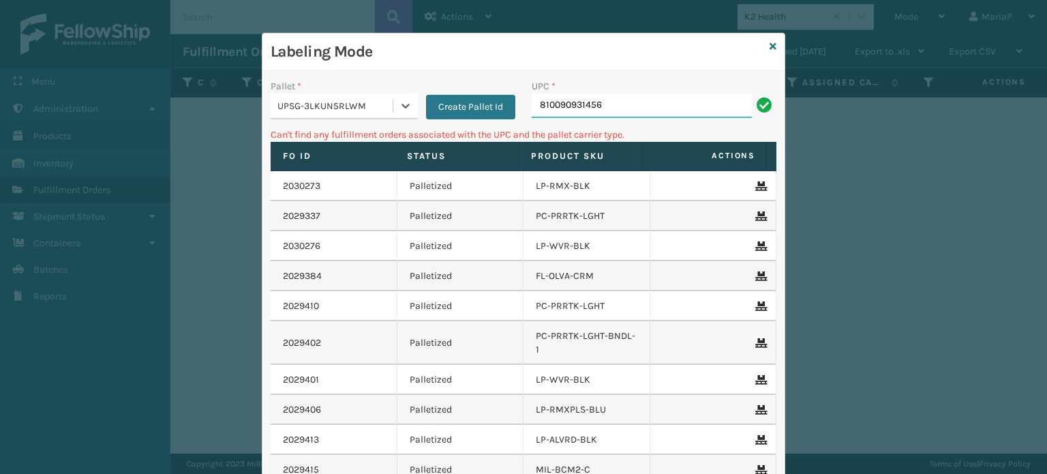
click at [616, 110] on input "810090931456" at bounding box center [642, 105] width 220 height 25
click at [617, 110] on input "810090931456" at bounding box center [642, 105] width 220 height 25
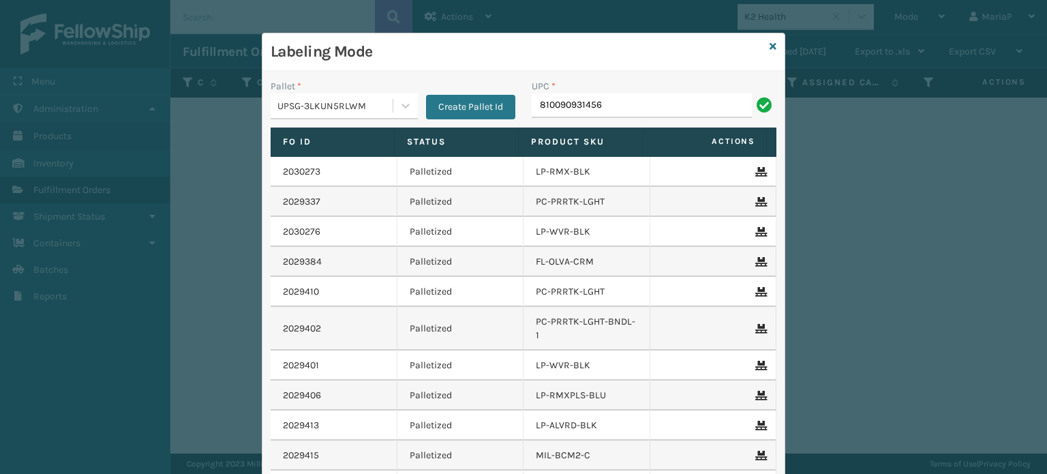
type input "810090931456"
type input "81016133267"
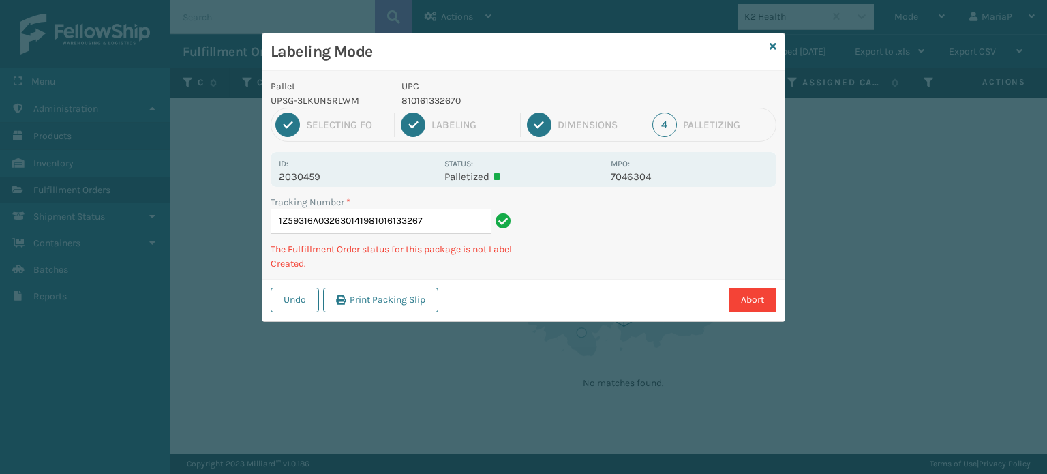
type input "1Z59316A0326301419810161332670"
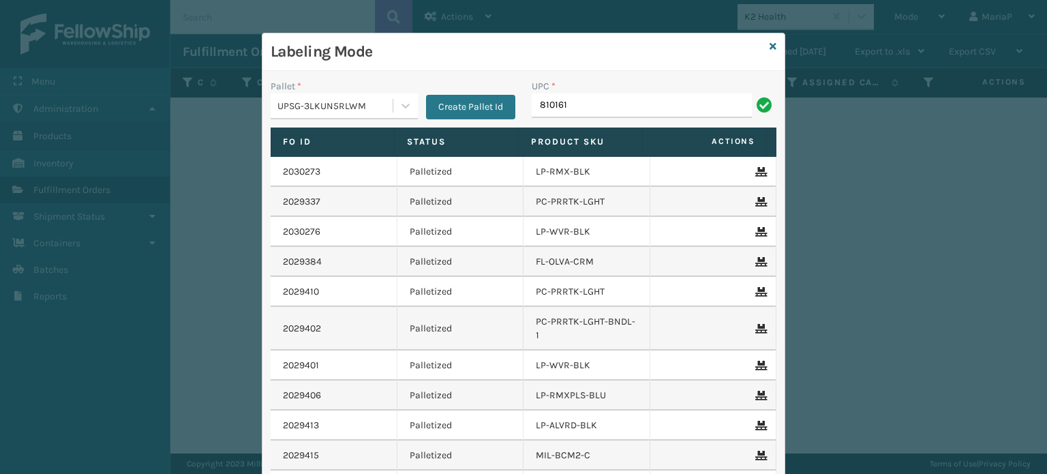
type input "8101613"
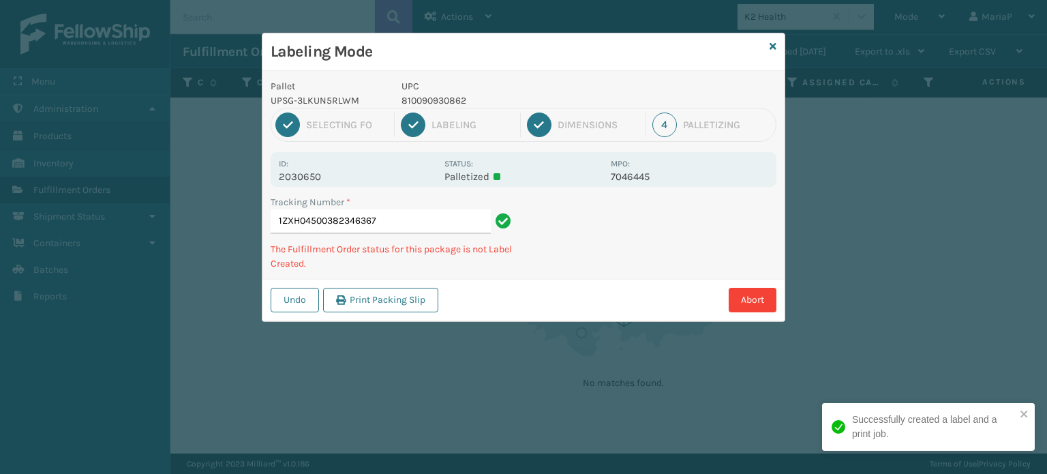
click at [432, 103] on p "810090930862" at bounding box center [501, 100] width 201 height 14
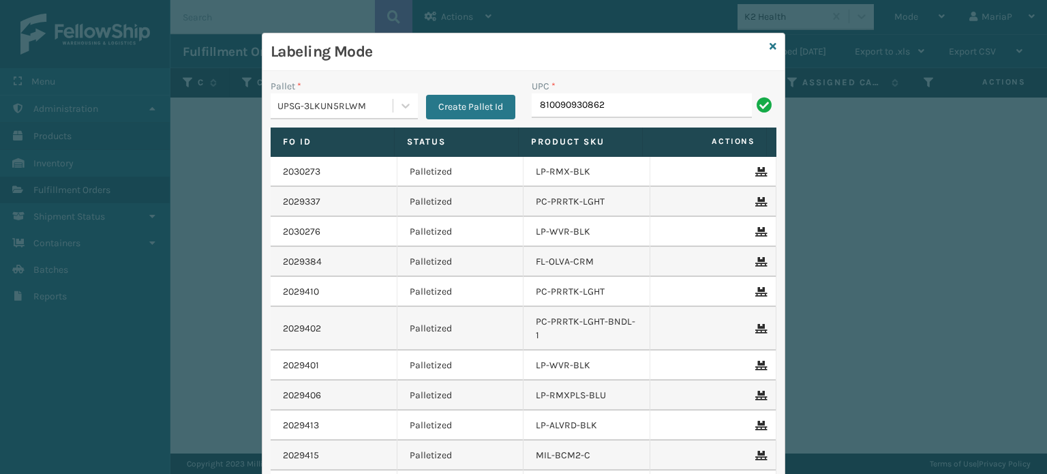
type input "810090930862"
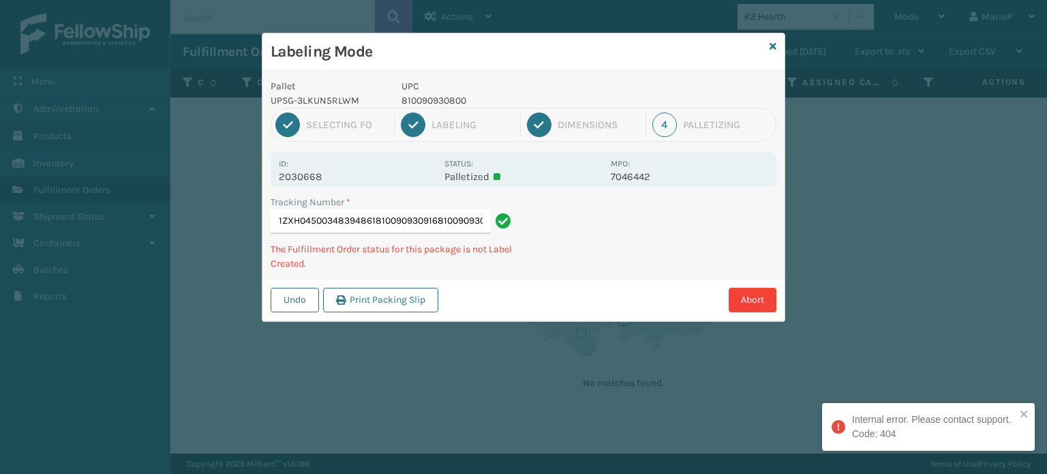
type input "1ZXH04500348394861810090930916810090930916"
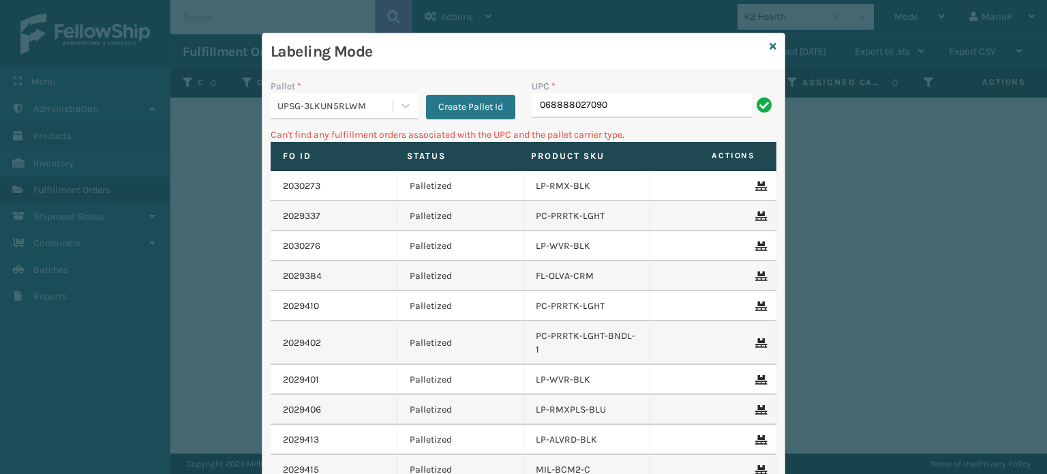
click at [540, 95] on input "068888027090" at bounding box center [642, 105] width 220 height 25
type input "68888027090"
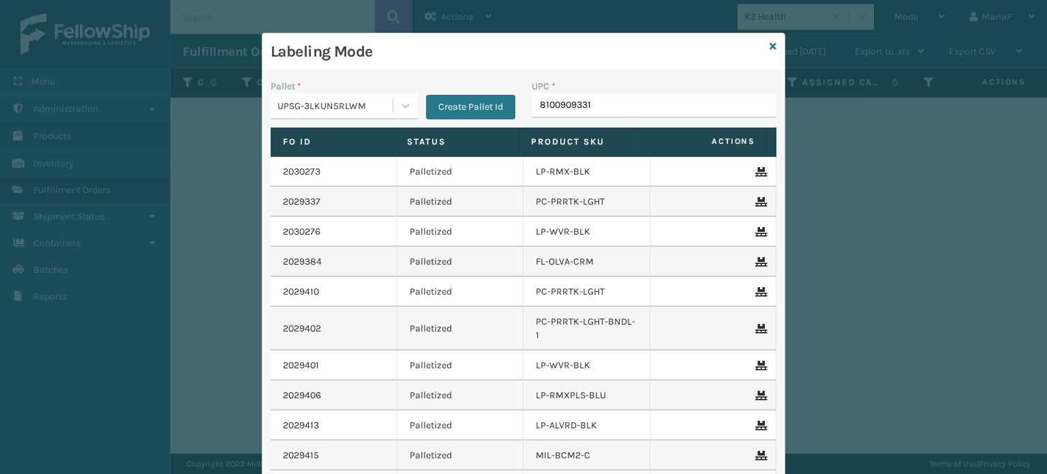
type input "81009093311"
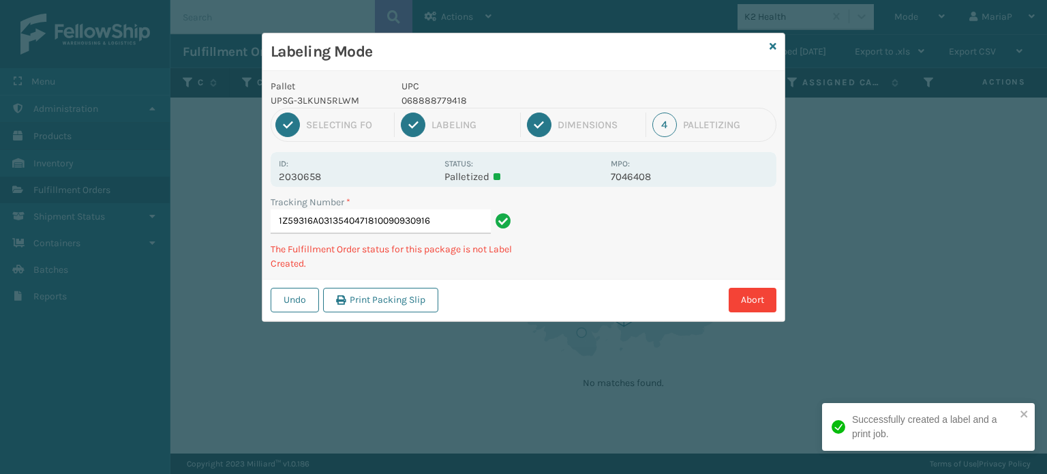
type input "1Z59316A0313540471810090930916"
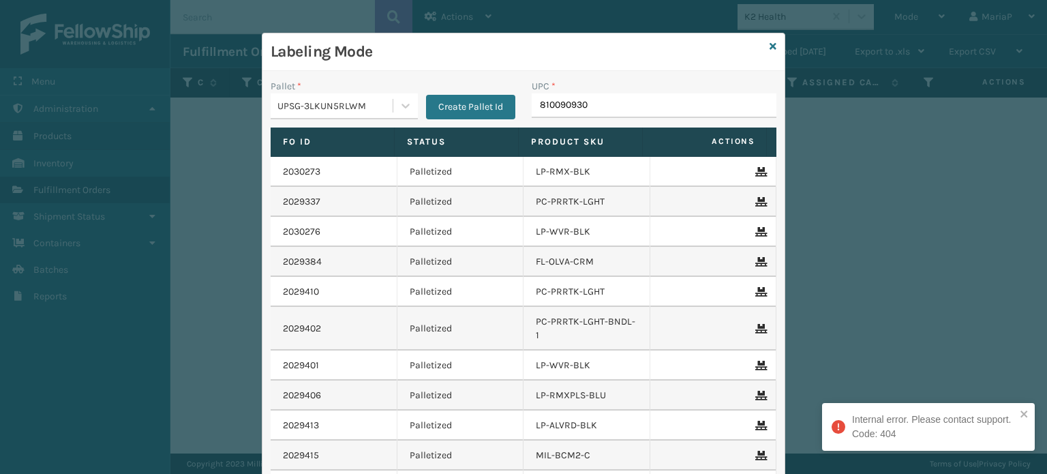
type input "8100909309"
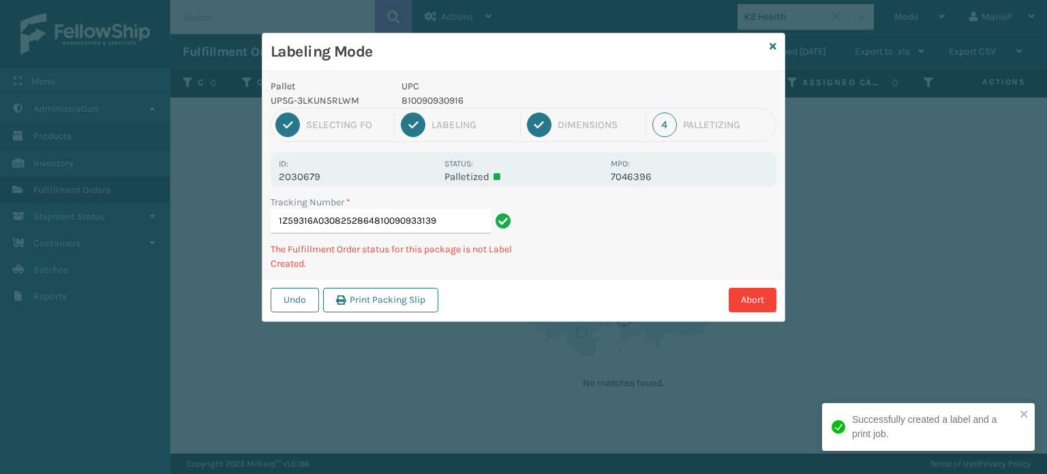
type input "1Z59316A0308252864810090933139"
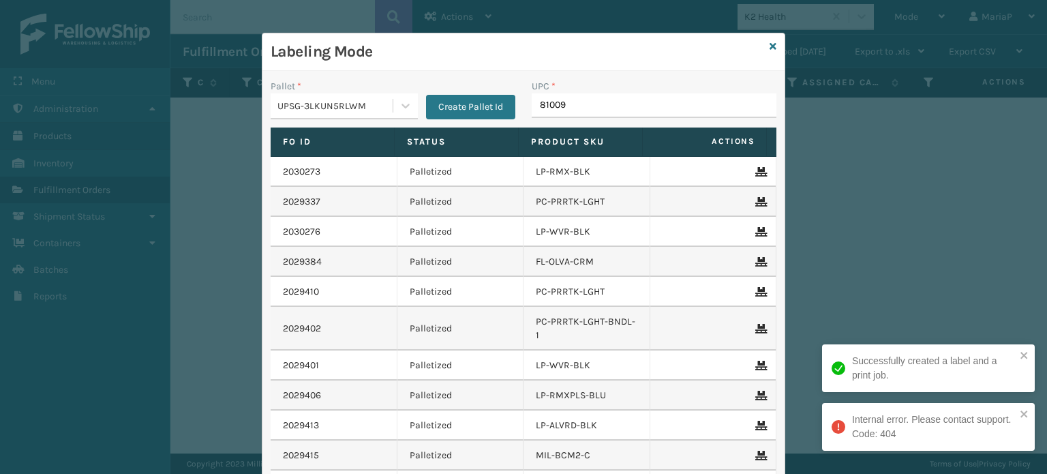
type input "810090"
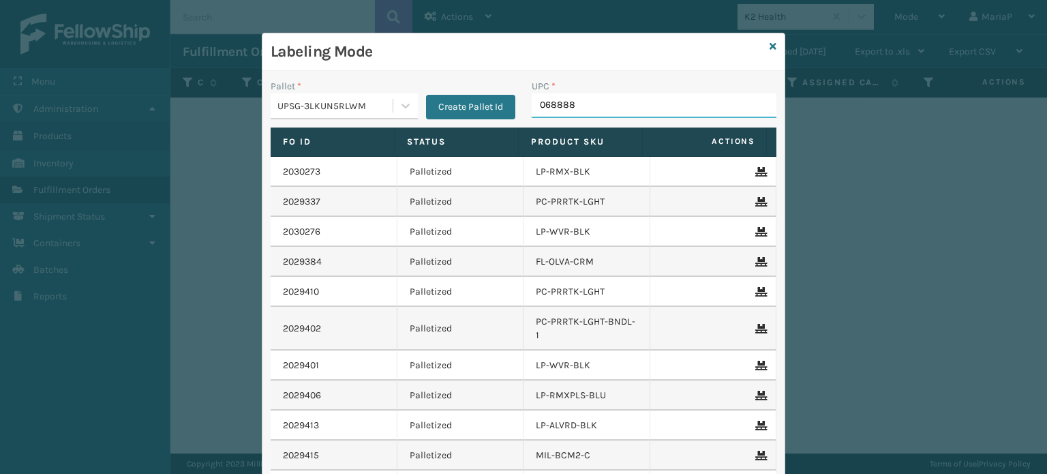
type input "0688880"
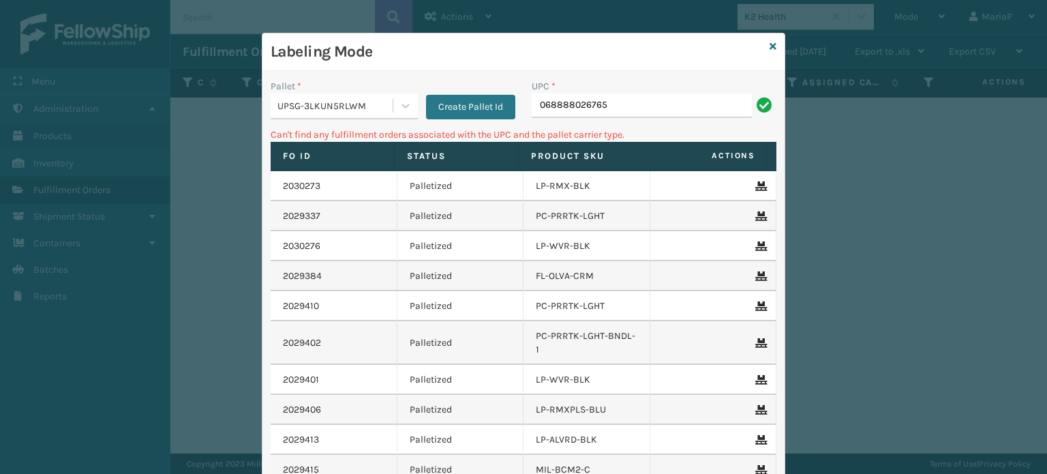
click at [536, 106] on input "068888026765" at bounding box center [642, 105] width 220 height 25
click at [540, 107] on input "068888026765" at bounding box center [642, 105] width 220 height 25
type input "68888026765"
click at [386, 111] on div "UPSG-3LKUN5RLWM" at bounding box center [335, 106] width 117 height 14
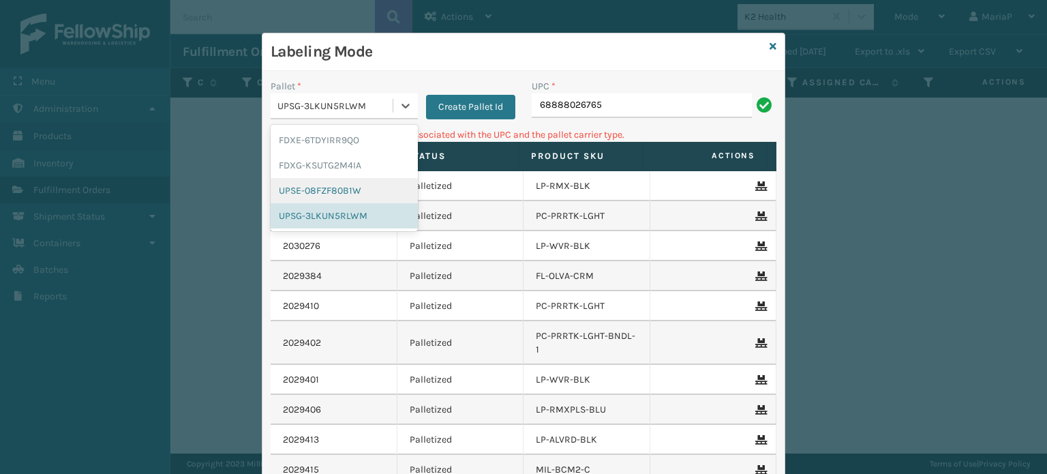
click at [310, 189] on div "UPSE-08FZF80B1W" at bounding box center [344, 190] width 147 height 25
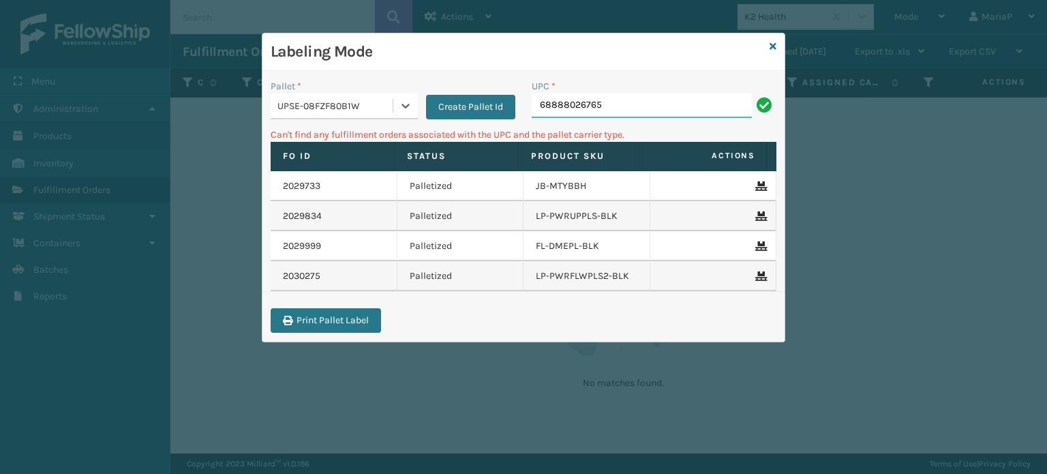
click at [538, 115] on input "68888026765" at bounding box center [642, 105] width 220 height 25
type input "068888026765"
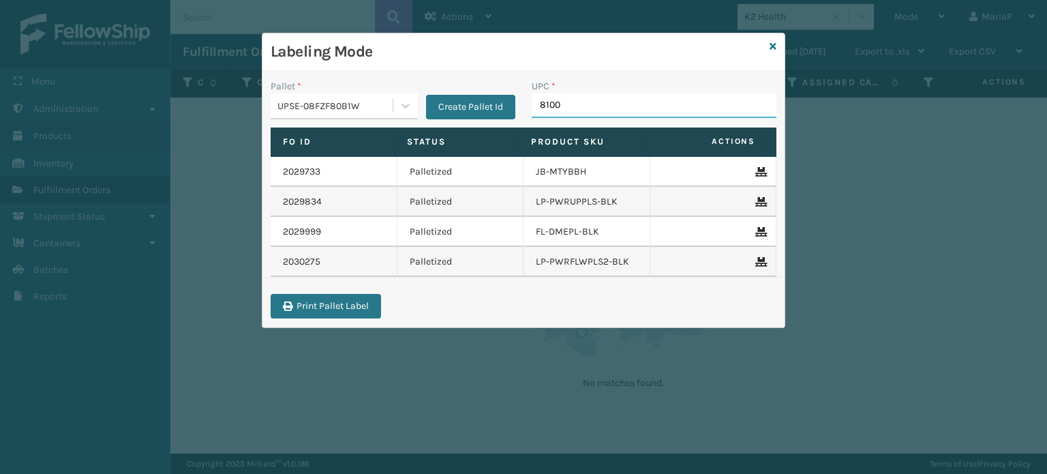
type input "81009"
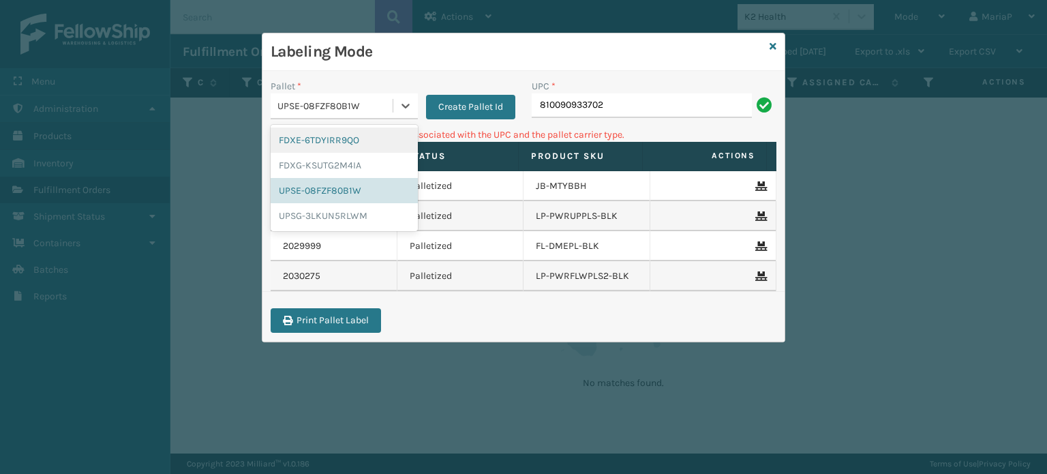
click at [322, 106] on div "UPSE-08FZF80B1W" at bounding box center [335, 106] width 117 height 14
click at [327, 217] on div "UPSG-3LKUN5RLWM" at bounding box center [344, 215] width 147 height 25
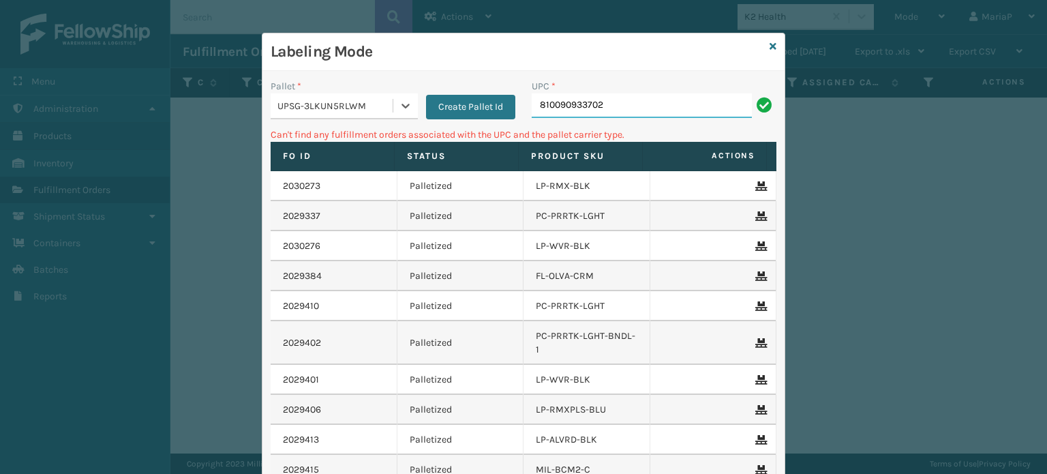
click at [649, 105] on input "810090933702" at bounding box center [642, 105] width 220 height 25
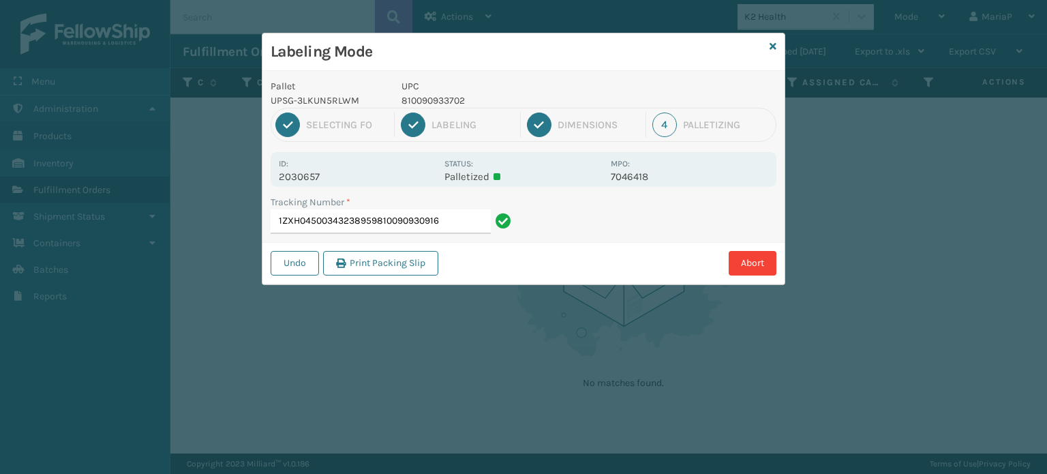
type input "1ZXH04500343238959810090930916"
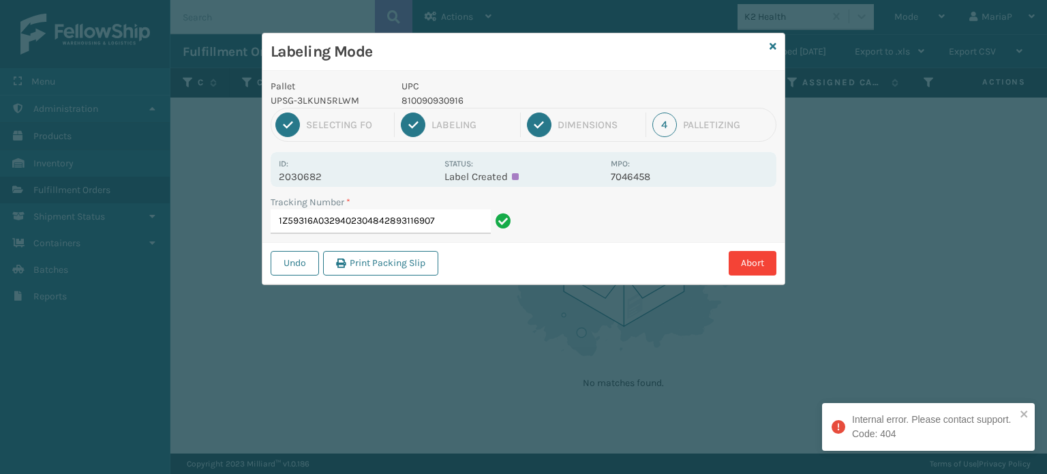
drag, startPoint x: 372, startPoint y: 217, endPoint x: 453, endPoint y: 220, distance: 80.5
click at [453, 220] on input "1Z59316A0329402304842893116907" at bounding box center [381, 221] width 220 height 25
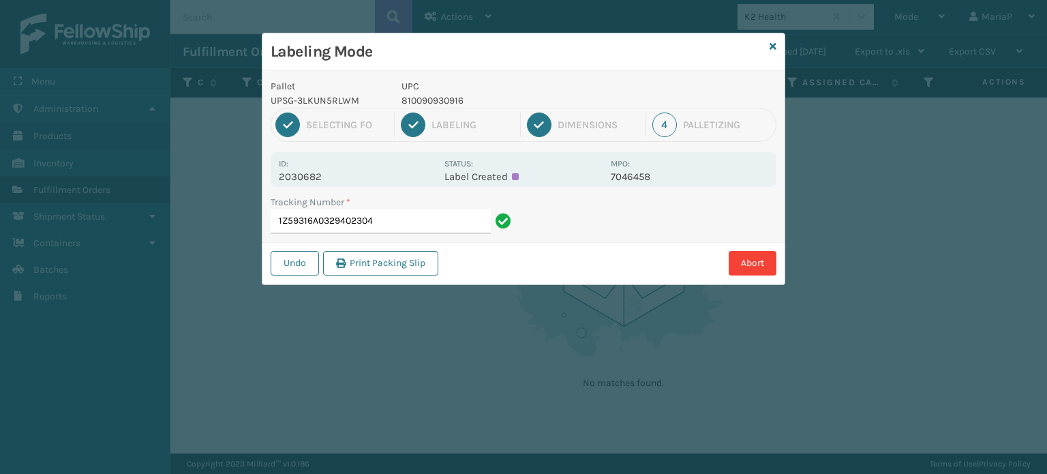
type input "1Z59316A0329402304"
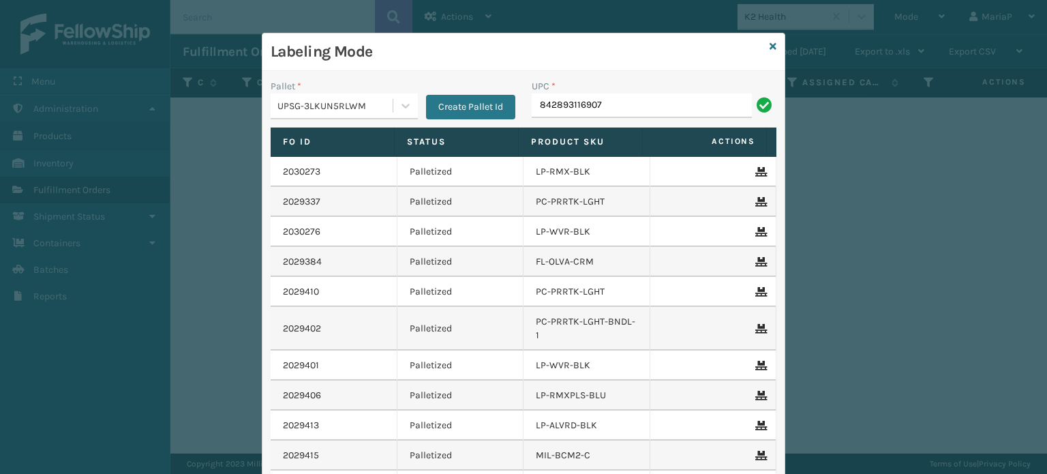
type input "842893116907"
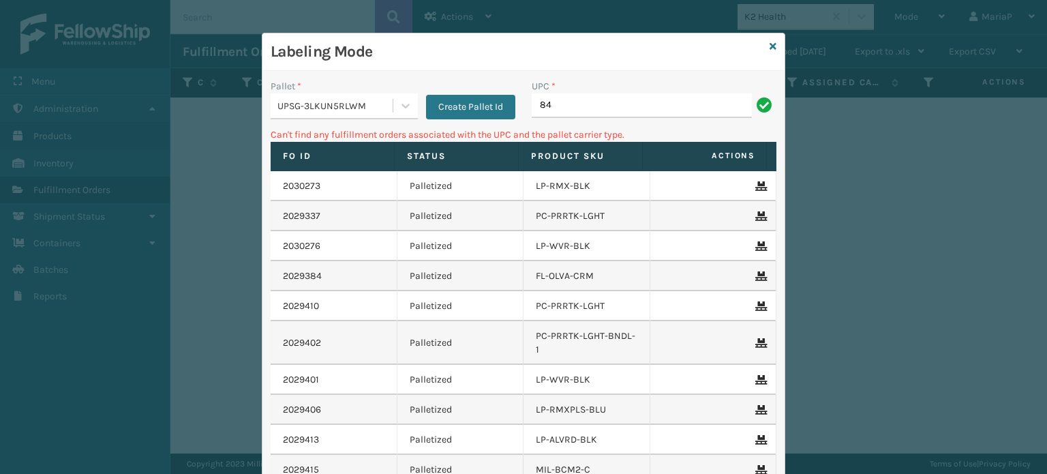
type input "8"
type input "LP-TRB-BLK"
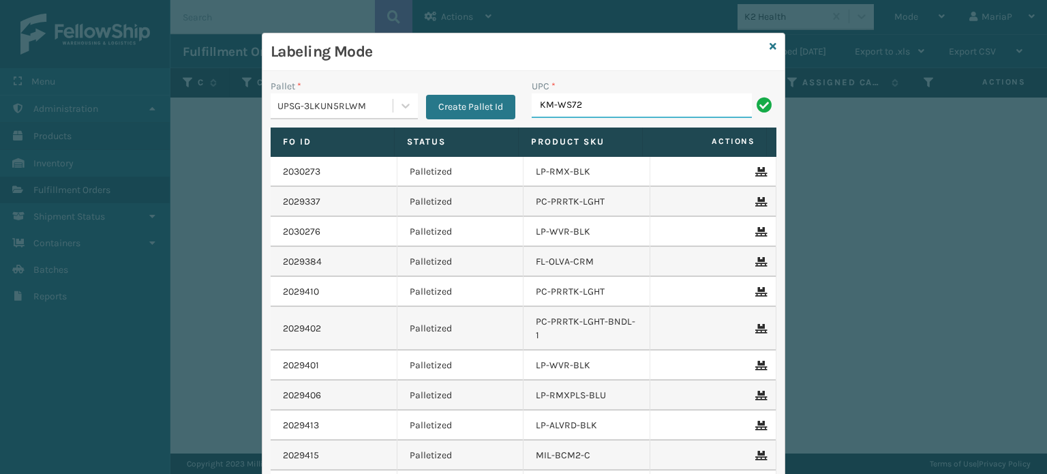
type input "KM-WS72"
click at [339, 119] on div "Pallet * UPSG-3LKUN5RLWM Create Pallet Id" at bounding box center [392, 103] width 261 height 48
click at [352, 102] on div "UPSG-3LKUN5RLWM" at bounding box center [335, 106] width 117 height 14
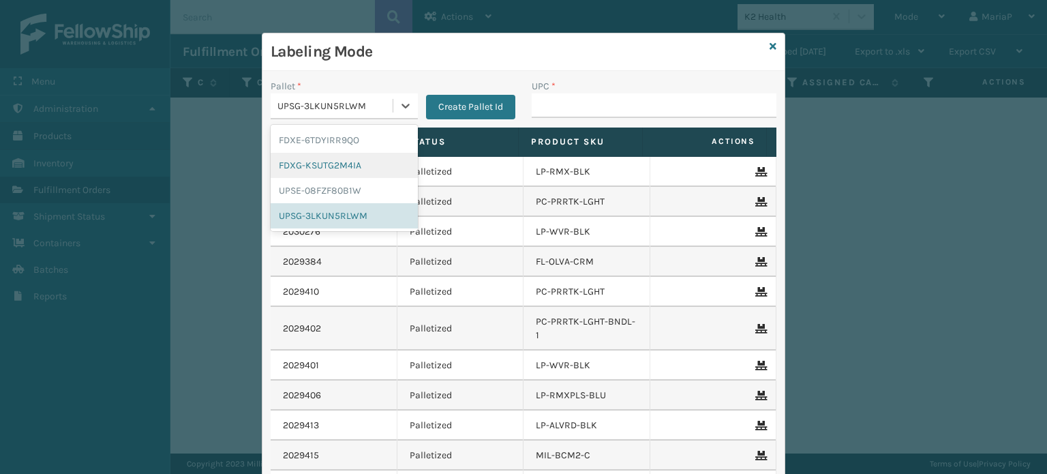
drag, startPoint x: 333, startPoint y: 157, endPoint x: 378, endPoint y: 154, distance: 45.1
click at [333, 157] on div "FDXG-KSUTG2M4IA" at bounding box center [344, 165] width 147 height 25
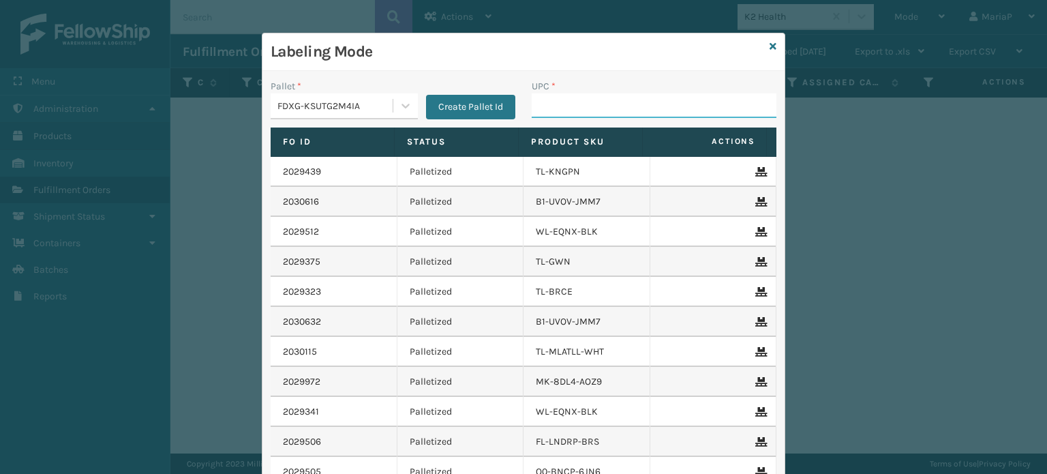
click at [594, 108] on input "UPC *" at bounding box center [654, 105] width 245 height 25
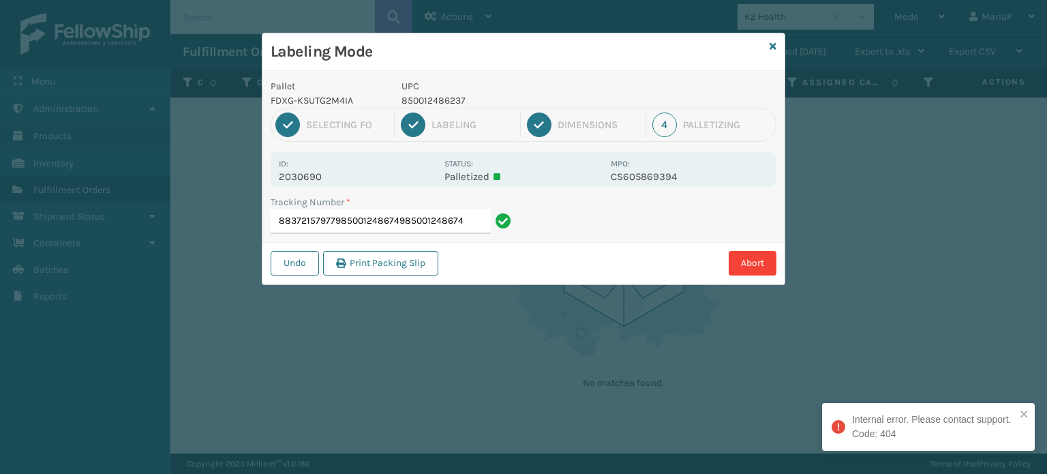
type input "883721579779850012486749850012486749"
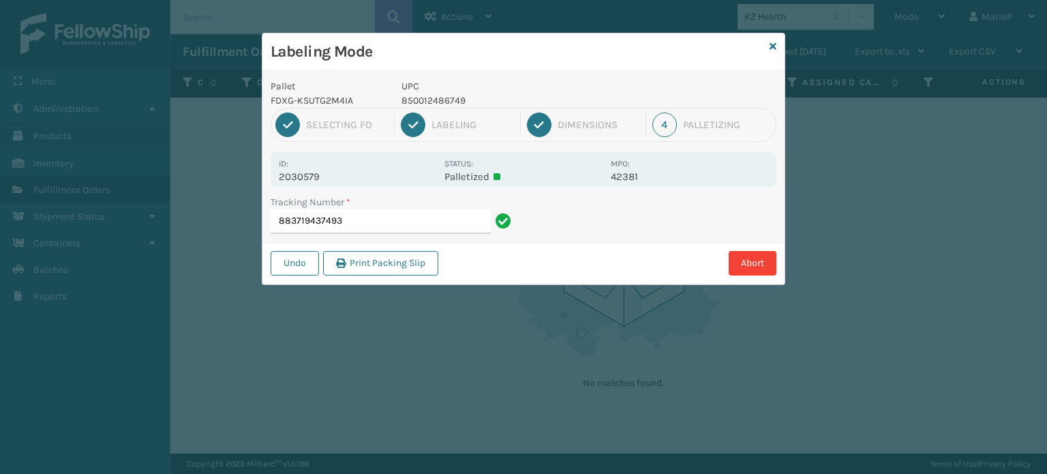
drag, startPoint x: 589, startPoint y: 110, endPoint x: 600, endPoint y: 114, distance: 11.4
click at [598, 114] on div "1 Selecting FO 2 Labeling 3 Dimensions 4 Palletizing" at bounding box center [524, 125] width 506 height 34
click at [600, 114] on div "3 Dimensions" at bounding box center [586, 124] width 119 height 25
drag, startPoint x: 600, startPoint y: 114, endPoint x: 627, endPoint y: 117, distance: 27.4
click at [602, 114] on div "3 Dimensions" at bounding box center [586, 124] width 119 height 25
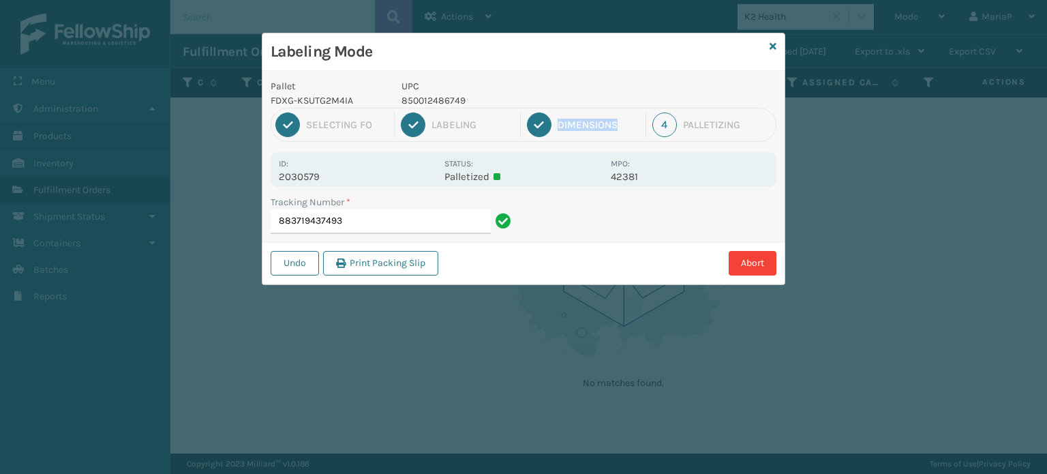
click at [627, 117] on div "3 Dimensions" at bounding box center [586, 124] width 119 height 25
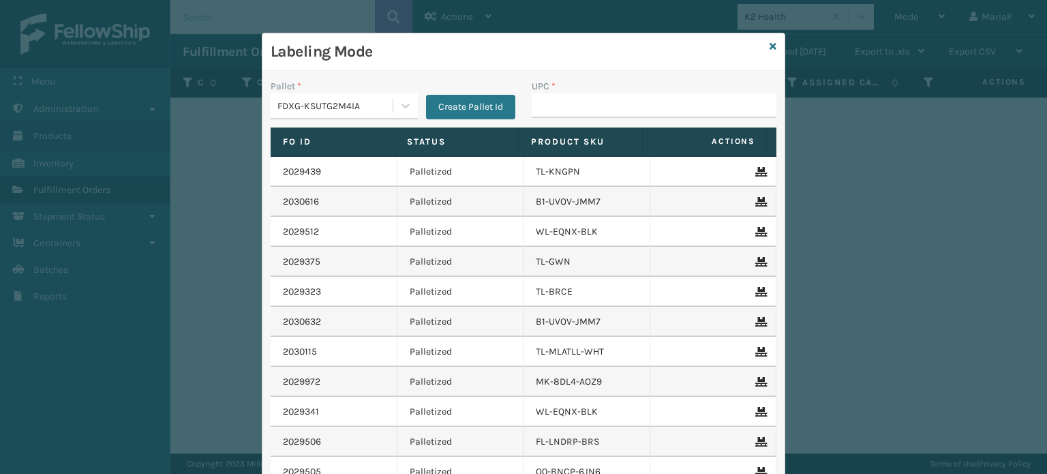
click at [641, 119] on div "UPC *" at bounding box center [653, 103] width 261 height 48
click at [600, 133] on th "Product SKU" at bounding box center [581, 141] width 124 height 29
click at [602, 92] on div "UPC *" at bounding box center [654, 86] width 245 height 14
drag, startPoint x: 602, startPoint y: 92, endPoint x: 648, endPoint y: 103, distance: 47.6
click at [602, 93] on div "UPC *" at bounding box center [654, 98] width 245 height 39
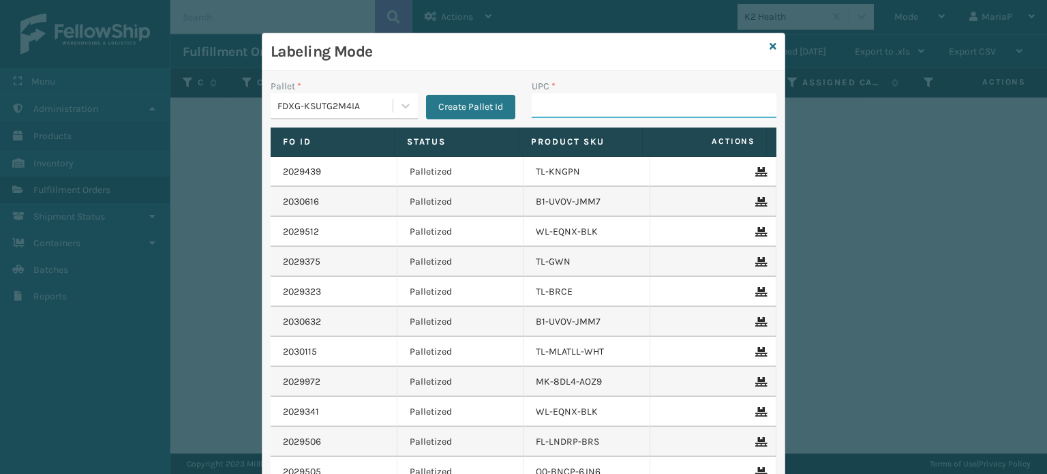
click at [689, 111] on input "UPC *" at bounding box center [654, 105] width 245 height 25
type input "854403007117"
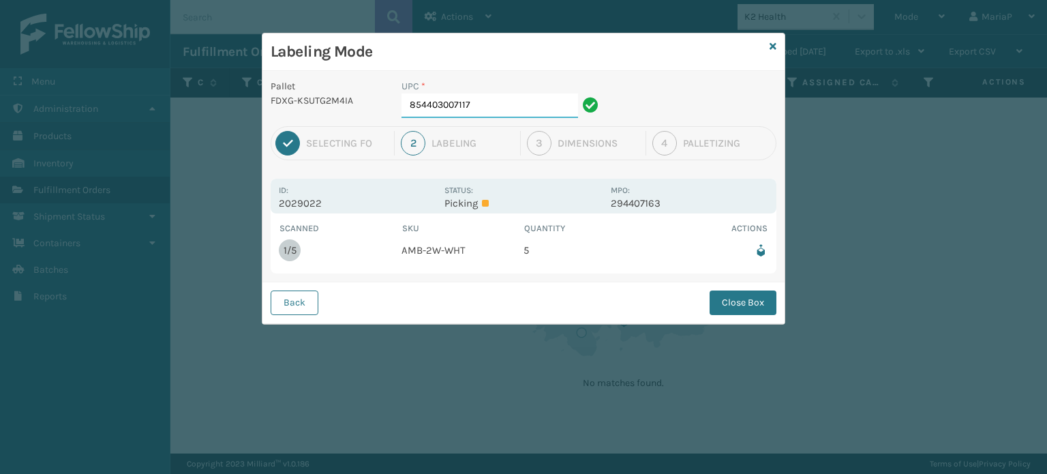
click at [497, 111] on input "854403007117" at bounding box center [489, 105] width 177 height 25
click at [758, 308] on button "Close Box" at bounding box center [742, 302] width 67 height 25
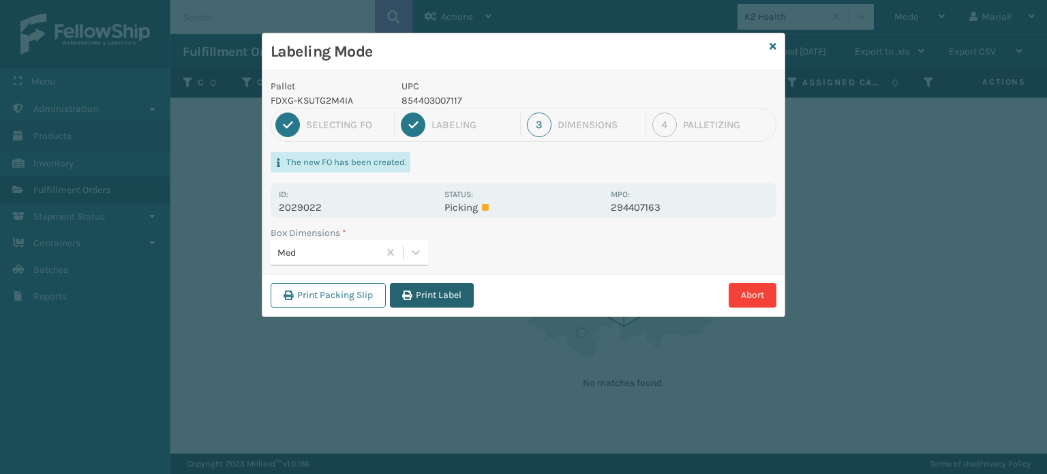
click at [425, 293] on button "Print Label" at bounding box center [432, 295] width 84 height 25
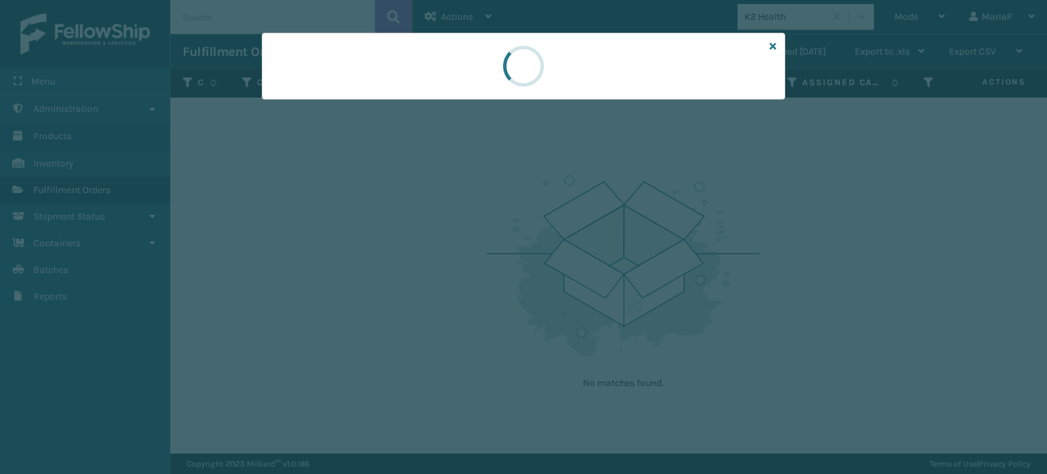
click at [425, 293] on div at bounding box center [523, 237] width 1047 height 474
click at [428, 293] on div at bounding box center [523, 237] width 1047 height 474
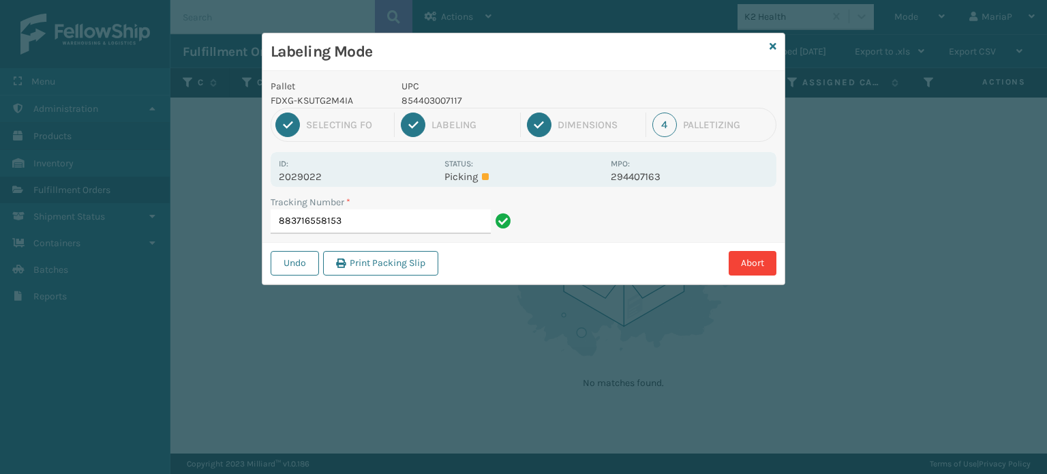
click at [428, 292] on div "Labeling Mode Pallet FDXG-KSUTG2M4IA UPC 854403007117 1 Selecting FO 2 Labeling…" at bounding box center [523, 237] width 1047 height 474
click at [363, 217] on input "883716558153" at bounding box center [381, 221] width 220 height 25
click at [771, 251] on button "Abort" at bounding box center [753, 263] width 48 height 25
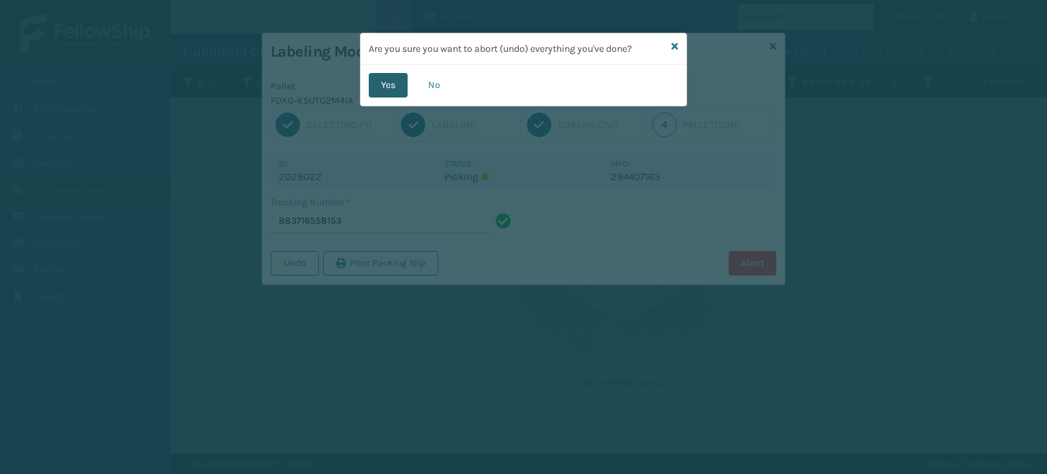
click at [387, 89] on button "Yes" at bounding box center [388, 85] width 39 height 25
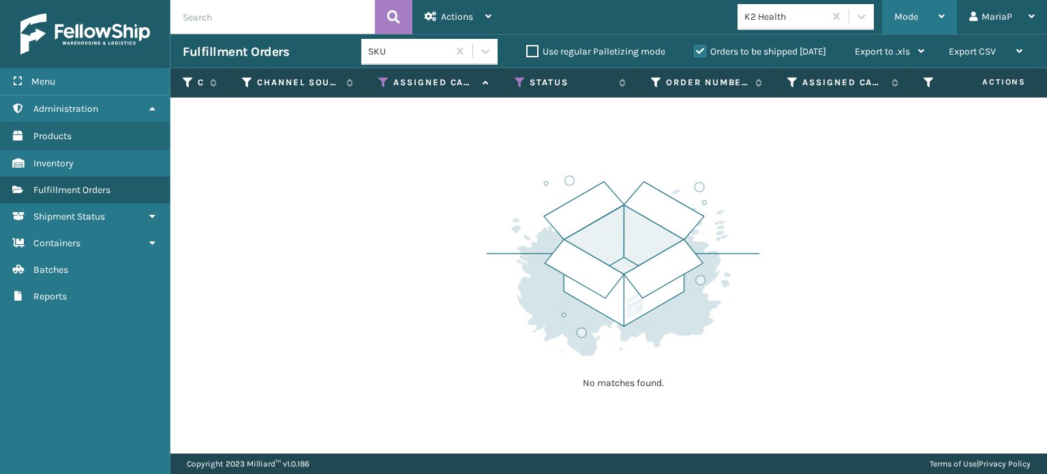
click at [918, 18] on span "Mode" at bounding box center [906, 17] width 24 height 12
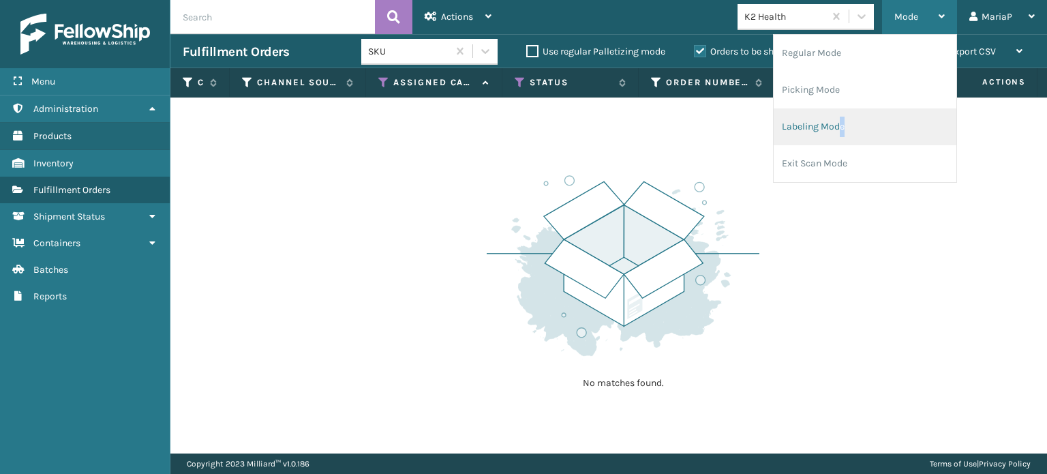
drag, startPoint x: 846, startPoint y: 119, endPoint x: 835, endPoint y: 119, distance: 10.9
click at [835, 119] on li "Labeling Mode" at bounding box center [865, 126] width 183 height 37
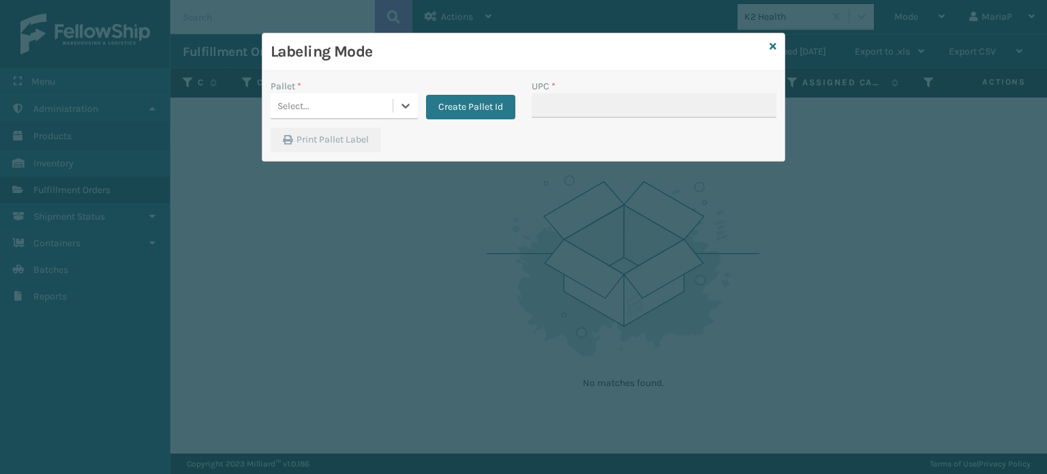
click at [395, 107] on div at bounding box center [405, 105] width 25 height 25
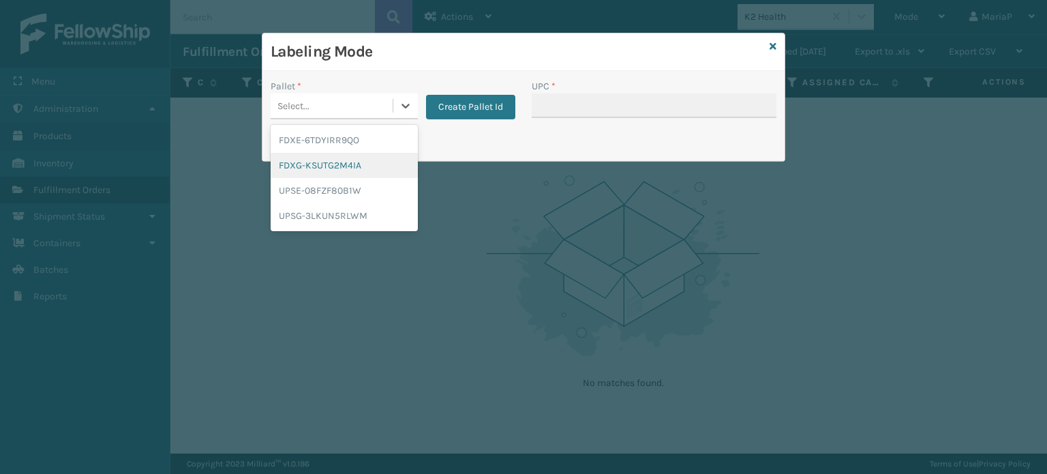
click at [365, 159] on div "FDXG-KSUTG2M4IA" at bounding box center [344, 165] width 147 height 25
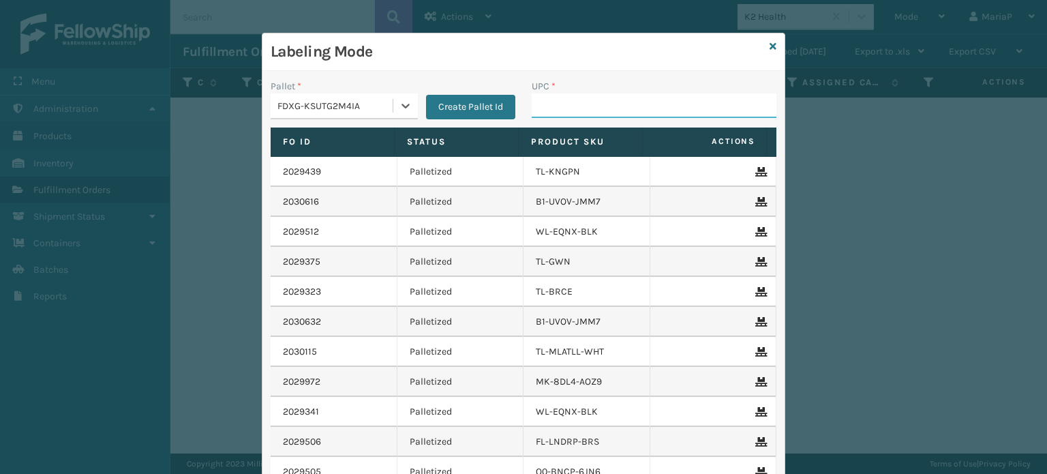
click at [585, 109] on input "UPC *" at bounding box center [654, 105] width 245 height 25
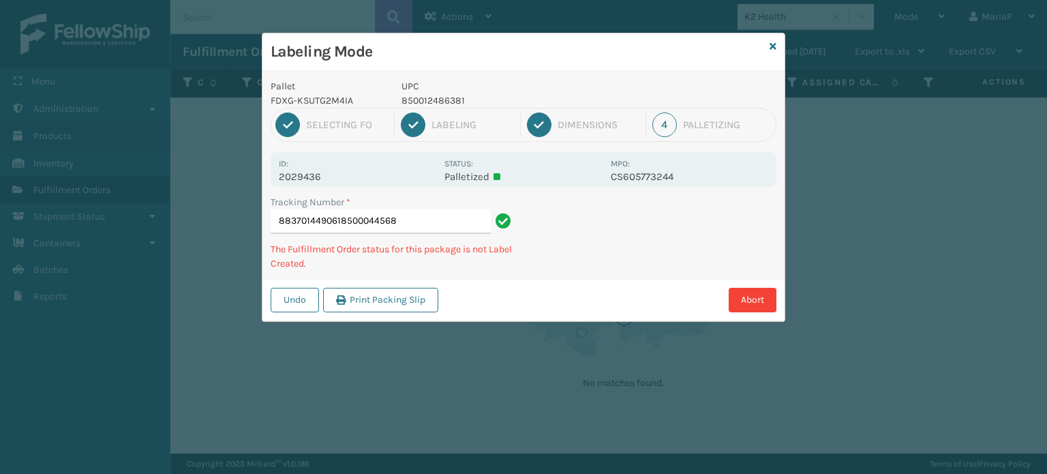
type input "88370144906185000445681"
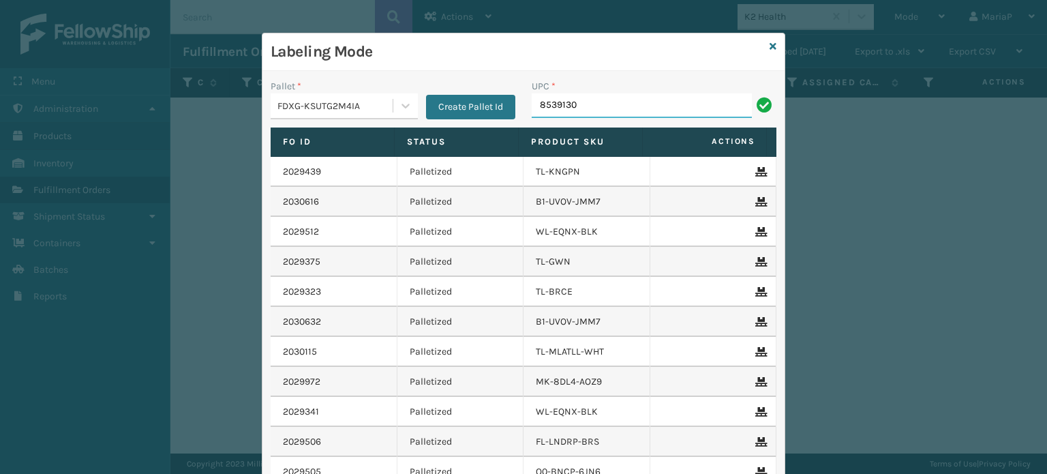
click at [621, 114] on input "8539130" at bounding box center [642, 105] width 220 height 25
click at [609, 109] on input "85391300" at bounding box center [642, 105] width 220 height 25
type input "853913008058"
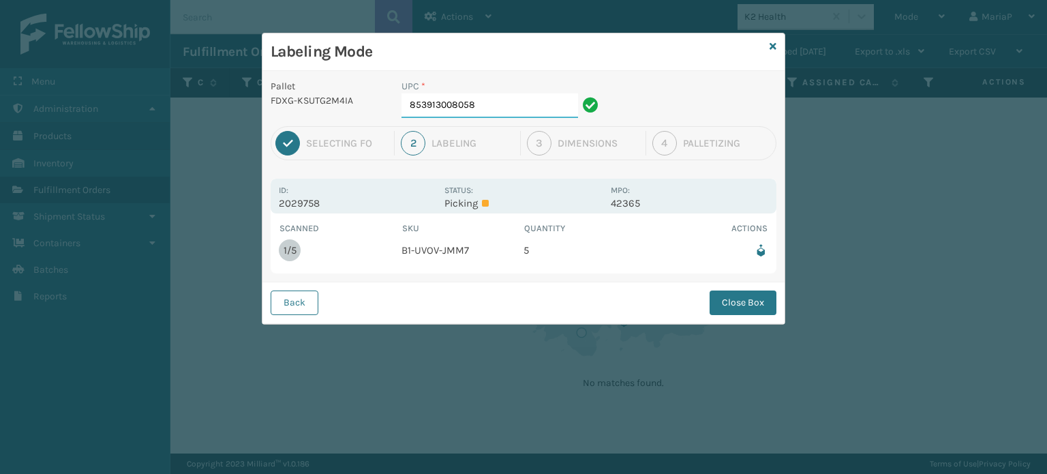
click at [530, 107] on input "853913008058" at bounding box center [489, 105] width 177 height 25
click at [741, 318] on div "Back Close Box" at bounding box center [523, 302] width 522 height 42
click at [739, 305] on button "Close Box" at bounding box center [742, 302] width 67 height 25
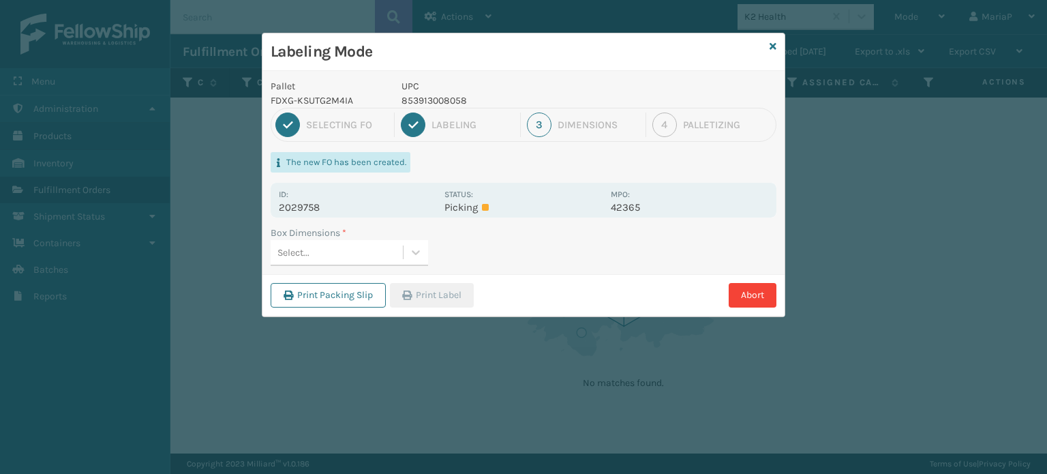
click at [284, 249] on div "Select..." at bounding box center [293, 252] width 32 height 14
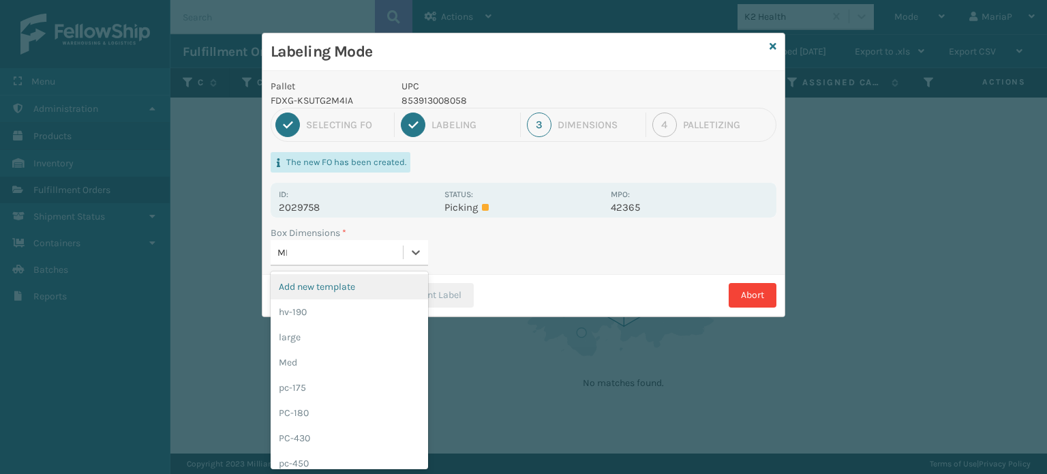
type input "MED"
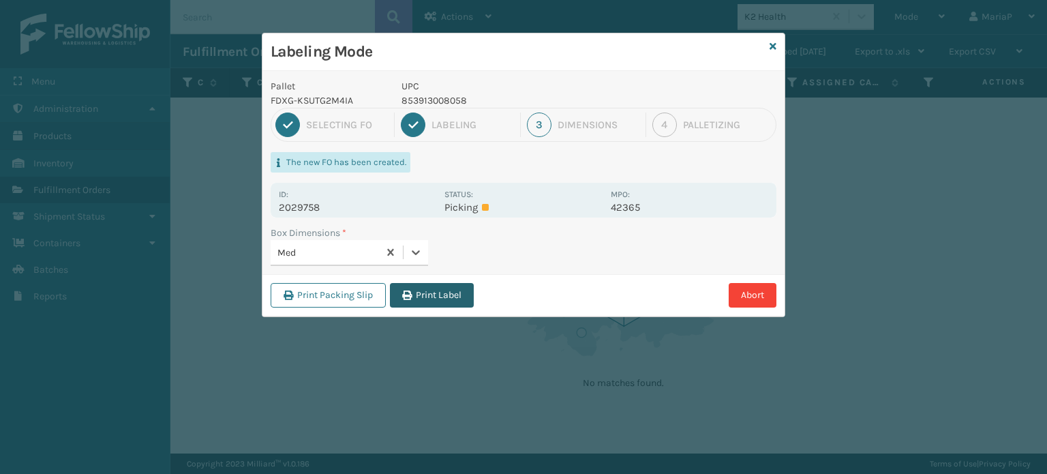
click at [431, 294] on button "Print Label" at bounding box center [432, 295] width 84 height 25
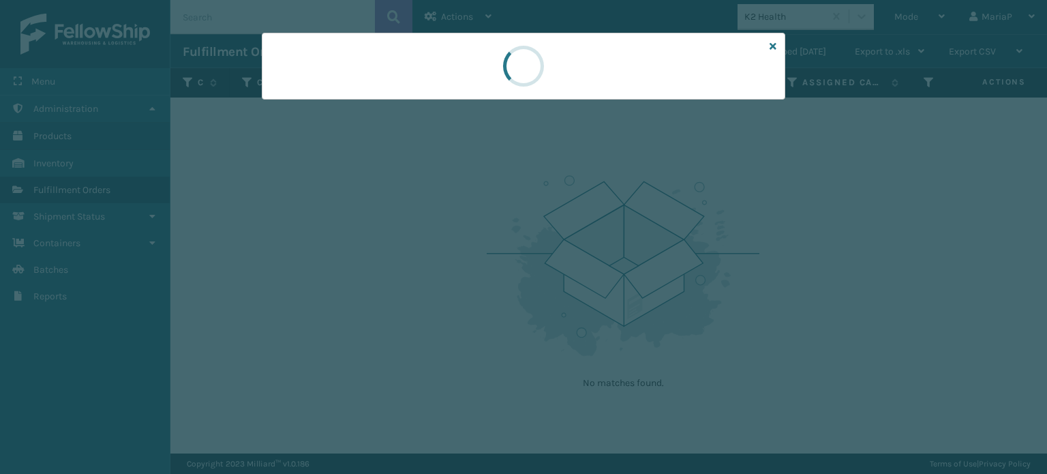
click at [431, 294] on div at bounding box center [523, 237] width 1047 height 474
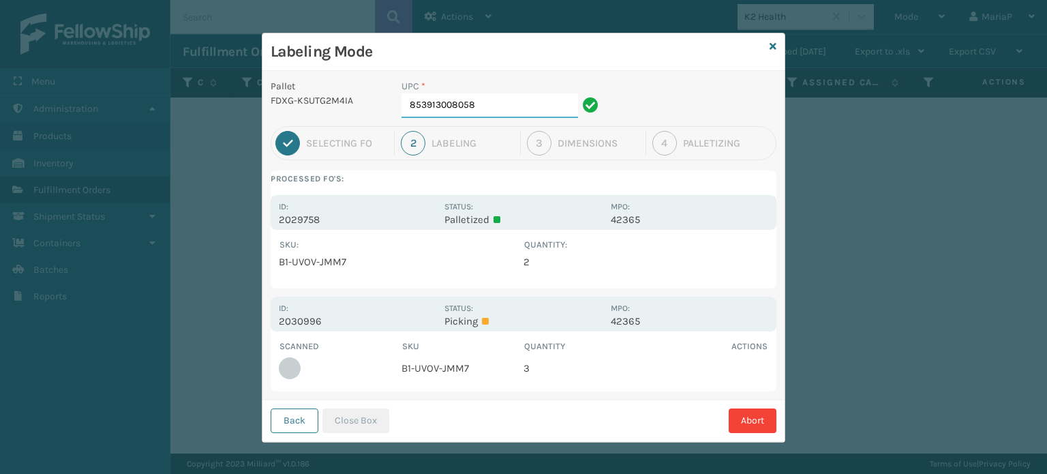
click at [487, 106] on input "853913008058" at bounding box center [489, 105] width 177 height 25
click at [363, 425] on button "Close Box" at bounding box center [355, 420] width 67 height 25
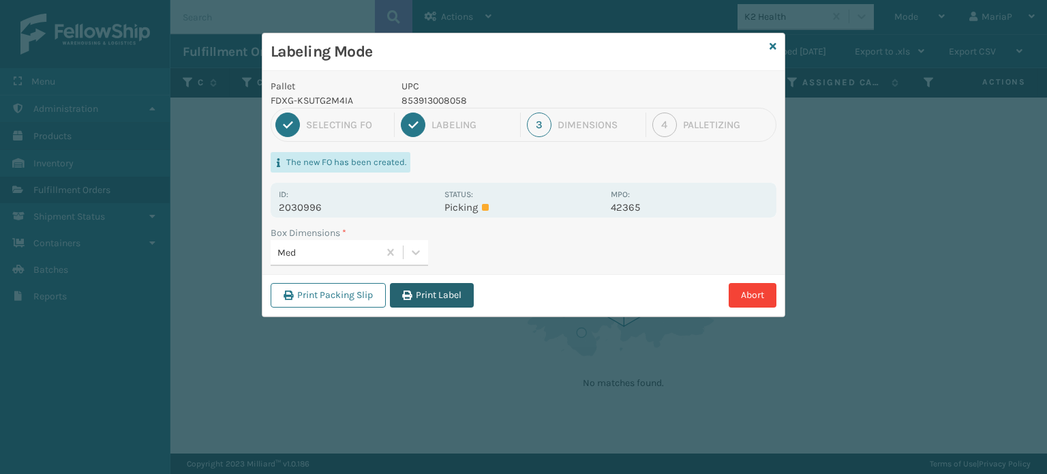
click at [429, 292] on button "Print Label" at bounding box center [432, 295] width 84 height 25
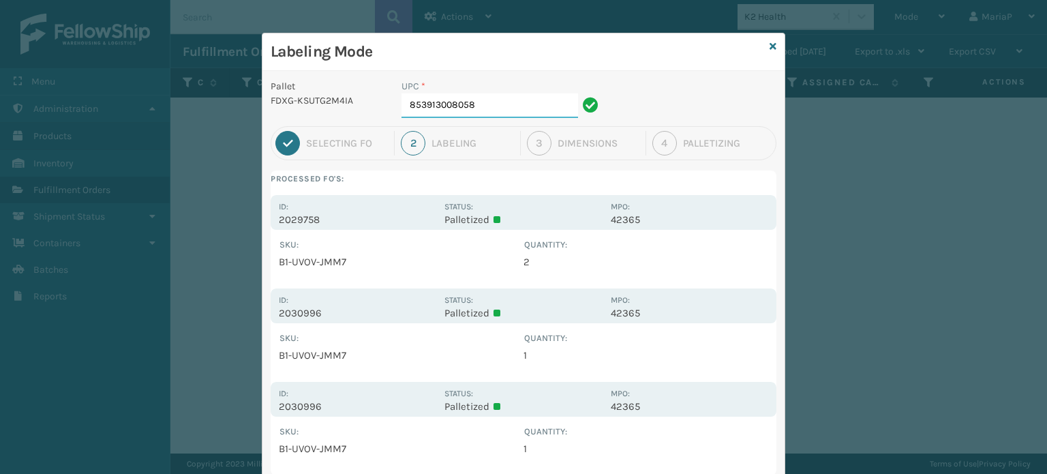
click at [507, 112] on input "853913008058" at bounding box center [489, 105] width 177 height 25
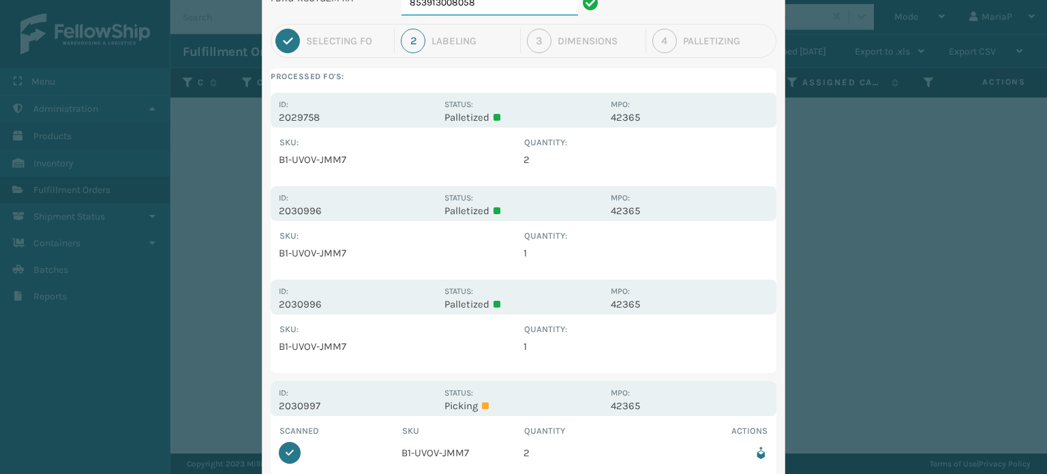
scroll to position [187, 0]
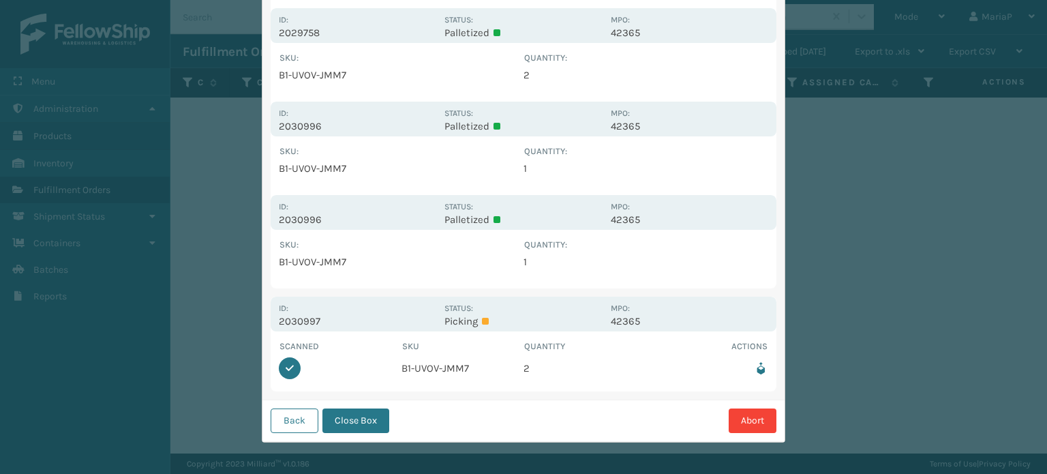
click at [352, 418] on button "Close Box" at bounding box center [355, 420] width 67 height 25
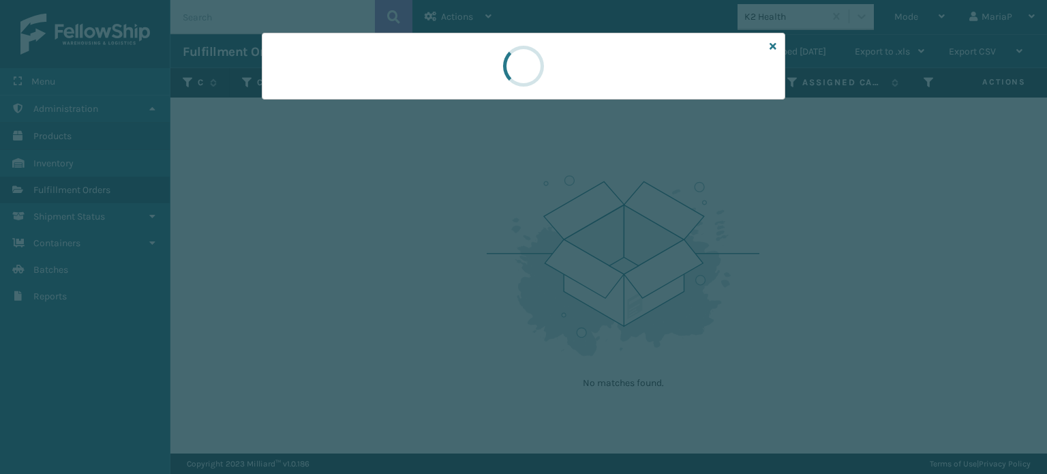
scroll to position [0, 0]
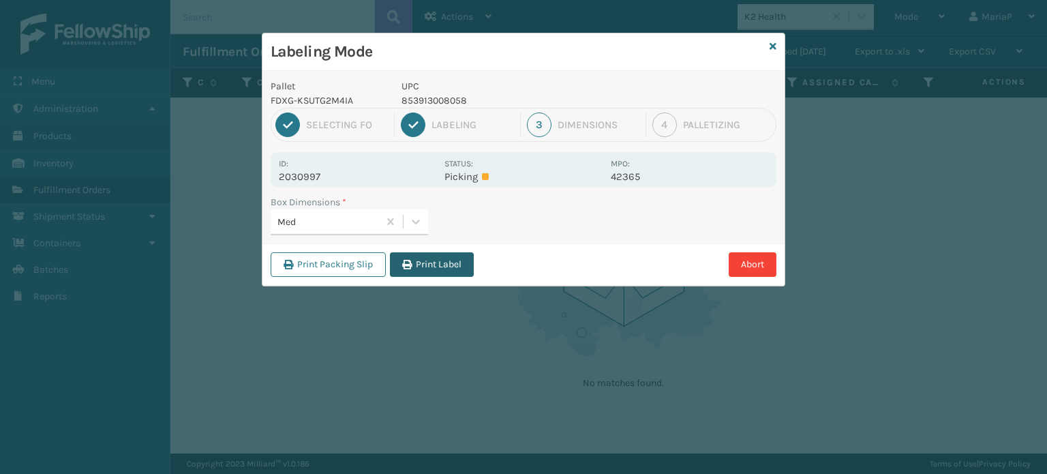
click at [418, 253] on button "Print Label" at bounding box center [432, 264] width 84 height 25
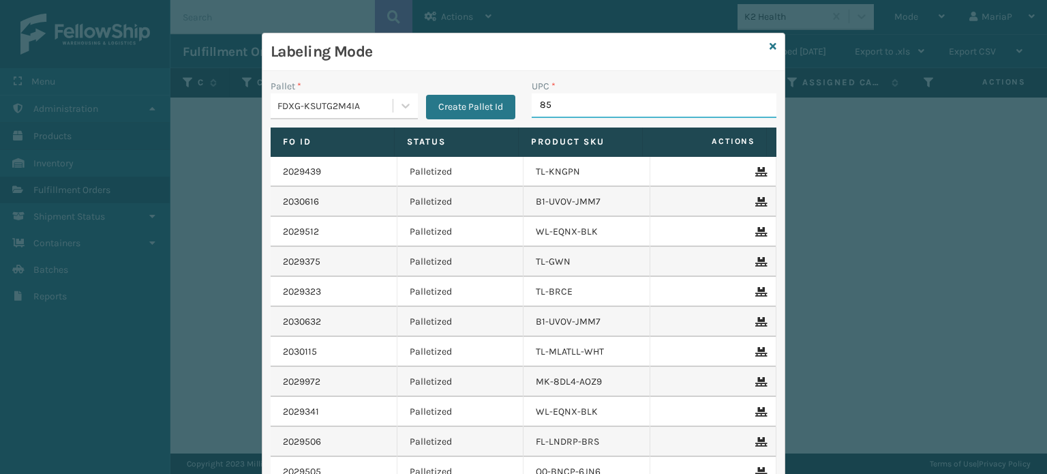
type input "857"
type input "858100007"
type input "85810"
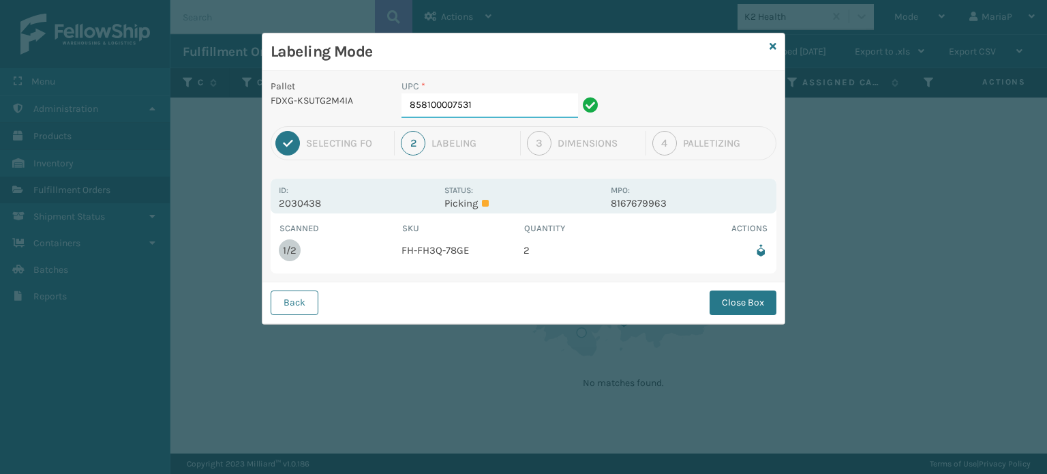
click at [495, 104] on input "858100007531" at bounding box center [489, 105] width 177 height 25
click at [752, 259] on td at bounding box center [707, 250] width 123 height 30
drag, startPoint x: 756, startPoint y: 299, endPoint x: 753, endPoint y: 307, distance: 8.9
click at [759, 299] on button "Close Box" at bounding box center [742, 302] width 67 height 25
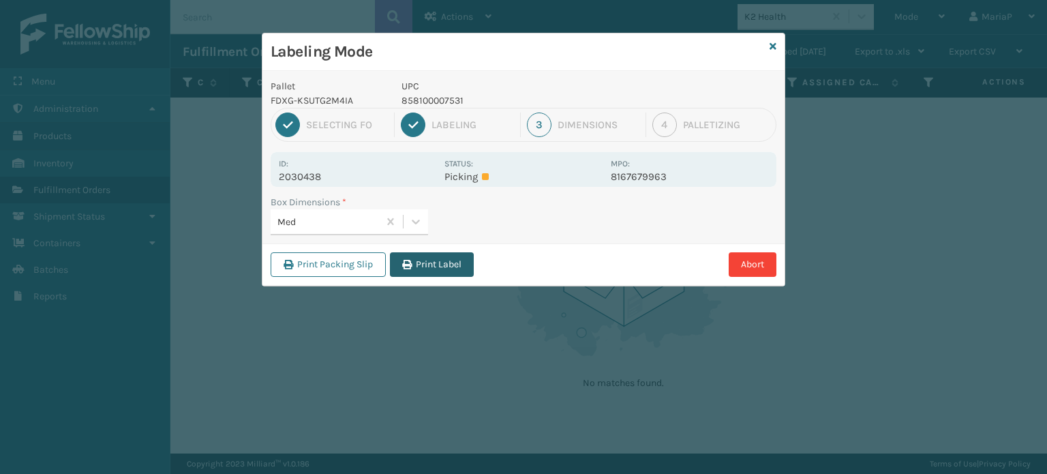
click at [443, 260] on button "Print Label" at bounding box center [432, 264] width 84 height 25
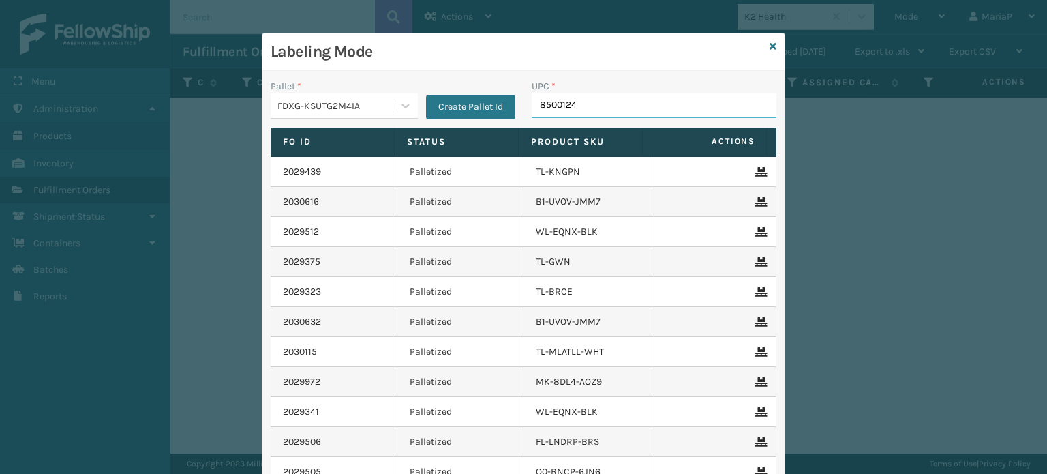
type input "85001248"
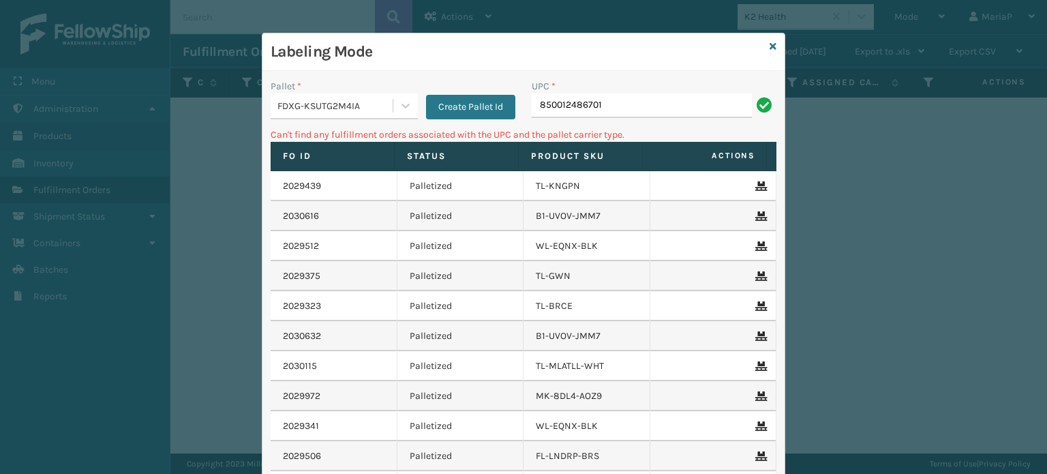
click at [371, 95] on div "FDXG-KSUTG2M4IA" at bounding box center [332, 106] width 122 height 22
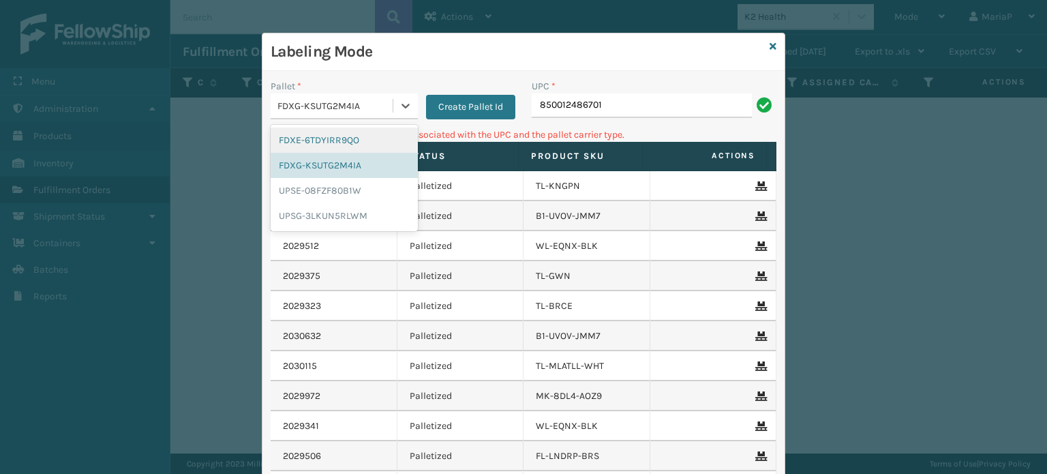
drag, startPoint x: 333, startPoint y: 138, endPoint x: 537, endPoint y: 138, distance: 204.5
click at [333, 137] on div "FDXE-6TDYIRR9QO" at bounding box center [344, 139] width 147 height 25
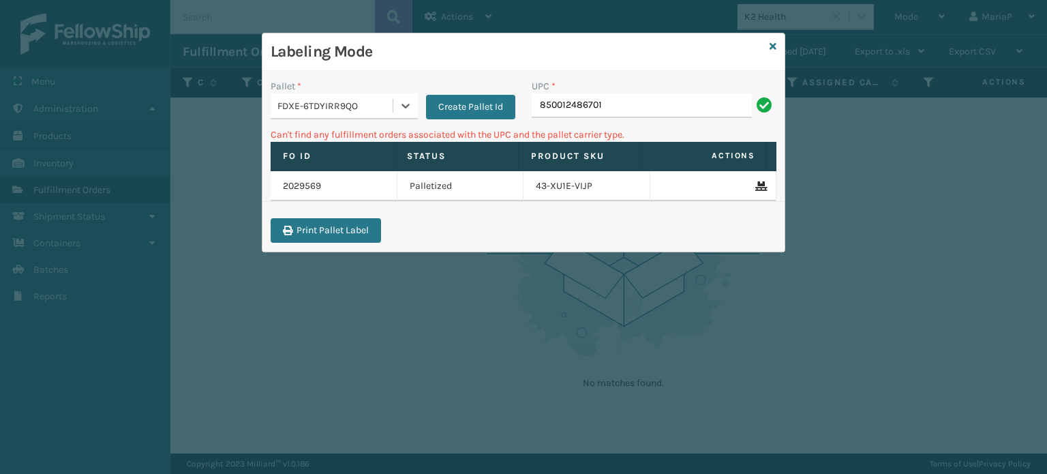
click at [613, 118] on div "UPC * 850012486701" at bounding box center [653, 103] width 261 height 48
click at [620, 106] on input "850012486701" at bounding box center [642, 105] width 220 height 25
click at [384, 103] on div "FDXE-6TDYIRR9QO" at bounding box center [335, 106] width 117 height 14
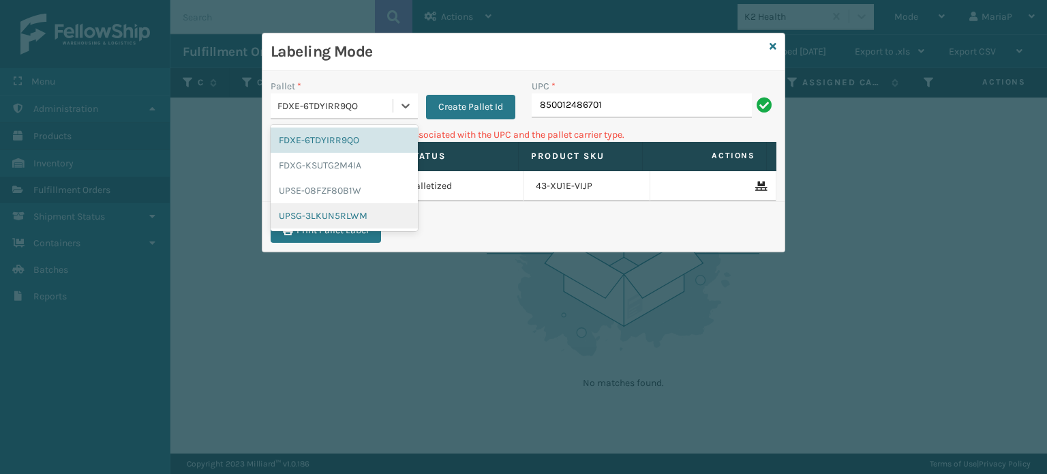
drag, startPoint x: 361, startPoint y: 212, endPoint x: 502, endPoint y: 166, distance: 149.1
click at [364, 215] on div "UPSG-3LKUN5RLWM" at bounding box center [344, 215] width 147 height 25
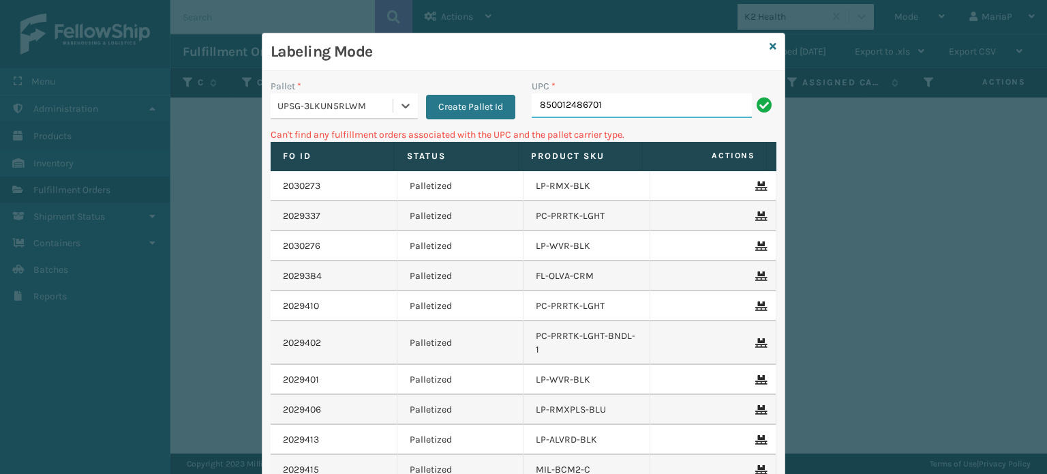
click at [630, 108] on input "850012486701" at bounding box center [642, 105] width 220 height 25
click at [349, 109] on div "UPSG-3LKUN5RLWM" at bounding box center [335, 106] width 117 height 14
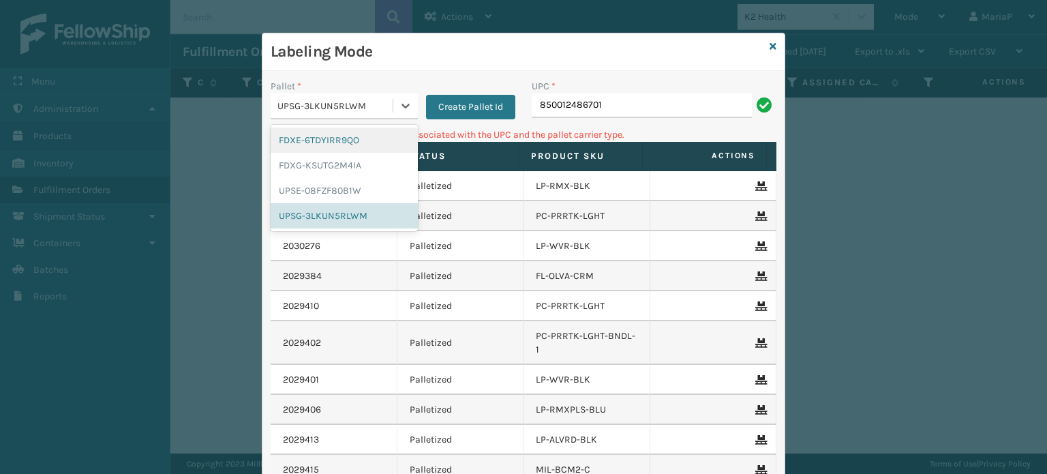
click at [352, 140] on div "FDXE-6TDYIRR9QO" at bounding box center [344, 139] width 147 height 25
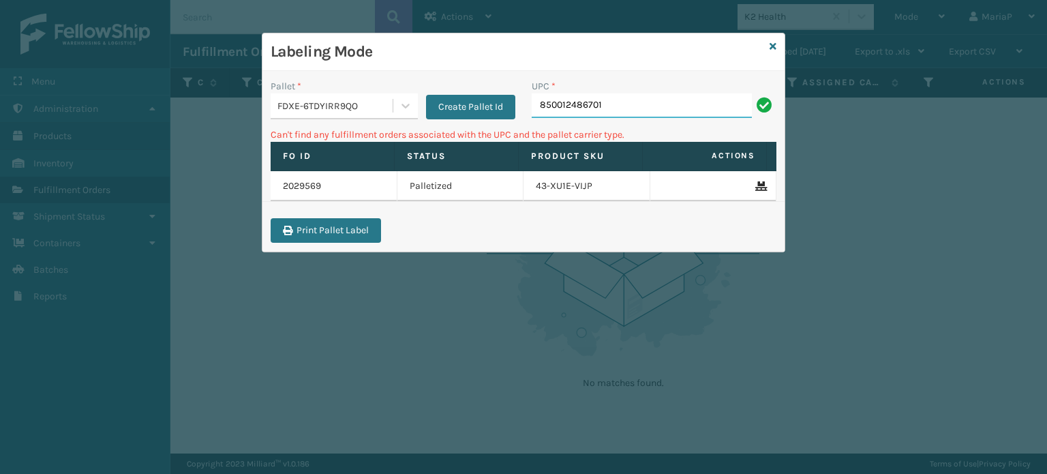
click at [638, 111] on input "850012486701" at bounding box center [642, 105] width 220 height 25
drag, startPoint x: 664, startPoint y: 91, endPoint x: 671, endPoint y: 102, distance: 13.1
click at [668, 96] on div "UPC * 850012486701850040667271" at bounding box center [654, 98] width 245 height 39
click at [673, 103] on input "850012486701850040667271" at bounding box center [642, 105] width 220 height 25
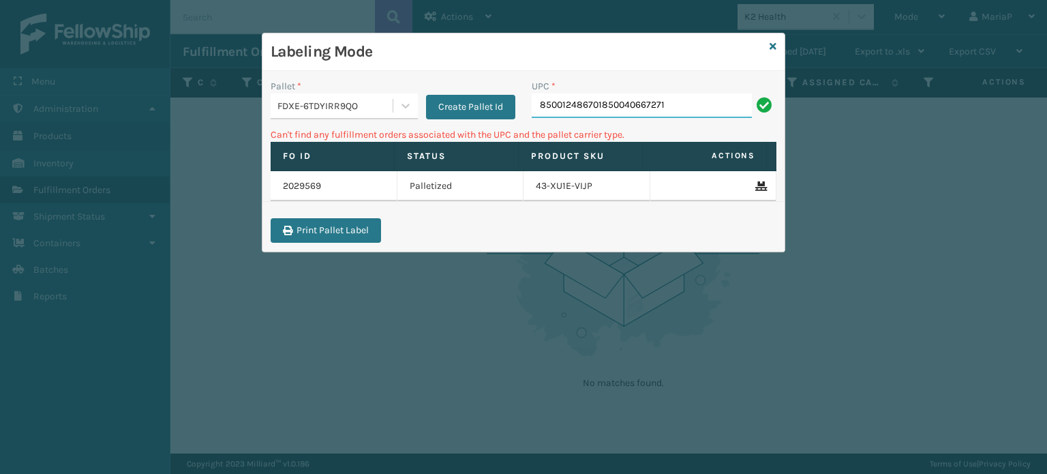
click at [673, 103] on input "850012486701850040667271" at bounding box center [642, 105] width 220 height 25
type input "8500406"
click at [384, 108] on div "FDXE-6TDYIRR9QO" at bounding box center [335, 106] width 117 height 14
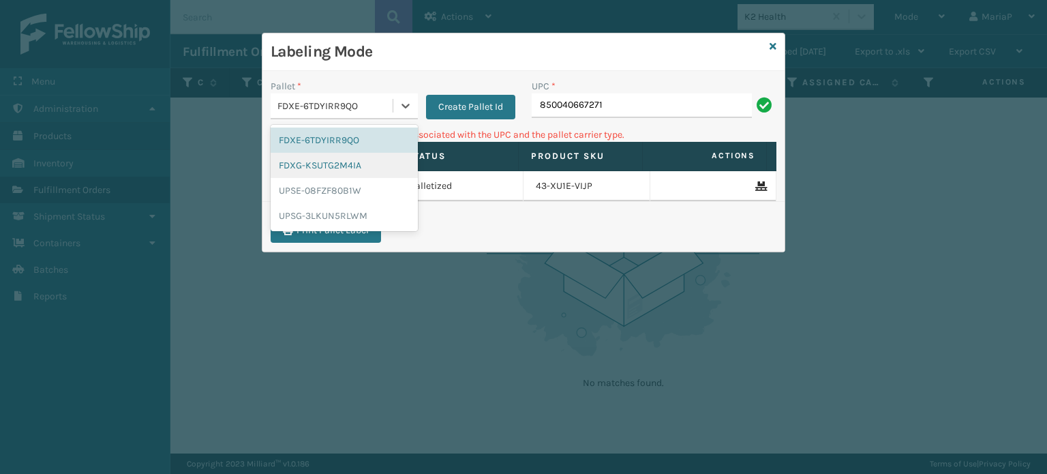
click at [361, 171] on div "FDXG-KSUTG2M4IA" at bounding box center [344, 165] width 147 height 25
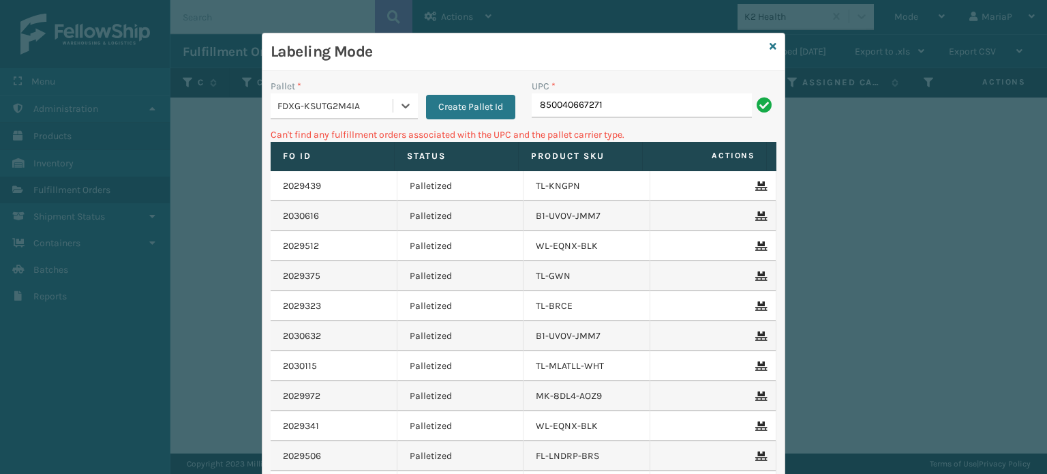
click at [607, 121] on div "UPC * 850040667271" at bounding box center [653, 103] width 261 height 48
click at [613, 117] on div "UPC * 850040667271" at bounding box center [653, 103] width 261 height 48
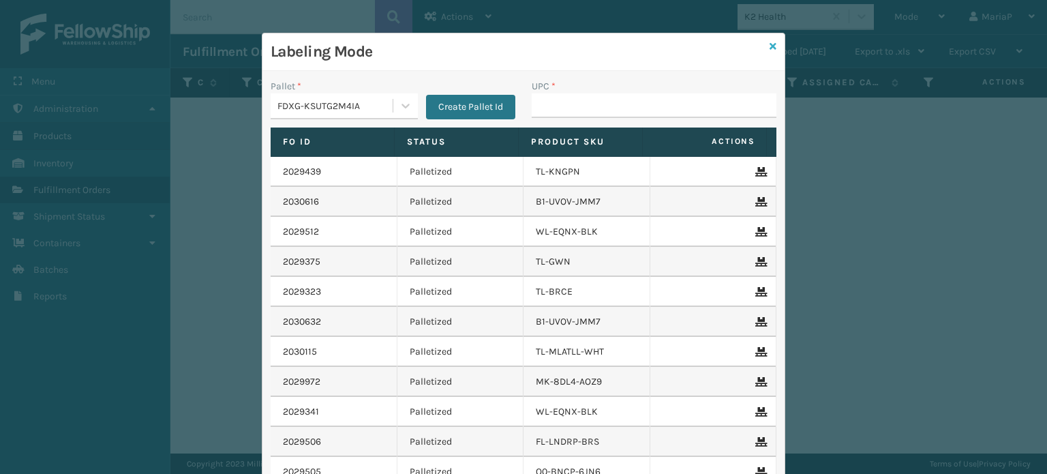
click at [769, 46] on icon at bounding box center [772, 47] width 7 height 10
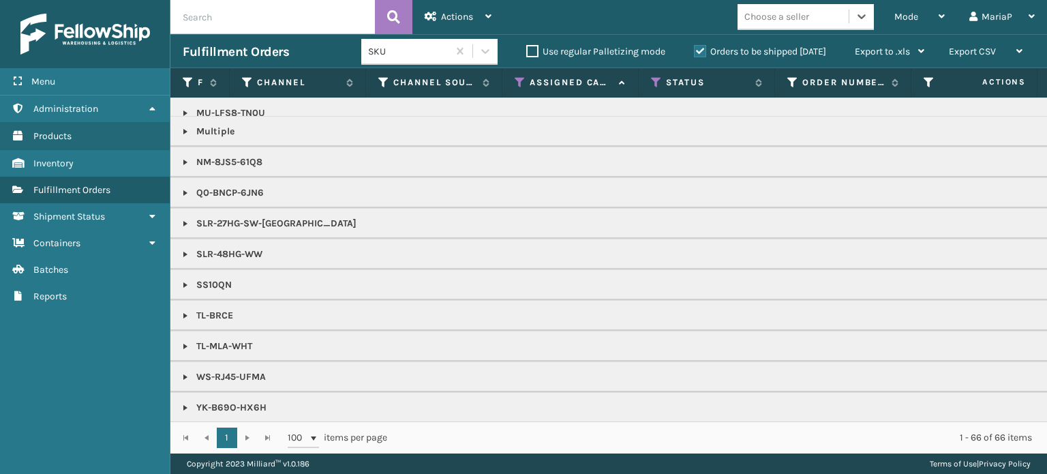
scroll to position [1181, 0]
click at [744, 20] on div "Choose a seller" at bounding box center [792, 16] width 111 height 22
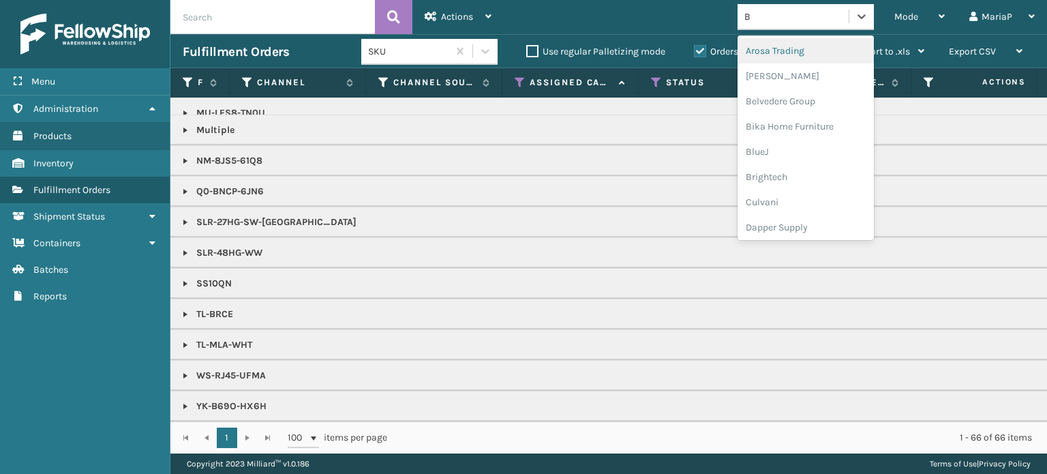
type input "BR"
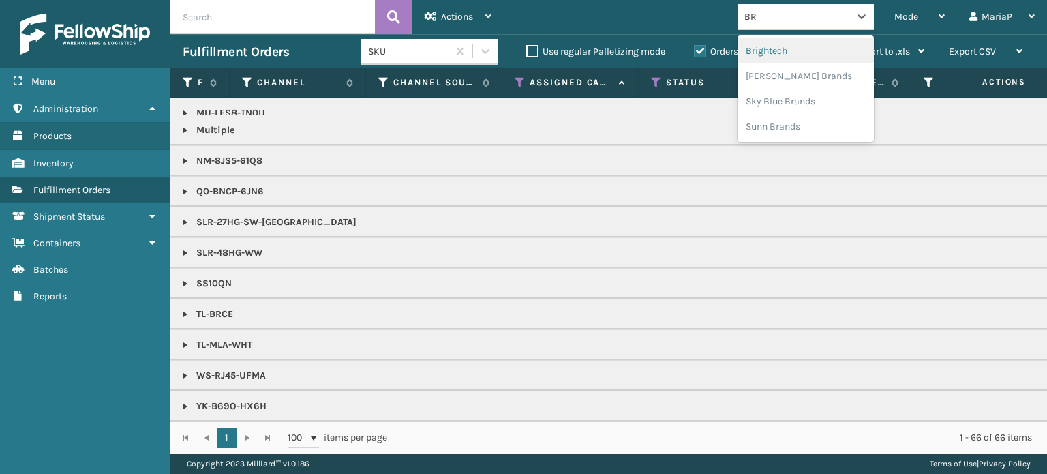
click at [795, 49] on div "Brightech" at bounding box center [805, 50] width 136 height 25
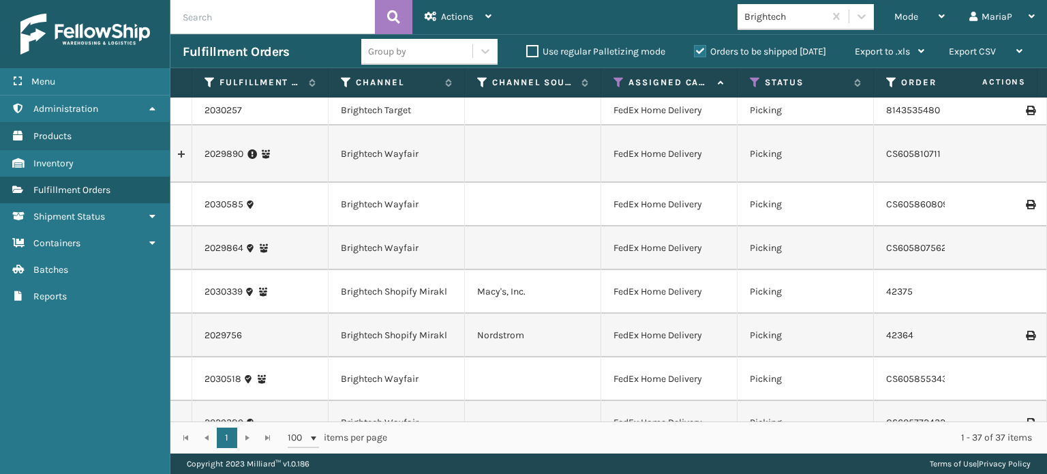
scroll to position [0, 0]
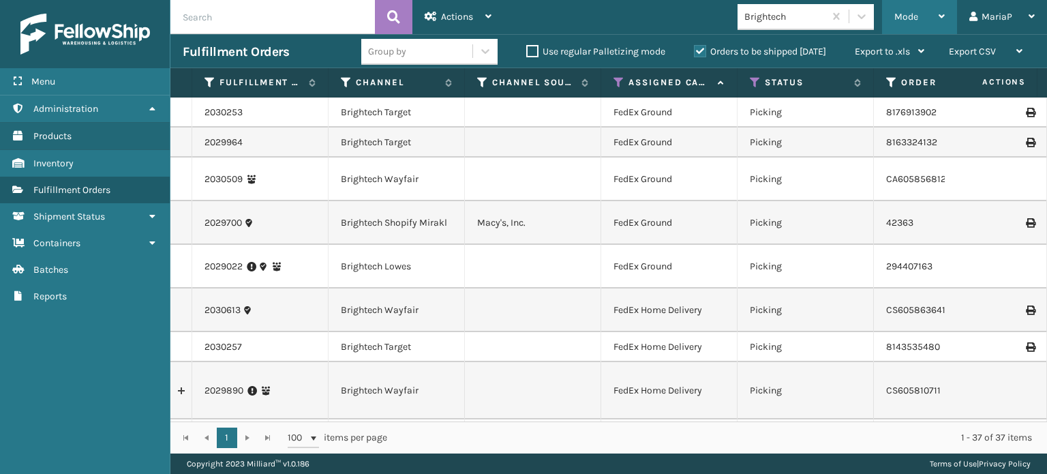
click at [904, 10] on div "Mode" at bounding box center [919, 17] width 50 height 34
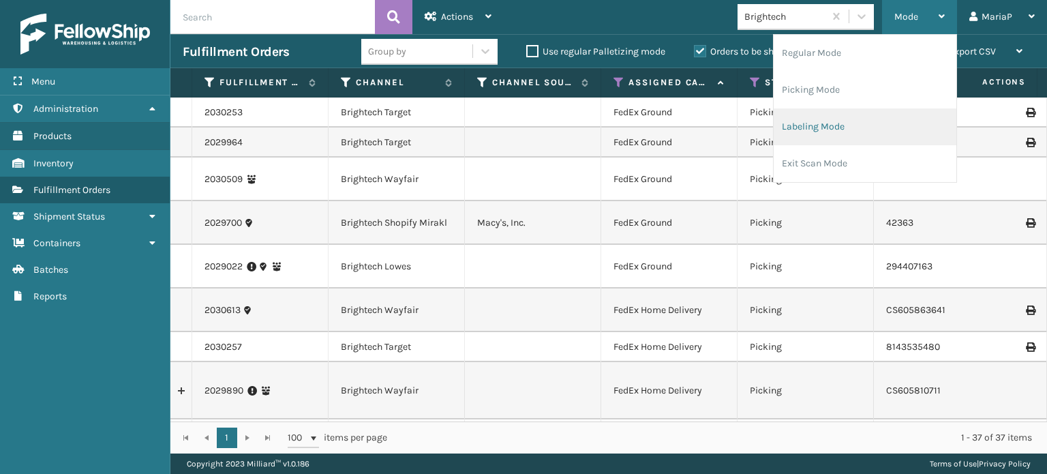
click at [846, 124] on li "Labeling Mode" at bounding box center [865, 126] width 183 height 37
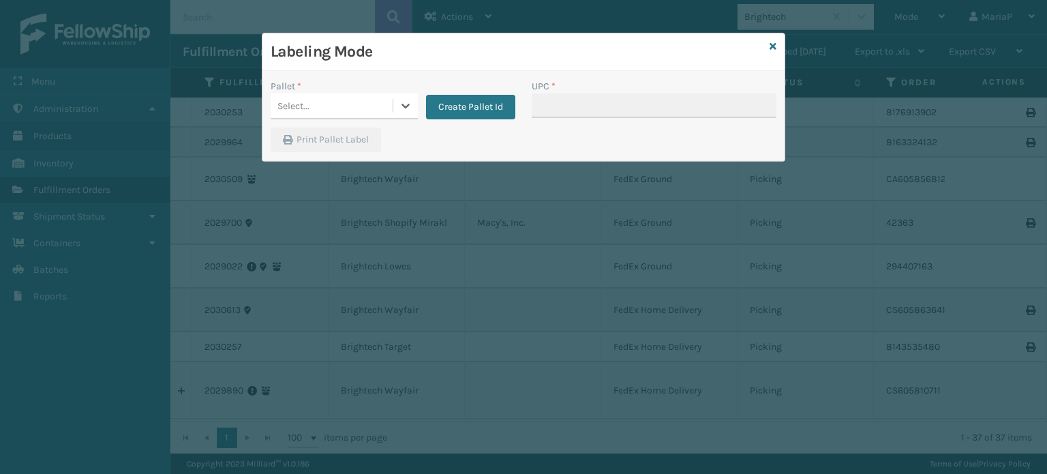
click at [356, 99] on div "Select..." at bounding box center [332, 106] width 122 height 22
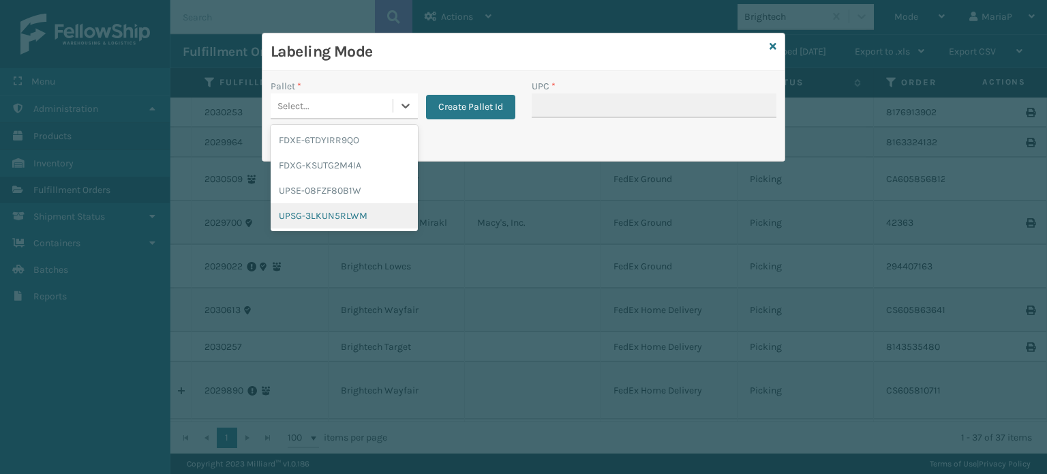
click at [352, 215] on div "UPSG-3LKUN5RLWM" at bounding box center [344, 215] width 147 height 25
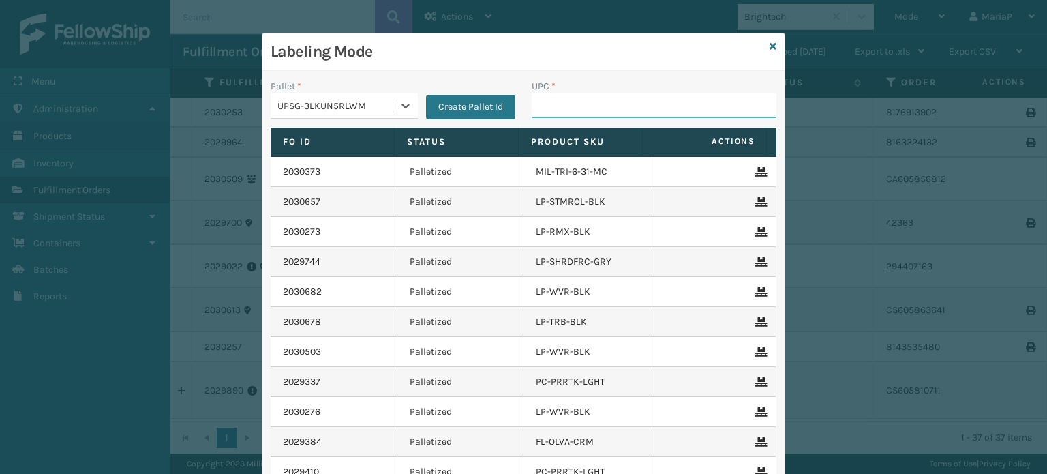
click at [572, 111] on input "UPC *" at bounding box center [654, 105] width 245 height 25
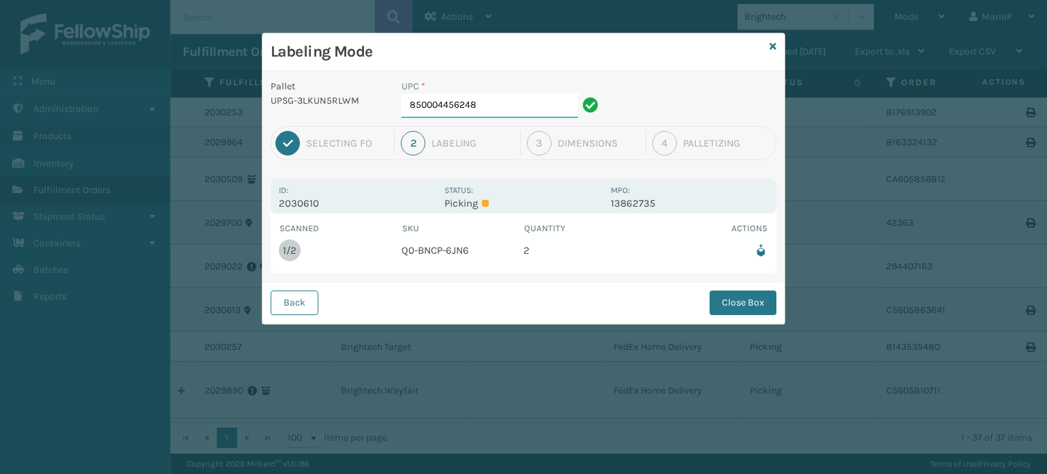
drag, startPoint x: 491, startPoint y: 104, endPoint x: 480, endPoint y: 109, distance: 11.9
click at [491, 104] on input "850004456248" at bounding box center [489, 105] width 177 height 25
click at [758, 290] on button "Close Box" at bounding box center [742, 302] width 67 height 25
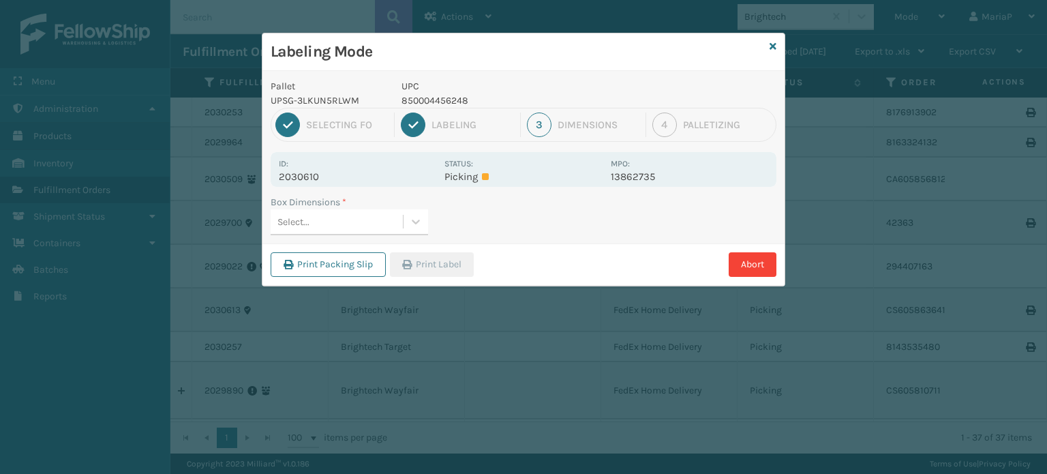
click at [332, 226] on div "Select..." at bounding box center [337, 222] width 132 height 22
click at [450, 260] on button "Print Label" at bounding box center [432, 264] width 84 height 25
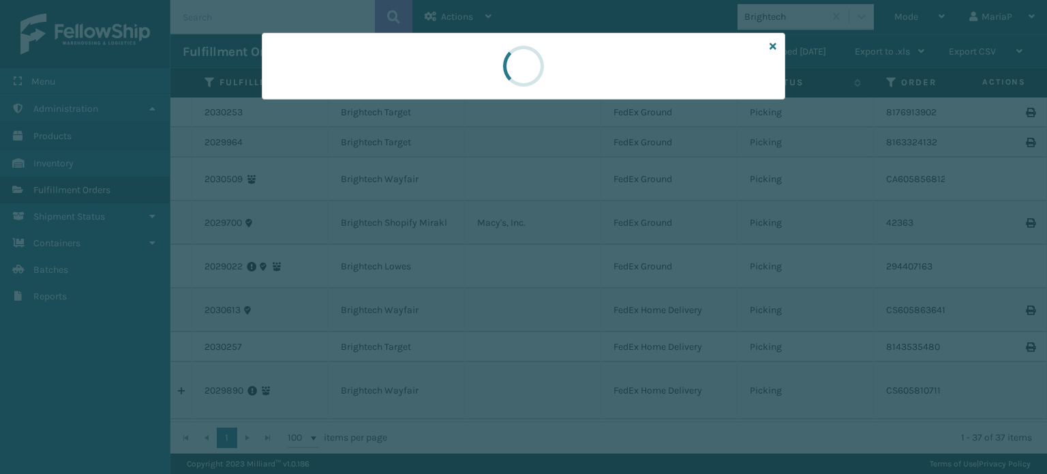
click at [451, 260] on div at bounding box center [523, 237] width 1047 height 474
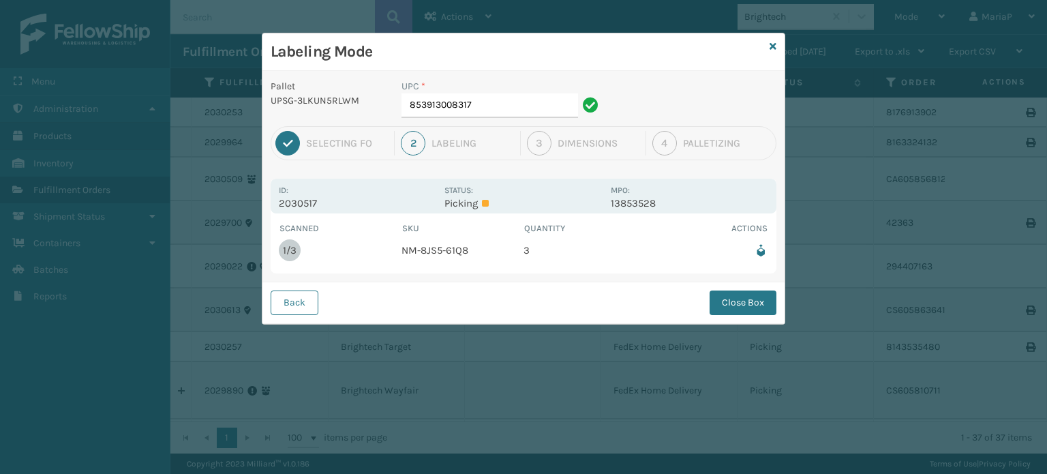
drag, startPoint x: 288, startPoint y: 306, endPoint x: 314, endPoint y: 286, distance: 33.0
click at [290, 305] on button "Back" at bounding box center [295, 302] width 48 height 25
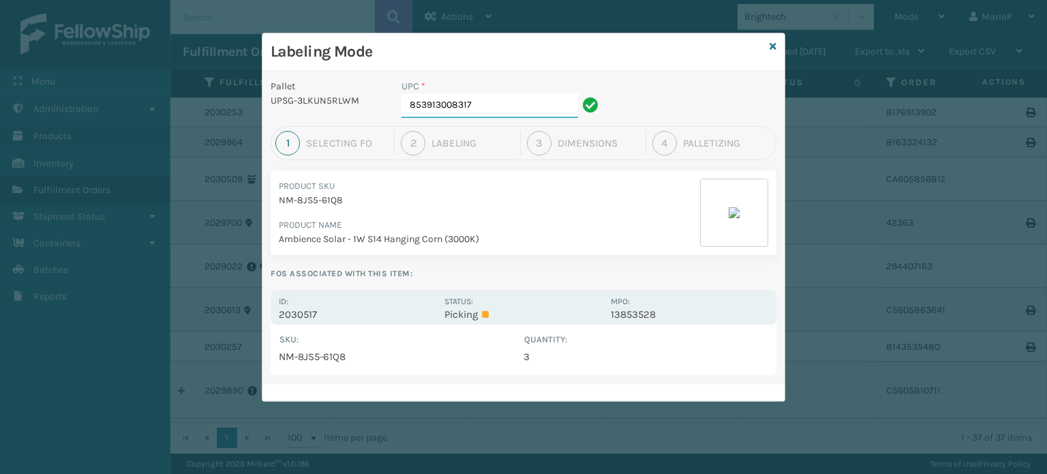
click at [507, 103] on input "853913008317" at bounding box center [489, 105] width 177 height 25
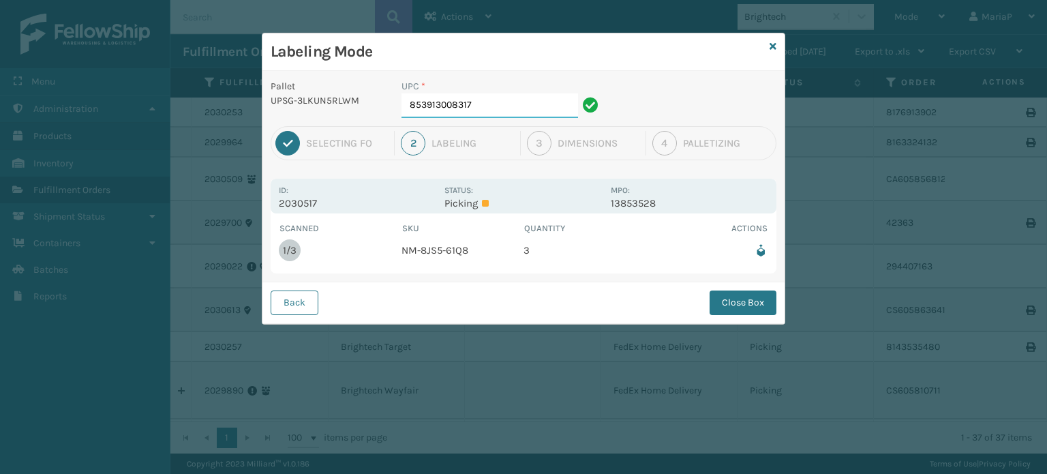
click at [478, 115] on input "853913008317" at bounding box center [489, 105] width 177 height 25
click at [748, 301] on button "Close Box" at bounding box center [742, 302] width 67 height 25
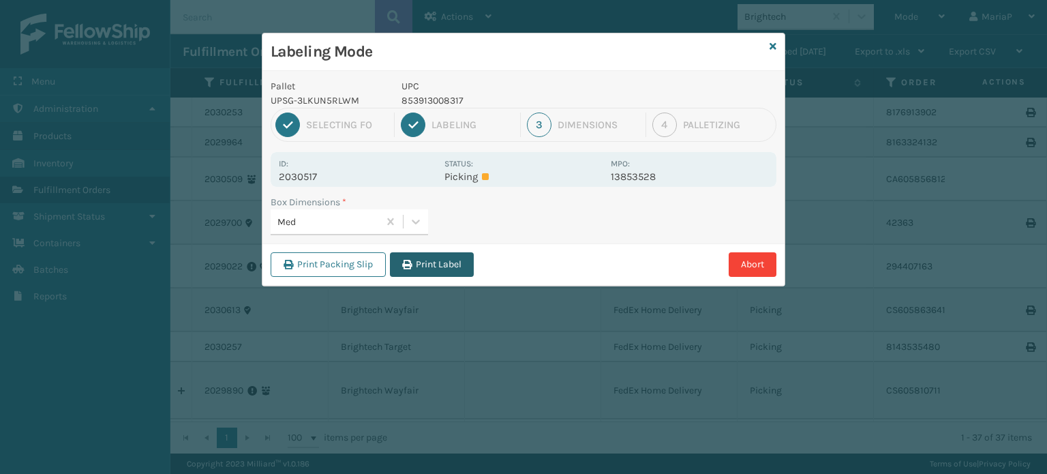
click at [432, 262] on button "Print Label" at bounding box center [432, 264] width 84 height 25
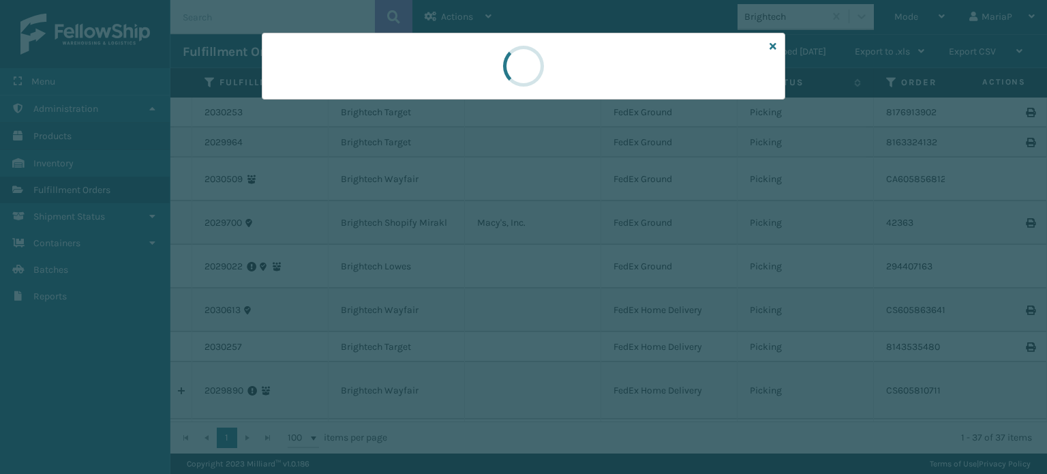
click at [432, 262] on div at bounding box center [523, 237] width 1047 height 474
click at [433, 262] on div at bounding box center [523, 237] width 1047 height 474
click at [433, 258] on div at bounding box center [523, 237] width 1047 height 474
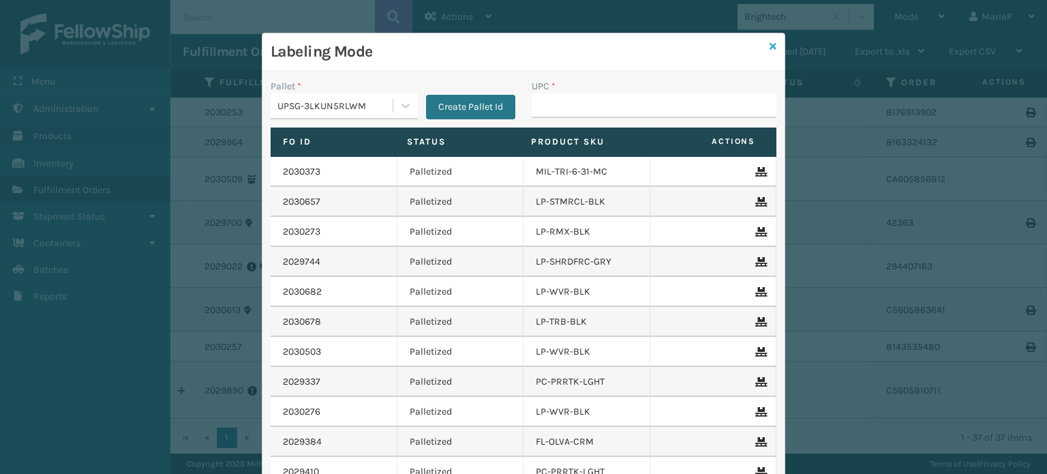
click at [769, 45] on icon at bounding box center [772, 47] width 7 height 10
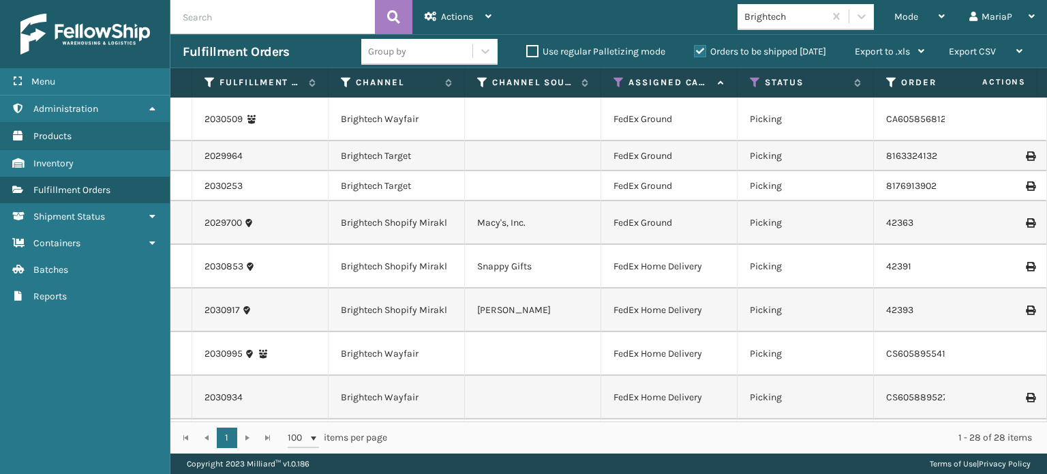
click at [390, 68] on th "Channel" at bounding box center [396, 82] width 136 height 29
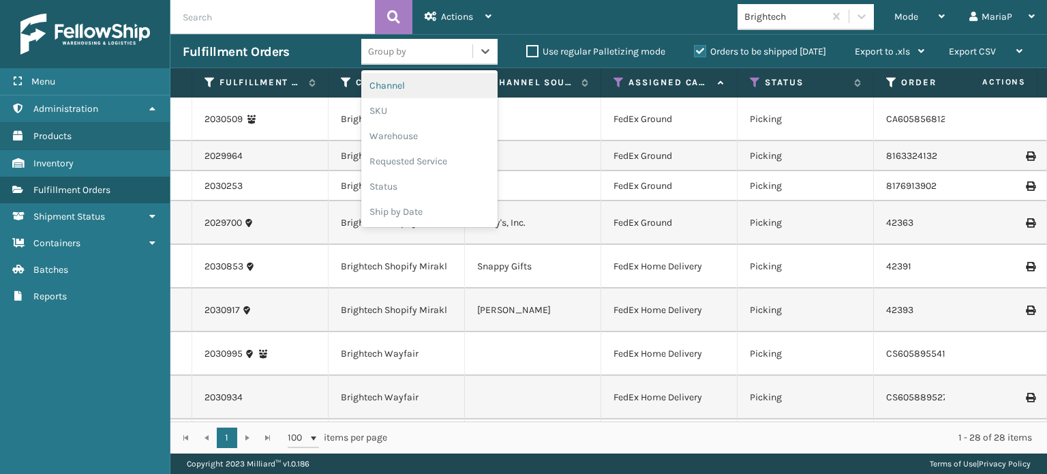
click at [394, 63] on div "Group by" at bounding box center [429, 52] width 136 height 26
click at [393, 117] on div "SKU" at bounding box center [429, 110] width 136 height 25
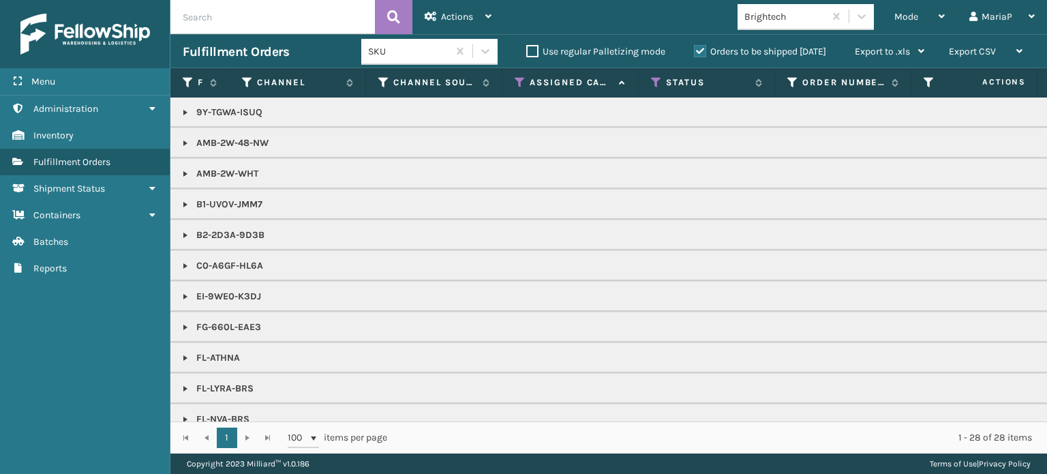
drag, startPoint x: 712, startPoint y: 61, endPoint x: 684, endPoint y: 112, distance: 58.3
click at [714, 75] on section "Fulfillment Orders SKU Use regular Palletizing mode Orders to be shipped [DATE]…" at bounding box center [608, 243] width 876 height 419
click at [893, 20] on div "Mode Regular Mode Picking Mode Labeling Mode Exit Scan Mode" at bounding box center [919, 17] width 75 height 34
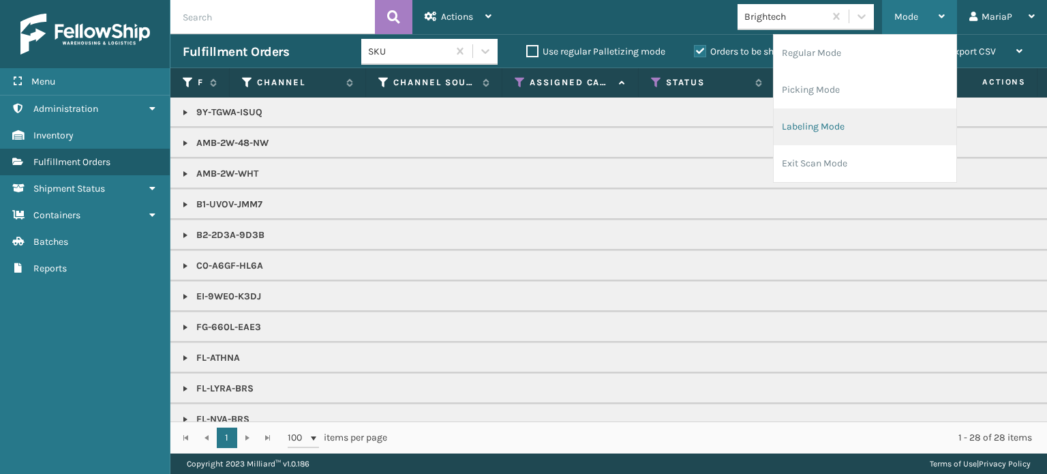
click at [829, 127] on li "Labeling Mode" at bounding box center [865, 126] width 183 height 37
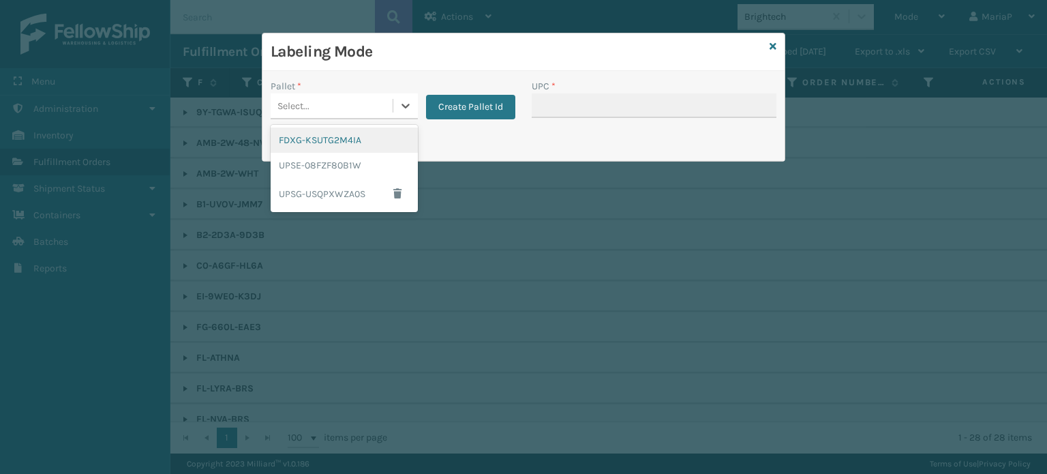
drag, startPoint x: 373, startPoint y: 101, endPoint x: 367, endPoint y: 110, distance: 11.0
click at [372, 102] on div "Select..." at bounding box center [332, 106] width 122 height 22
click at [336, 140] on div "FDXG-KSUTG2M4IA" at bounding box center [344, 139] width 147 height 25
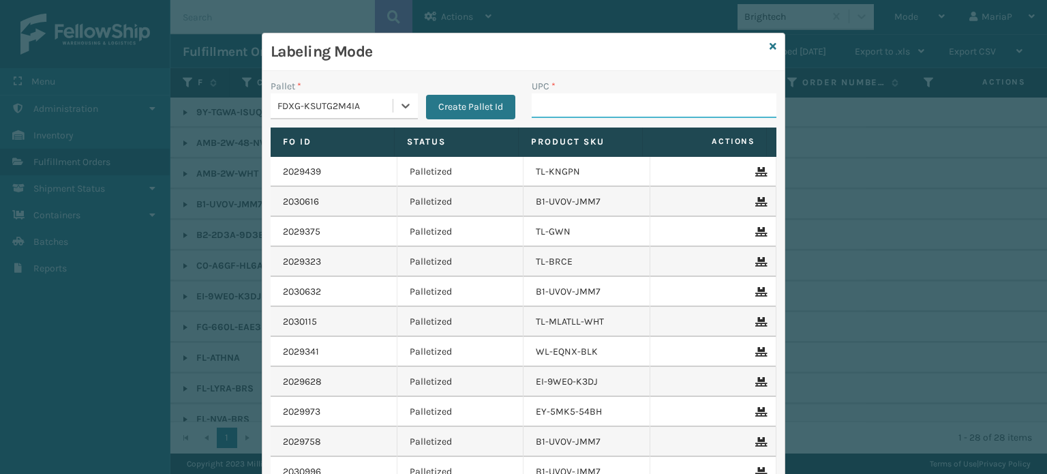
click at [589, 96] on input "UPC *" at bounding box center [654, 105] width 245 height 25
type input "8499860"
type input "858100007630"
type input "850004"
type input "8500406"
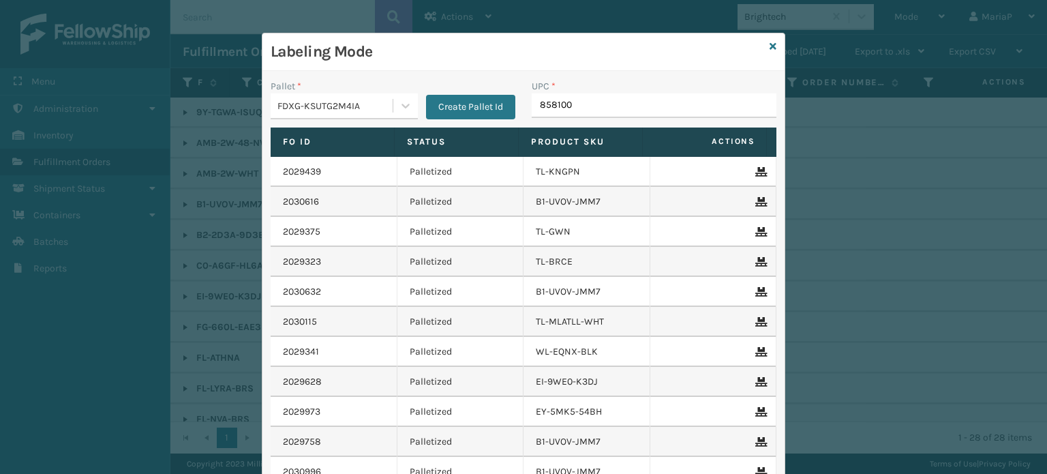
type input "8581000"
type input "8581000007715"
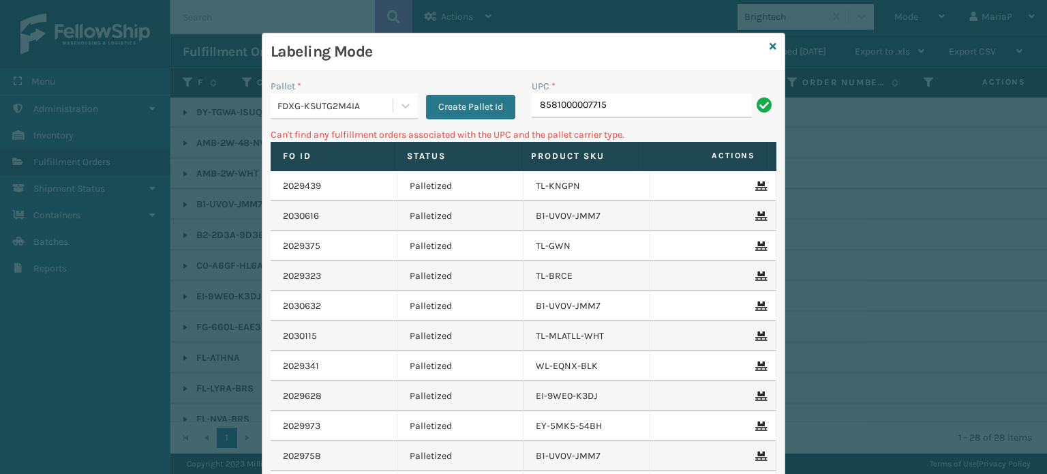
click at [566, 117] on input "8581000007715" at bounding box center [642, 105] width 220 height 25
type input "858100007715"
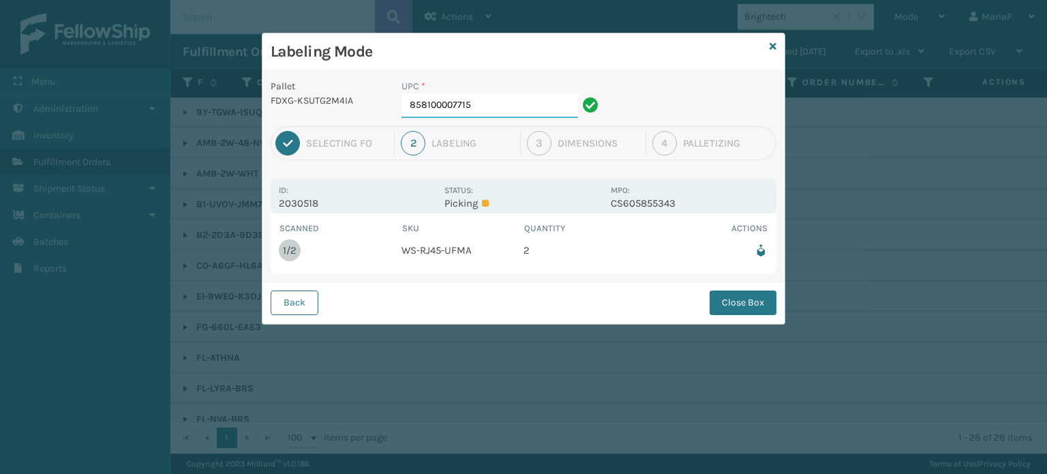
click at [547, 104] on input "858100007715" at bounding box center [489, 105] width 177 height 25
click at [742, 292] on button "Close Box" at bounding box center [742, 302] width 67 height 25
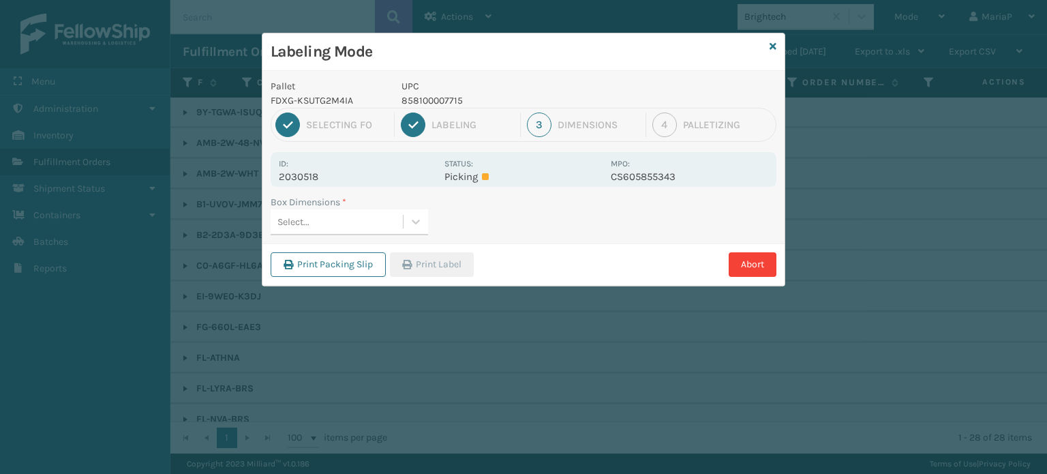
drag, startPoint x: 339, startPoint y: 232, endPoint x: 349, endPoint y: 217, distance: 17.6
click at [349, 217] on div "Select..." at bounding box center [337, 222] width 132 height 22
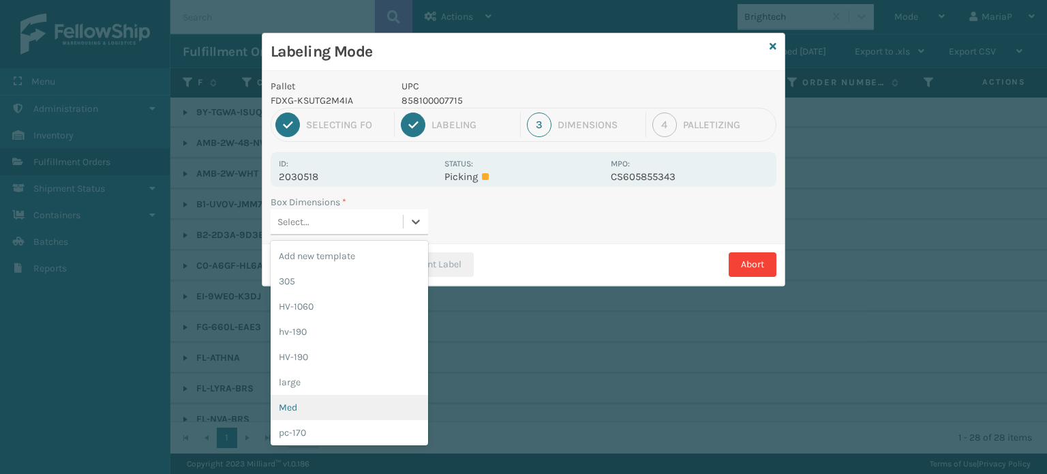
click at [334, 401] on div "Med" at bounding box center [349, 407] width 157 height 25
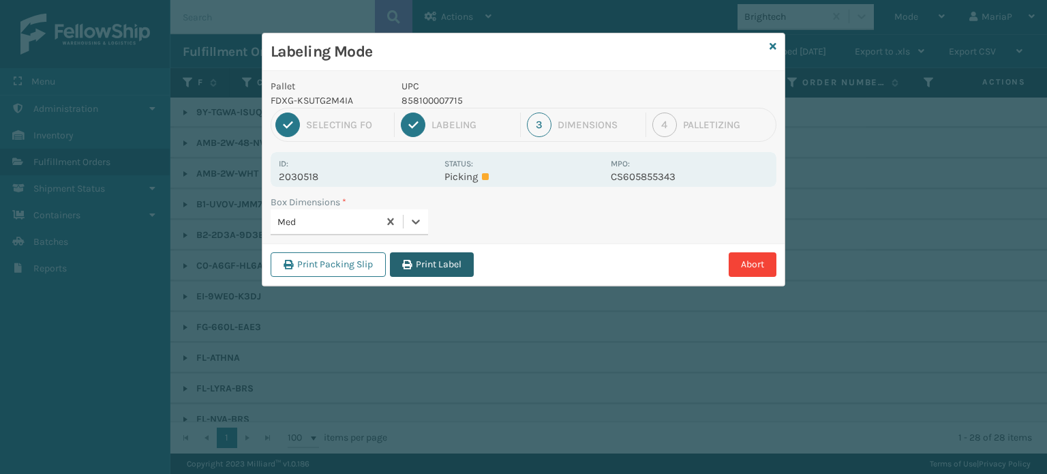
click at [435, 256] on button "Print Label" at bounding box center [432, 264] width 84 height 25
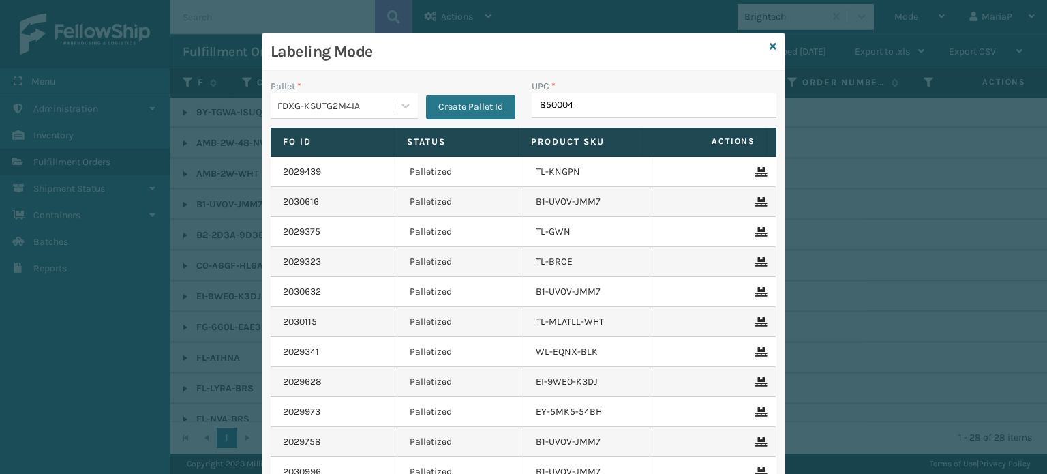
type input "8500044"
type input "850012486329"
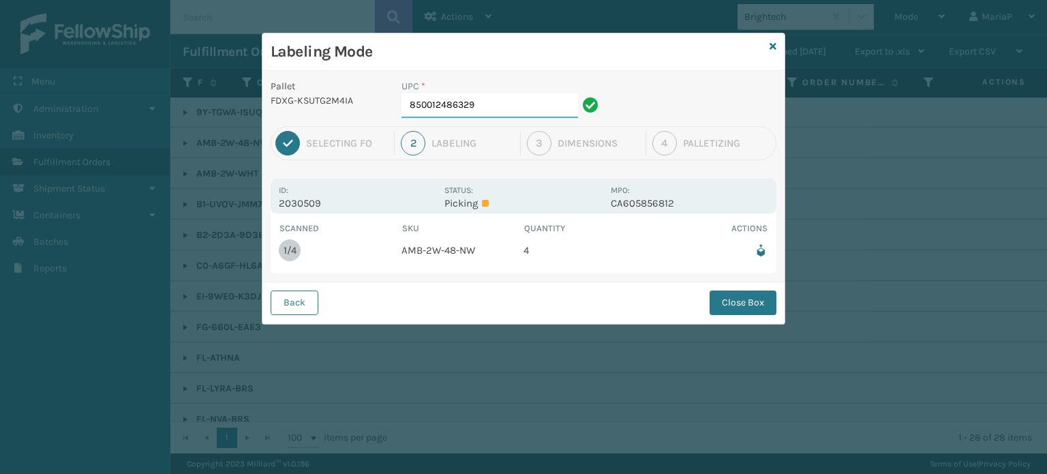
click at [517, 116] on div "UPC * 850012486329" at bounding box center [501, 102] width 217 height 47
click at [744, 307] on button "Close Box" at bounding box center [742, 302] width 67 height 25
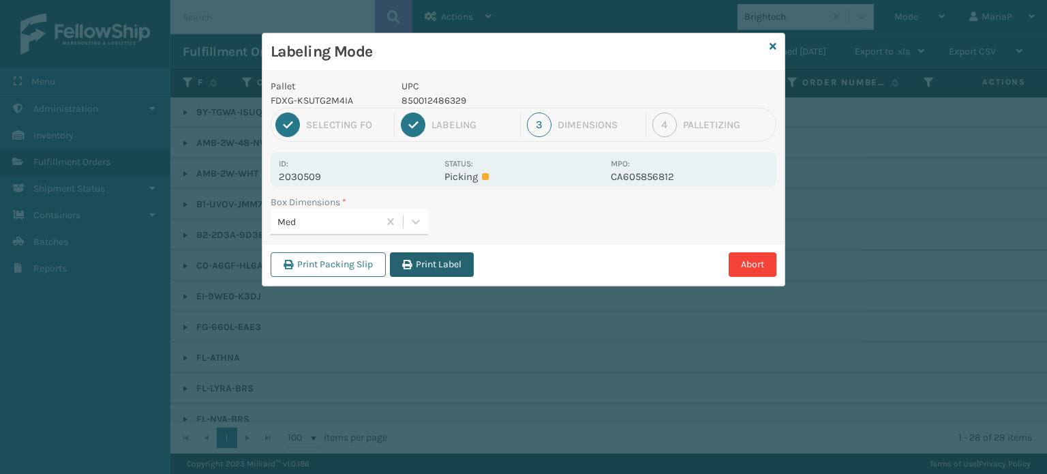
click at [433, 258] on button "Print Label" at bounding box center [432, 264] width 84 height 25
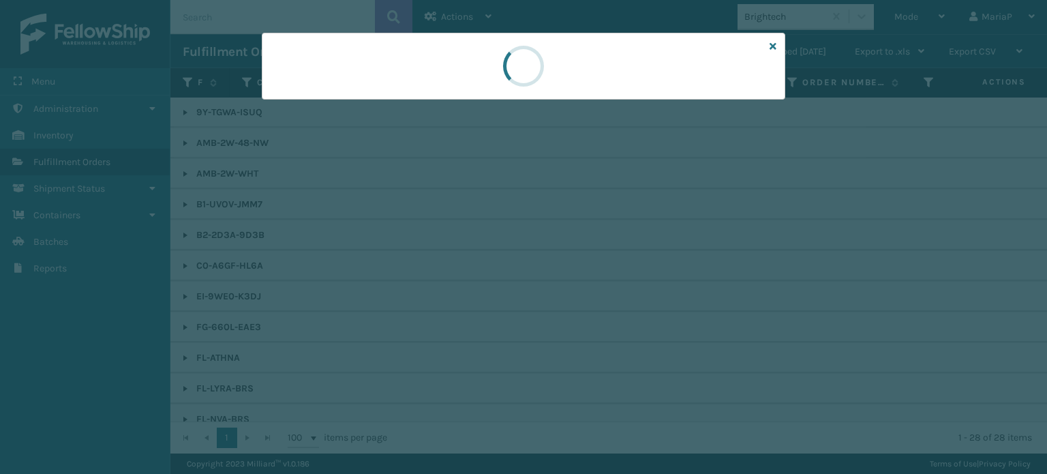
click at [433, 258] on div at bounding box center [523, 237] width 1047 height 474
click at [436, 258] on div at bounding box center [523, 237] width 1047 height 474
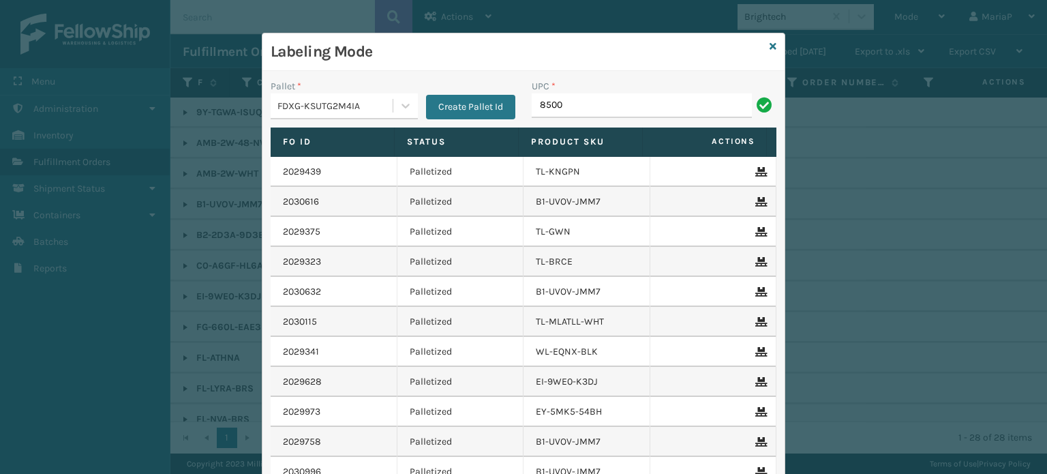
type input "85000"
type input "858100007906"
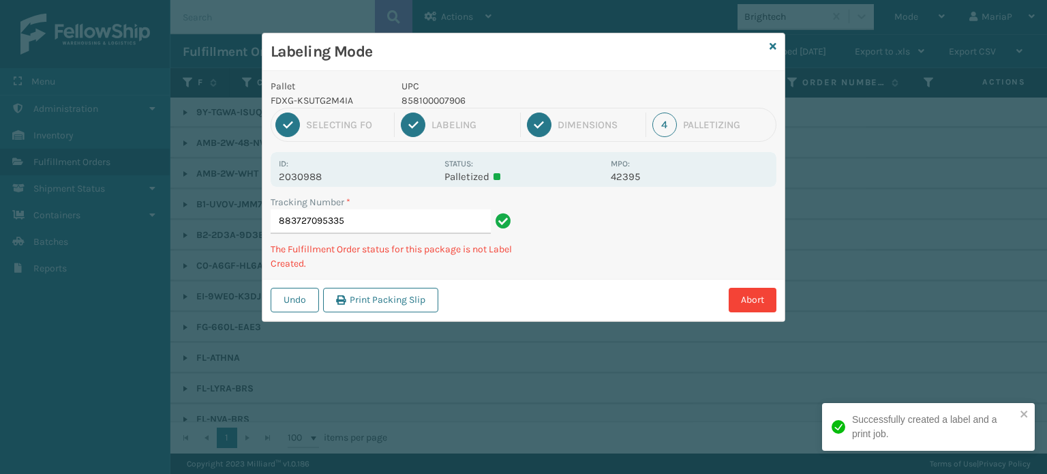
click at [444, 106] on p "858100007906" at bounding box center [501, 100] width 201 height 14
click at [442, 103] on p "858100007906" at bounding box center [501, 100] width 201 height 14
click at [442, 102] on p "858100007906" at bounding box center [501, 100] width 201 height 14
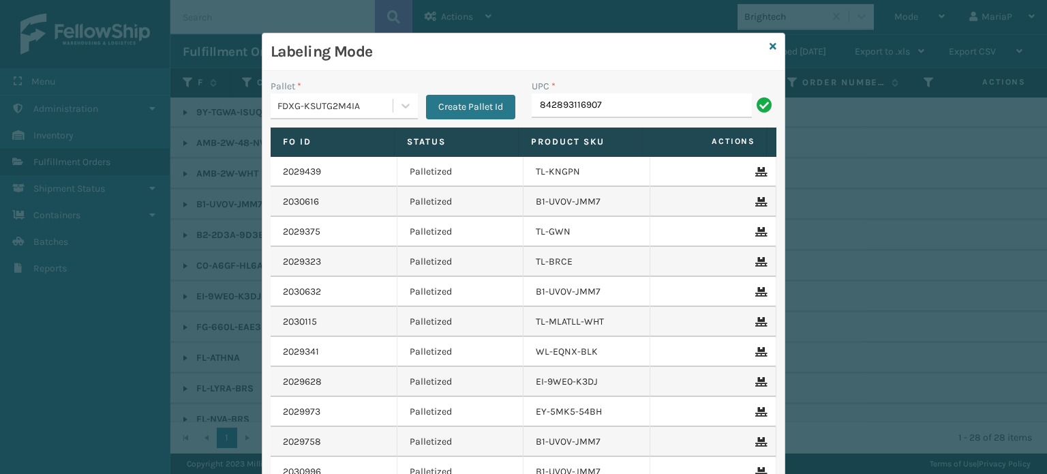
type input "842893116907"
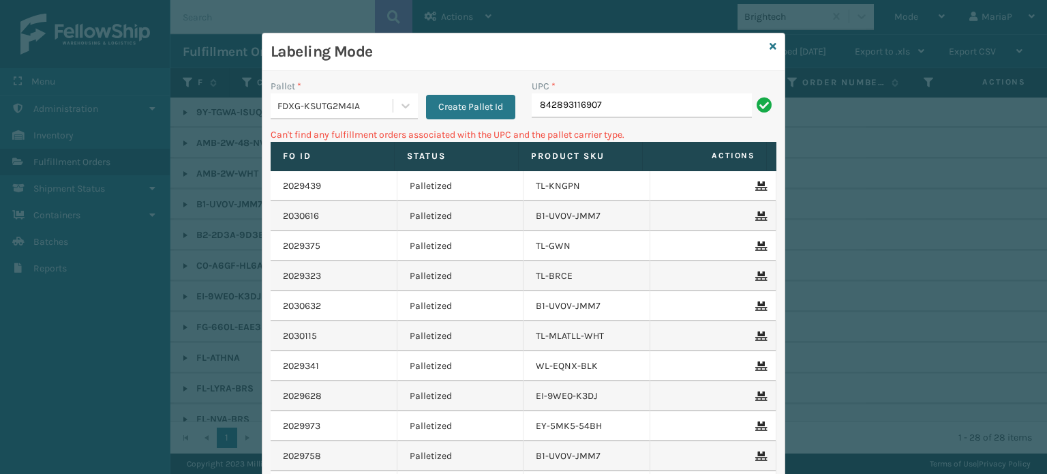
click at [604, 112] on input "842893116907" at bounding box center [642, 105] width 220 height 25
type input "858100007906"
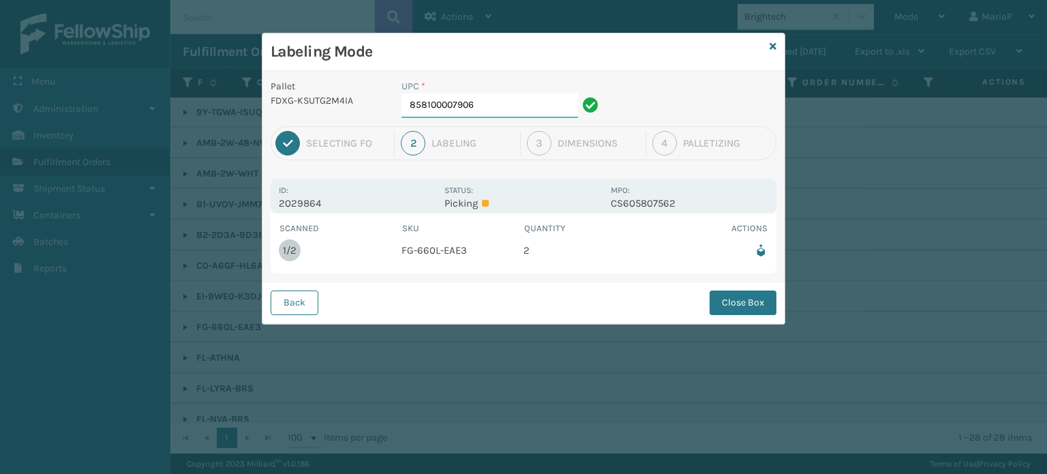
click at [493, 108] on input "858100007906" at bounding box center [489, 105] width 177 height 25
click at [739, 293] on button "Close Box" at bounding box center [742, 302] width 67 height 25
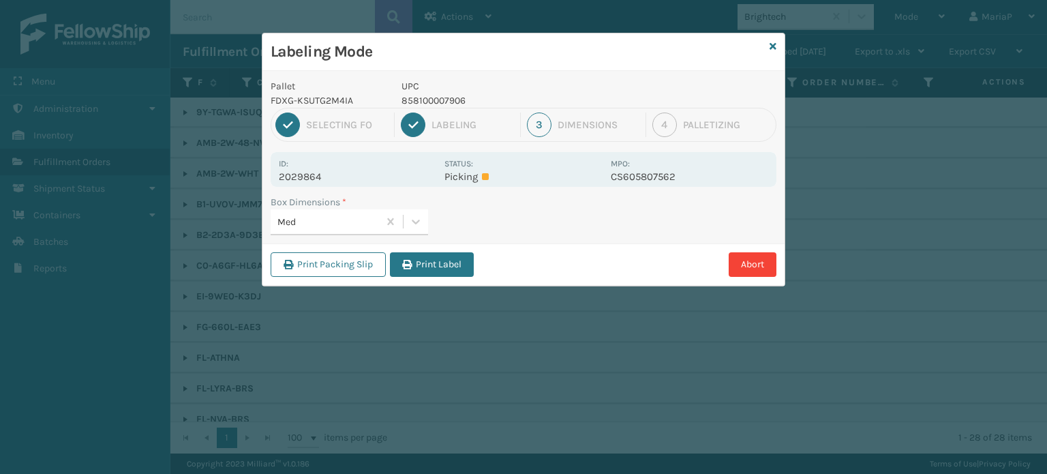
click at [406, 256] on button "Print Label" at bounding box center [432, 264] width 84 height 25
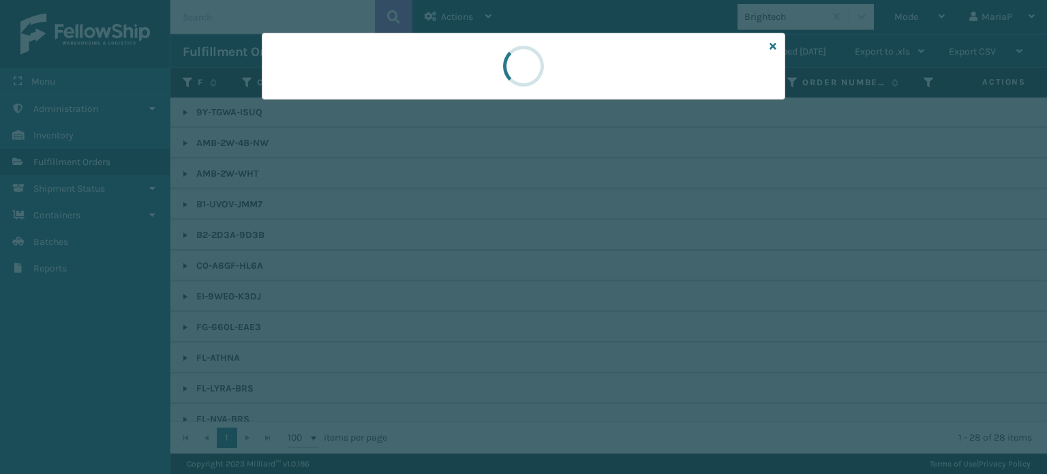
click at [408, 257] on div at bounding box center [523, 237] width 1047 height 474
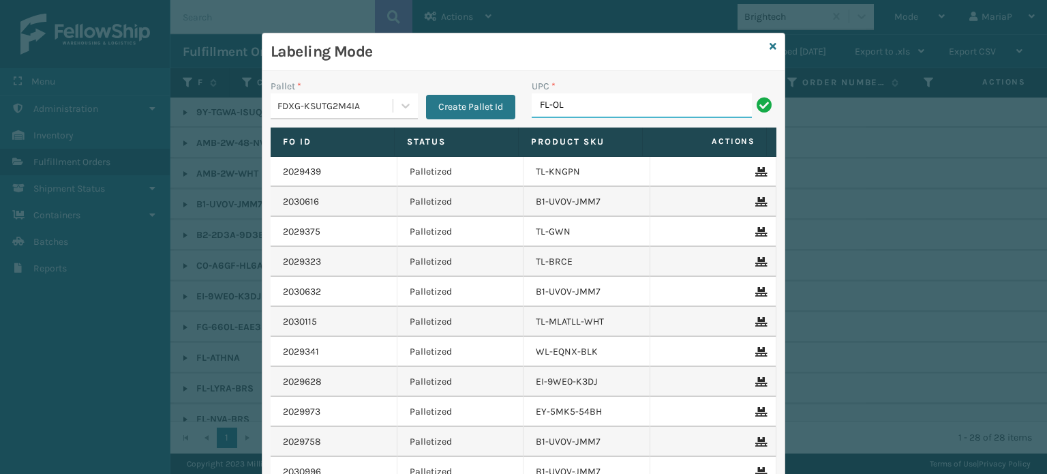
type input "FL-OLVA-CRM"
click at [630, 91] on div "UPC *" at bounding box center [654, 86] width 245 height 14
click at [625, 113] on input "8581000" at bounding box center [642, 105] width 220 height 25
type input "8"
type input "850012486312"
